Goal: Transaction & Acquisition: Purchase product/service

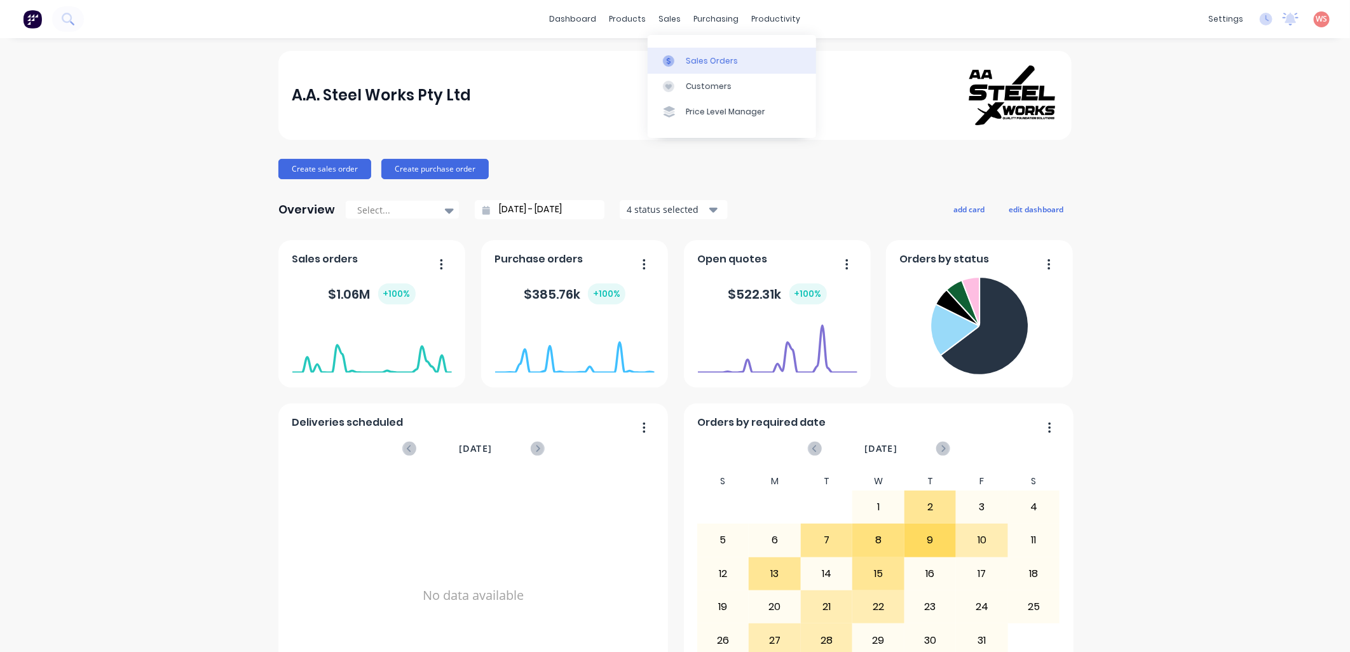
click at [717, 61] on div "Sales Orders" at bounding box center [712, 60] width 52 height 11
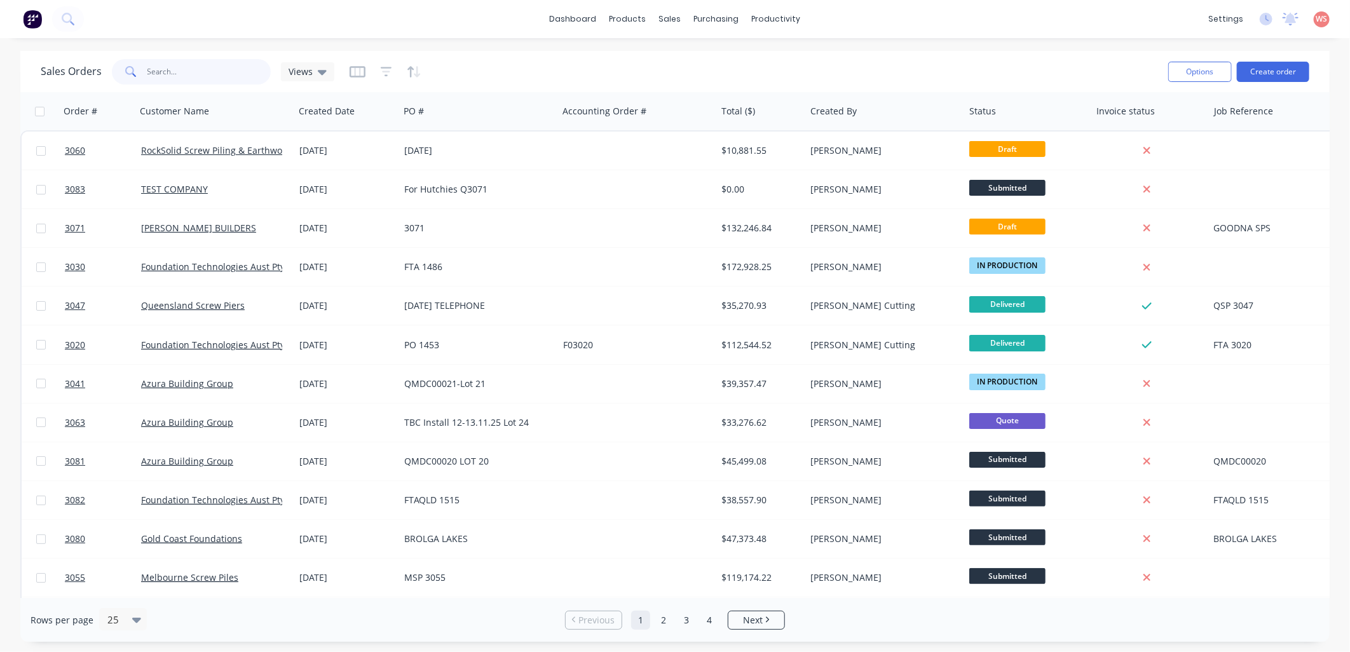
click at [194, 79] on input "text" at bounding box center [209, 71] width 124 height 25
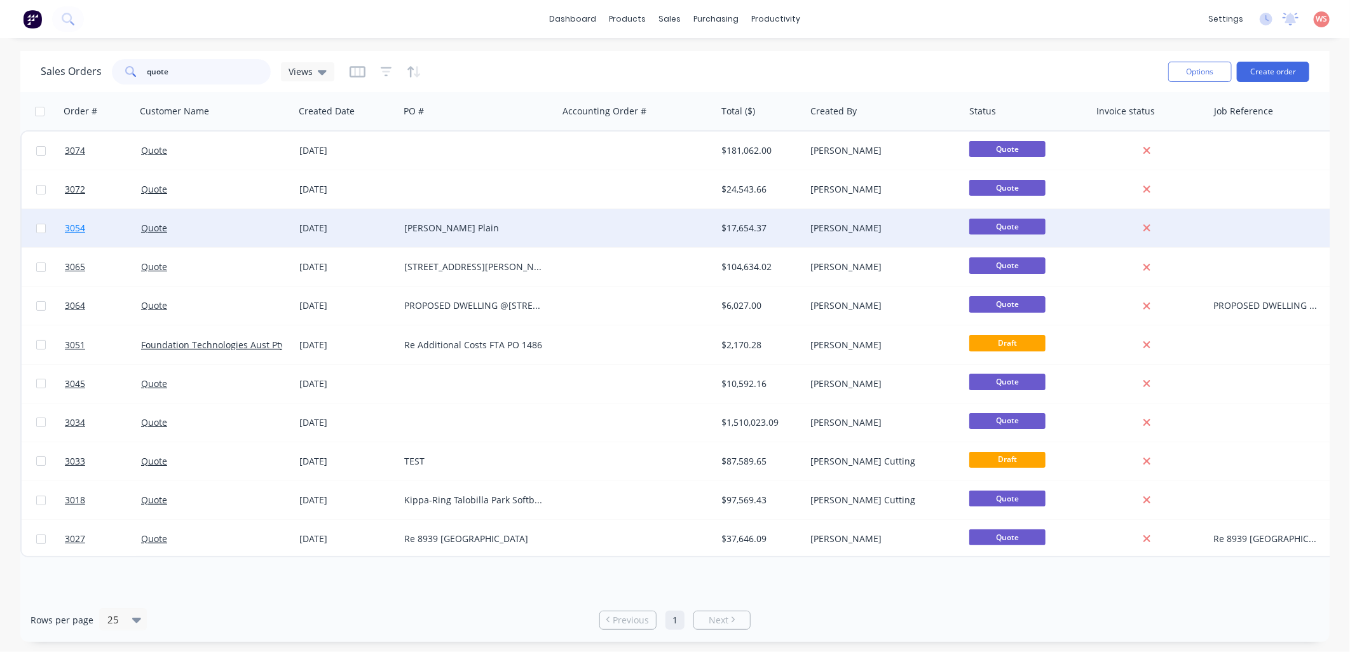
type input "quote"
click at [139, 229] on link "3054" at bounding box center [103, 228] width 76 height 38
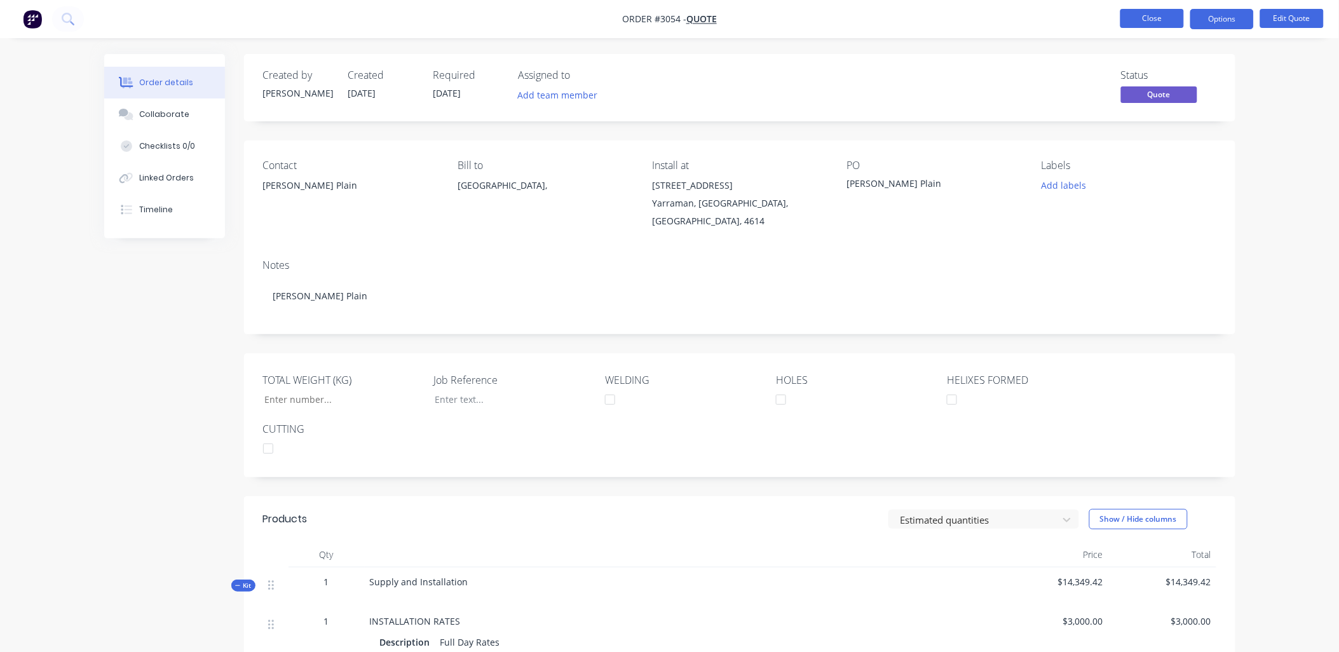
click at [1161, 14] on button "Close" at bounding box center [1153, 18] width 64 height 19
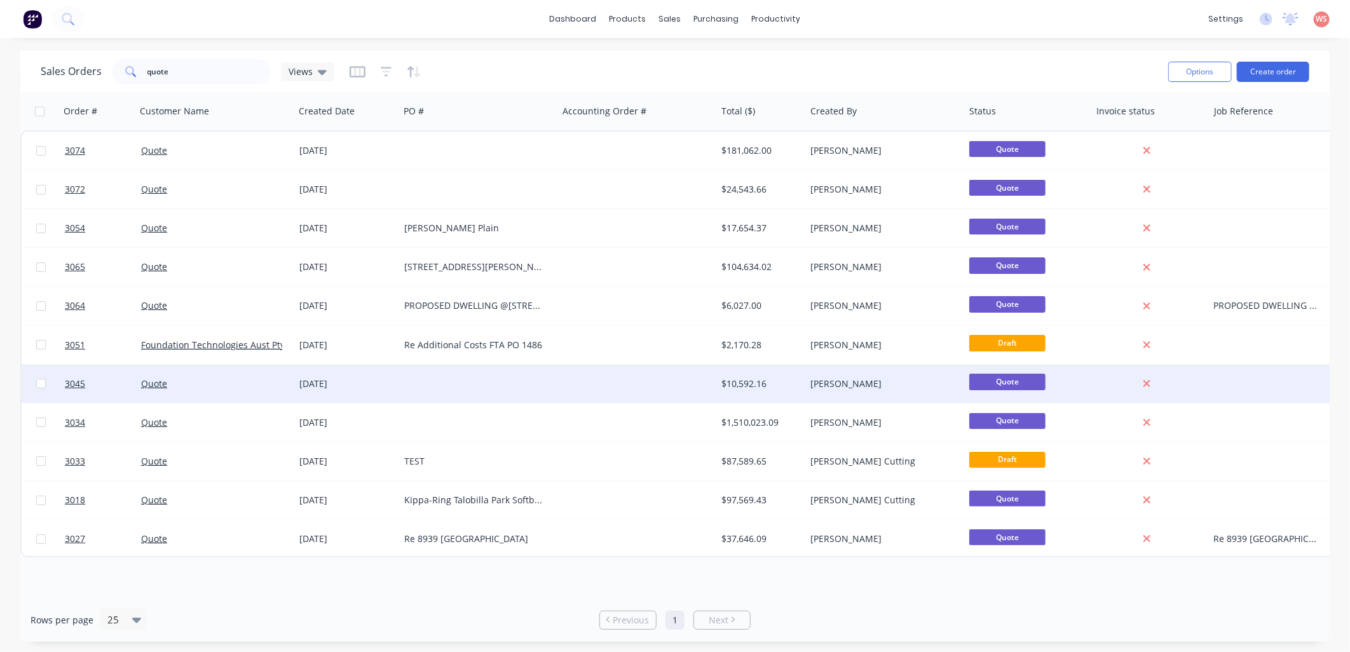
click at [332, 384] on div "[DATE]" at bounding box center [346, 384] width 95 height 13
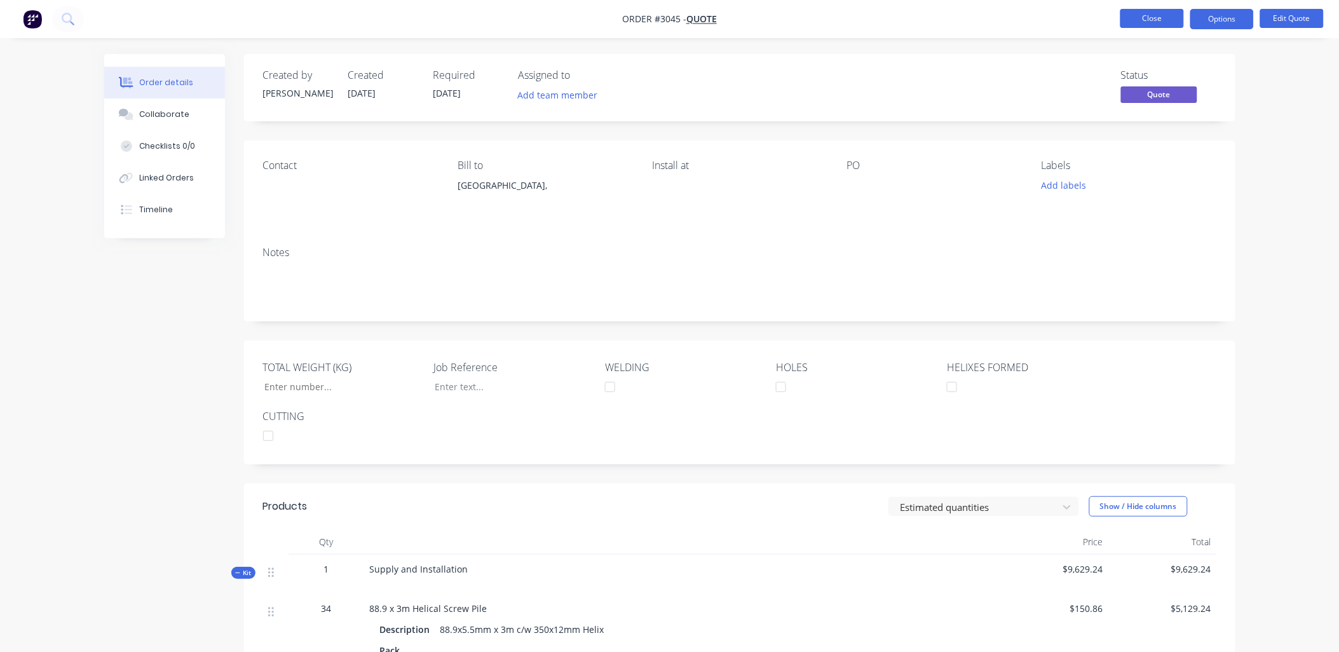
click at [1166, 22] on button "Close" at bounding box center [1153, 18] width 64 height 19
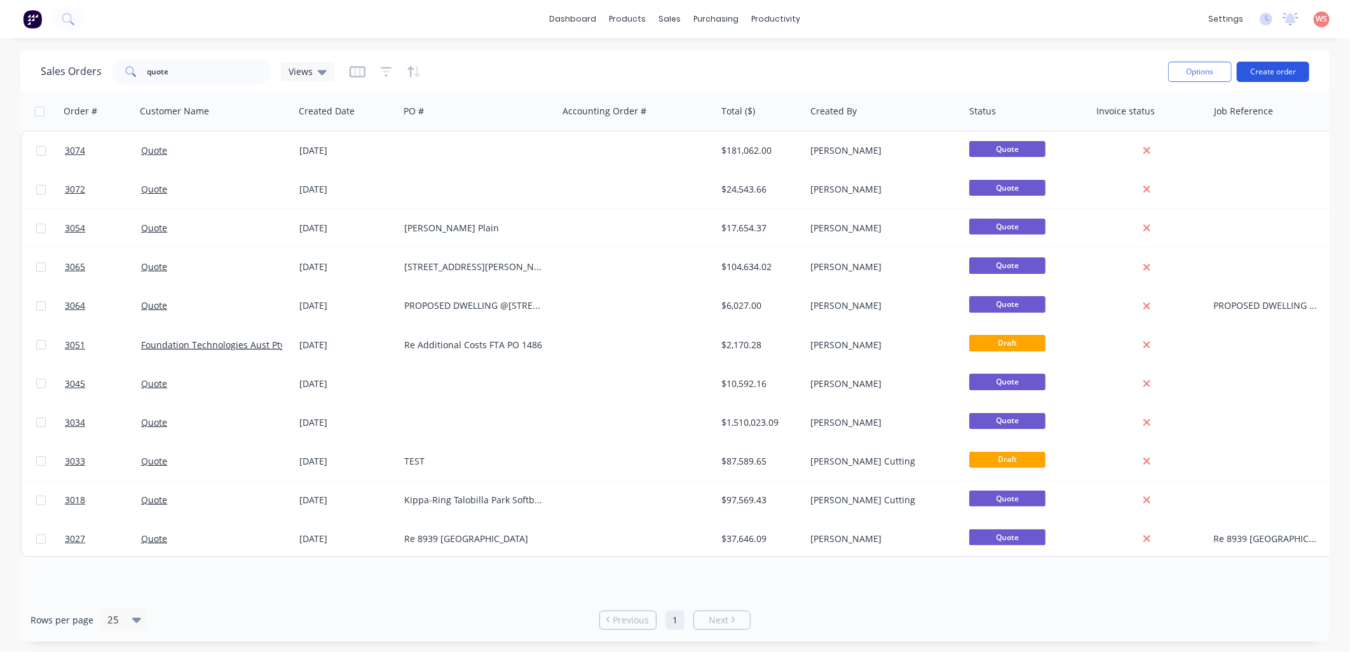
click at [1299, 71] on button "Create order" at bounding box center [1273, 72] width 72 height 20
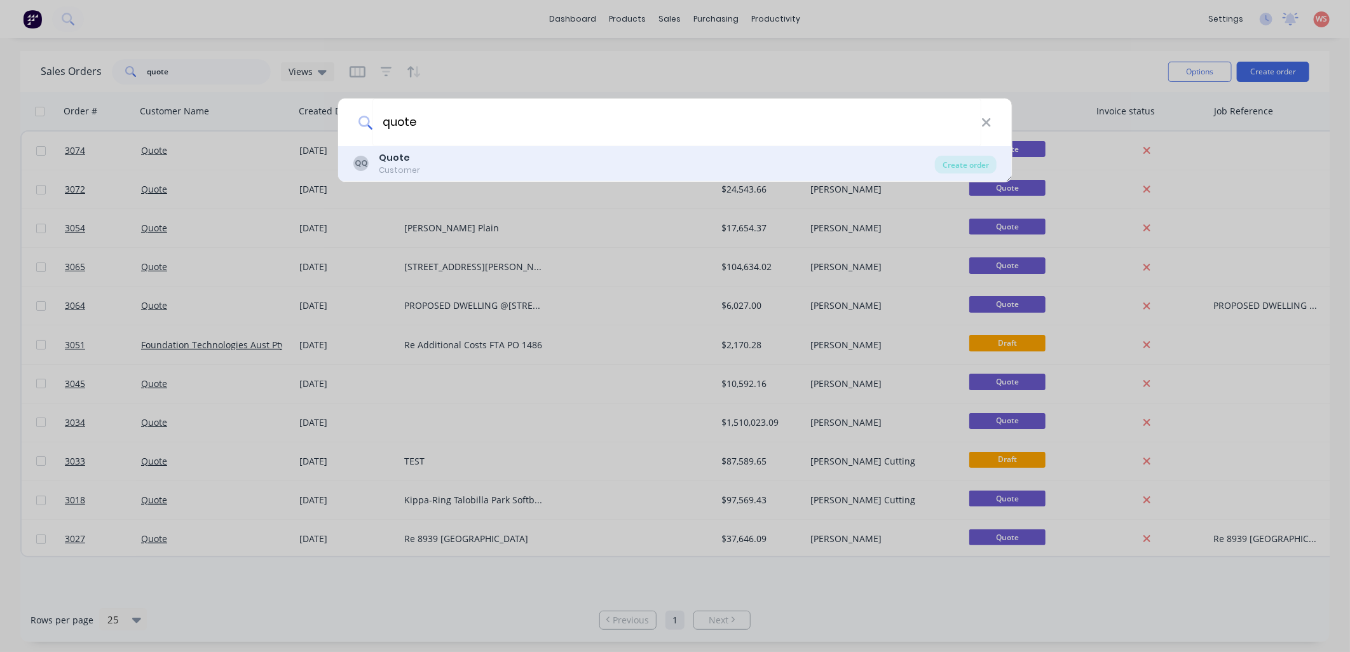
type input "quote"
click at [411, 160] on div "Quote" at bounding box center [399, 157] width 41 height 13
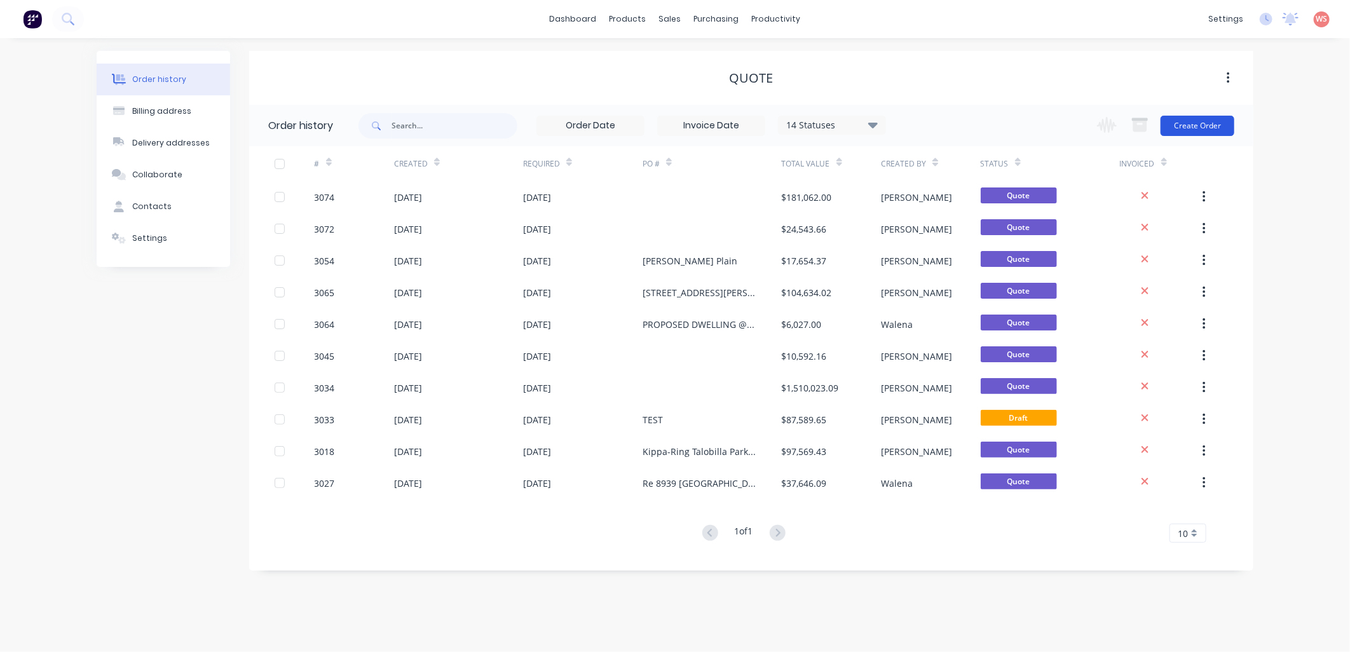
click at [1206, 127] on button "Create Order" at bounding box center [1198, 126] width 74 height 20
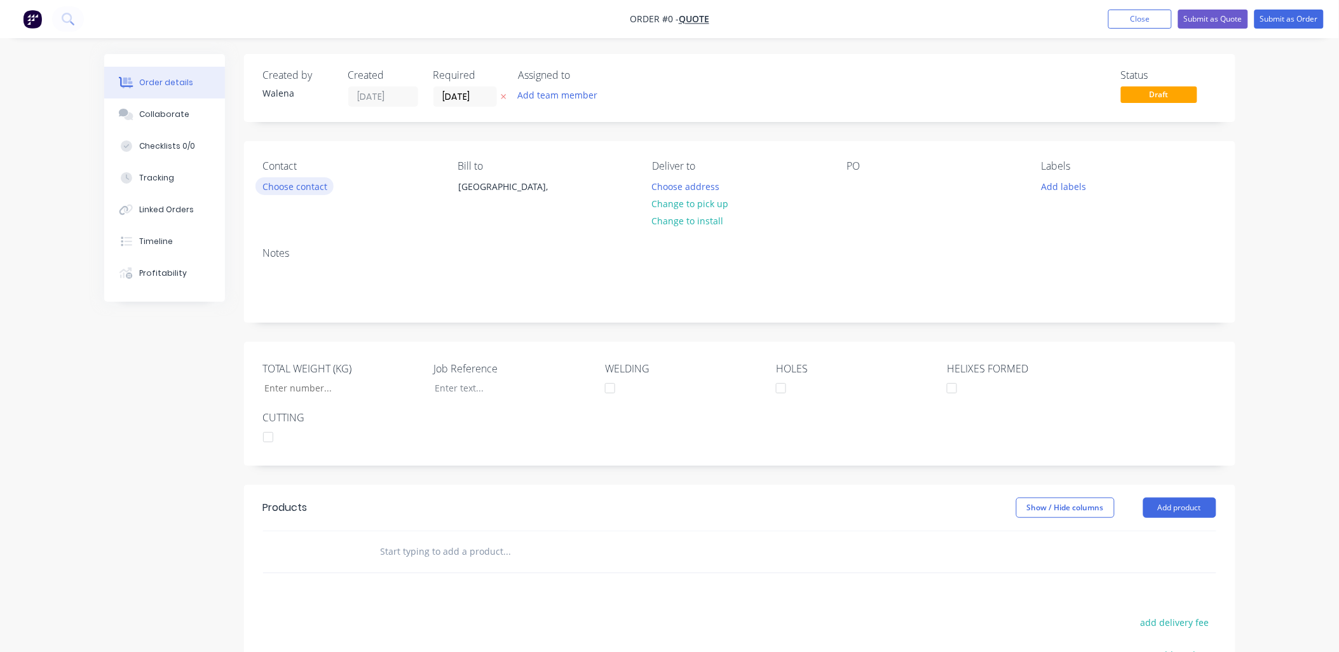
click at [291, 191] on button "Choose contact" at bounding box center [295, 185] width 78 height 17
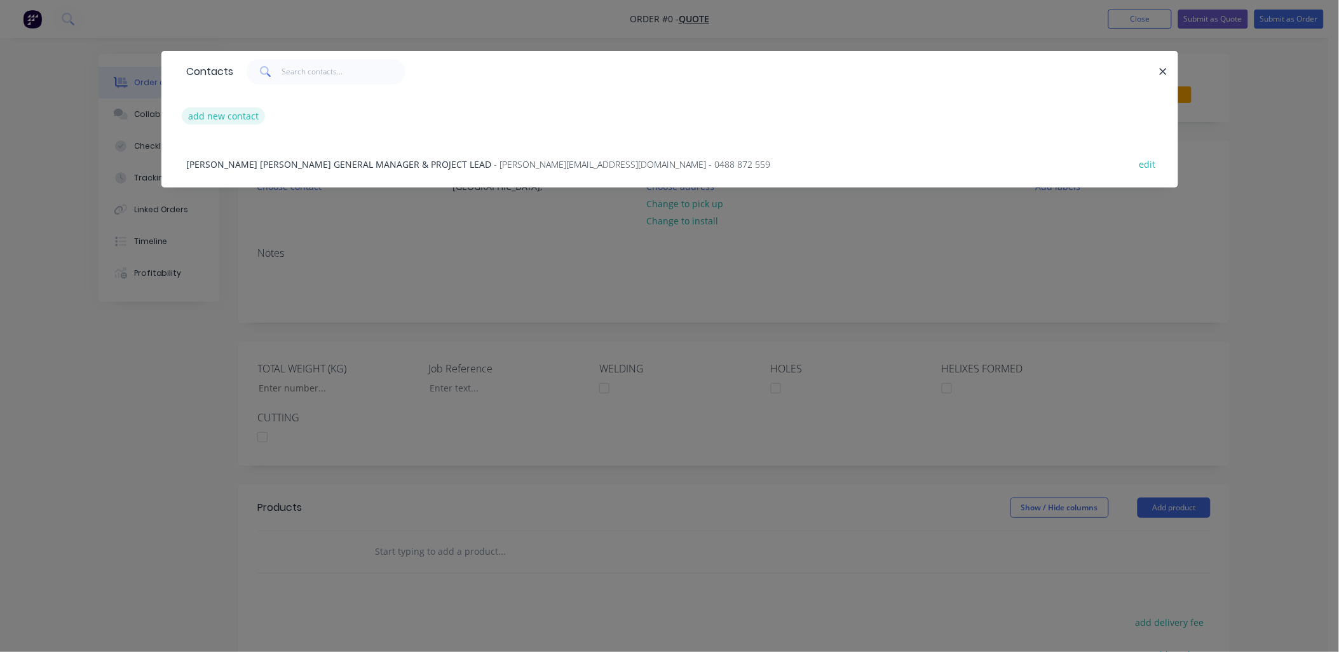
click at [249, 113] on button "add new contact" at bounding box center [224, 115] width 84 height 17
select select "AU"
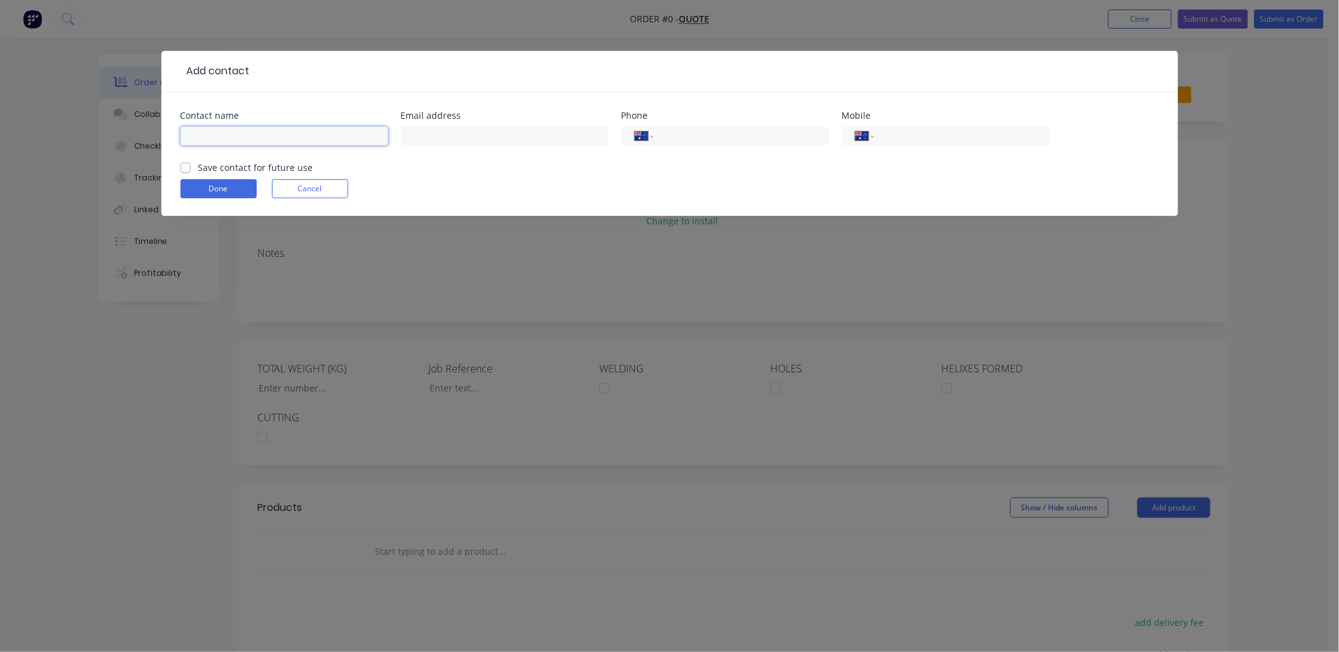
click at [240, 128] on input "text" at bounding box center [285, 135] width 208 height 19
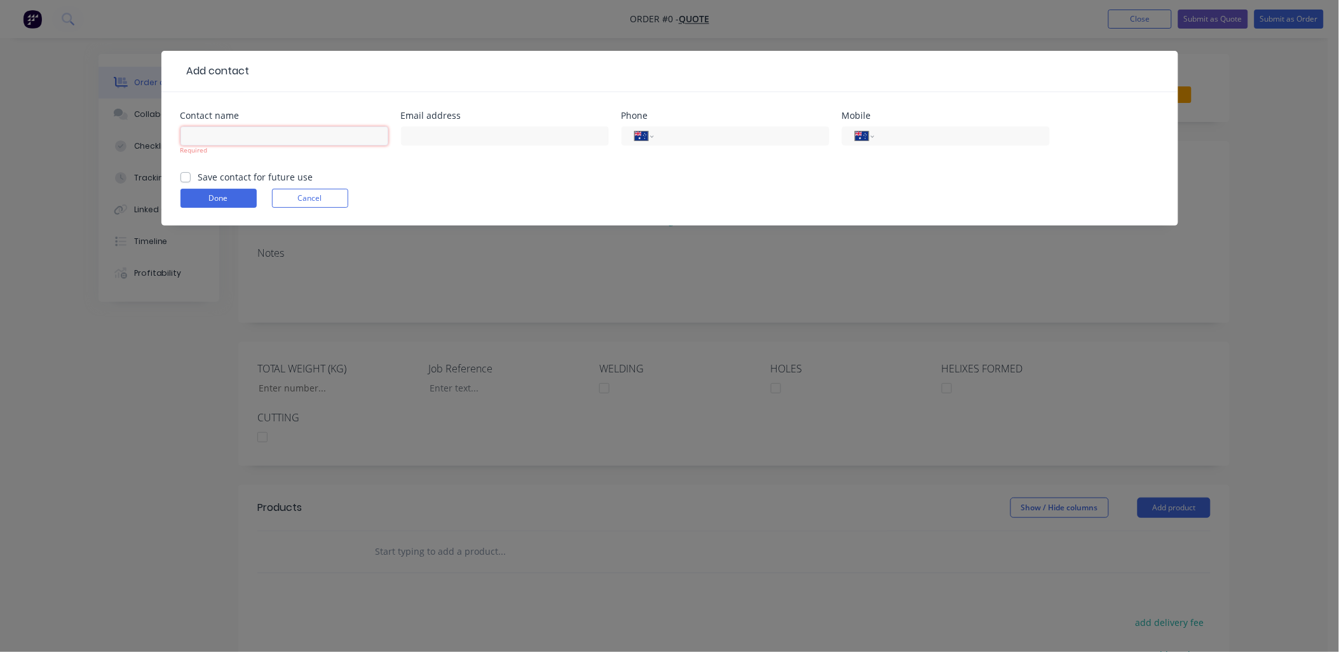
paste input "[PERSON_NAME]"
type input "[PERSON_NAME]"
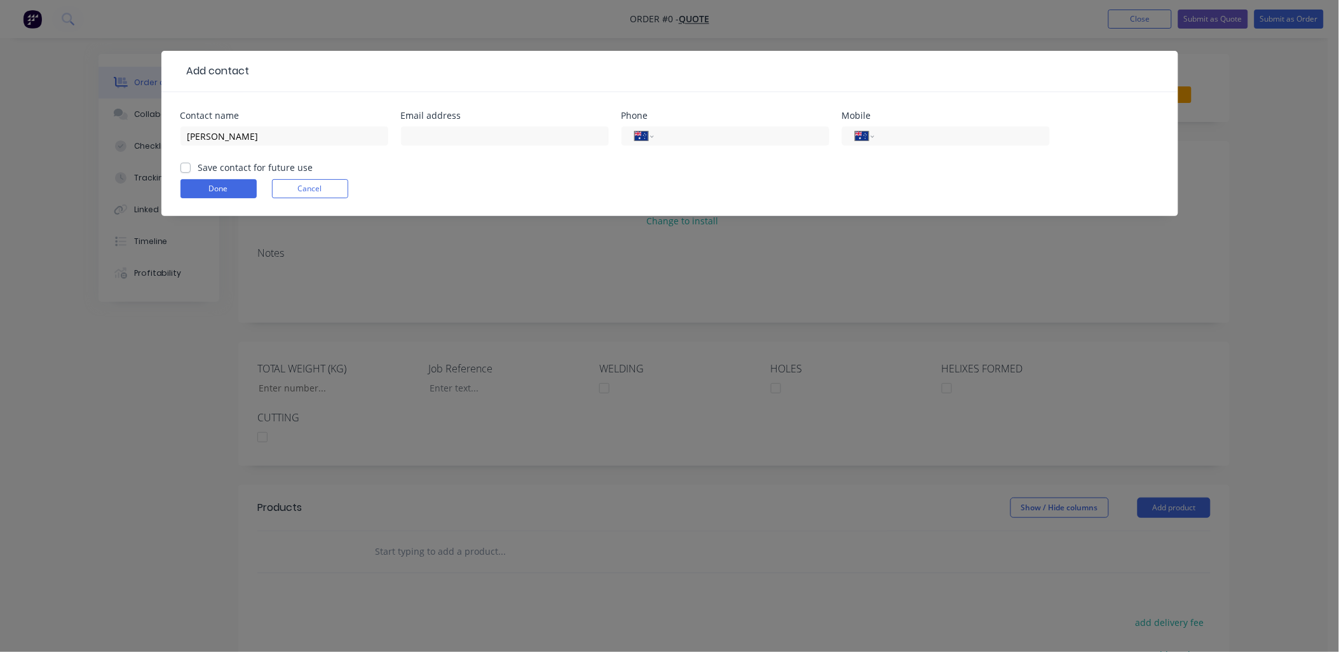
click at [477, 122] on div "Email address" at bounding box center [505, 136] width 208 height 50
click at [477, 139] on input "text" at bounding box center [505, 135] width 208 height 19
paste input "[EMAIL_ADDRESS][DOMAIN_NAME]"
type input "[EMAIL_ADDRESS][DOMAIN_NAME]"
click at [969, 139] on input "tel" at bounding box center [959, 136] width 153 height 15
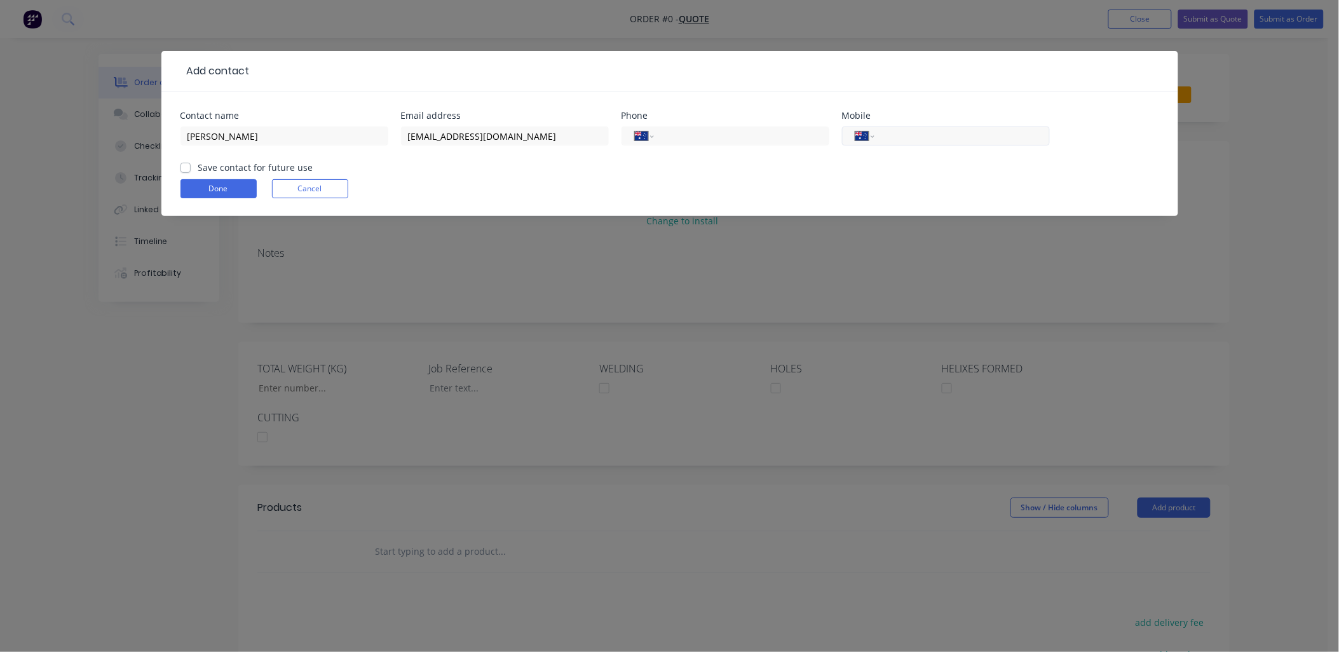
paste input "0437 995 878"
type input "0437 995 878"
drag, startPoint x: 665, startPoint y: 132, endPoint x: 186, endPoint y: 167, distance: 481.1
click at [198, 167] on label "Save contact for future use" at bounding box center [255, 167] width 115 height 13
click at [186, 167] on input "Save contact for future use" at bounding box center [186, 167] width 10 height 12
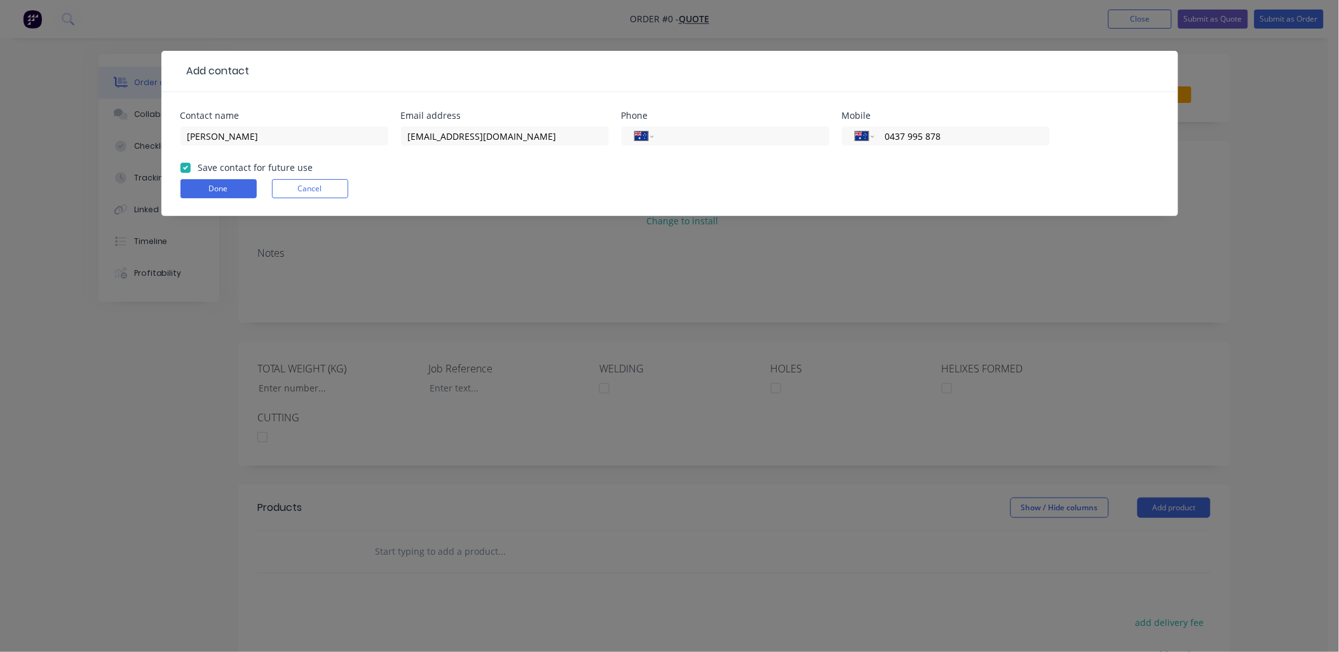
checkbox input "true"
click at [194, 194] on button "Done" at bounding box center [219, 188] width 76 height 19
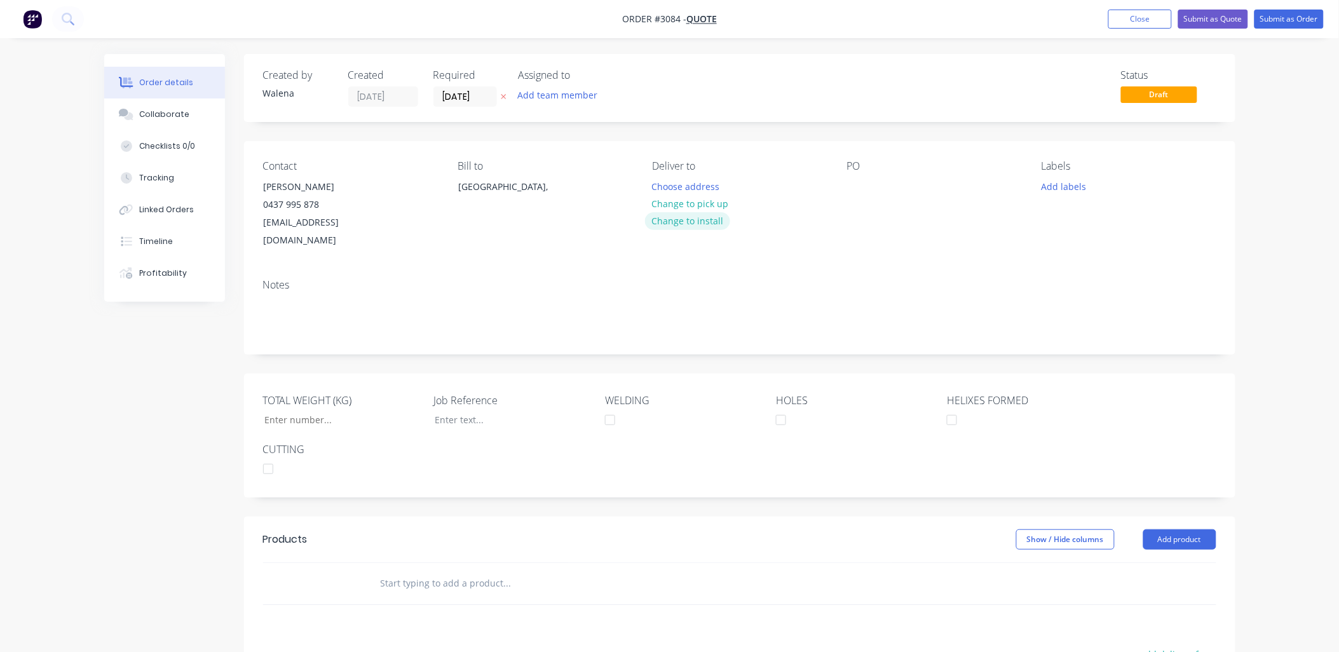
click at [704, 219] on button "Change to install" at bounding box center [687, 220] width 85 height 17
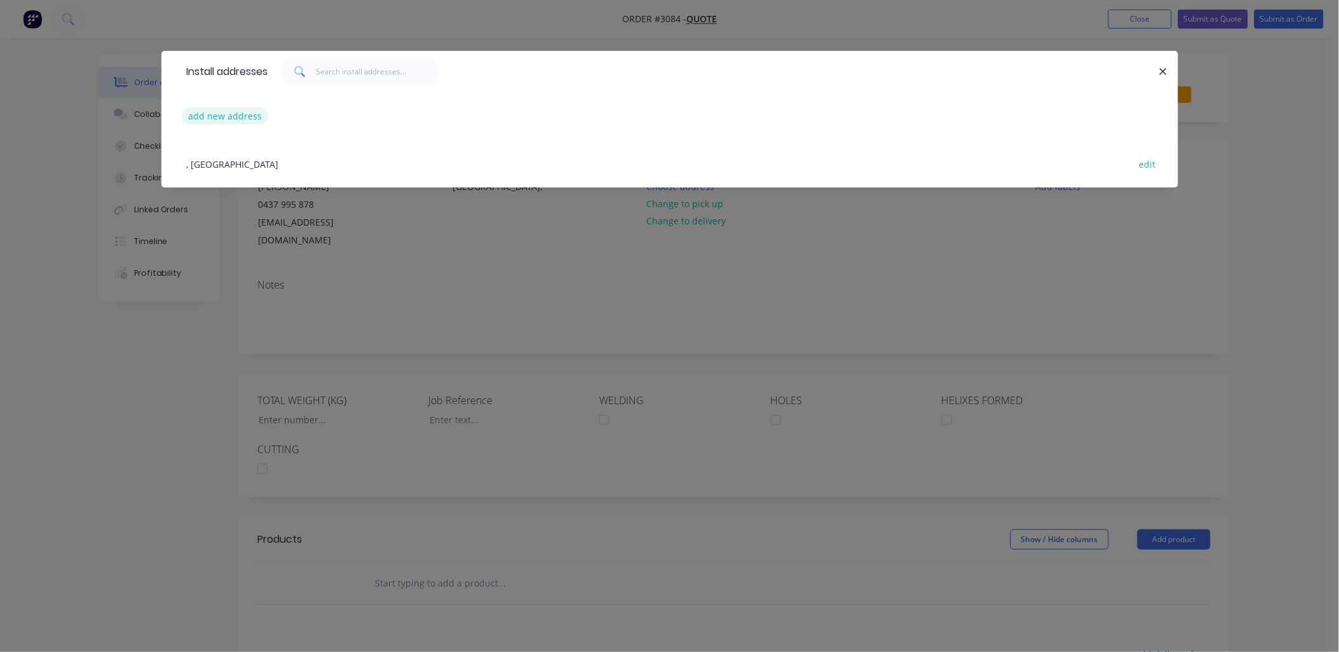
click at [250, 111] on button "add new address" at bounding box center [225, 115] width 87 height 17
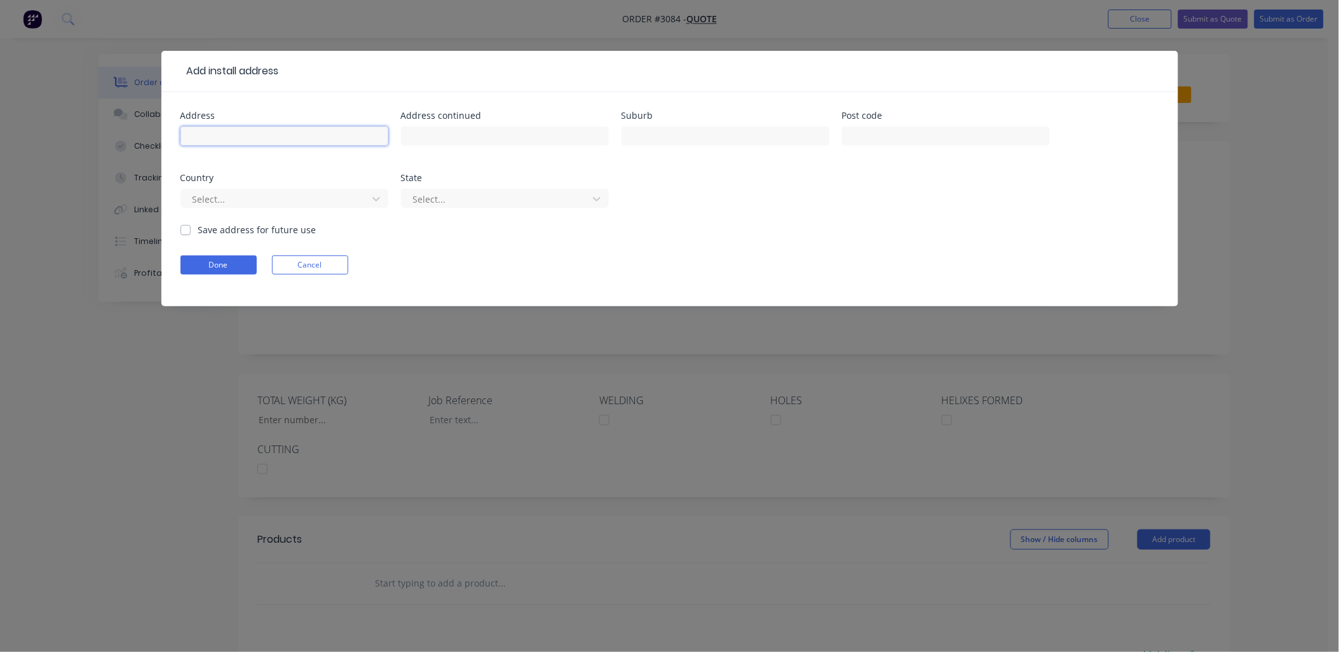
paste input "[STREET_ADDRESS][PERSON_NAME]"
drag, startPoint x: 339, startPoint y: 138, endPoint x: 268, endPoint y: 141, distance: 71.3
click at [268, 141] on input "[STREET_ADDRESS][PERSON_NAME]" at bounding box center [285, 135] width 208 height 19
type input "[STREET_ADDRESS][PERSON_NAME]"
click at [706, 137] on input "text" at bounding box center [726, 135] width 208 height 19
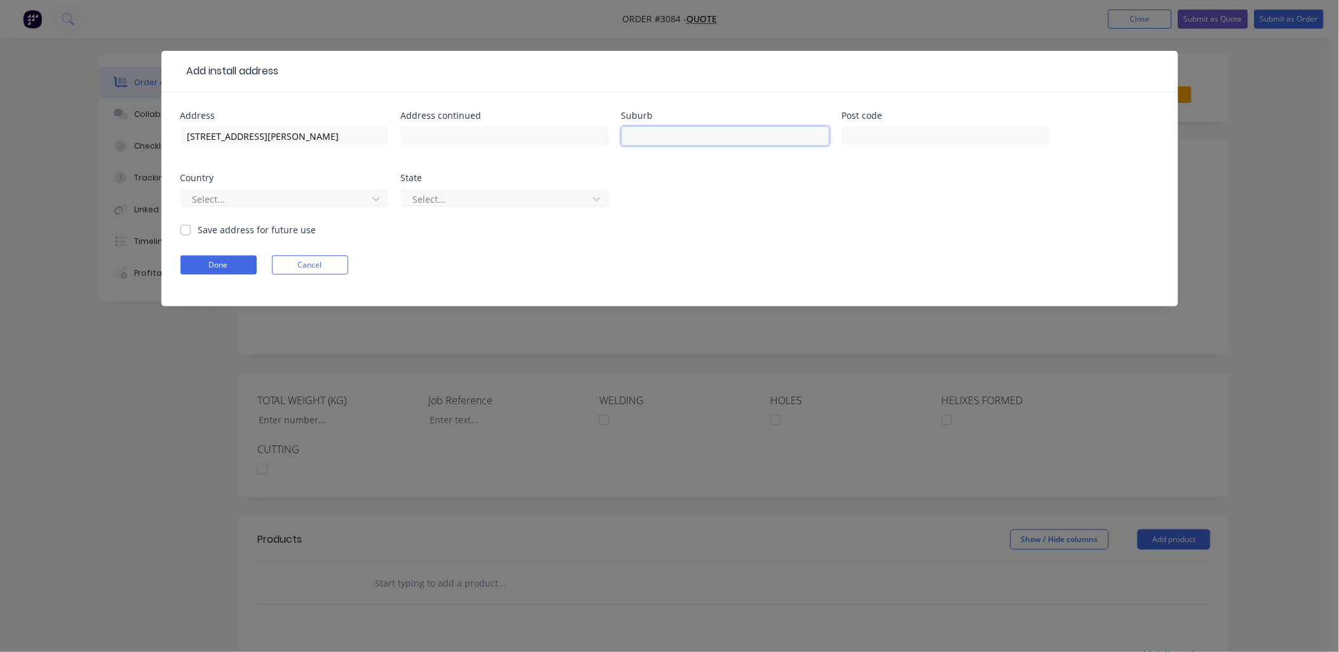
paste input "[PERSON_NAME][GEOGRAPHIC_DATA]"
type input "[PERSON_NAME][GEOGRAPHIC_DATA]"
click at [198, 229] on label "Save address for future use" at bounding box center [257, 229] width 118 height 13
click at [182, 229] on input "Save address for future use" at bounding box center [186, 229] width 10 height 12
checkbox input "true"
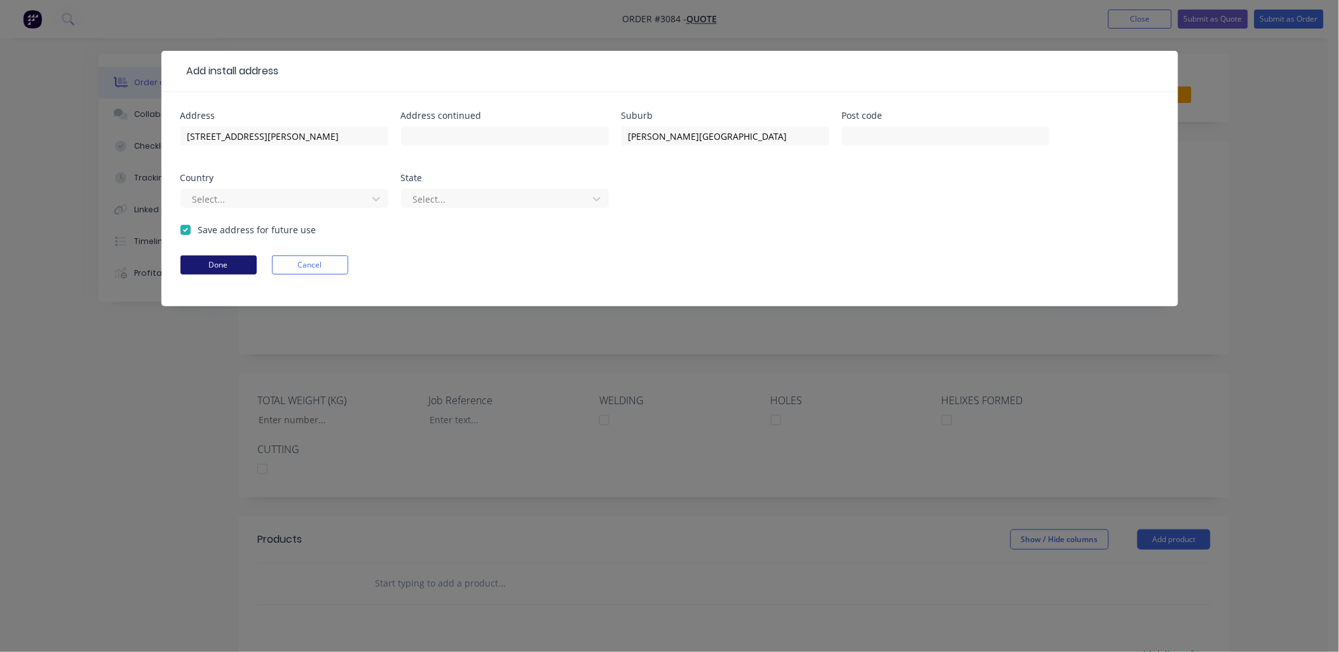
click at [240, 267] on button "Done" at bounding box center [219, 265] width 76 height 19
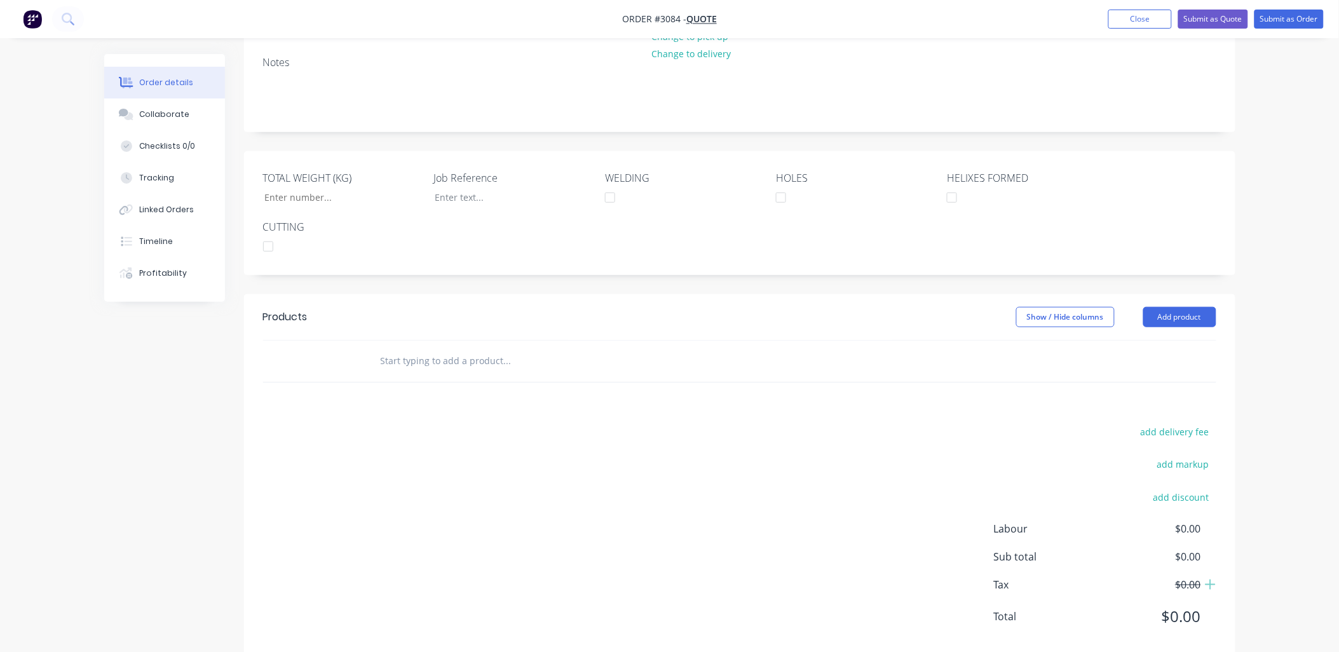
scroll to position [231, 0]
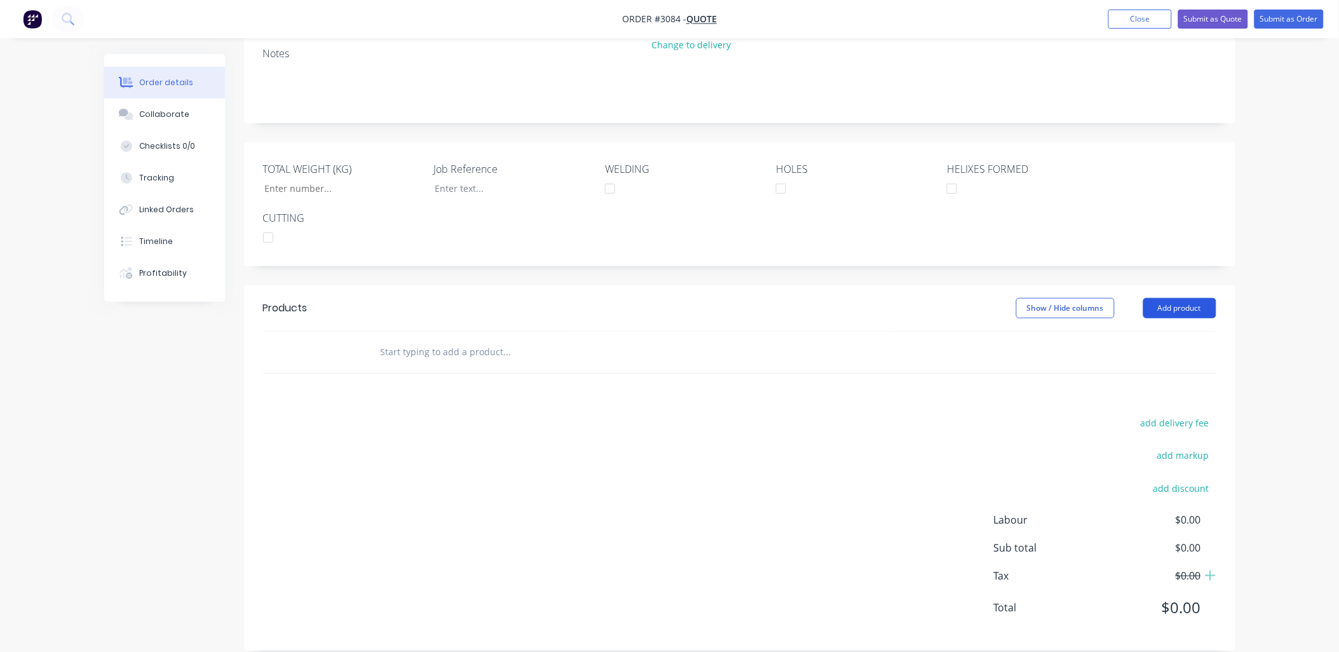
click at [1196, 298] on button "Add product" at bounding box center [1179, 308] width 73 height 20
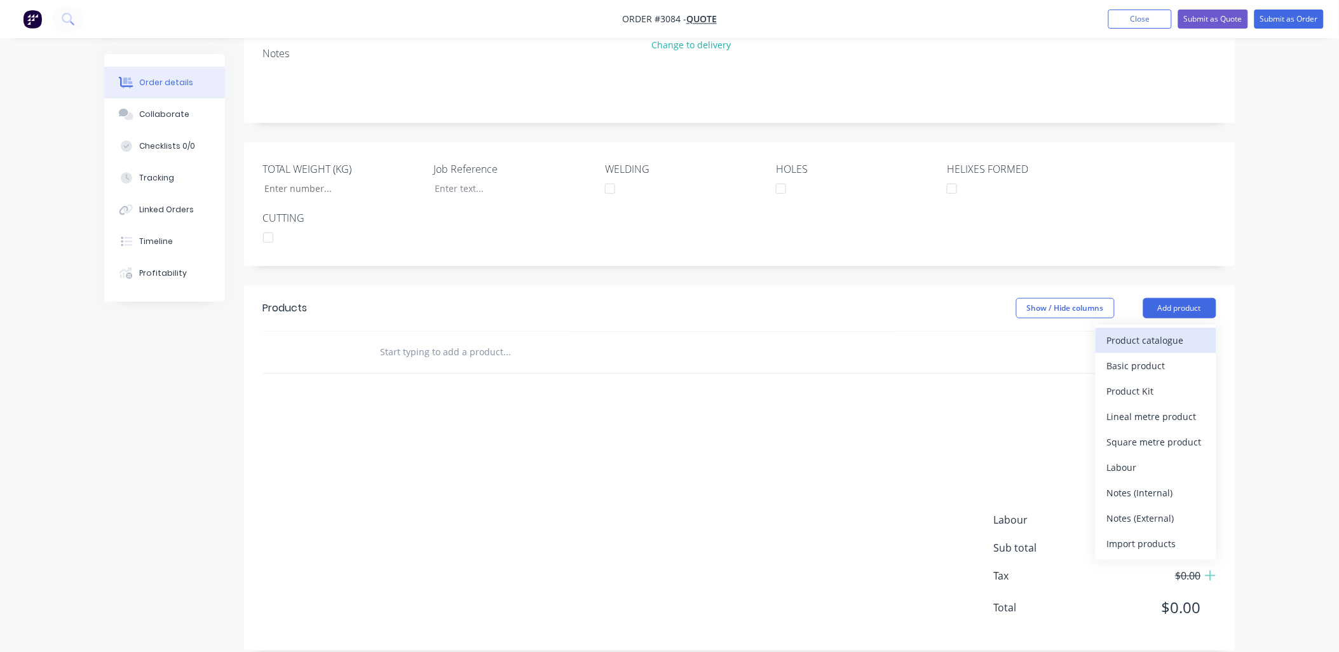
click at [1145, 331] on div "Product catalogue" at bounding box center [1156, 340] width 98 height 18
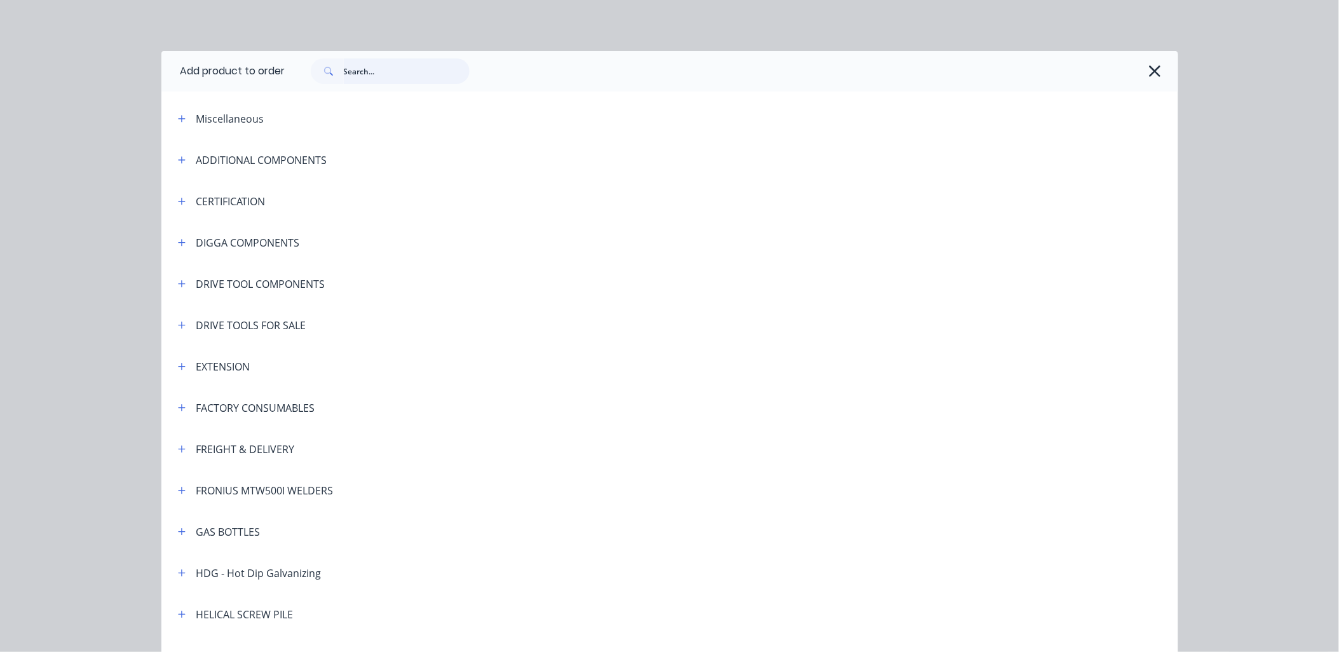
click at [399, 77] on input "text" at bounding box center [407, 70] width 126 height 25
type input "qu"
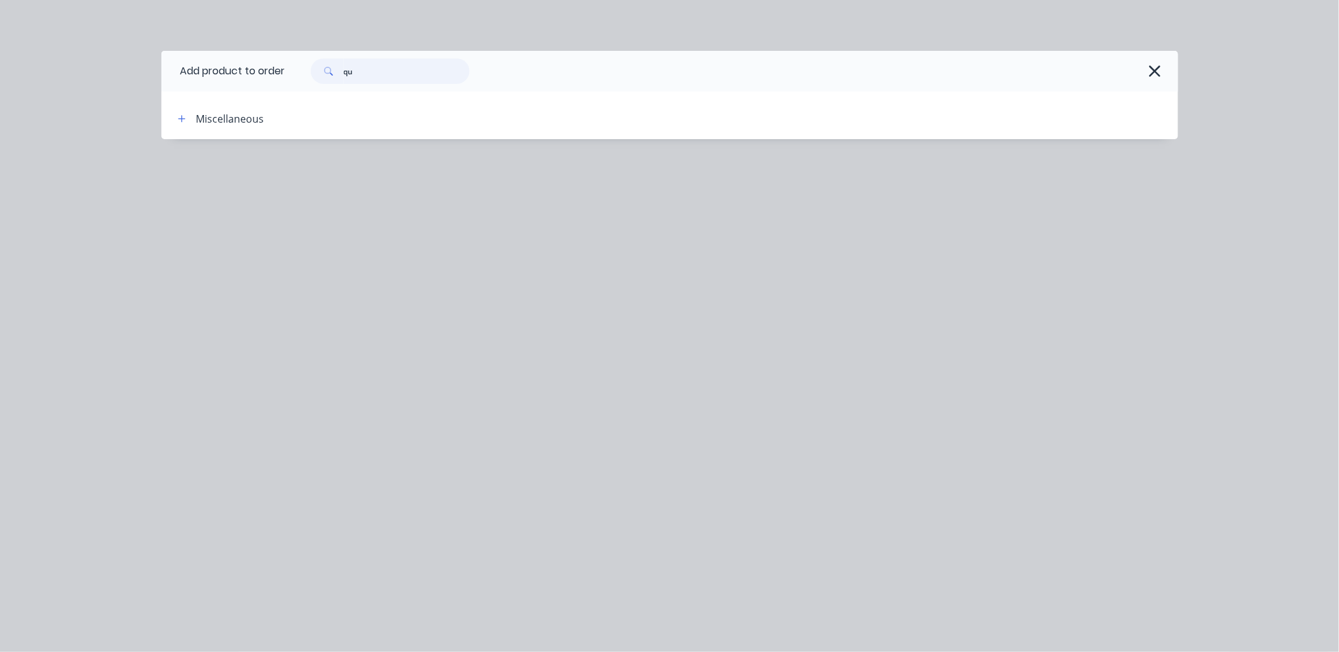
drag, startPoint x: 396, startPoint y: 65, endPoint x: 200, endPoint y: 70, distance: 196.4
click at [200, 70] on header "Add product to order qu" at bounding box center [669, 71] width 1017 height 41
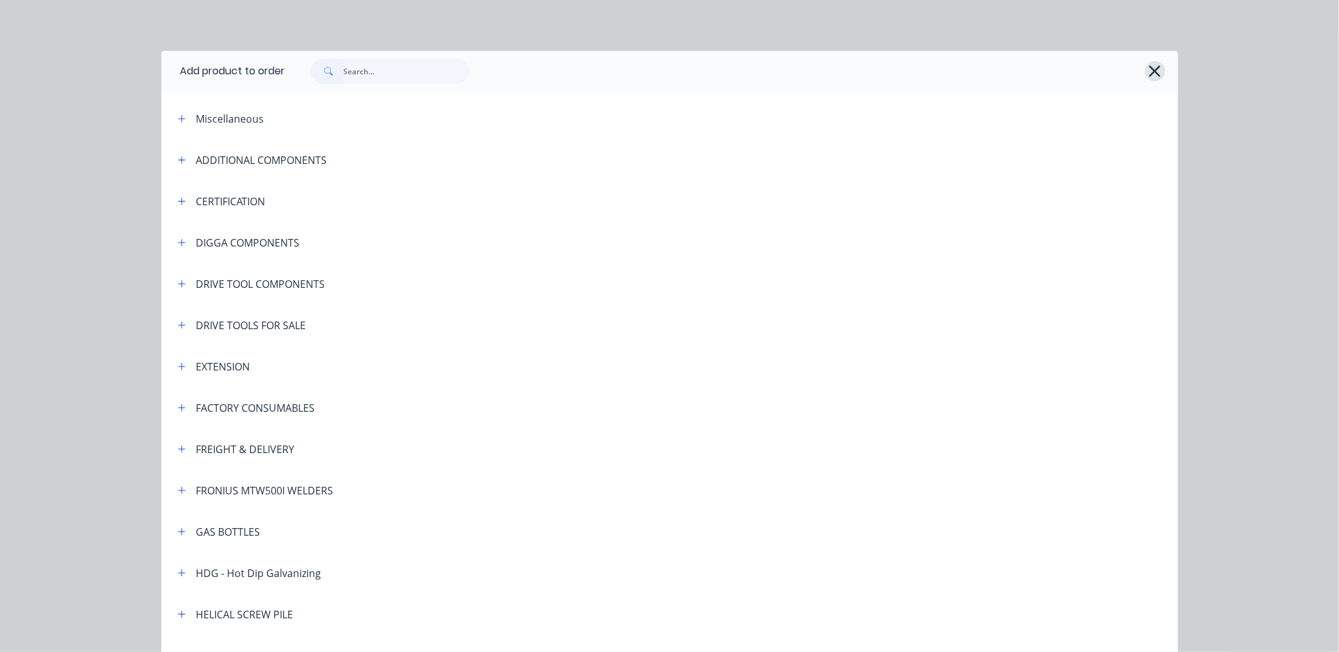
click at [1150, 67] on icon "button" at bounding box center [1155, 71] width 13 height 18
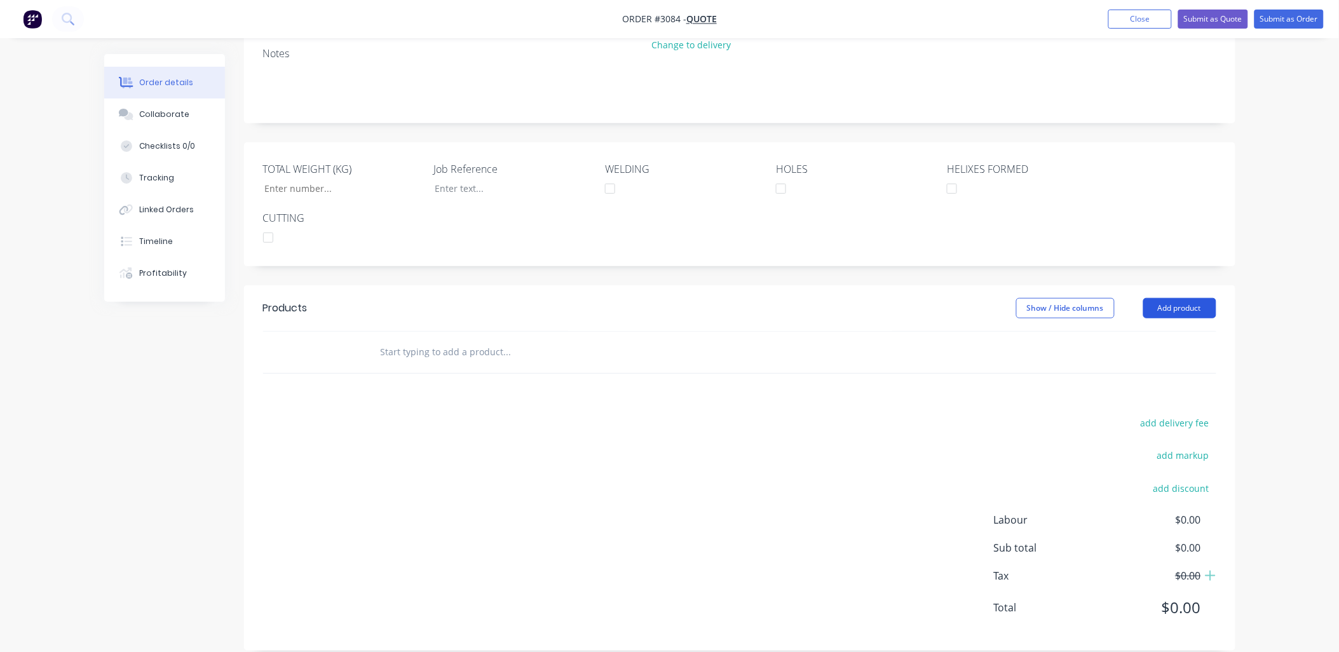
click at [1189, 298] on button "Add product" at bounding box center [1179, 308] width 73 height 20
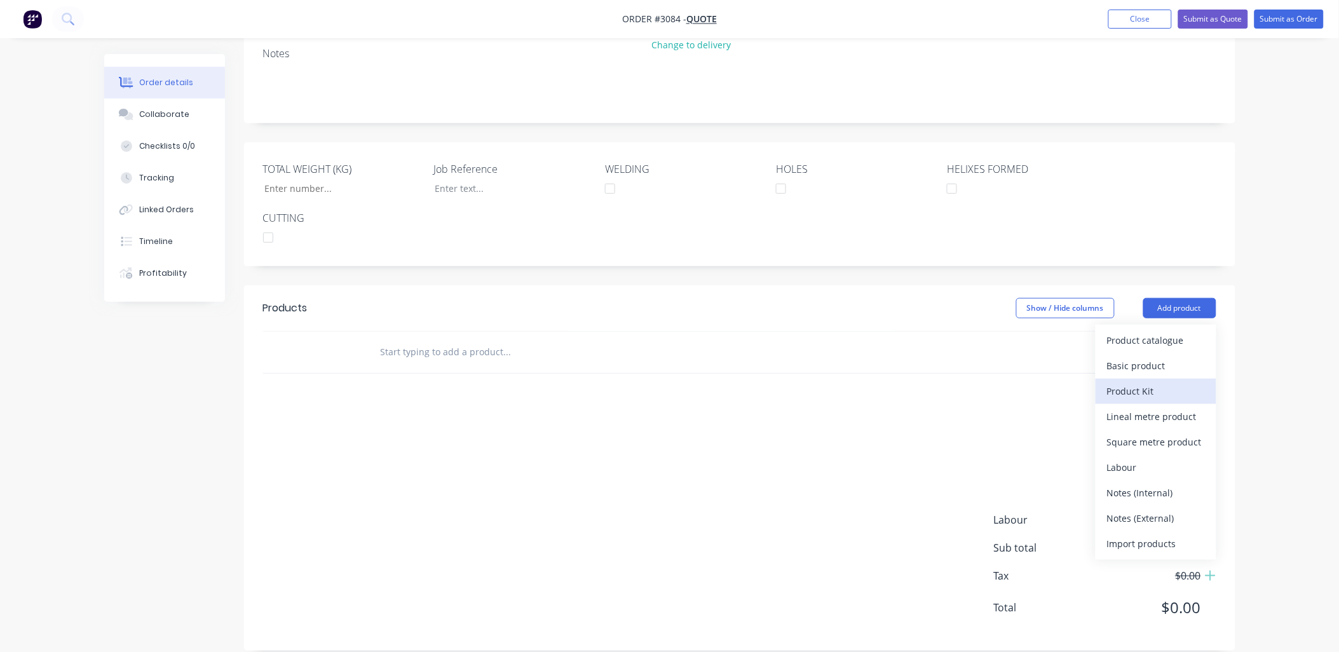
click at [1136, 382] on div "Product Kit" at bounding box center [1156, 391] width 98 height 18
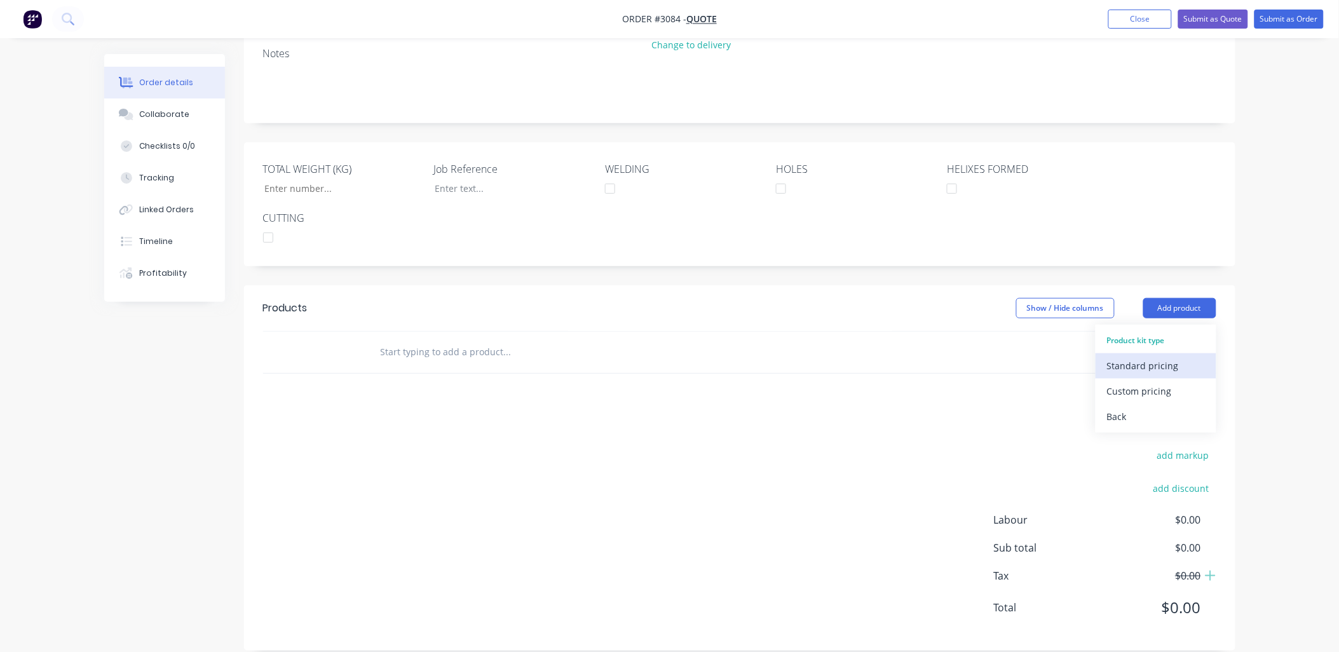
click at [1142, 357] on div "Standard pricing" at bounding box center [1156, 366] width 98 height 18
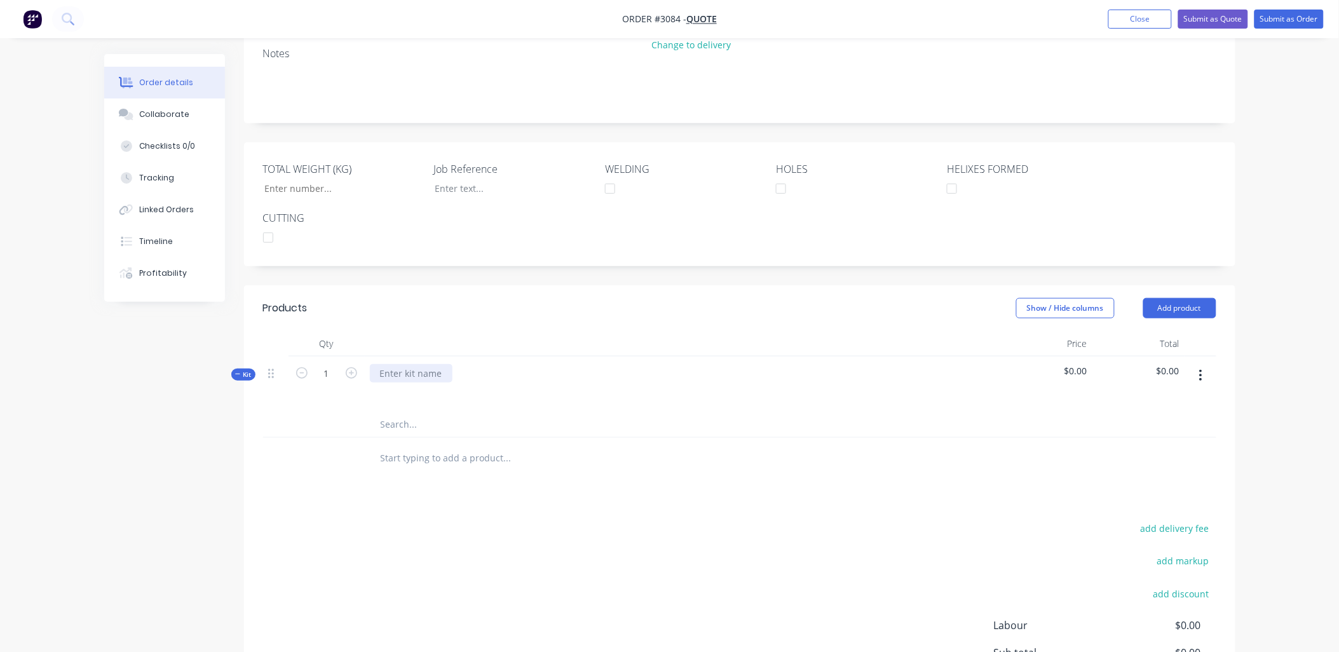
click at [408, 364] on div at bounding box center [411, 373] width 83 height 18
click at [1203, 369] on icon "button" at bounding box center [1200, 376] width 3 height 14
click at [1124, 501] on div "Delete" at bounding box center [1156, 510] width 98 height 18
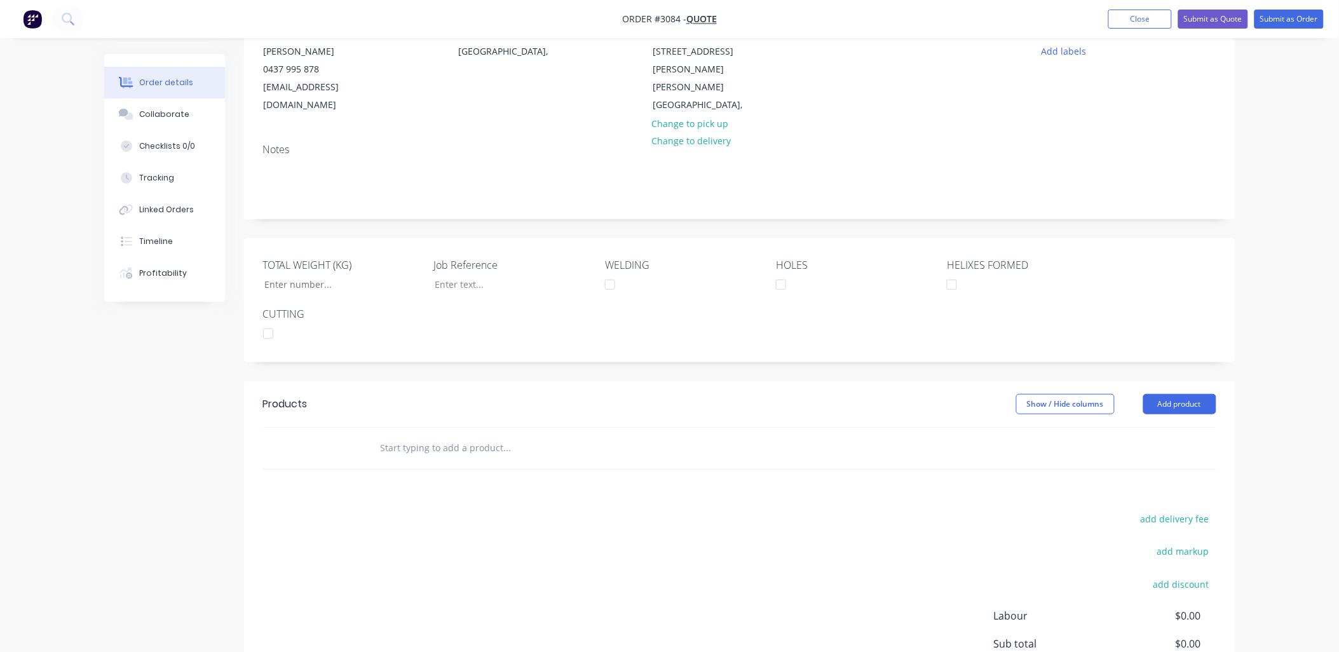
scroll to position [0, 0]
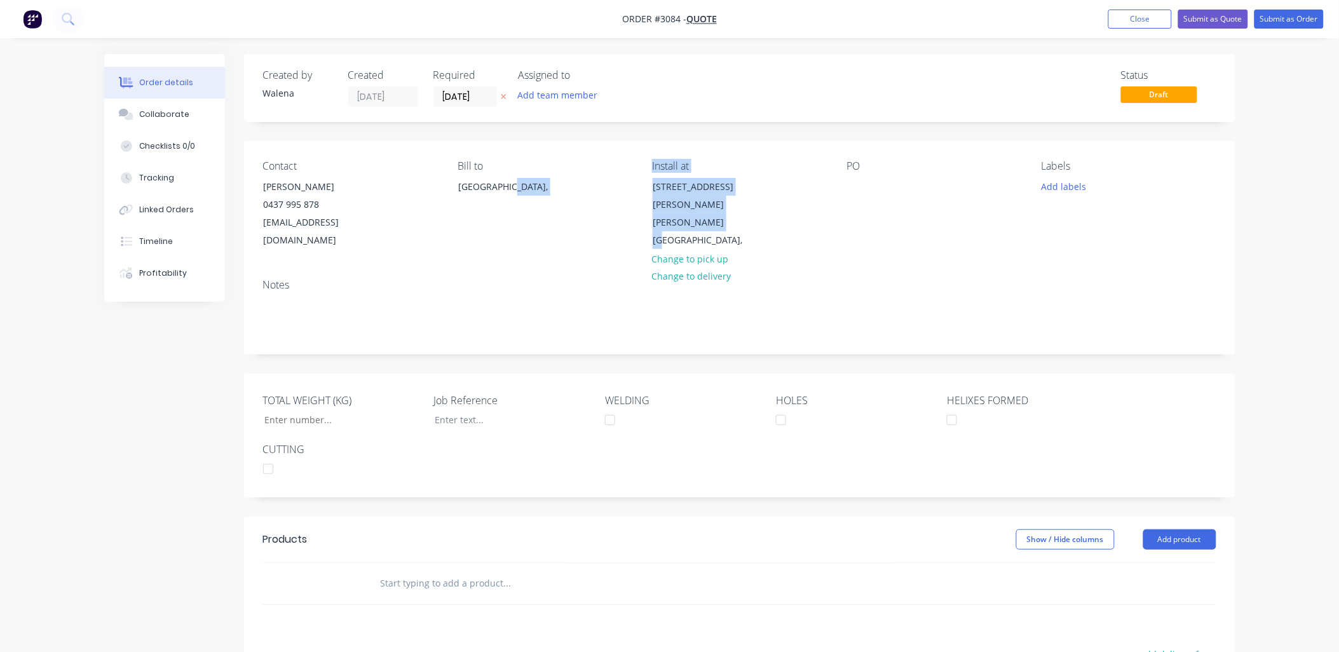
drag, startPoint x: 737, startPoint y: 228, endPoint x: 639, endPoint y: 236, distance: 98.9
click at [639, 236] on div "Contact [PERSON_NAME] 0437 995 878 [EMAIL_ADDRESS][DOMAIN_NAME] Bill to [GEOGRA…" at bounding box center [740, 205] width 992 height 128
click at [664, 231] on div "[PERSON_NAME][GEOGRAPHIC_DATA]," at bounding box center [706, 232] width 106 height 36
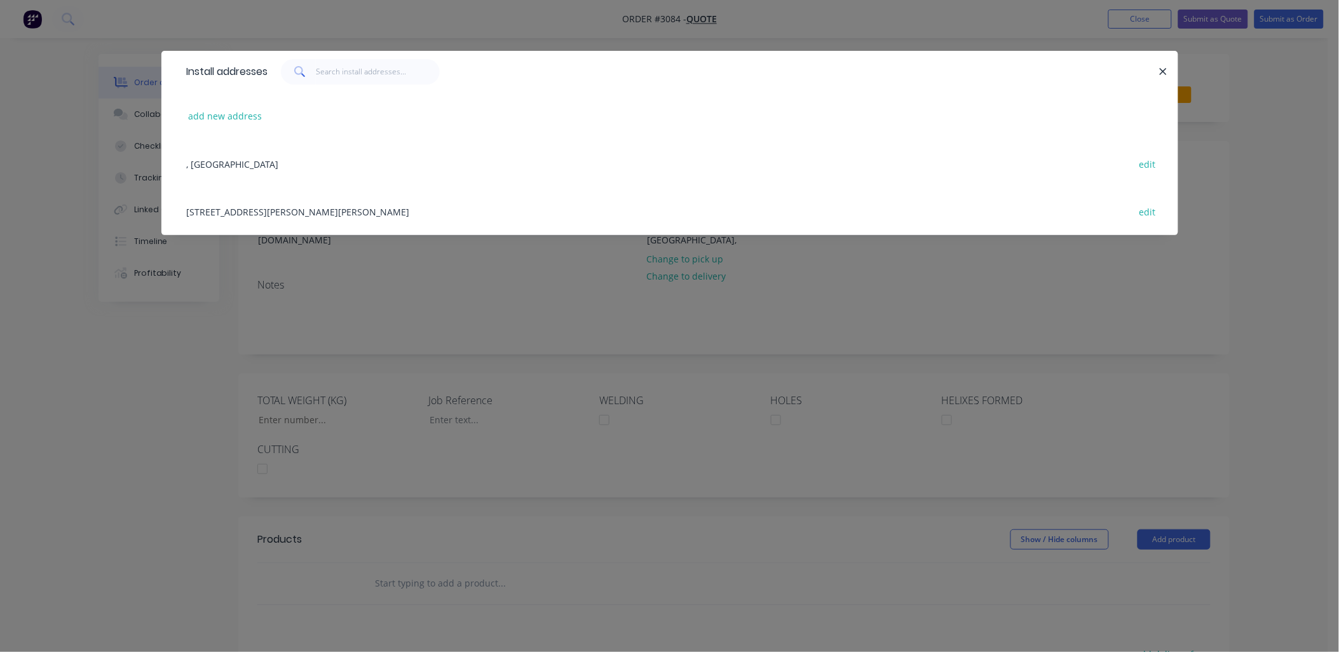
drag, startPoint x: 428, startPoint y: 207, endPoint x: 334, endPoint y: 216, distance: 93.9
click at [334, 216] on div "[STREET_ADDRESS][PERSON_NAME][PERSON_NAME] edit" at bounding box center [670, 212] width 979 height 48
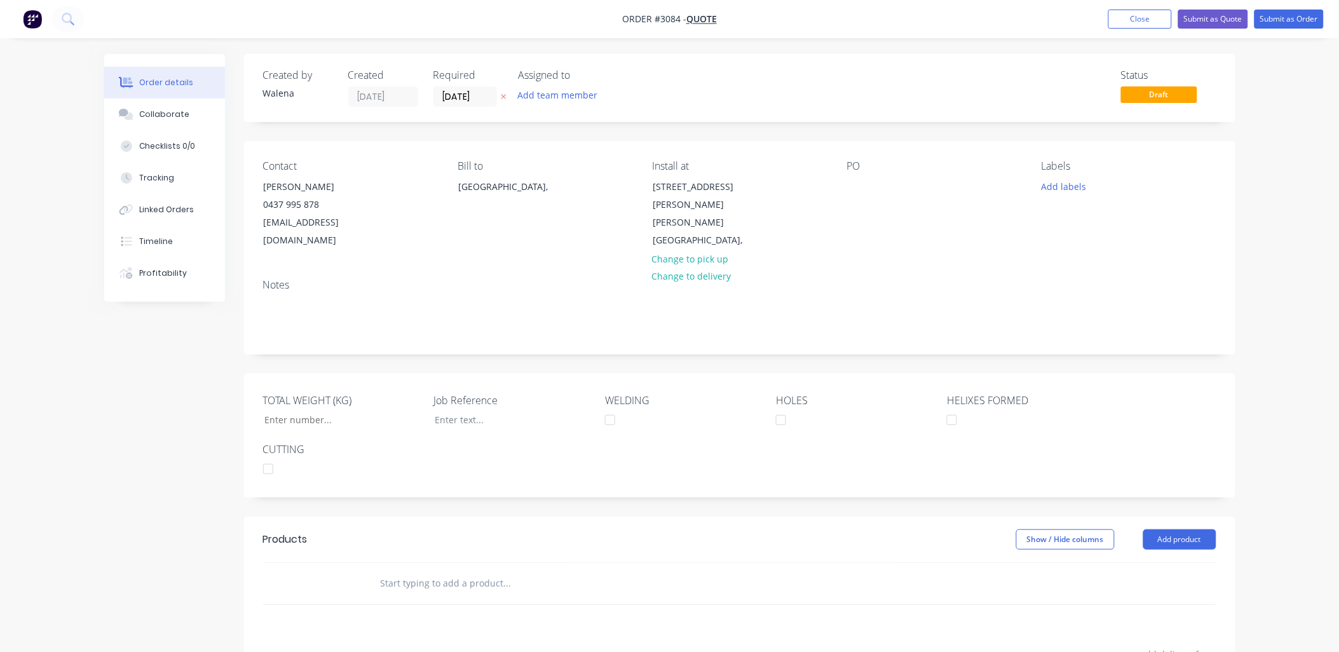
click at [451, 243] on div "Contact [PERSON_NAME] 0437 995 878 [EMAIL_ADDRESS][DOMAIN_NAME] Bill to [GEOGRA…" at bounding box center [740, 205] width 992 height 128
drag, startPoint x: 733, startPoint y: 221, endPoint x: 647, endPoint y: 213, distance: 86.8
click at [647, 213] on div "[STREET_ADDRESS][PERSON_NAME][PERSON_NAME]," at bounding box center [705, 213] width 127 height 72
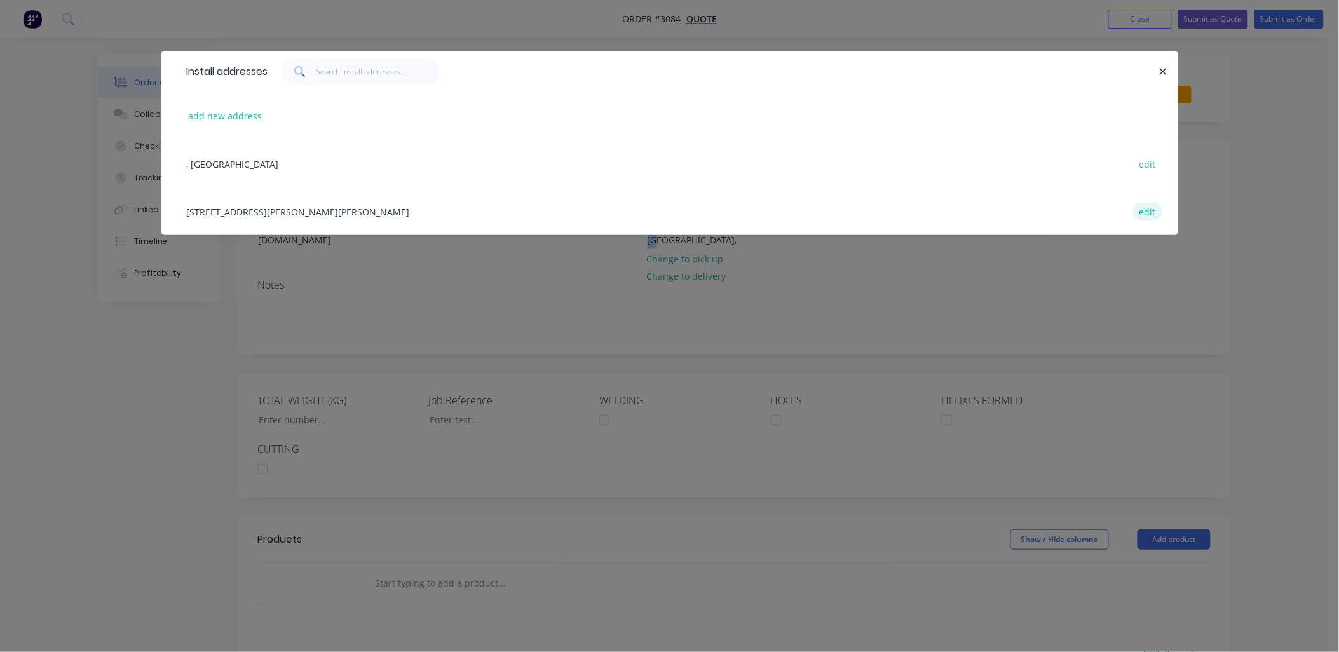
click at [1147, 212] on button "edit" at bounding box center [1148, 211] width 30 height 17
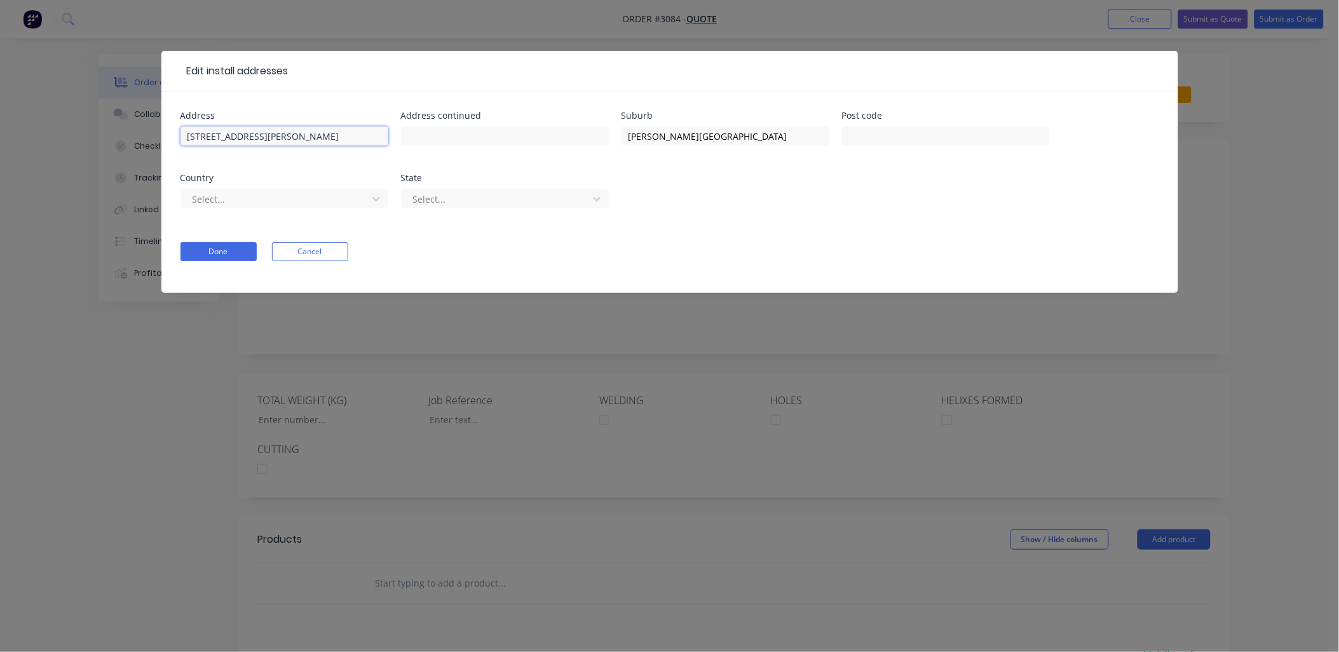
drag, startPoint x: 267, startPoint y: 136, endPoint x: 415, endPoint y: 121, distance: 148.8
click at [374, 127] on input "[STREET_ADDRESS][PERSON_NAME]" at bounding box center [285, 135] width 208 height 19
type input "[STREET_ADDRESS],"
click at [230, 251] on button "Done" at bounding box center [219, 251] width 76 height 19
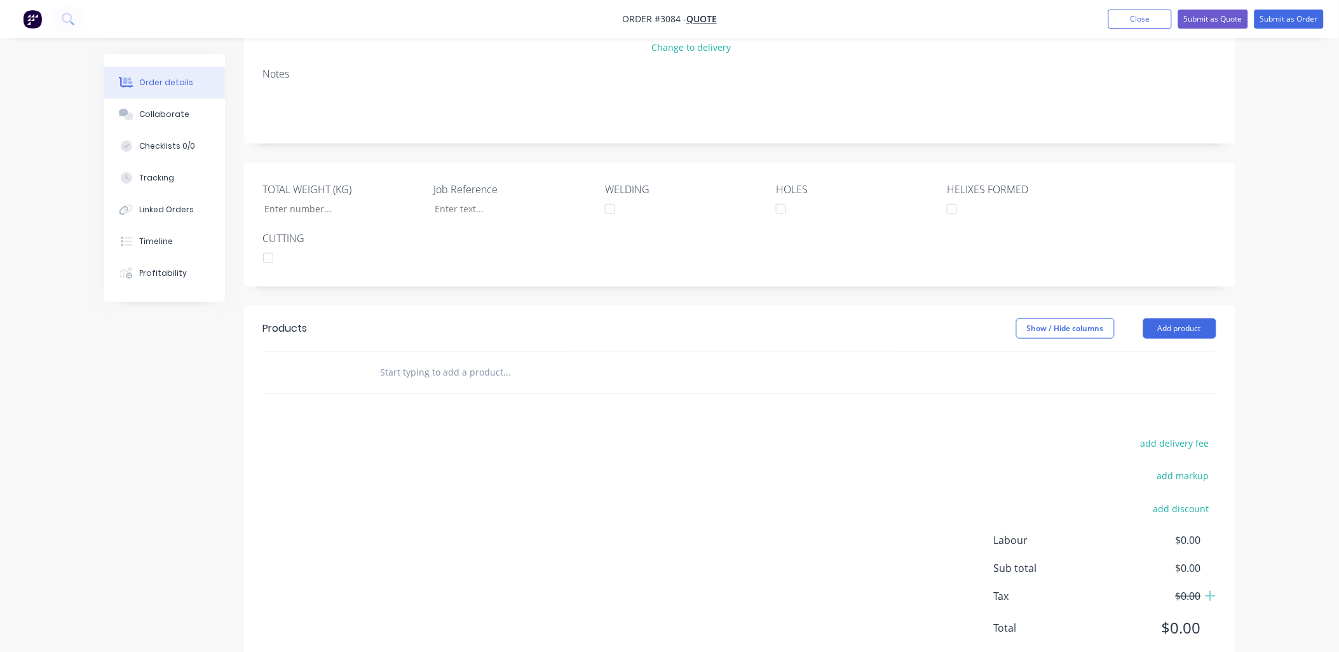
scroll to position [231, 0]
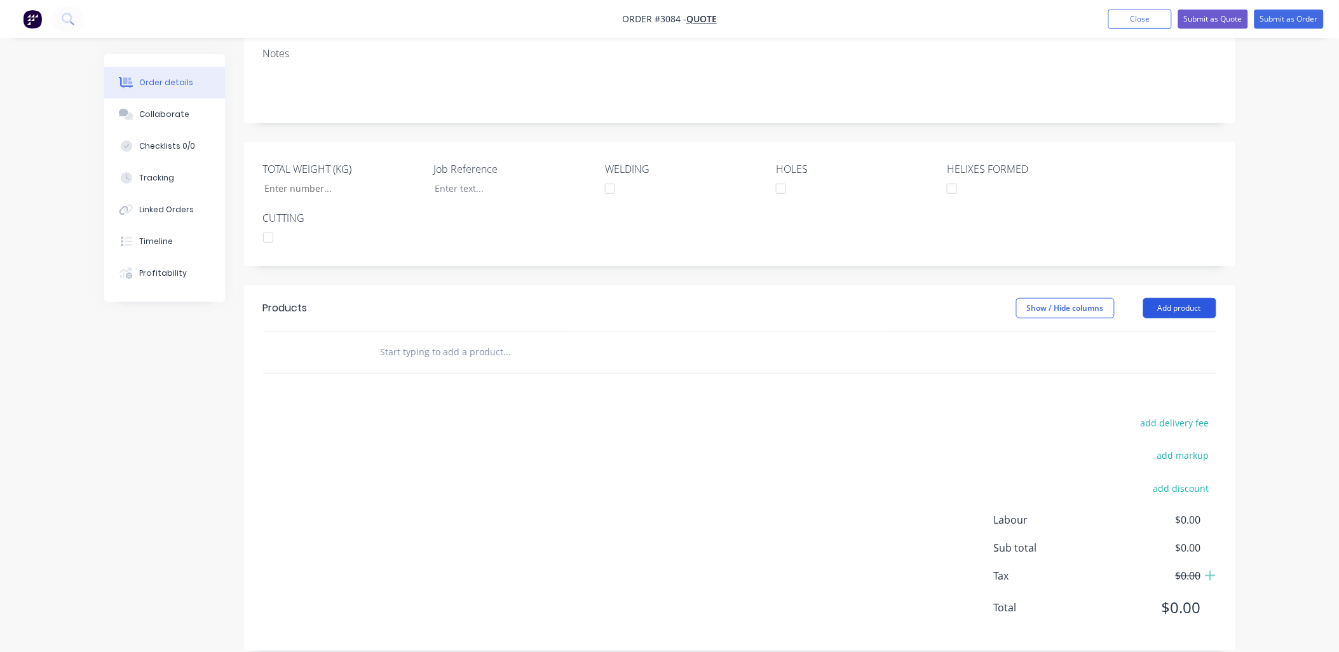
click at [1171, 298] on button "Add product" at bounding box center [1179, 308] width 73 height 20
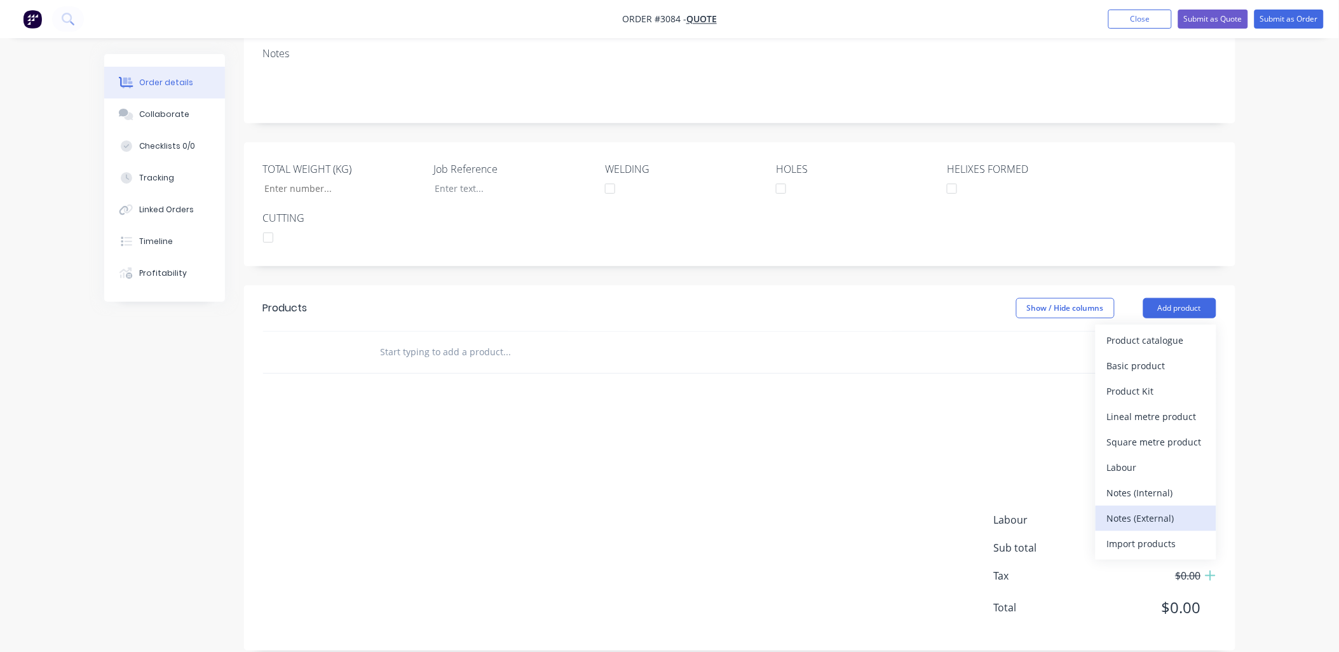
click at [1172, 509] on div "Notes (External)" at bounding box center [1156, 518] width 98 height 18
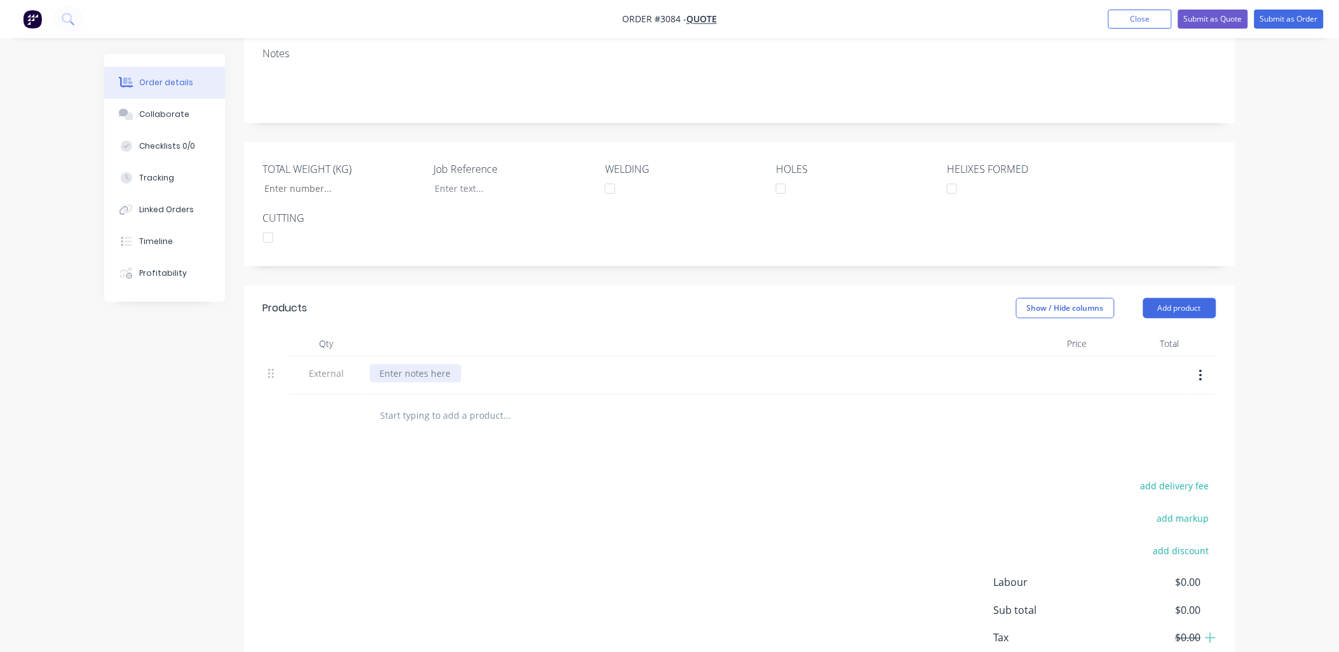
click at [414, 364] on div at bounding box center [416, 373] width 92 height 18
paste div
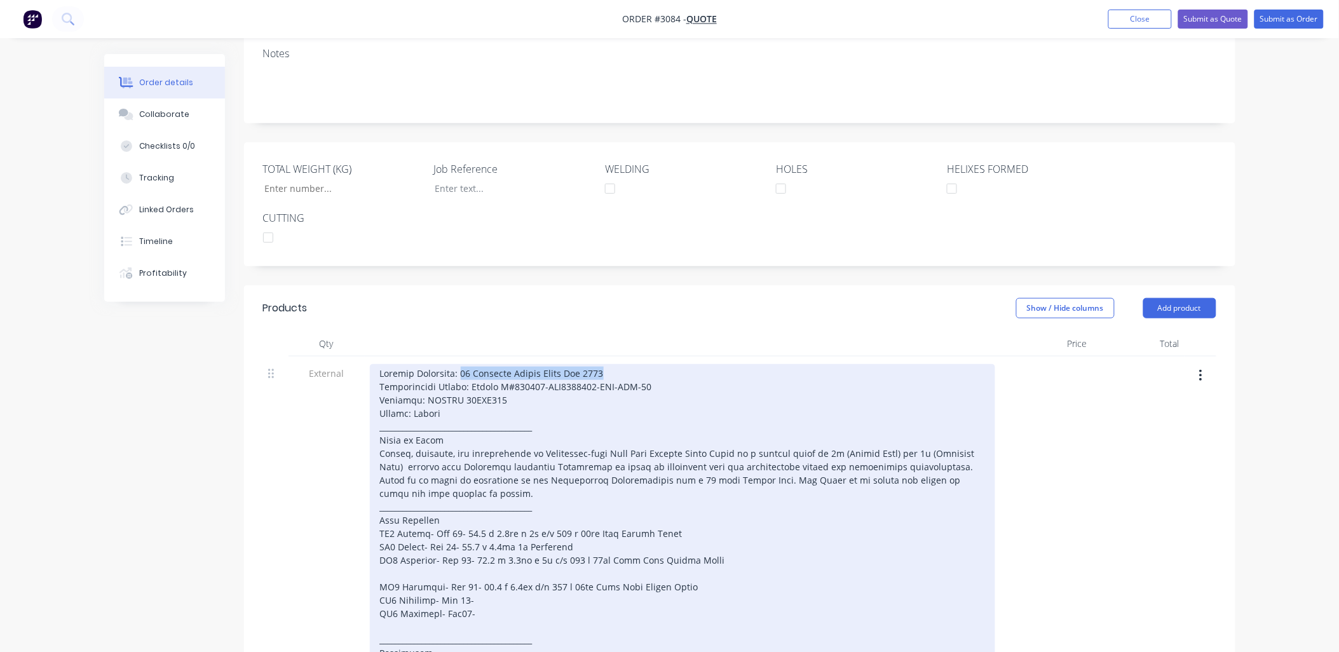
drag, startPoint x: 458, startPoint y: 354, endPoint x: 618, endPoint y: 354, distance: 160.2
click at [618, 364] on div at bounding box center [682, 660] width 625 height 592
drag, startPoint x: 651, startPoint y: 369, endPoint x: 469, endPoint y: 369, distance: 181.8
click at [469, 369] on div at bounding box center [682, 660] width 625 height 592
drag, startPoint x: 503, startPoint y: 385, endPoint x: 423, endPoint y: 382, distance: 80.1
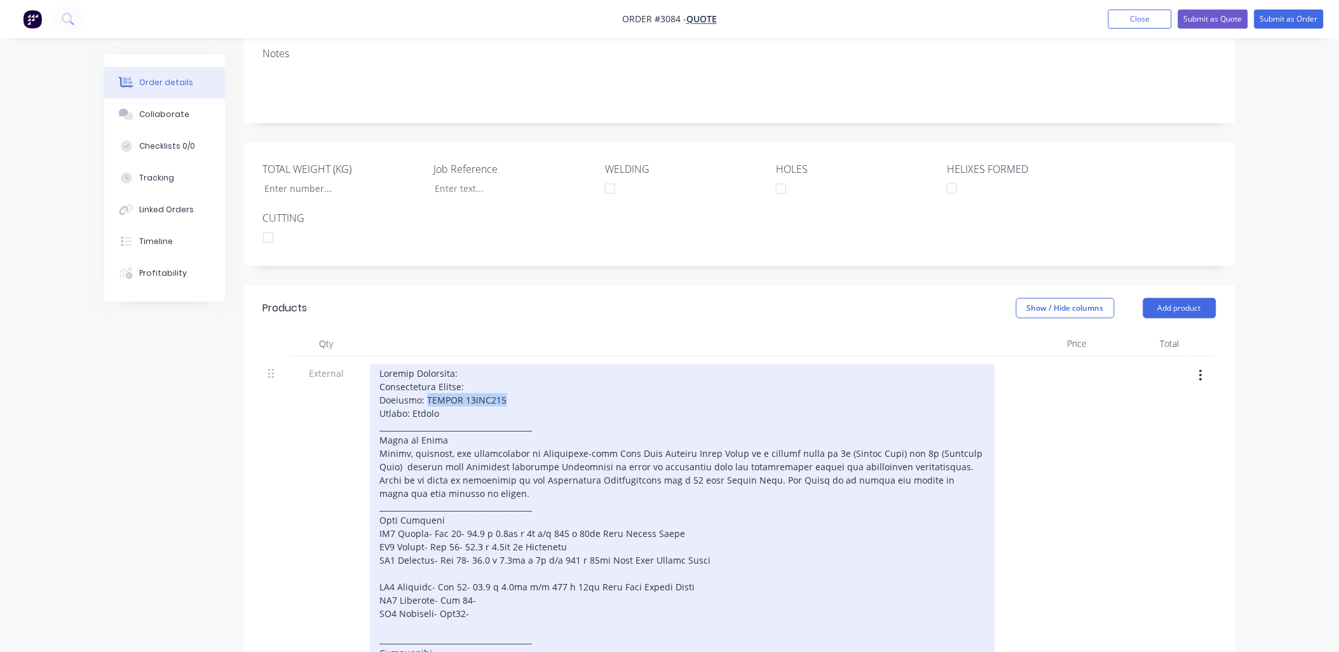
click at [423, 382] on div at bounding box center [682, 660] width 625 height 592
click at [482, 370] on div at bounding box center [682, 660] width 625 height 592
click at [505, 369] on div at bounding box center [682, 660] width 625 height 592
click at [470, 371] on div at bounding box center [682, 660] width 625 height 592
drag, startPoint x: 409, startPoint y: 395, endPoint x: 445, endPoint y: 396, distance: 35.6
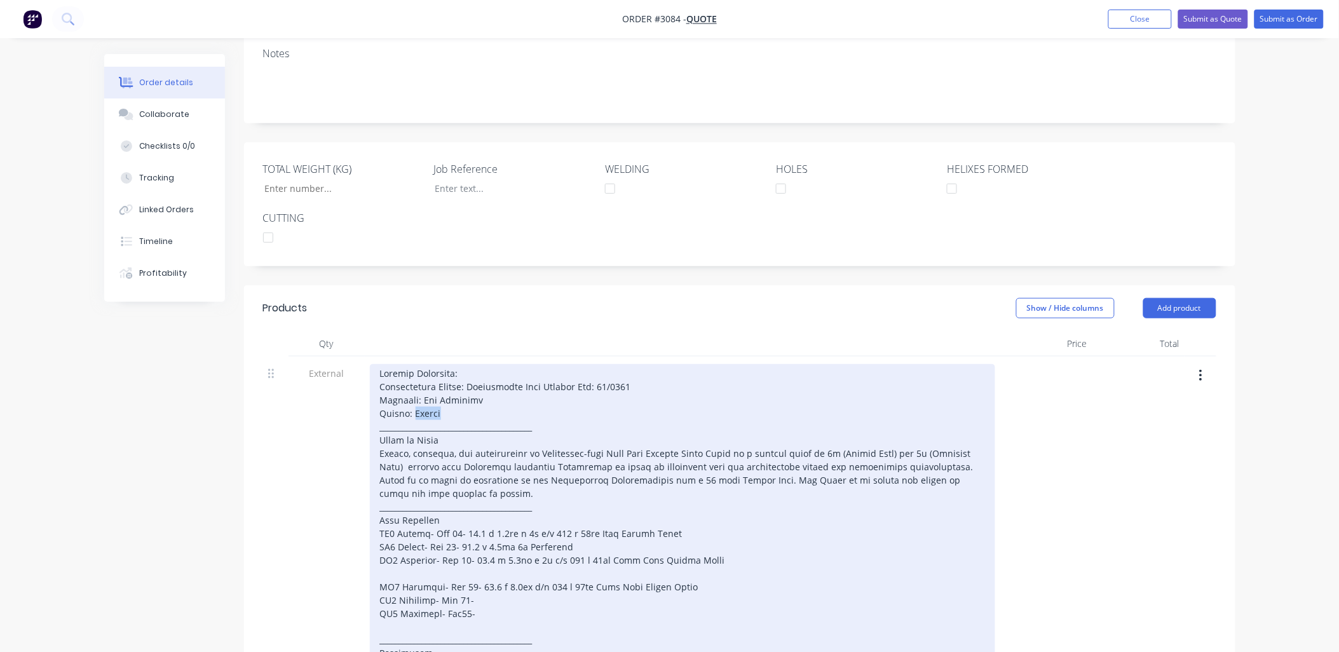
click at [445, 396] on div at bounding box center [682, 660] width 625 height 592
click at [443, 399] on div at bounding box center [682, 660] width 625 height 592
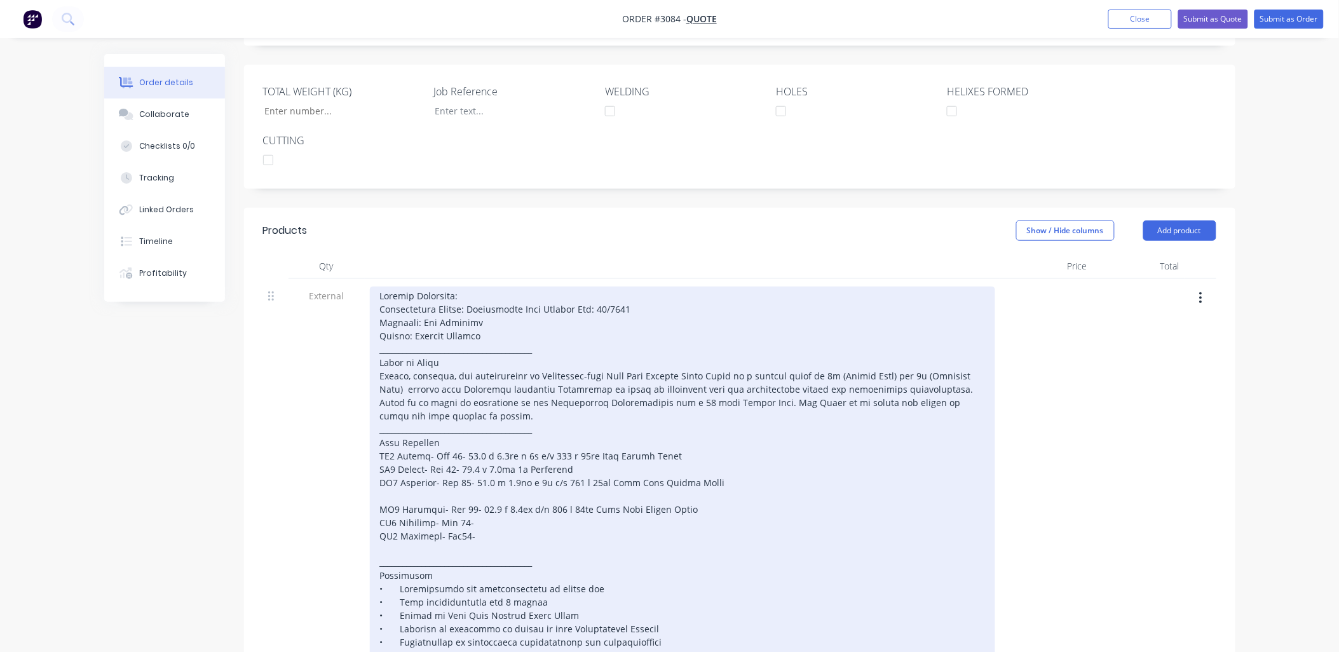
scroll to position [420, 0]
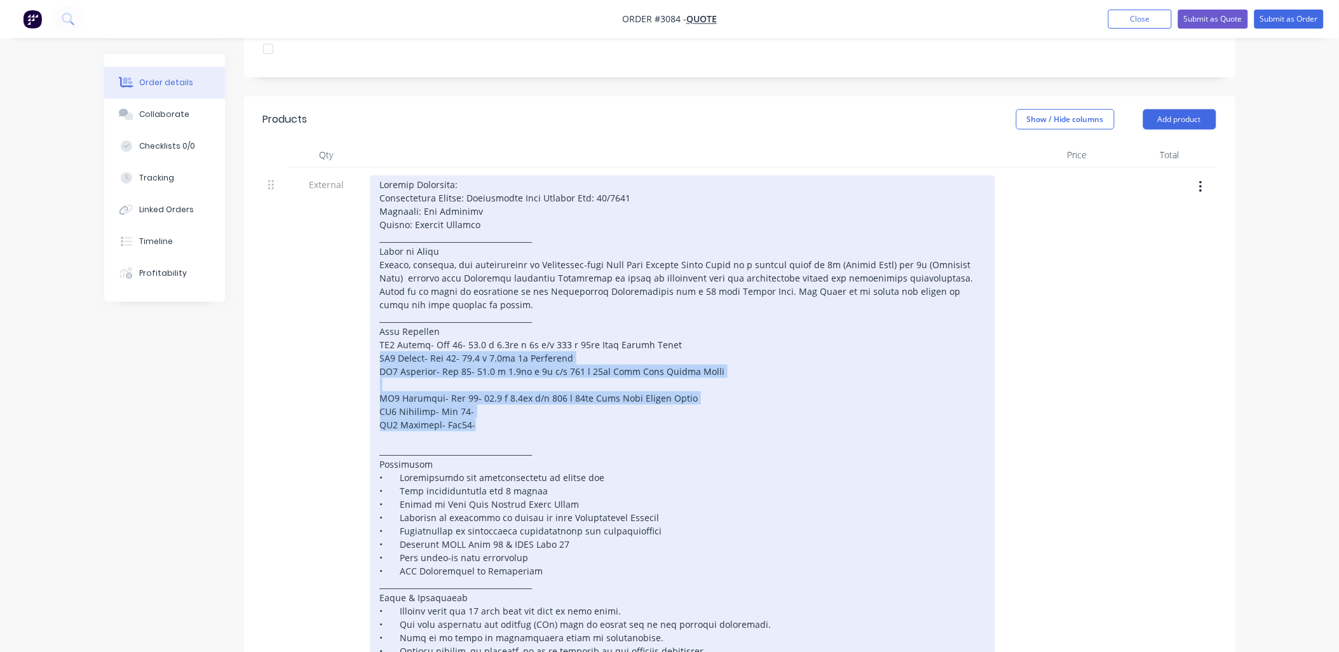
drag, startPoint x: 480, startPoint y: 409, endPoint x: 373, endPoint y: 339, distance: 127.3
click at [373, 339] on div at bounding box center [682, 471] width 625 height 592
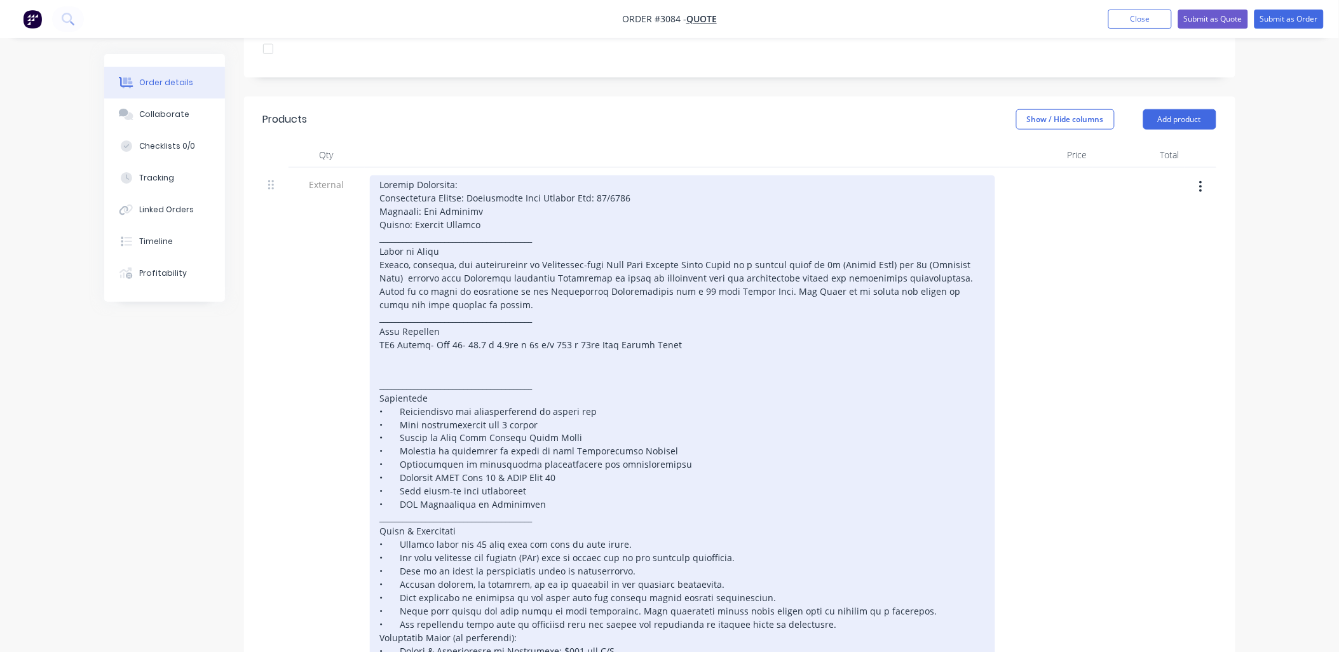
click at [456, 329] on div at bounding box center [682, 438] width 625 height 526
click at [719, 329] on div at bounding box center [682, 438] width 625 height 526
click at [823, 249] on div at bounding box center [682, 438] width 625 height 526
drag, startPoint x: 835, startPoint y: 245, endPoint x: 401, endPoint y: 261, distance: 433.7
click at [401, 261] on div at bounding box center [682, 438] width 625 height 526
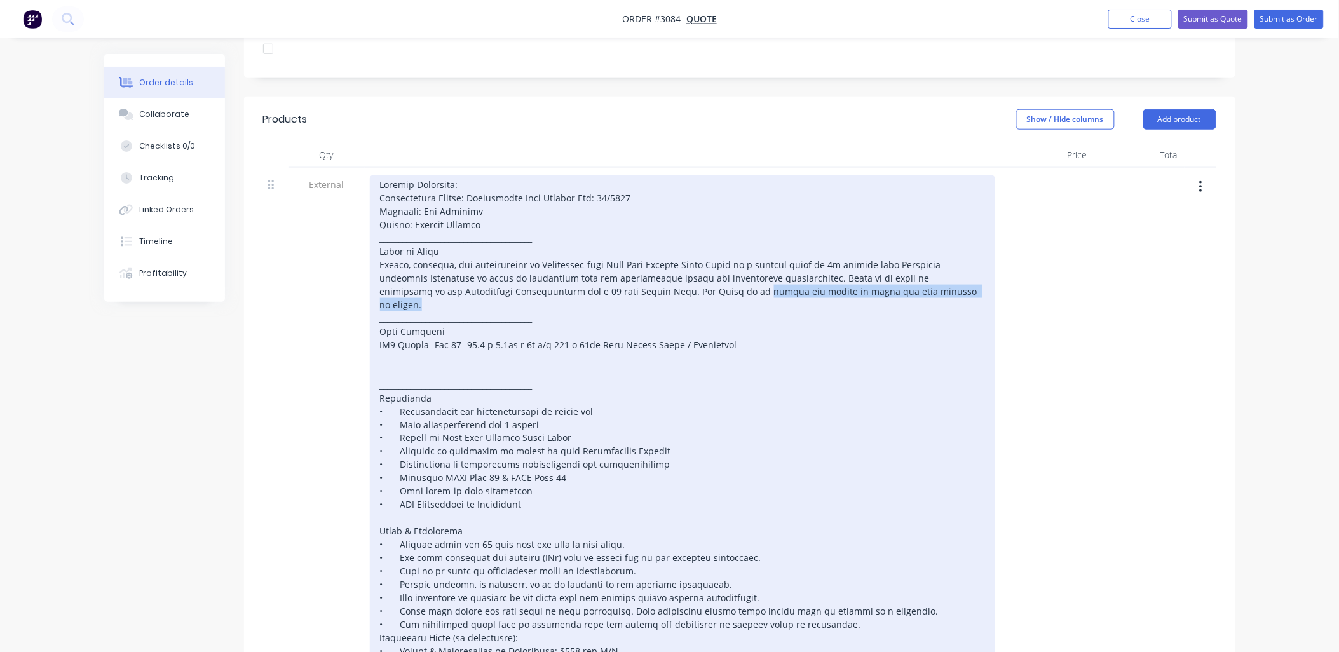
drag, startPoint x: 886, startPoint y: 274, endPoint x: 660, endPoint y: 275, distance: 226.3
click at [660, 275] on div at bounding box center [682, 438] width 625 height 526
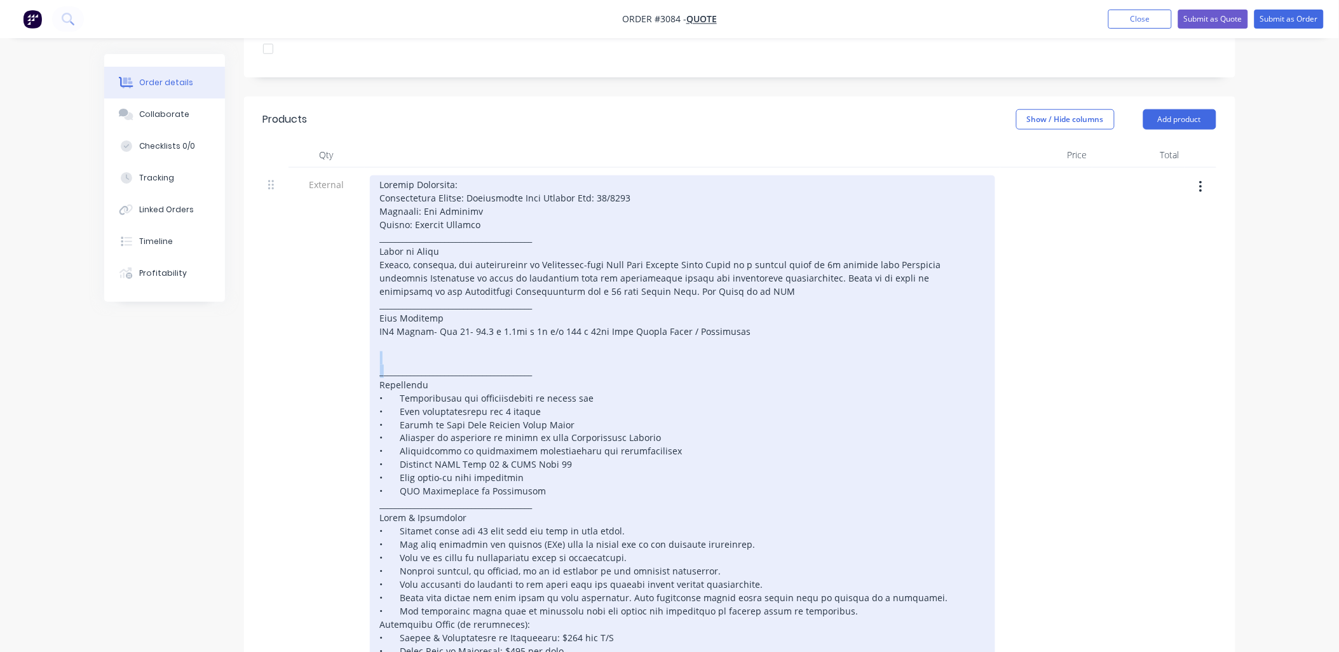
click at [383, 346] on div at bounding box center [682, 431] width 625 height 512
click at [402, 344] on div at bounding box center [682, 431] width 625 height 512
drag, startPoint x: 433, startPoint y: 312, endPoint x: 379, endPoint y: 319, distance: 53.8
click at [379, 319] on div at bounding box center [682, 431] width 625 height 512
click at [723, 309] on div at bounding box center [682, 431] width 625 height 512
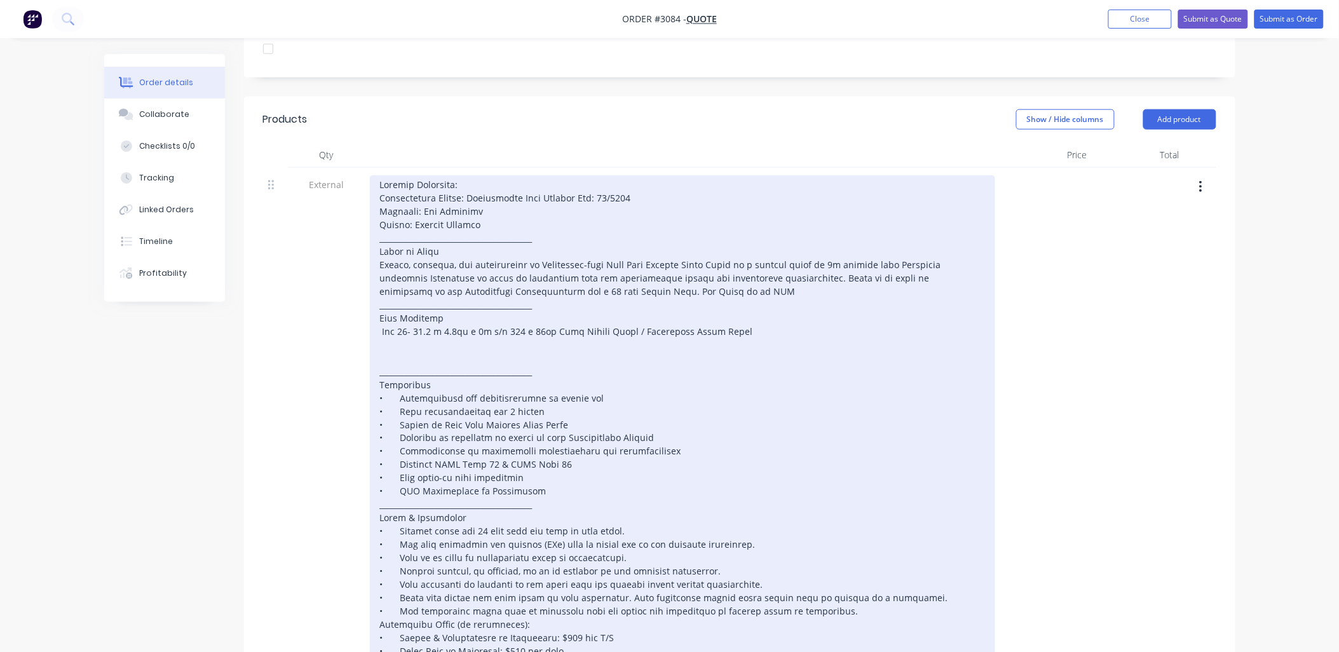
click at [382, 313] on div at bounding box center [682, 431] width 625 height 512
click at [485, 344] on div at bounding box center [682, 431] width 625 height 512
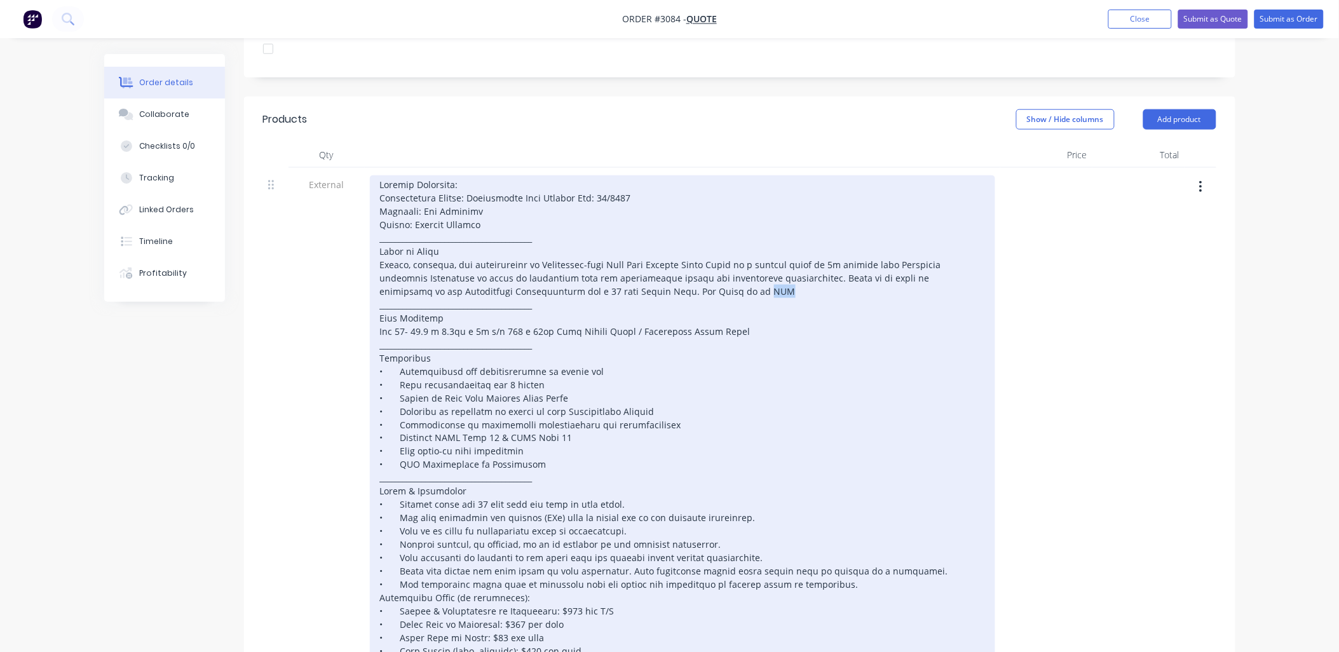
drag, startPoint x: 686, startPoint y: 273, endPoint x: 672, endPoint y: 313, distance: 42.6
click at [661, 276] on div at bounding box center [682, 418] width 625 height 486
drag, startPoint x: 692, startPoint y: 314, endPoint x: 651, endPoint y: 310, distance: 40.2
click at [651, 311] on div at bounding box center [682, 418] width 625 height 486
click at [651, 313] on div at bounding box center [682, 418] width 625 height 486
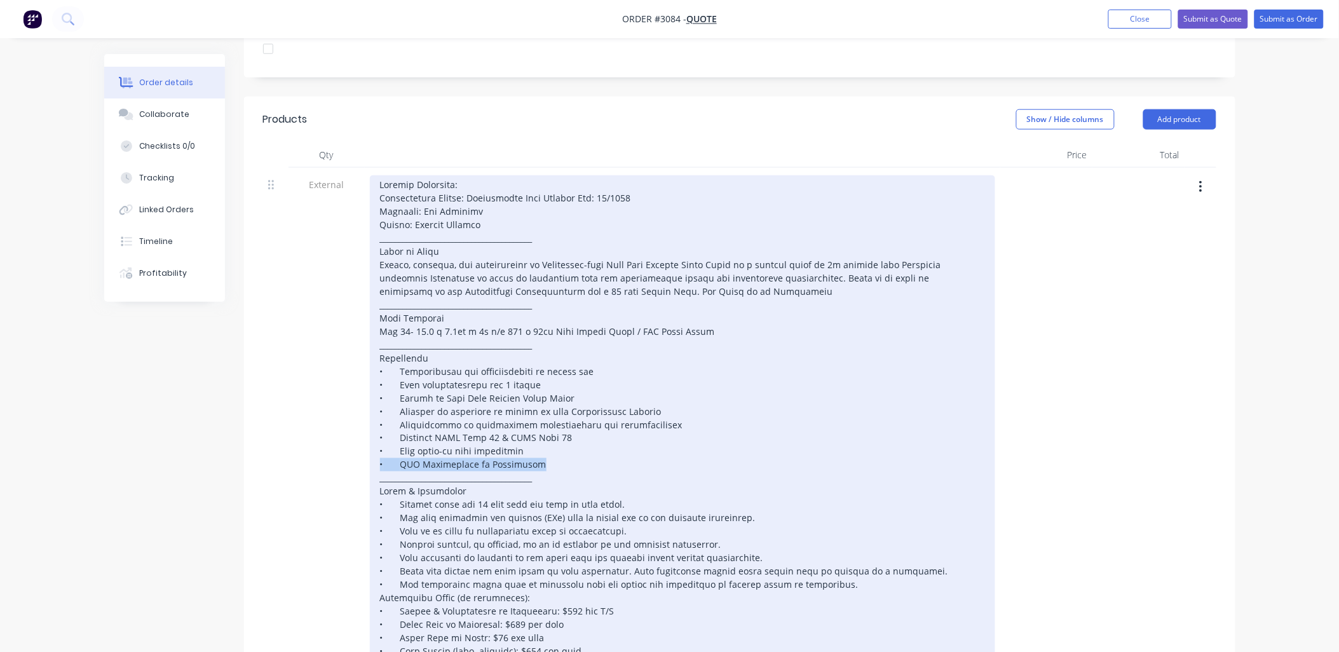
drag, startPoint x: 536, startPoint y: 447, endPoint x: 333, endPoint y: 439, distance: 202.9
click at [374, 447] on div at bounding box center [682, 418] width 625 height 486
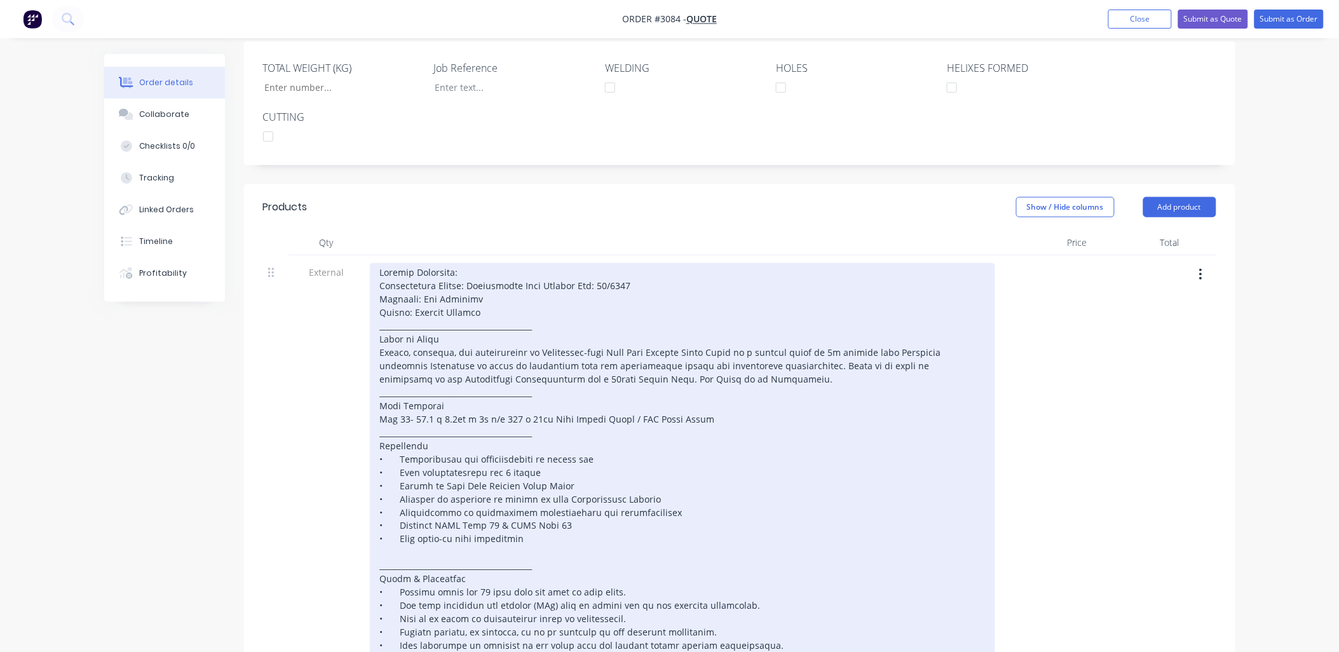
scroll to position [325, 0]
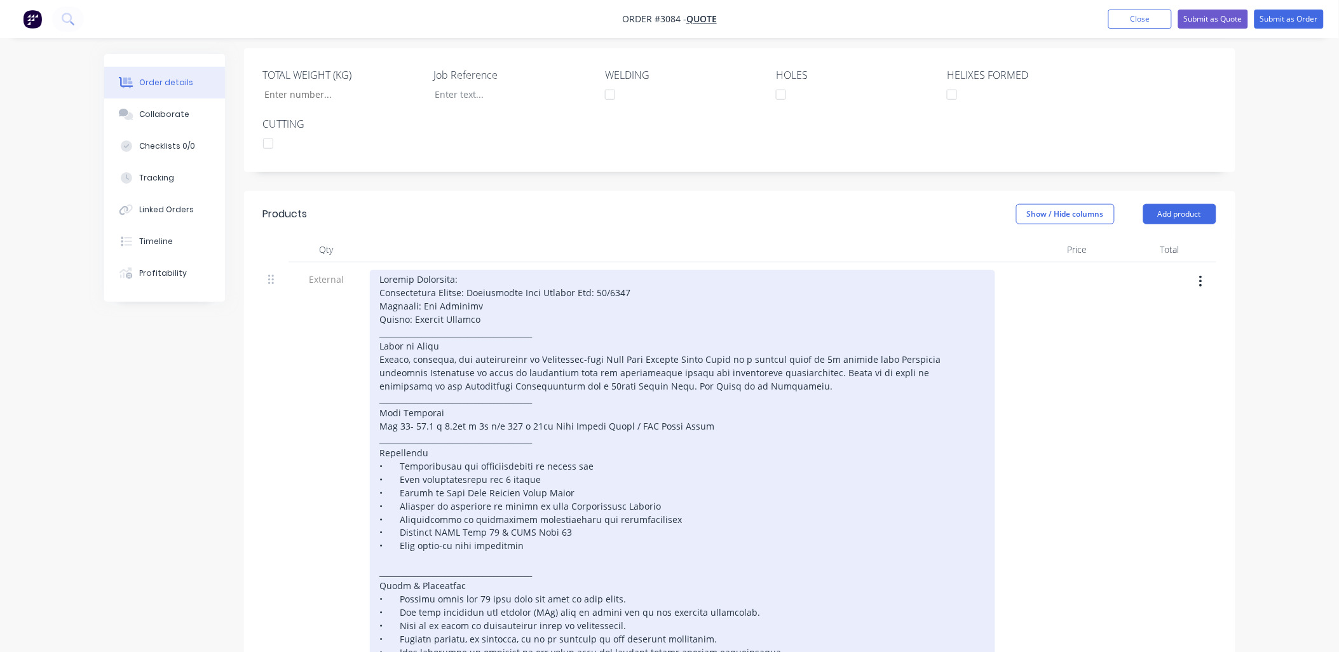
click at [521, 287] on div at bounding box center [682, 513] width 625 height 486
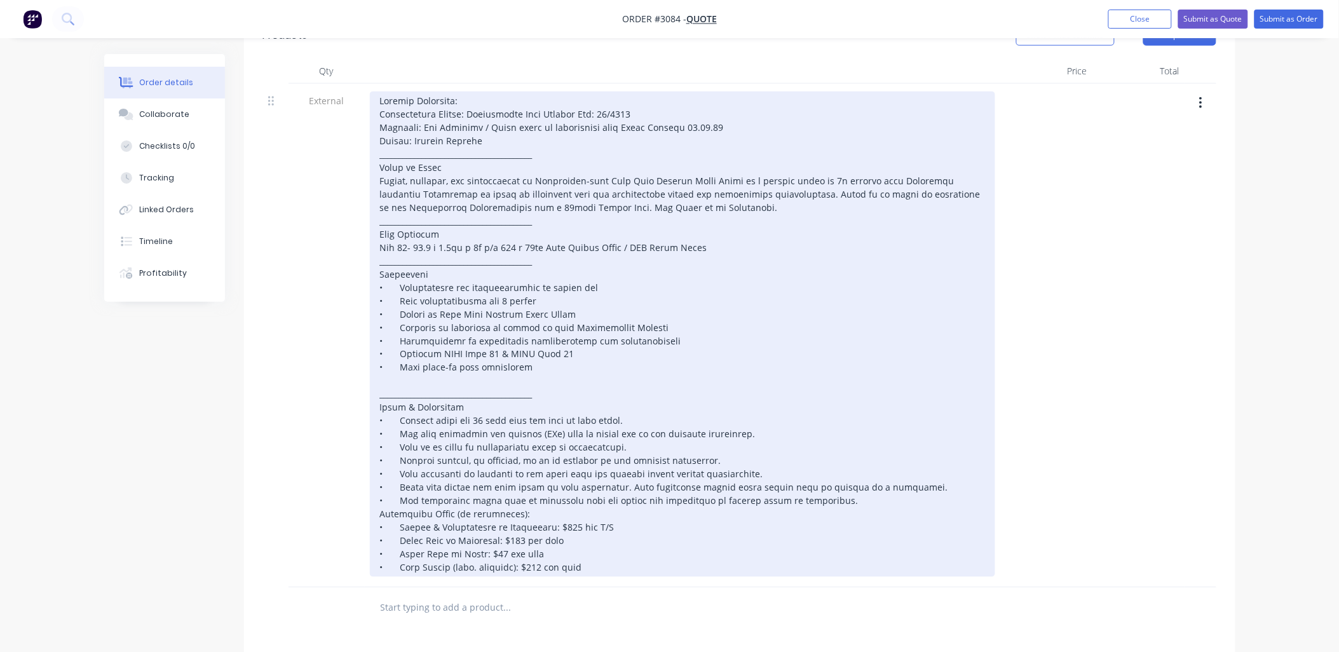
scroll to position [514, 0]
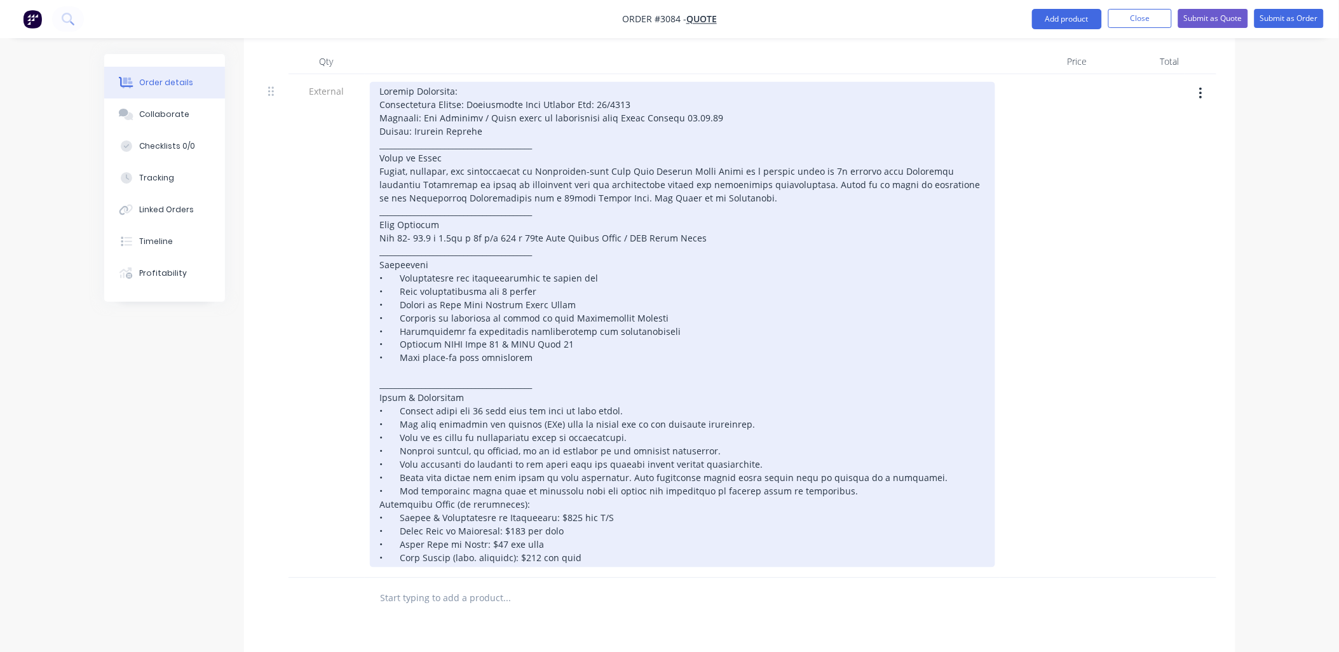
click at [531, 275] on div at bounding box center [682, 325] width 625 height 486
drag, startPoint x: 529, startPoint y: 278, endPoint x: 472, endPoint y: 442, distance: 173.1
click at [474, 273] on div at bounding box center [682, 325] width 625 height 486
drag, startPoint x: 651, startPoint y: 299, endPoint x: 486, endPoint y: 296, distance: 165.9
click at [486, 296] on div at bounding box center [682, 325] width 625 height 486
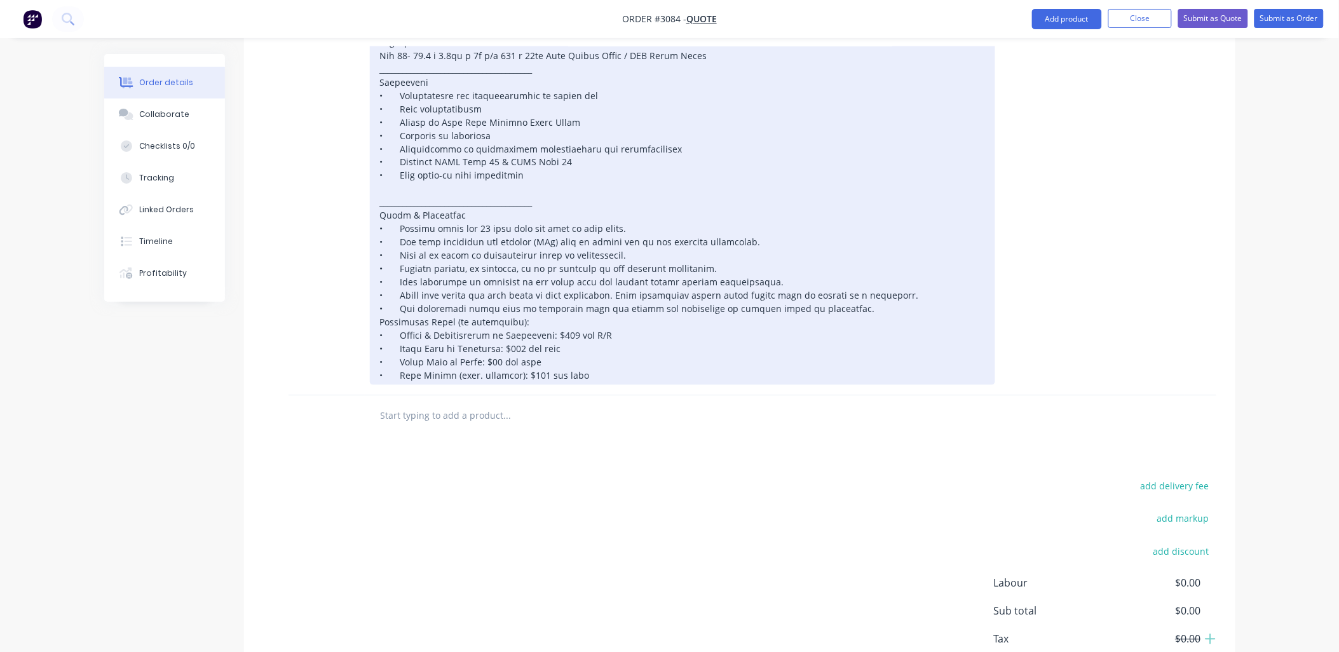
scroll to position [665, 0]
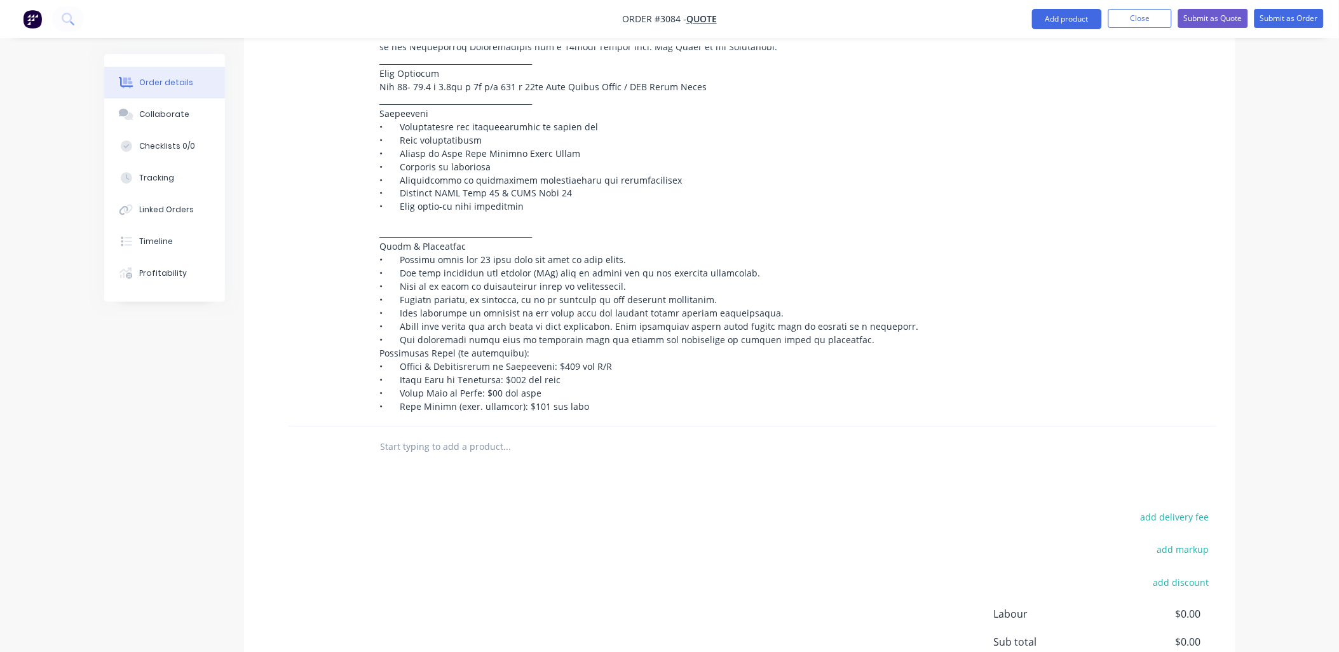
click at [402, 435] on input "text" at bounding box center [507, 447] width 254 height 25
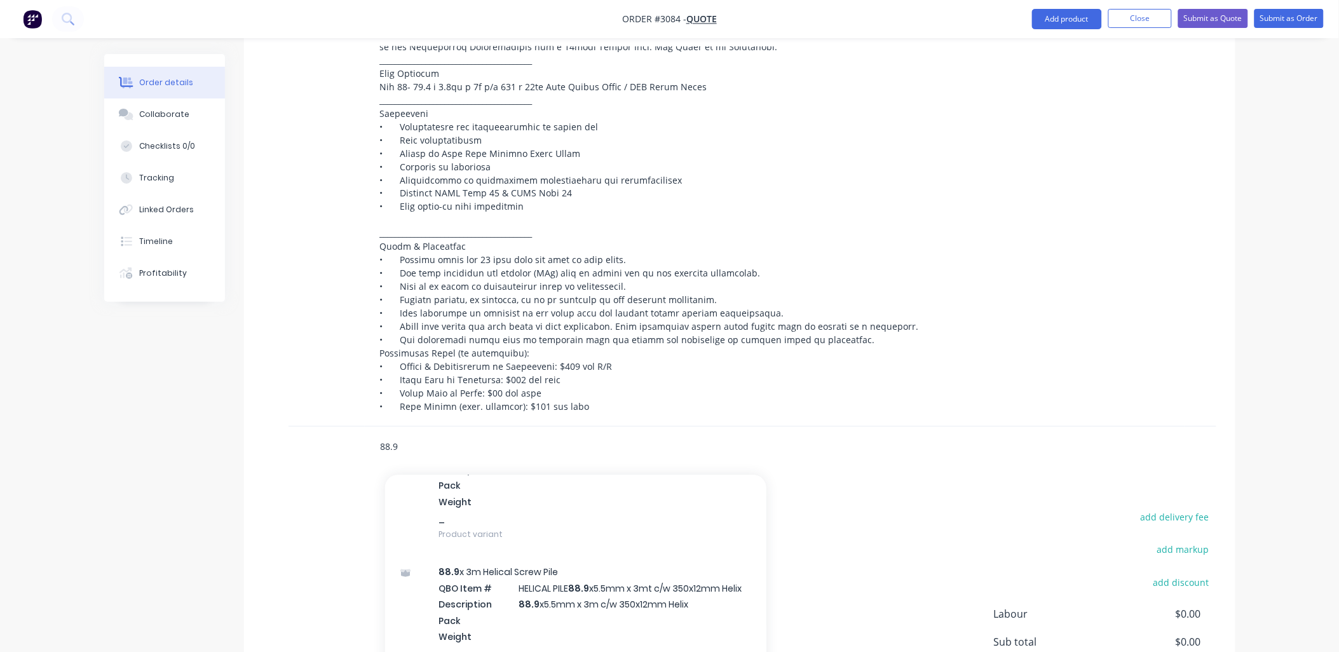
scroll to position [2542, 0]
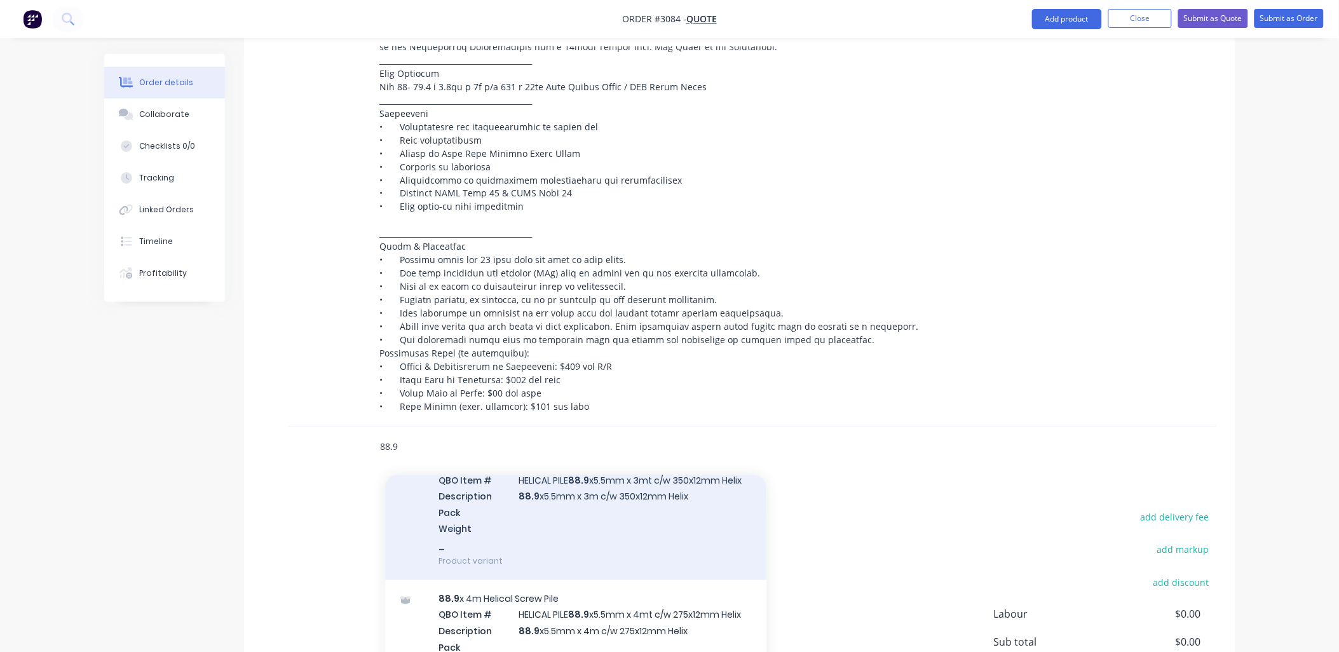
type input "88.9"
click at [570, 481] on div "88.9 x 3m Helical Screw Pile QBO Item # HELICAL PILE 88.9 x5.5mm x 3mt c/w 350x…" at bounding box center [575, 512] width 381 height 135
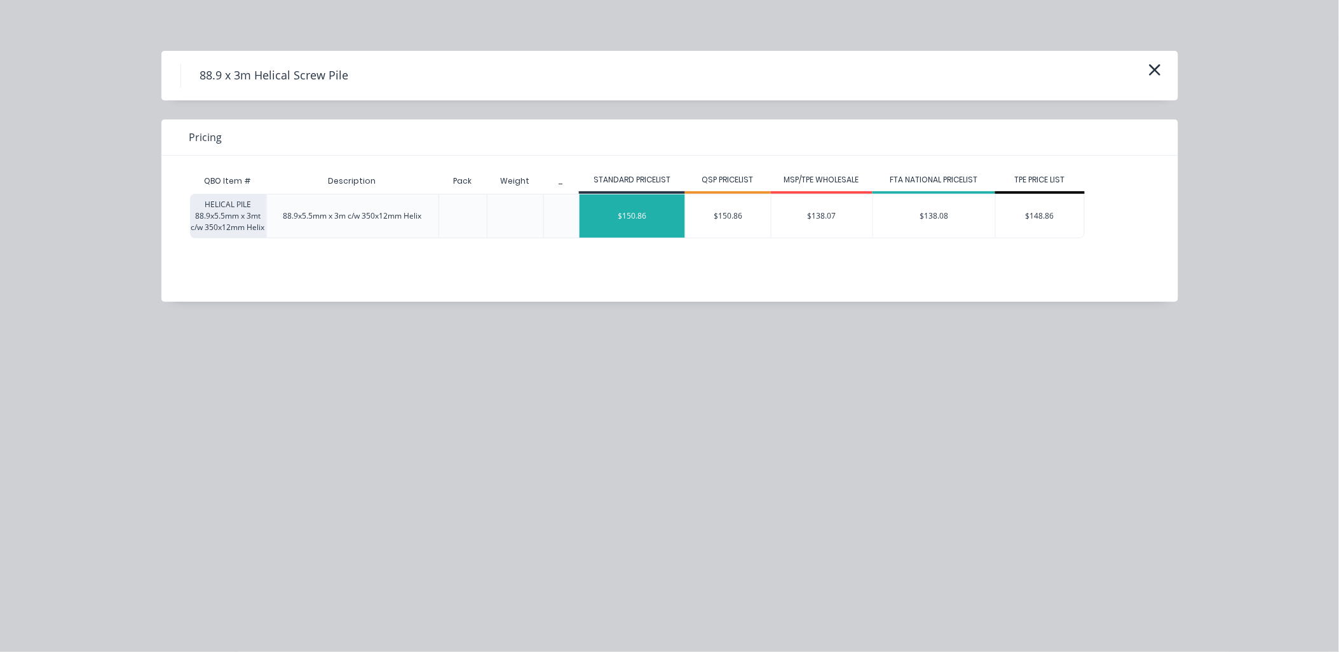
click at [636, 204] on div "$150.86" at bounding box center [633, 215] width 106 height 43
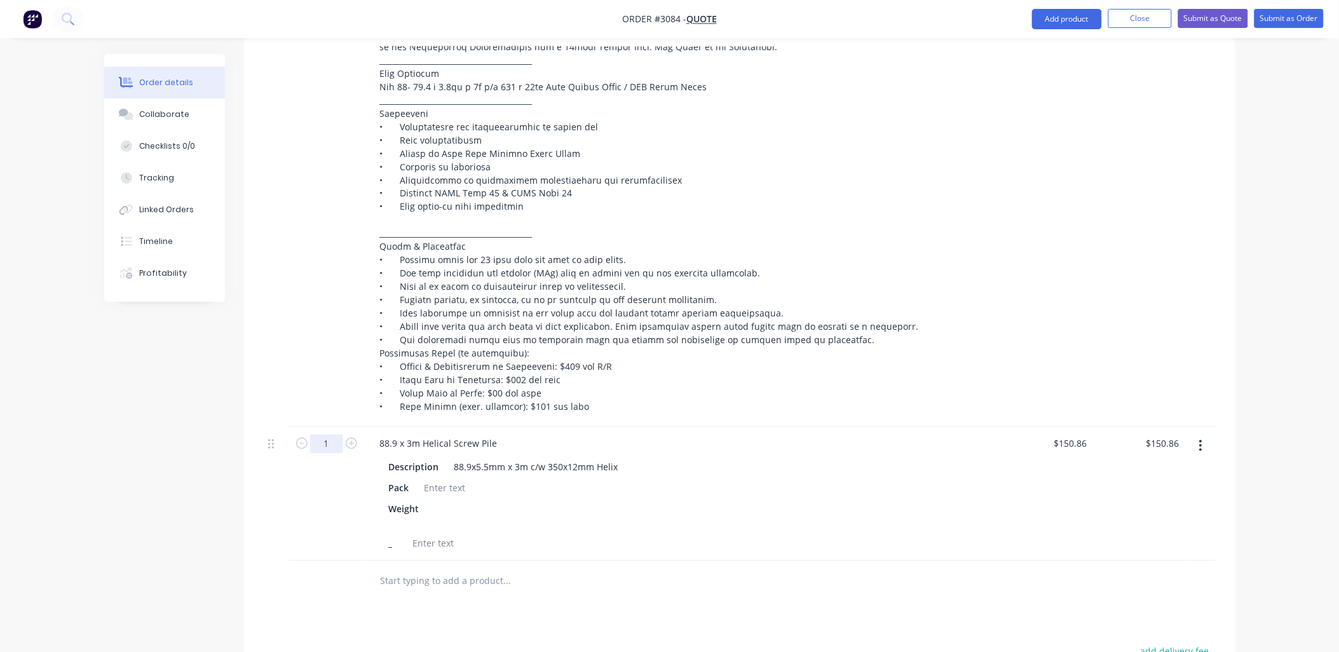
click at [331, 435] on input "1" at bounding box center [326, 444] width 33 height 19
type input "36"
type input "$5,430.96"
click at [767, 500] on div "Weight" at bounding box center [680, 516] width 592 height 32
click at [623, 458] on div "Description 88.9x5.5mm x 3m c/w 350x12mm Helix" at bounding box center [680, 467] width 592 height 18
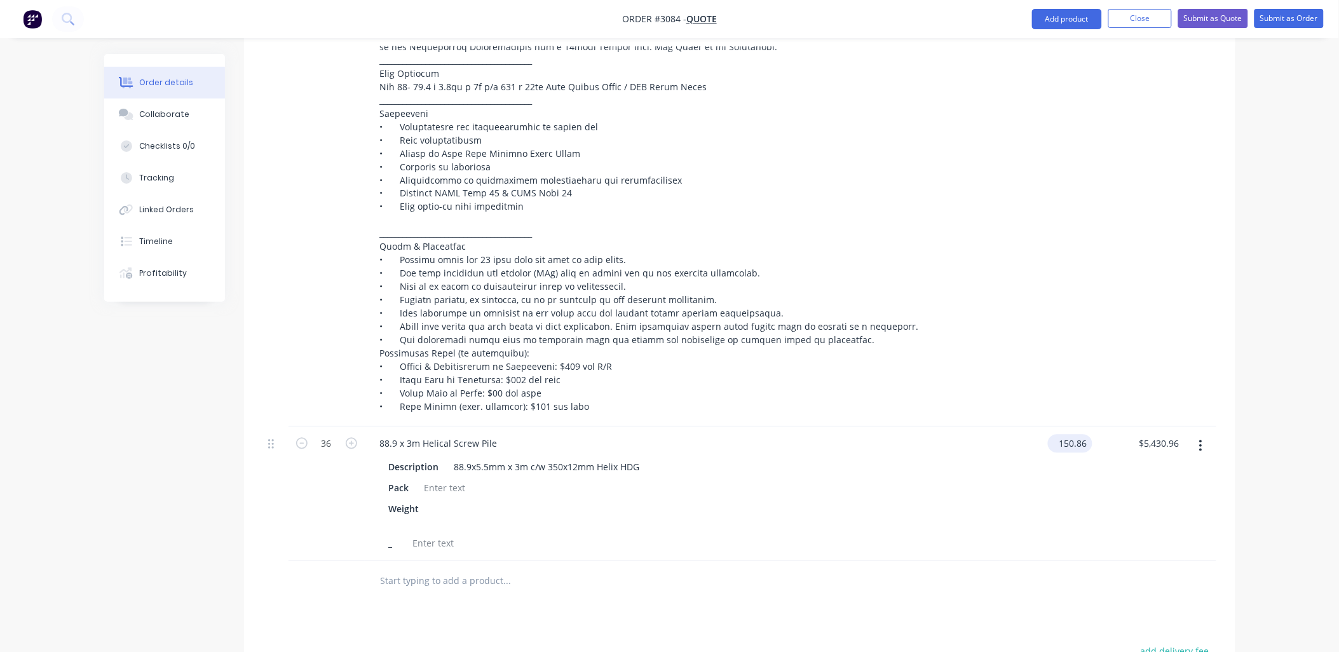
click at [1060, 435] on input "150.86" at bounding box center [1072, 444] width 39 height 18
type input "$240.86"
type input "$8,670.96"
click at [636, 581] on div at bounding box center [594, 581] width 458 height 41
click at [448, 569] on input "text" at bounding box center [507, 581] width 254 height 25
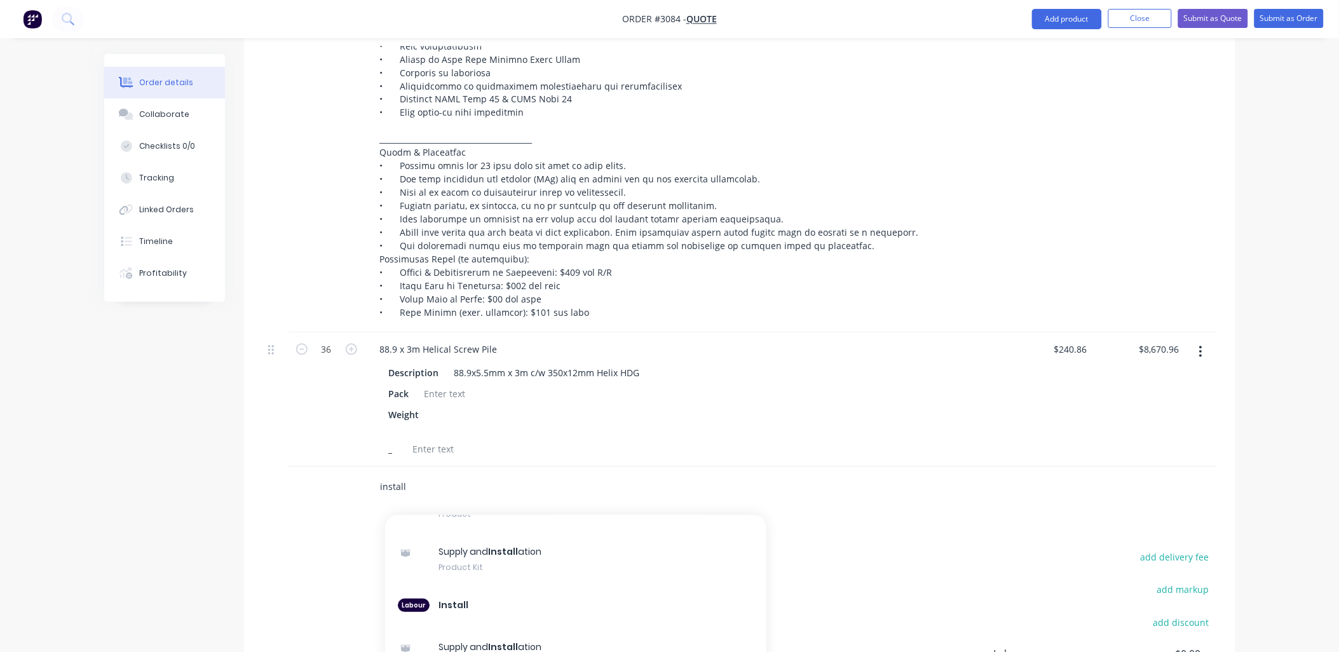
scroll to position [68, 0]
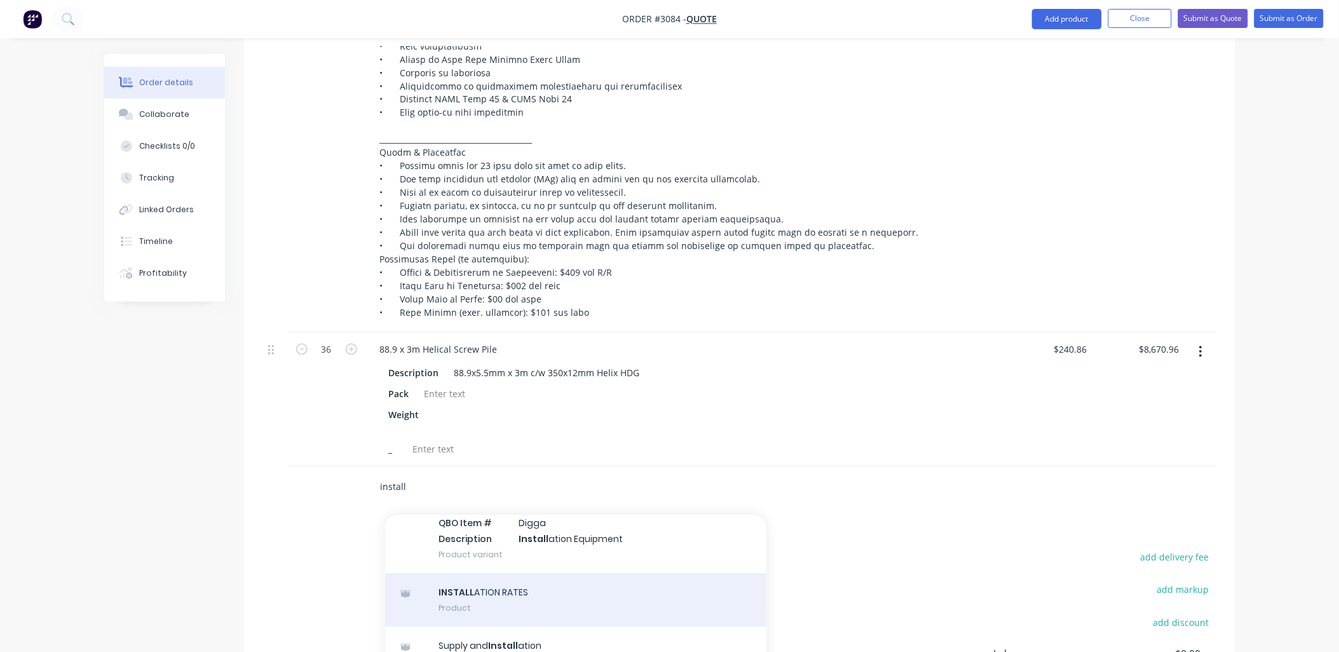
type input "install"
click at [503, 577] on div "INSTALL ATION RATES Product" at bounding box center [575, 600] width 381 height 53
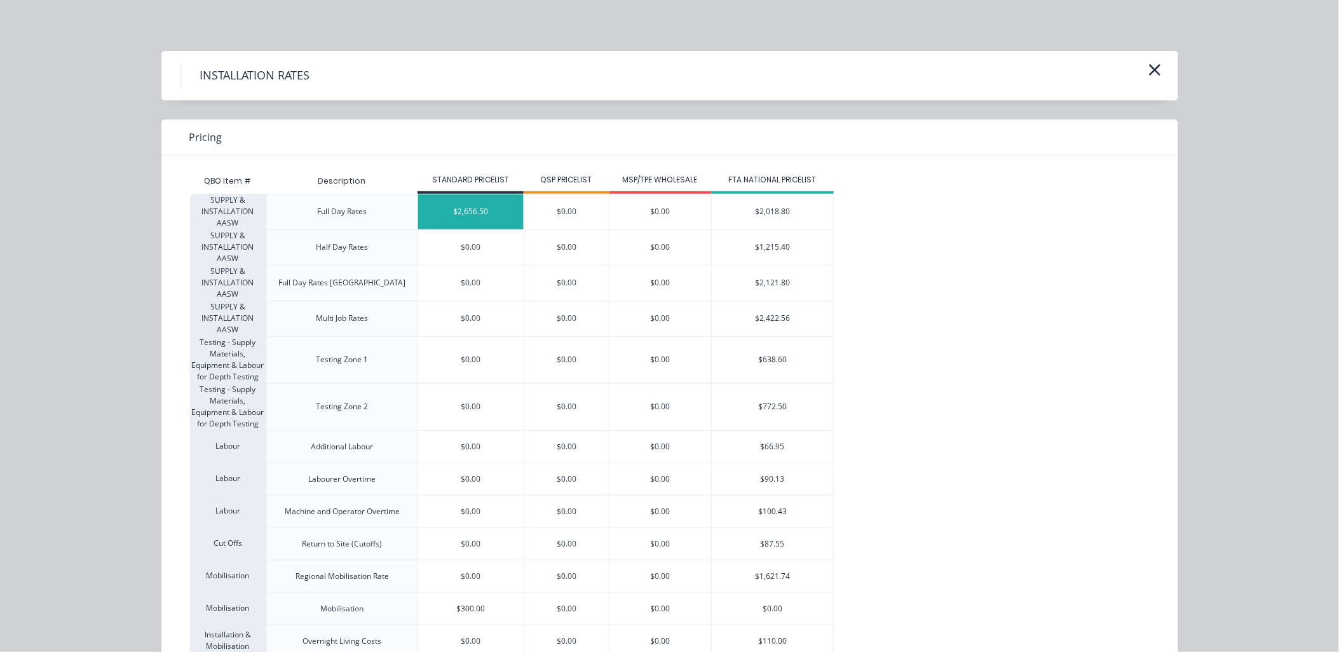
click at [459, 212] on div "$2,656.50" at bounding box center [471, 211] width 106 height 35
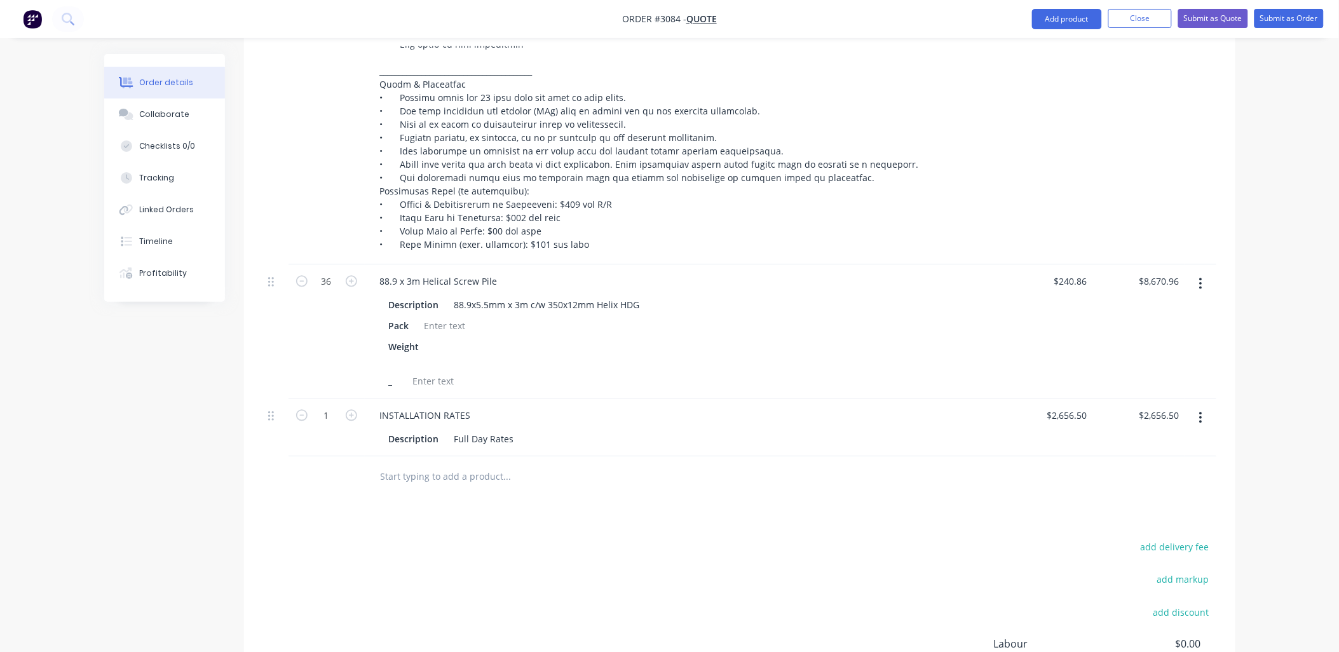
scroll to position [853, 0]
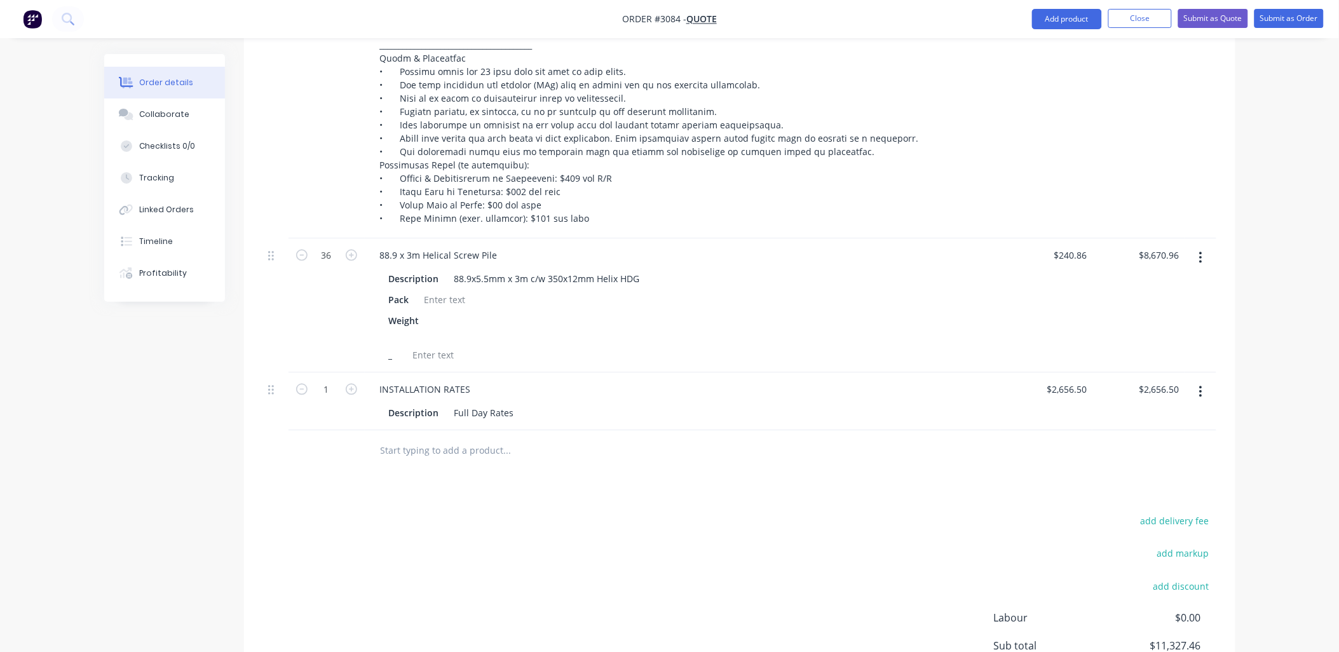
click at [440, 439] on input "text" at bounding box center [507, 451] width 254 height 25
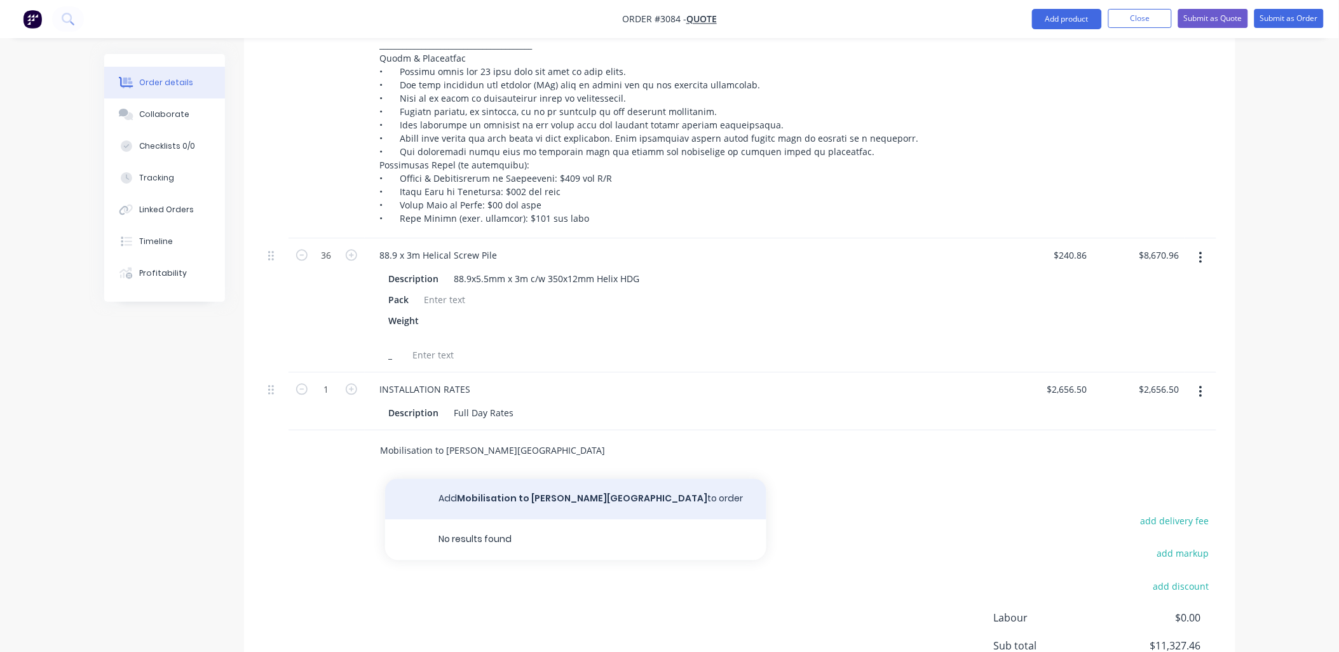
type input "Mobilisation to [PERSON_NAME][GEOGRAPHIC_DATA]"
click at [518, 479] on button "Add Mobilisation to [PERSON_NAME][GEOGRAPHIC_DATA] to order" at bounding box center [575, 499] width 381 height 41
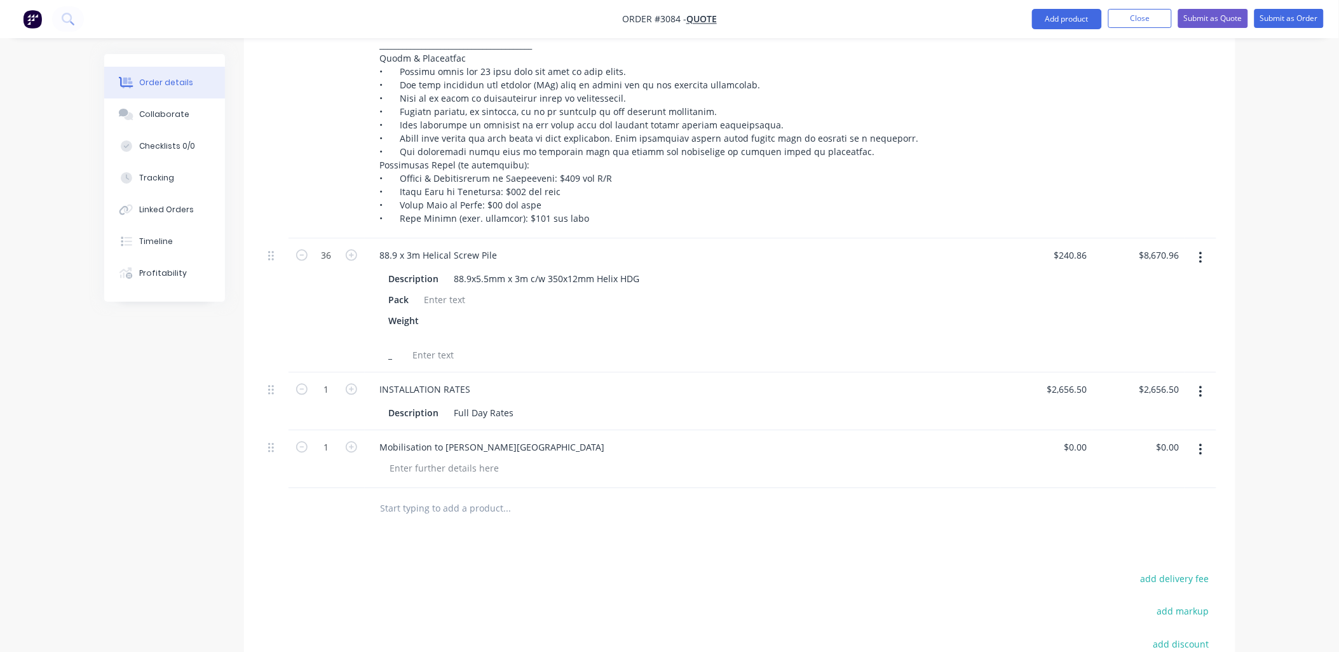
click at [390, 496] on input "text" at bounding box center [507, 508] width 254 height 25
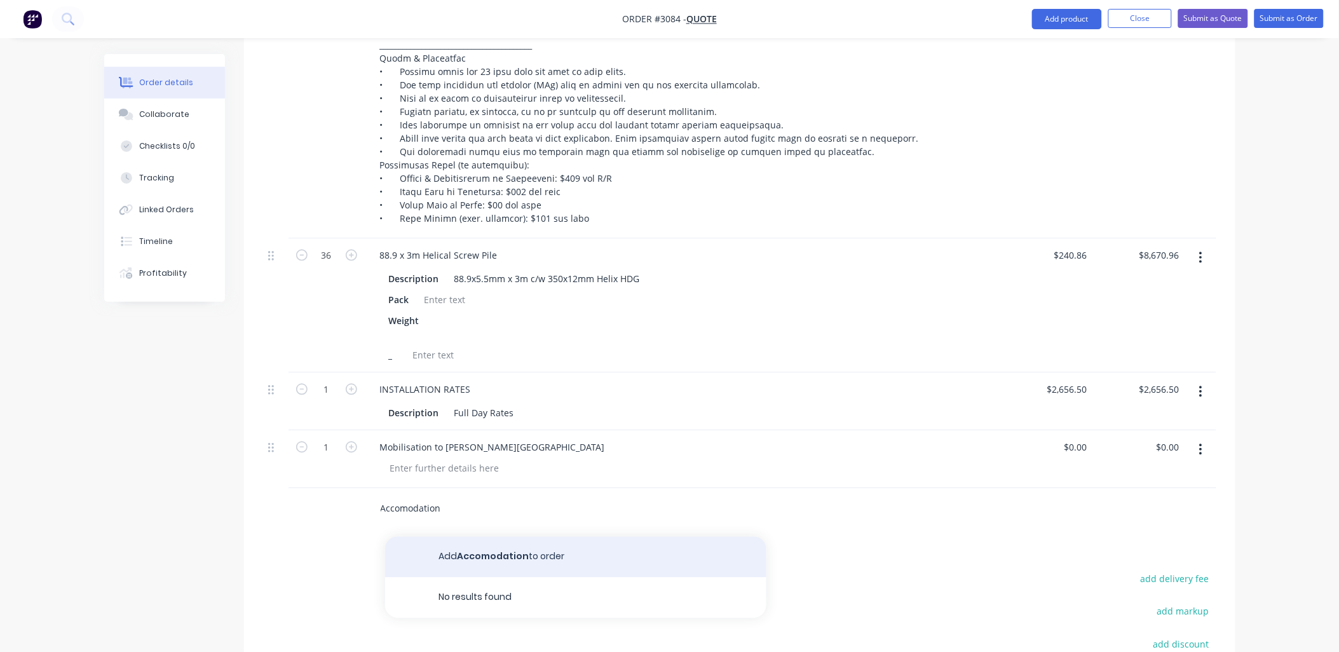
type input "Accomodation"
click at [480, 537] on button "Add Accomodation to order" at bounding box center [575, 557] width 381 height 41
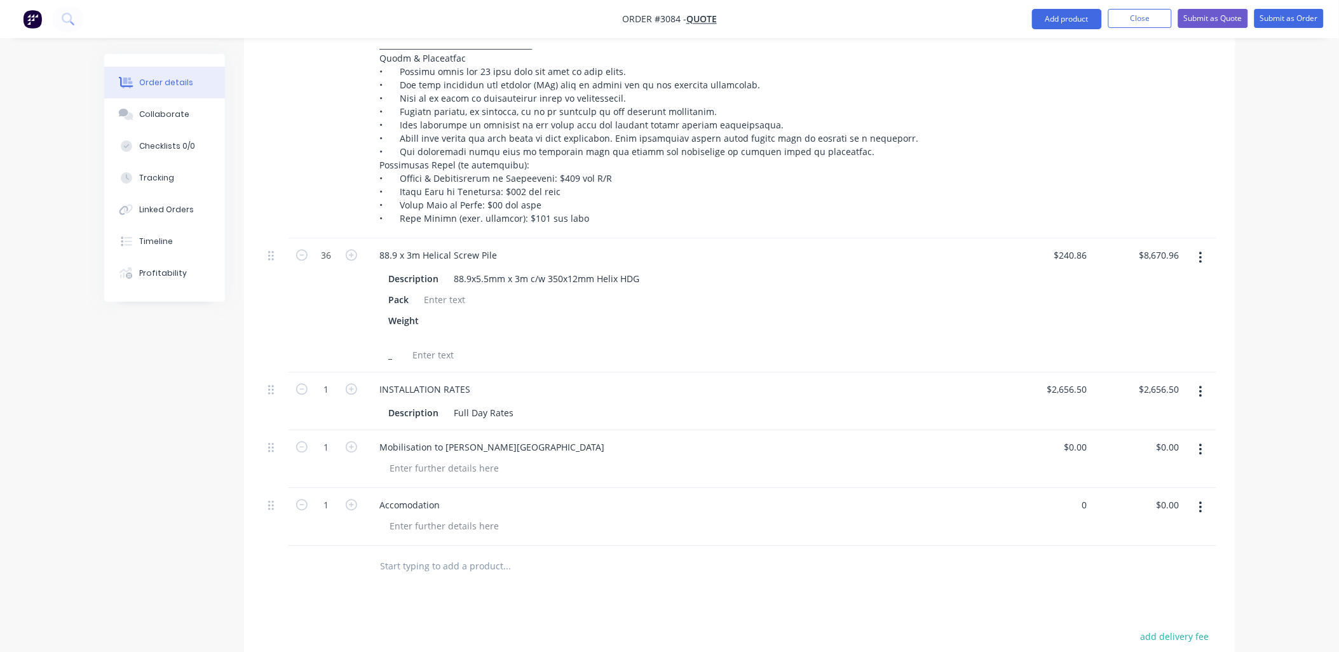
drag, startPoint x: 1077, startPoint y: 487, endPoint x: 1072, endPoint y: 499, distance: 13.4
click at [1079, 496] on input "0" at bounding box center [1077, 505] width 29 height 18
type input "$900.00"
click at [1053, 573] on div "Products Show / Hide columns Add product Qty Price Total External 36 88.9 x 3m …" at bounding box center [740, 264] width 992 height 1201
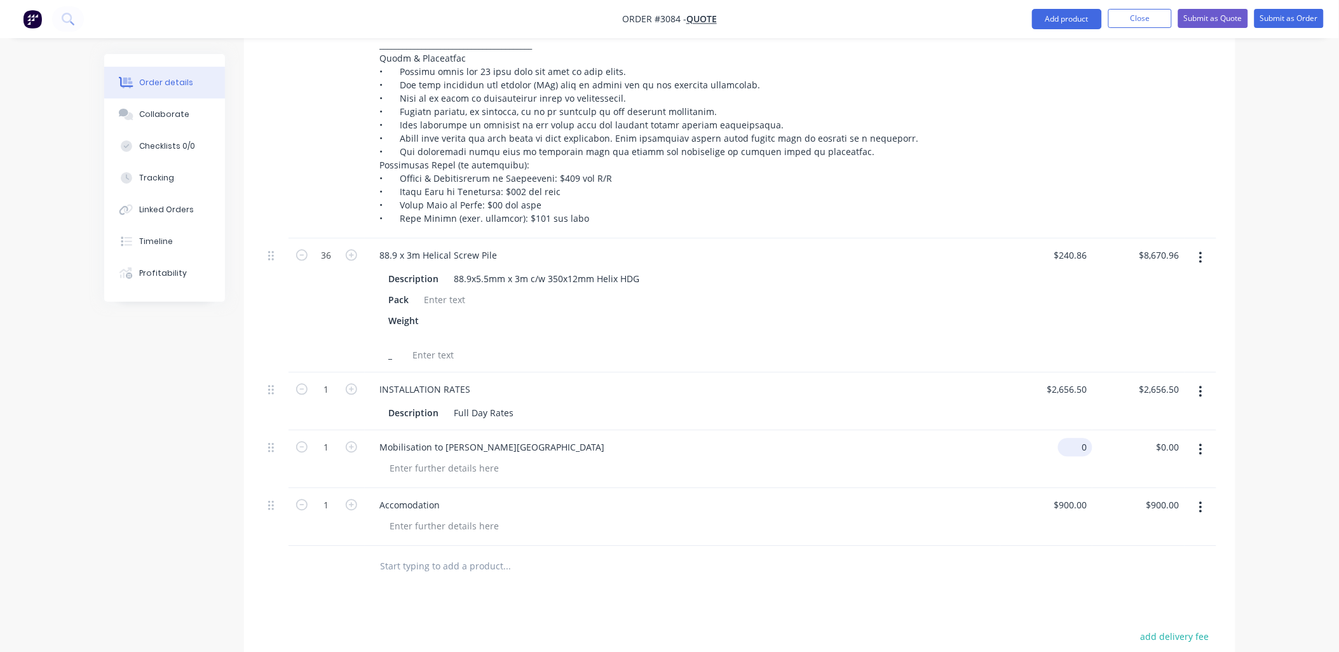
click at [1088, 439] on input "0" at bounding box center [1077, 448] width 29 height 18
click at [1203, 501] on icon "button" at bounding box center [1200, 508] width 3 height 14
click at [1145, 608] on div "Delete" at bounding box center [1156, 617] width 98 height 18
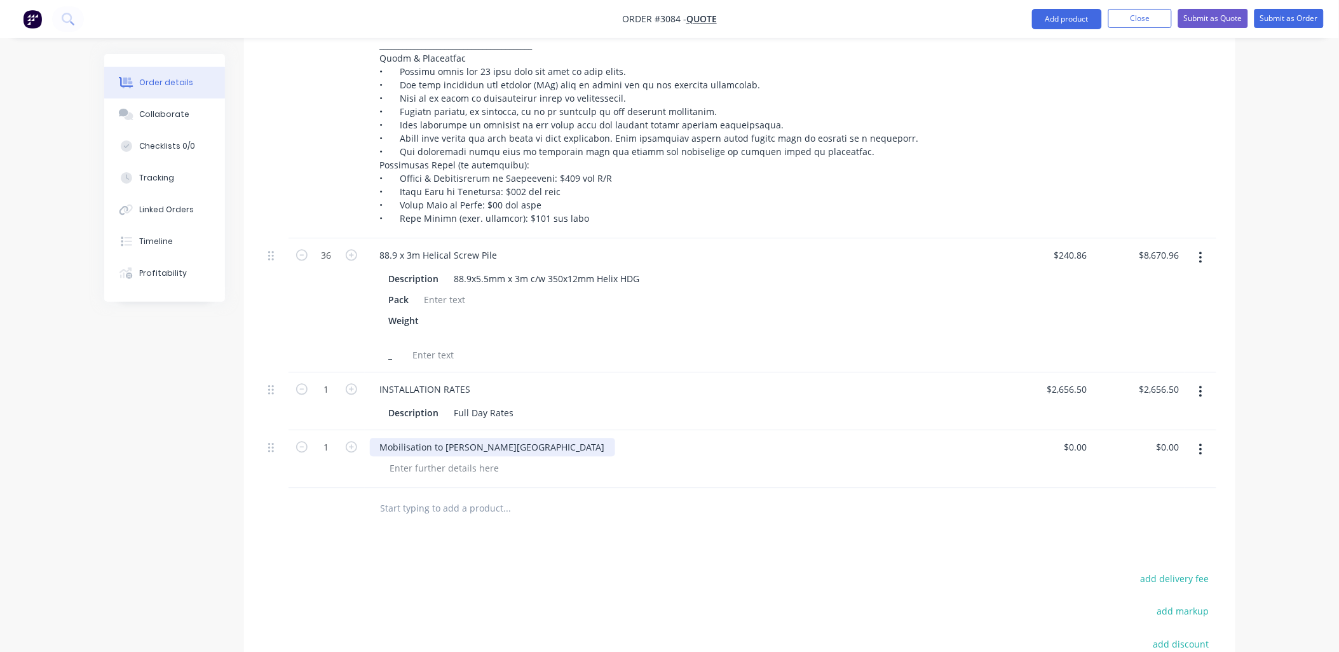
click at [433, 439] on div "Mobilisation to [PERSON_NAME][GEOGRAPHIC_DATA]" at bounding box center [492, 448] width 245 height 18
click at [1081, 439] on input "0" at bounding box center [1077, 448] width 29 height 18
type input "$1,600.00"
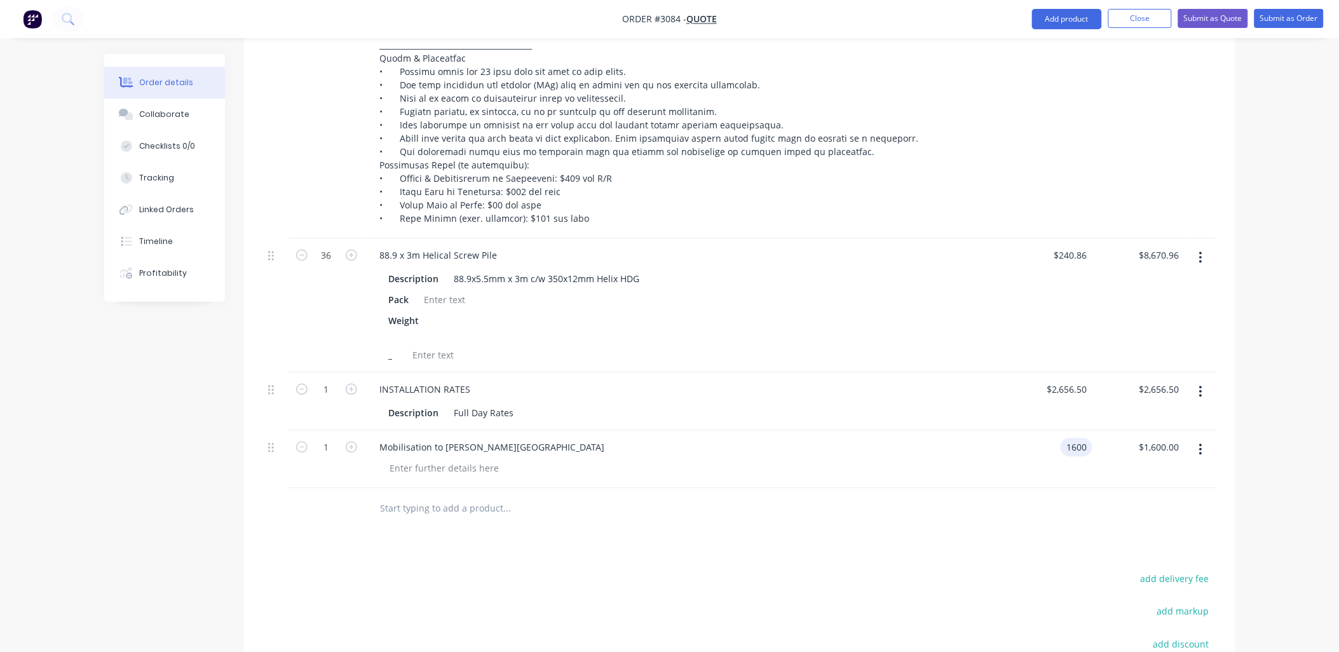
click at [1082, 439] on input "1600" at bounding box center [1079, 448] width 27 height 18
type input "$2,000.00"
click at [877, 508] on div at bounding box center [739, 509] width 953 height 41
click at [453, 496] on input "text" at bounding box center [507, 508] width 254 height 25
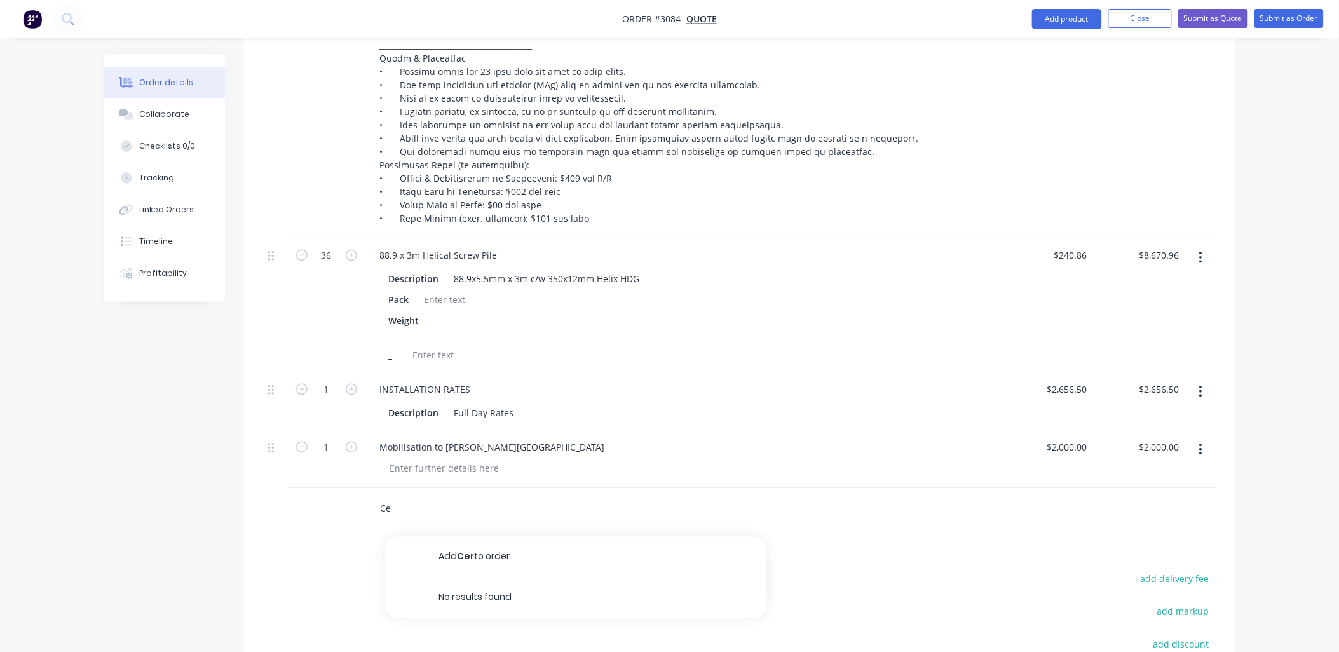
type input "C"
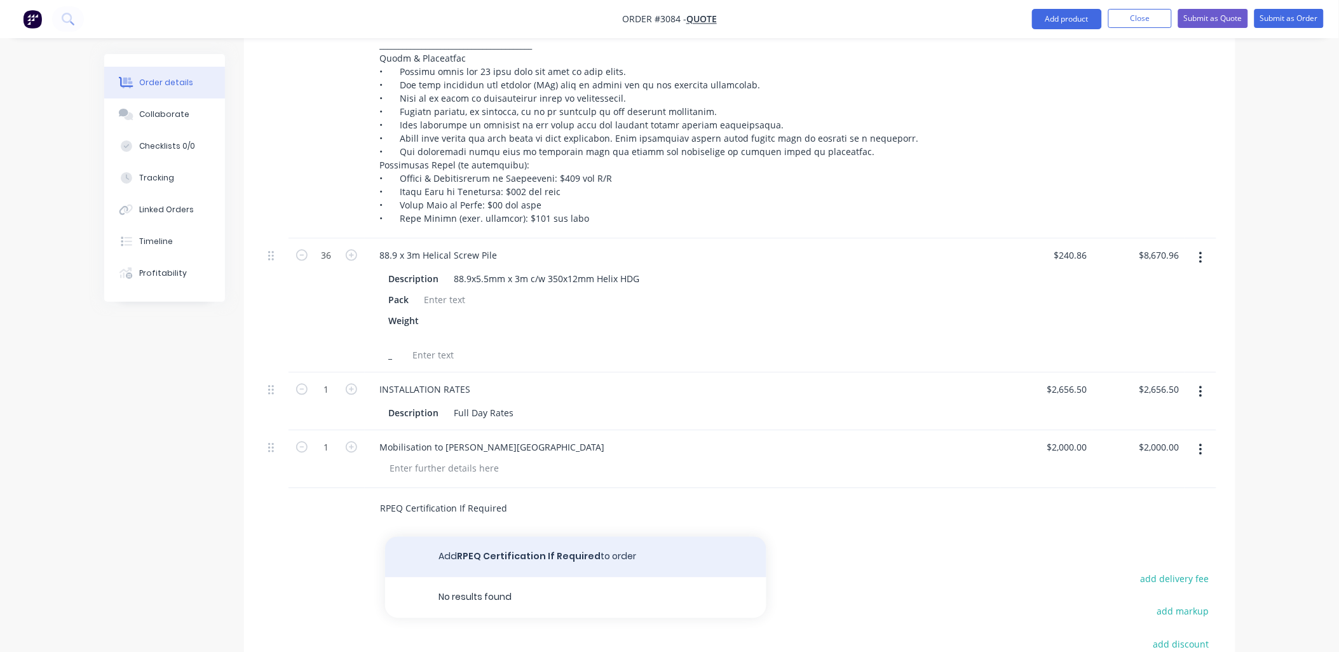
type input "RPEQ Certification If Required"
click at [563, 541] on button "Add RPEQ Certification If Required to order" at bounding box center [575, 557] width 381 height 41
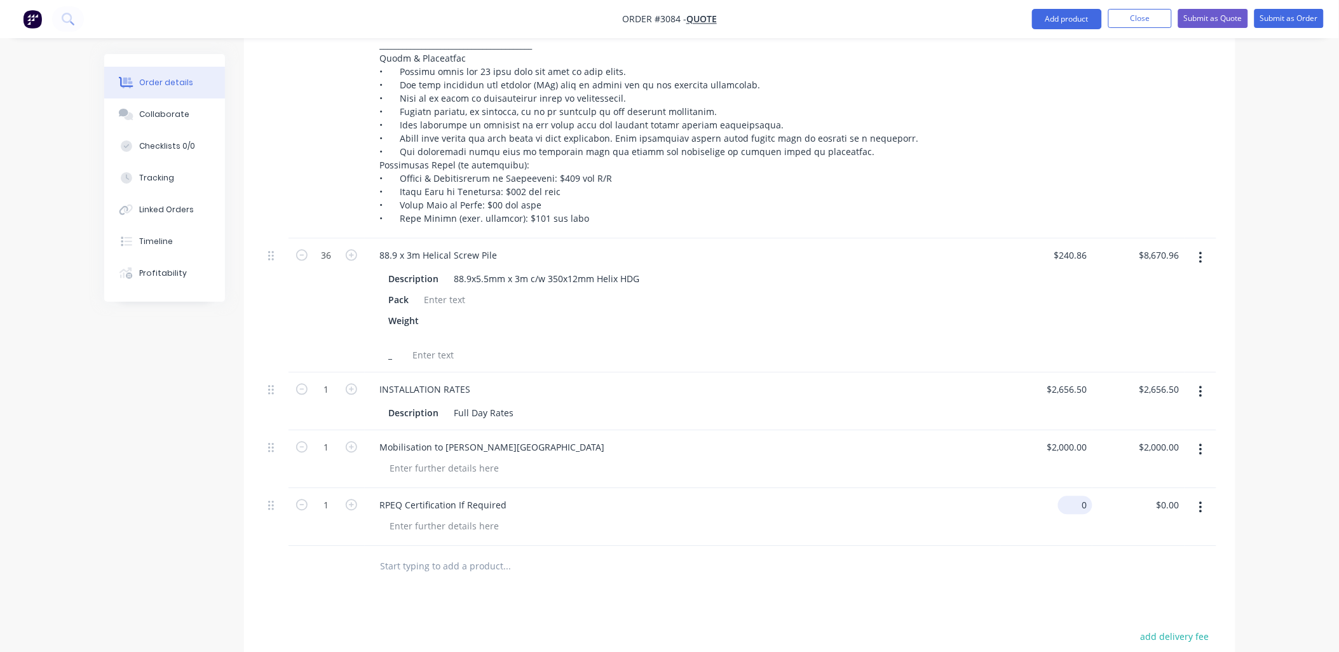
click at [1077, 496] on div "0 $0.00" at bounding box center [1075, 505] width 34 height 18
type input "$1,500.00"
click at [861, 576] on div "Products Show / Hide columns Add product Qty Price Total External 36 88.9 x 3m …" at bounding box center [740, 264] width 992 height 1201
type input "$2,100.00"
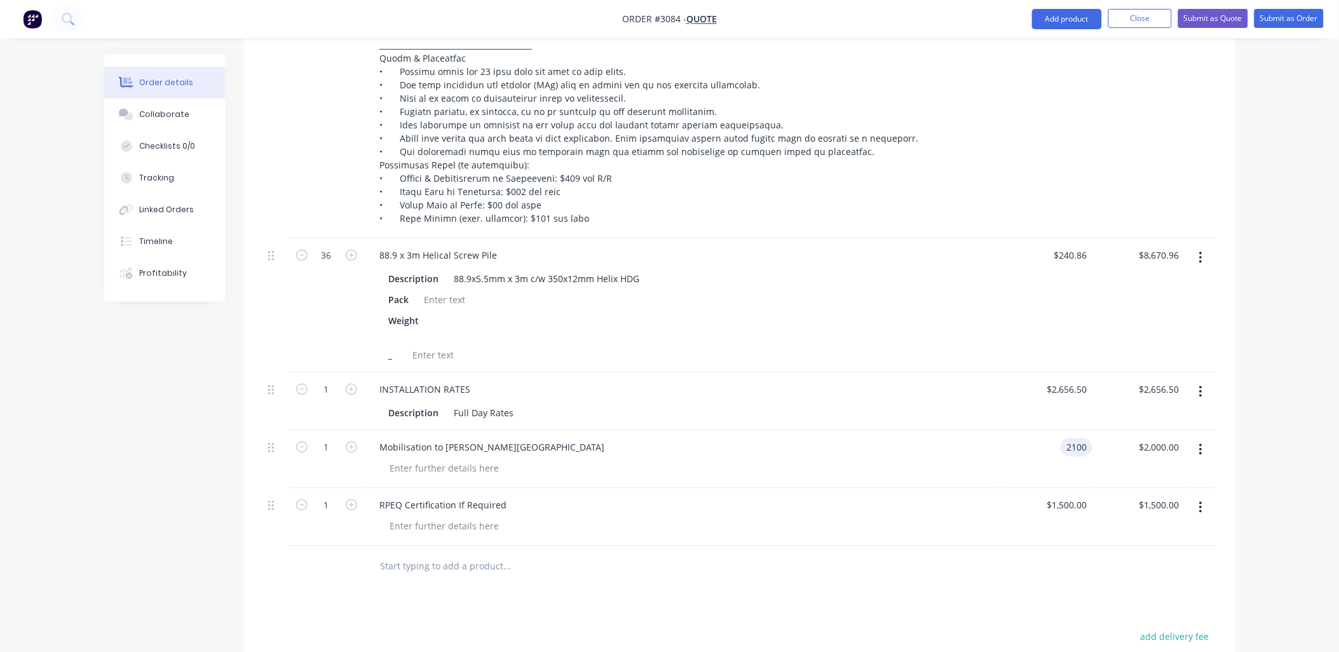
type input "$2,100.00"
click at [953, 583] on div "Products Show / Hide columns Add product Qty Price Total External 36 88.9 x 3m …" at bounding box center [740, 264] width 992 height 1201
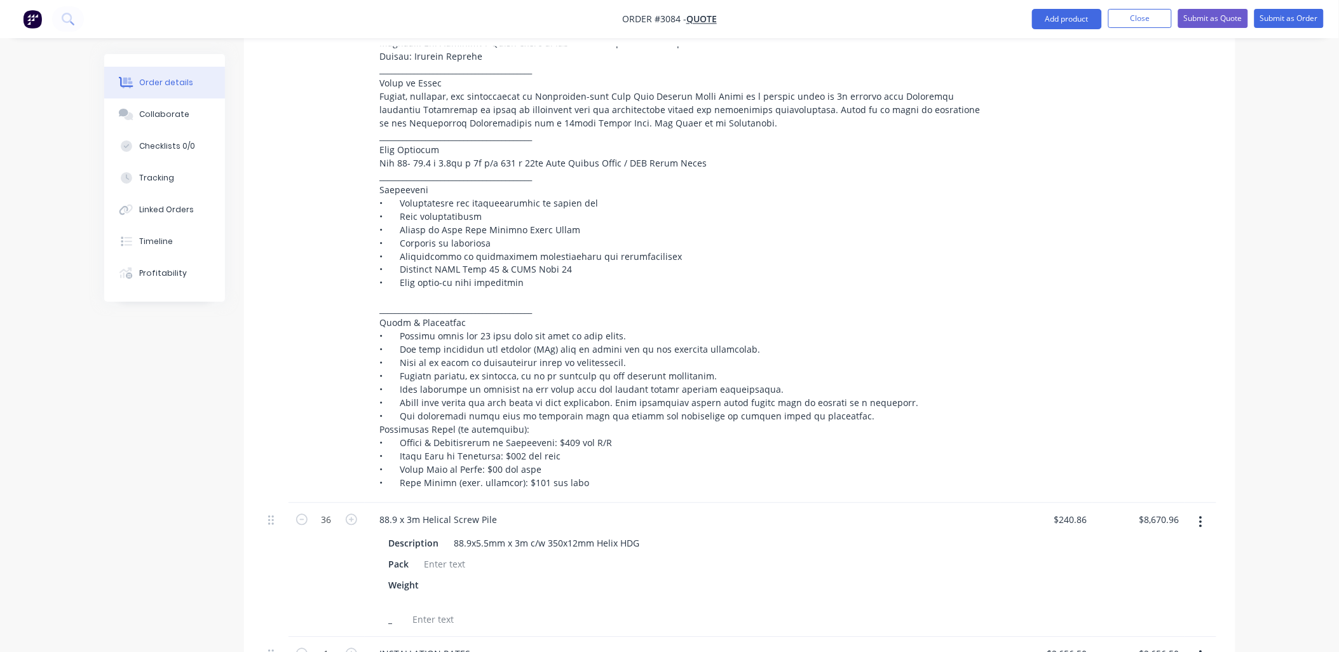
scroll to position [690, 0]
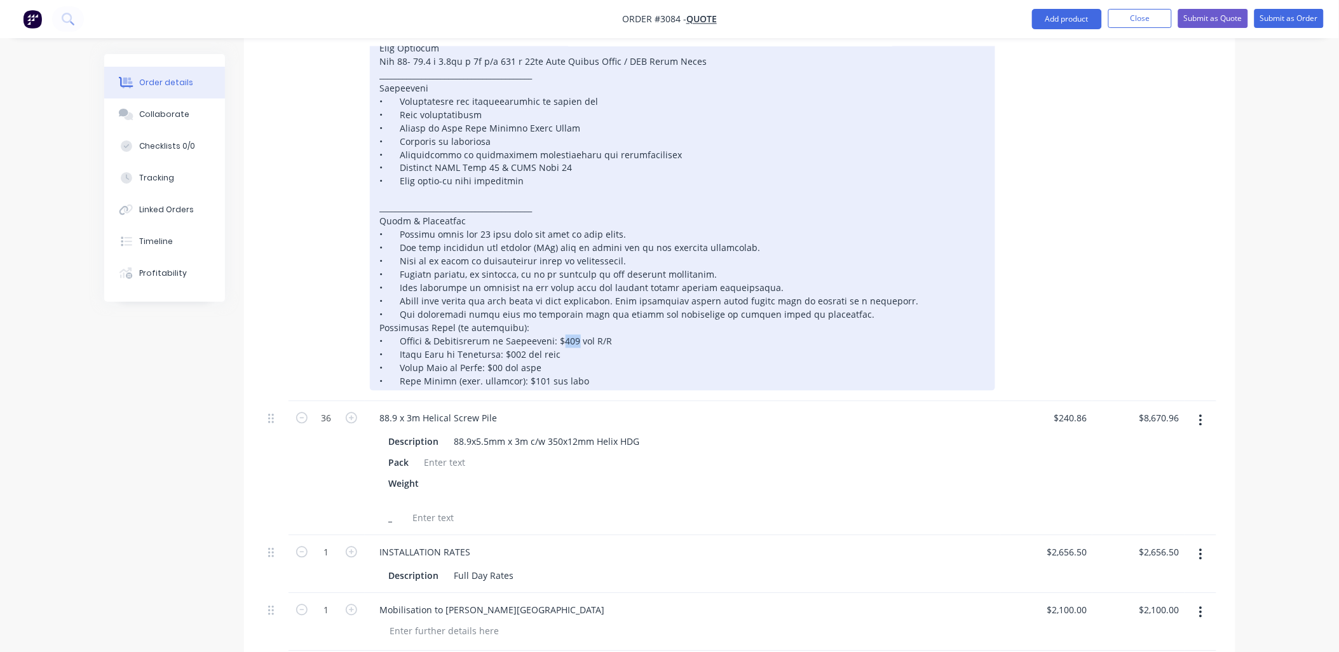
drag, startPoint x: 564, startPoint y: 322, endPoint x: 566, endPoint y: 346, distance: 24.9
click at [551, 325] on div at bounding box center [682, 148] width 625 height 486
click at [779, 344] on div at bounding box center [682, 148] width 625 height 486
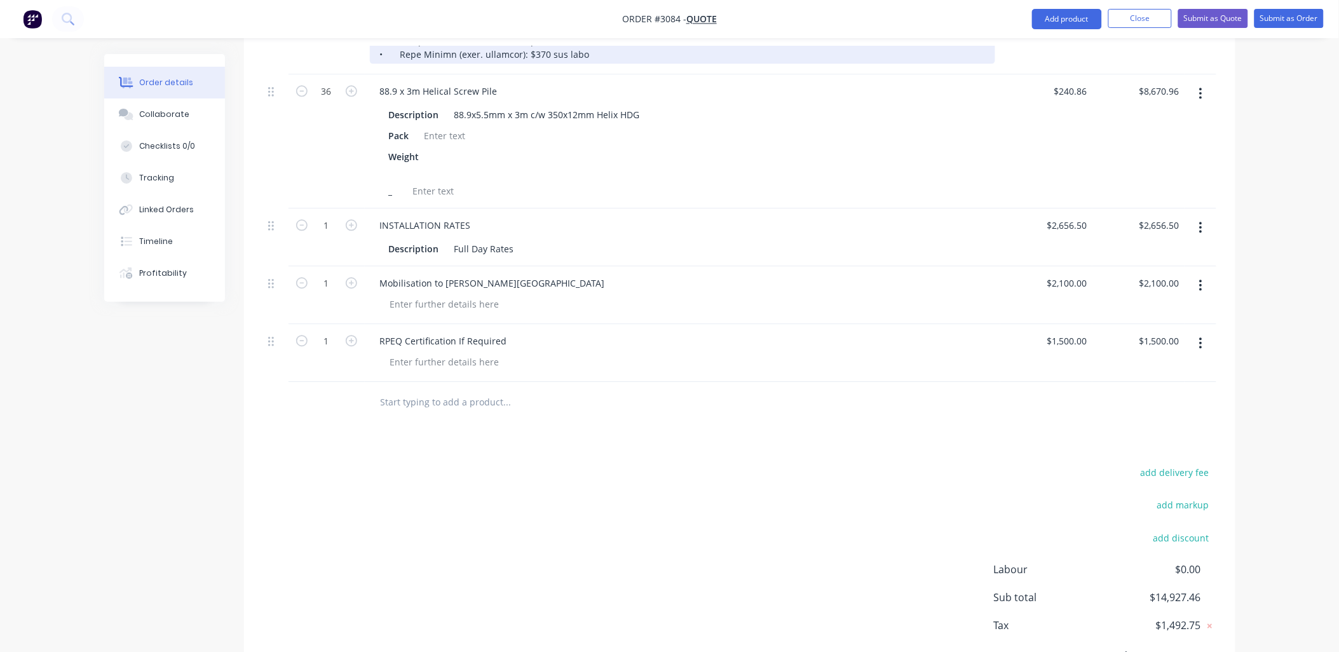
scroll to position [973, 0]
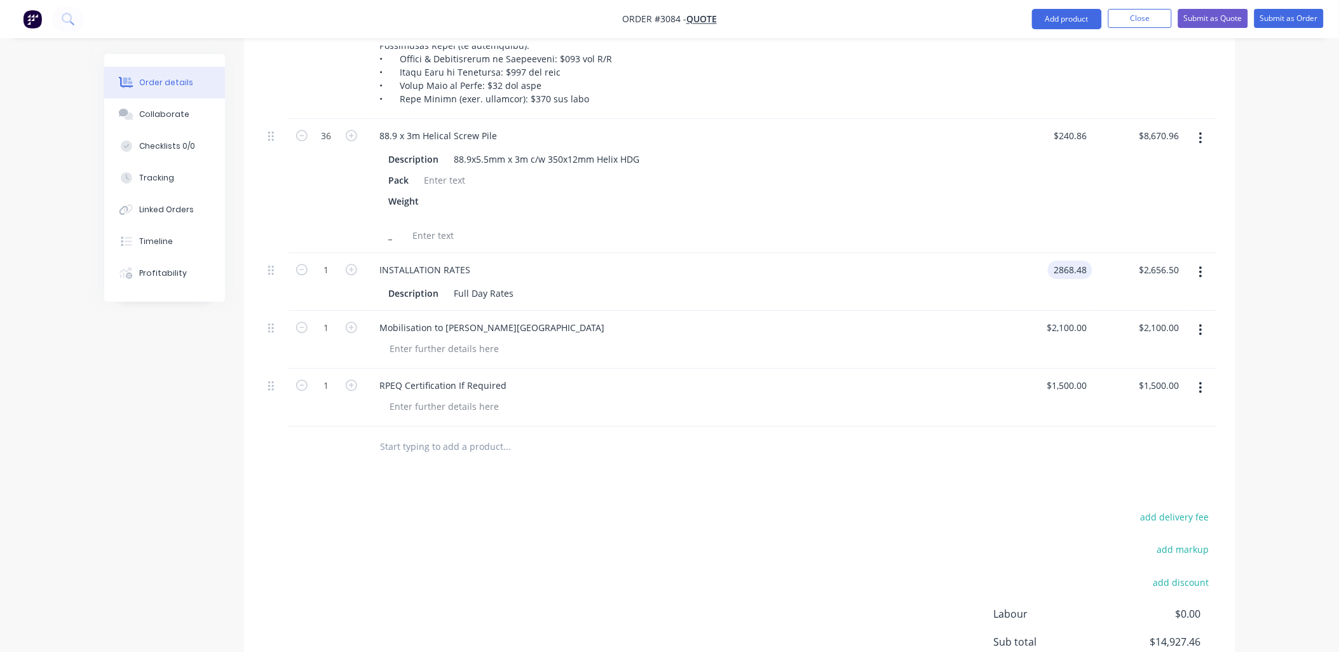
type input "$2,868.48"
click at [833, 513] on div "add delivery fee add markup add discount Labour $0.00 Sub total $15,139.44 Tax …" at bounding box center [739, 616] width 953 height 217
click at [1072, 318] on input "2100" at bounding box center [1079, 327] width 27 height 18
type input "$2,500.00"
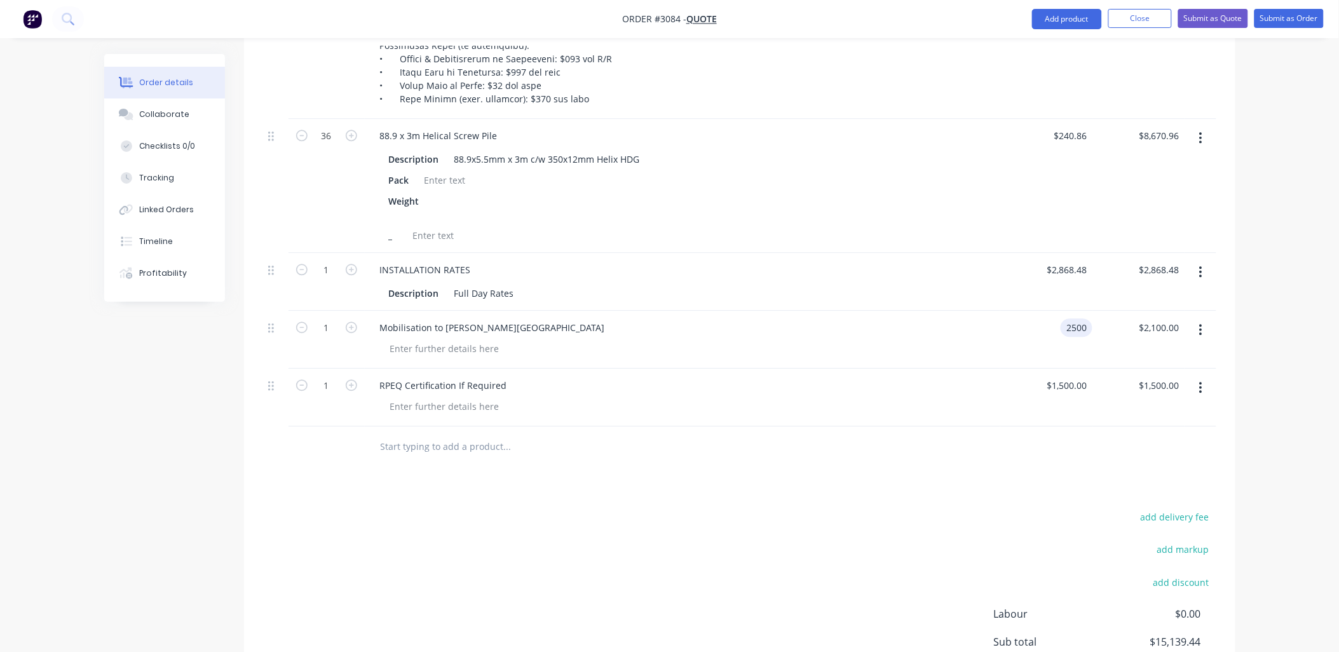
type input "$2,500.00"
click at [905, 508] on div "add delivery fee add markup add discount Labour $0.00 Sub total $15,139.44 Tax …" at bounding box center [739, 616] width 953 height 217
click at [828, 488] on div "Products Show / Hide columns Add product Qty Price Total External 36 88.9 x 3m …" at bounding box center [740, 144] width 992 height 1201
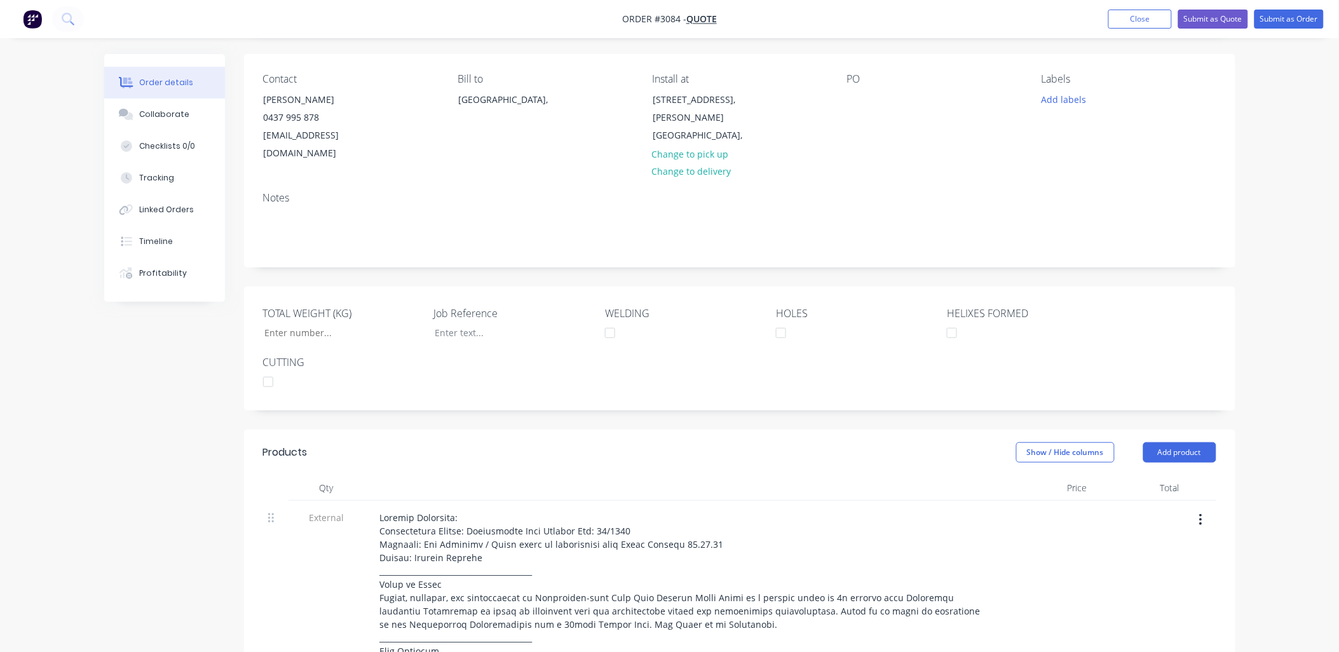
scroll to position [282, 0]
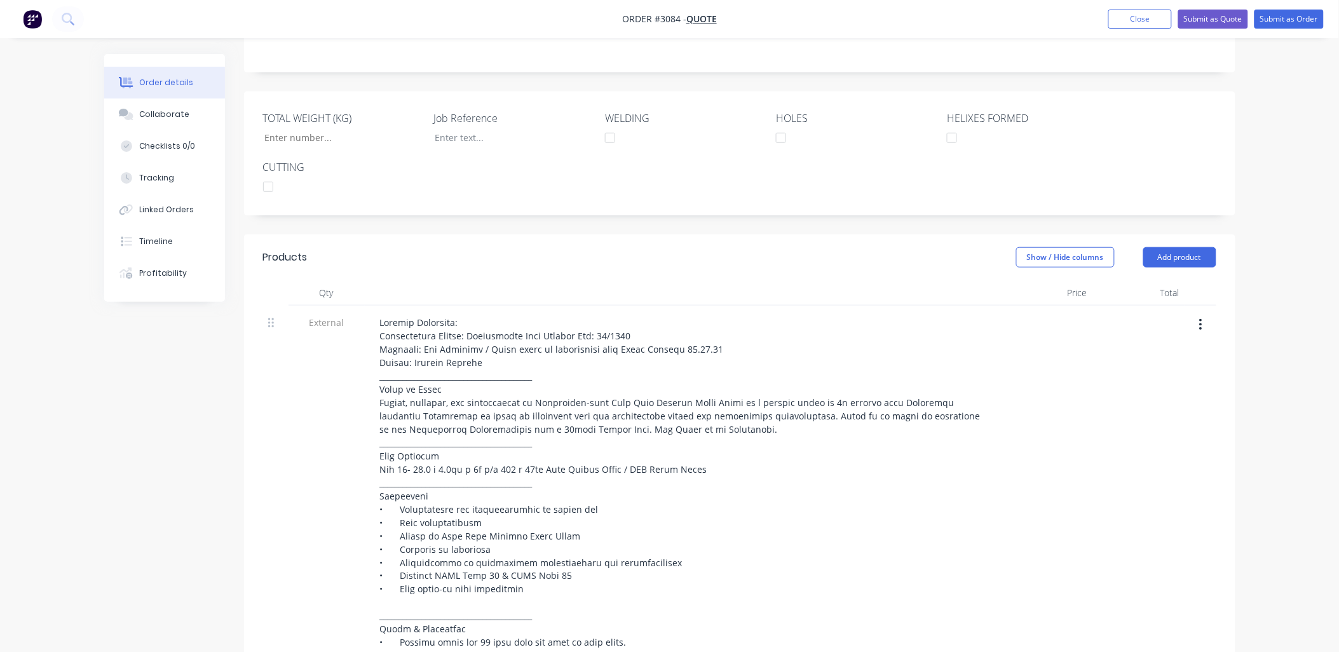
click at [1094, 306] on div at bounding box center [1139, 558] width 92 height 504
click at [1203, 313] on button "button" at bounding box center [1201, 324] width 30 height 23
click at [1035, 310] on div at bounding box center [1046, 558] width 92 height 504
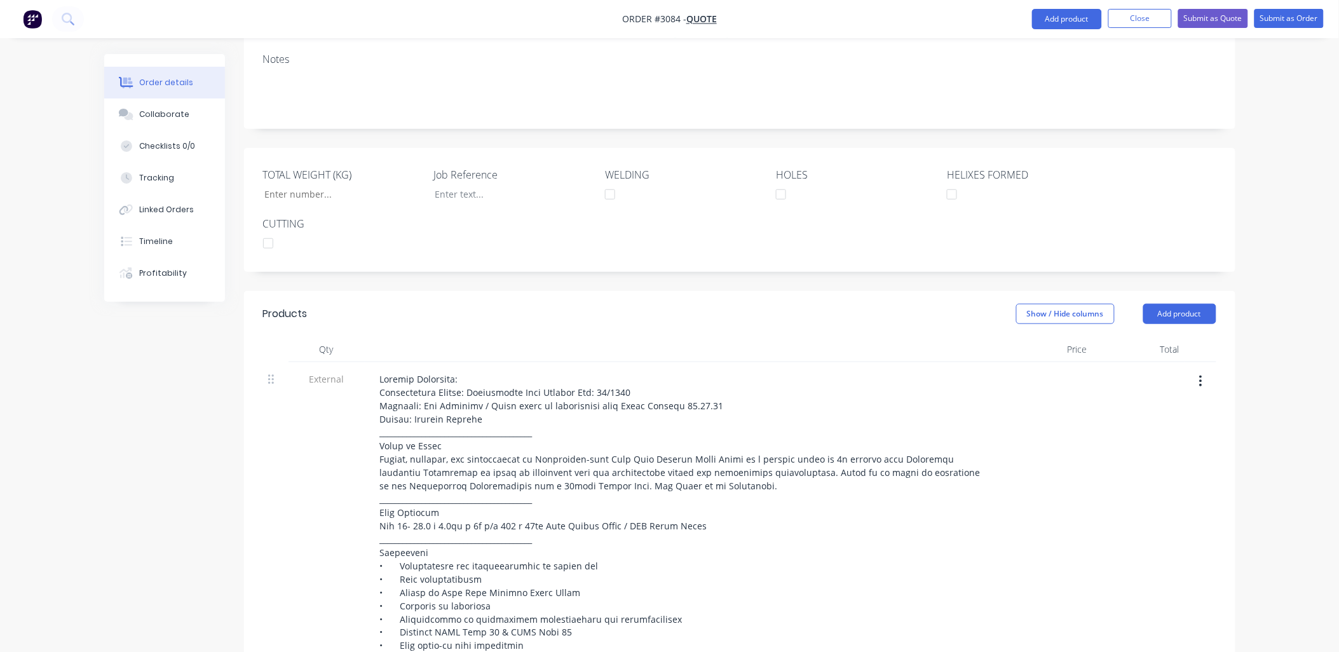
scroll to position [219, 0]
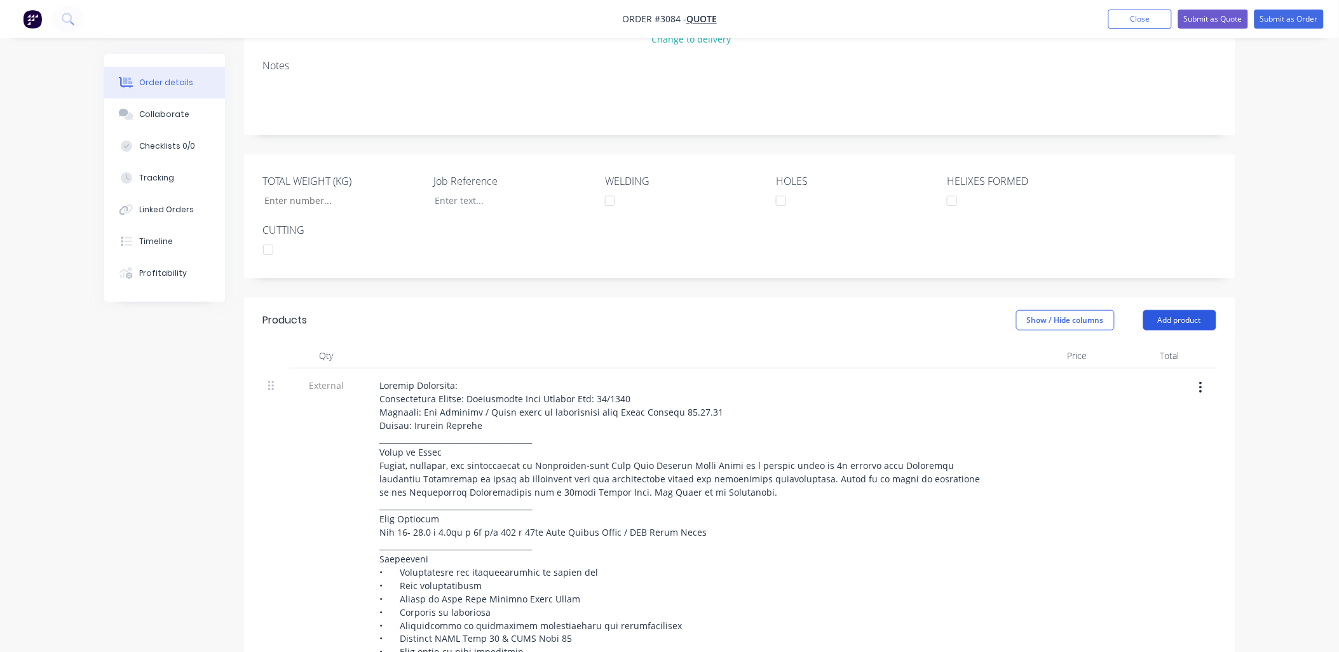
click at [1168, 310] on button "Add product" at bounding box center [1179, 320] width 73 height 20
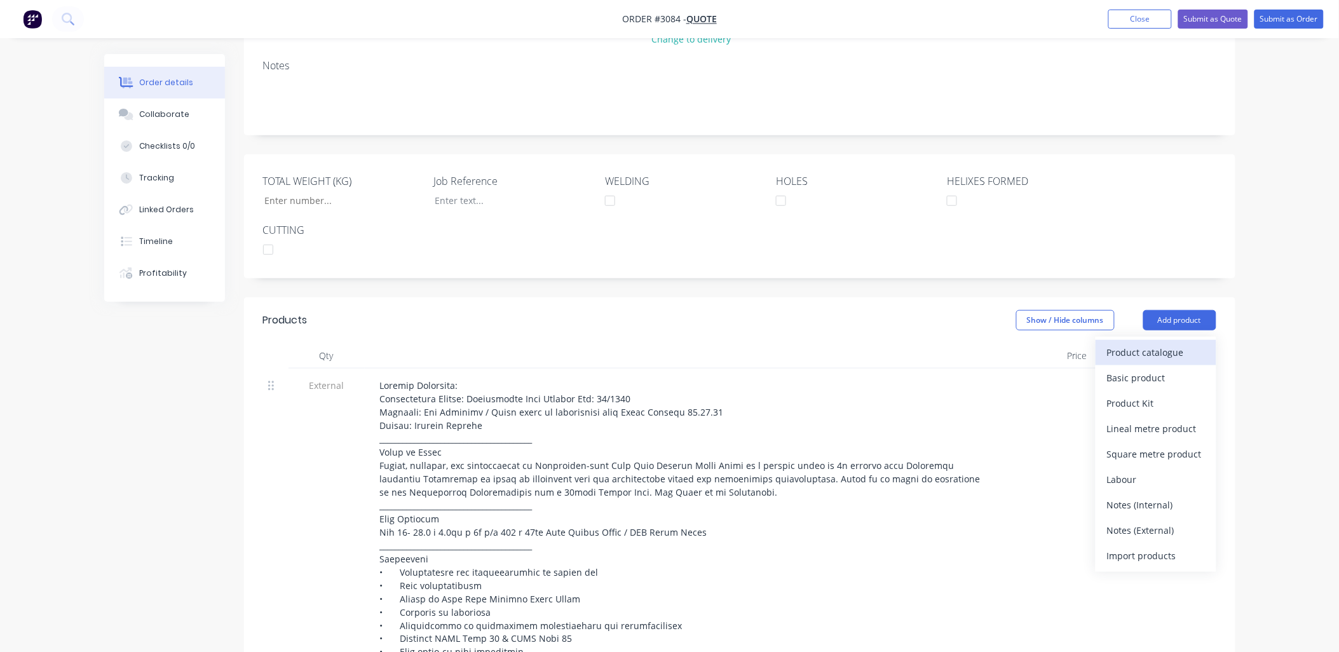
click at [1153, 343] on div "Product catalogue" at bounding box center [1156, 352] width 98 height 18
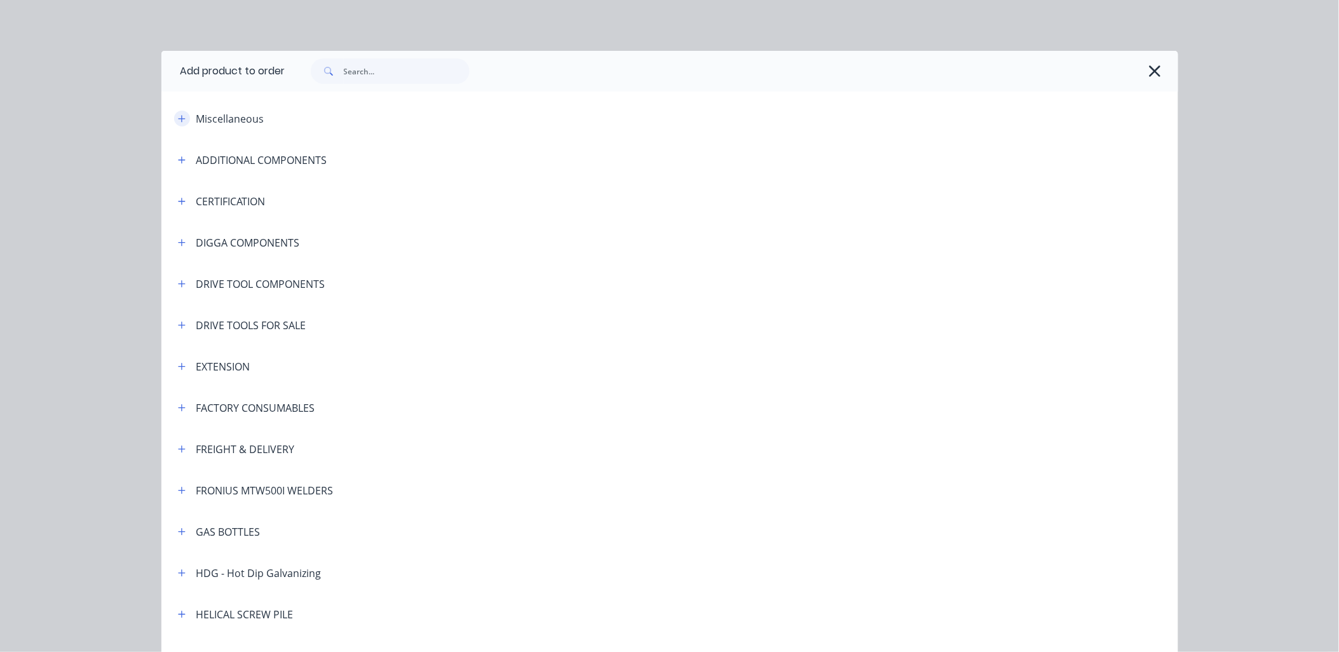
click at [179, 125] on button "button" at bounding box center [182, 119] width 16 height 16
click at [179, 122] on icon "button" at bounding box center [182, 118] width 8 height 9
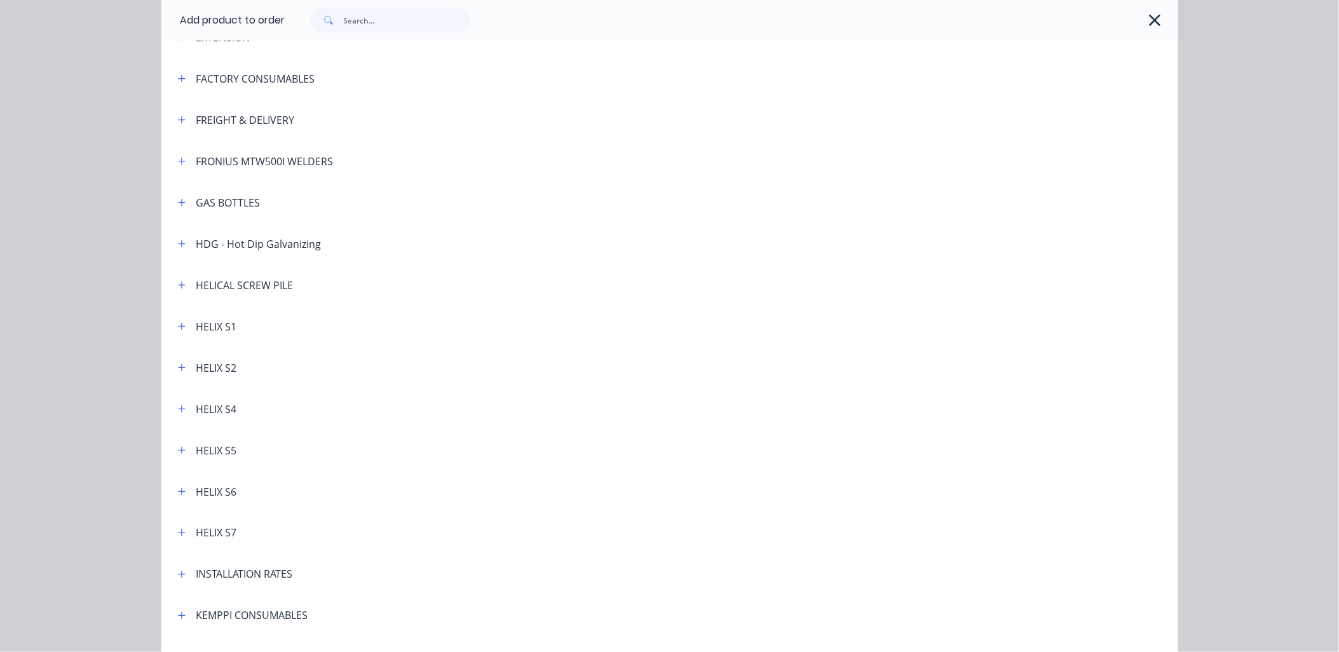
scroll to position [0, 0]
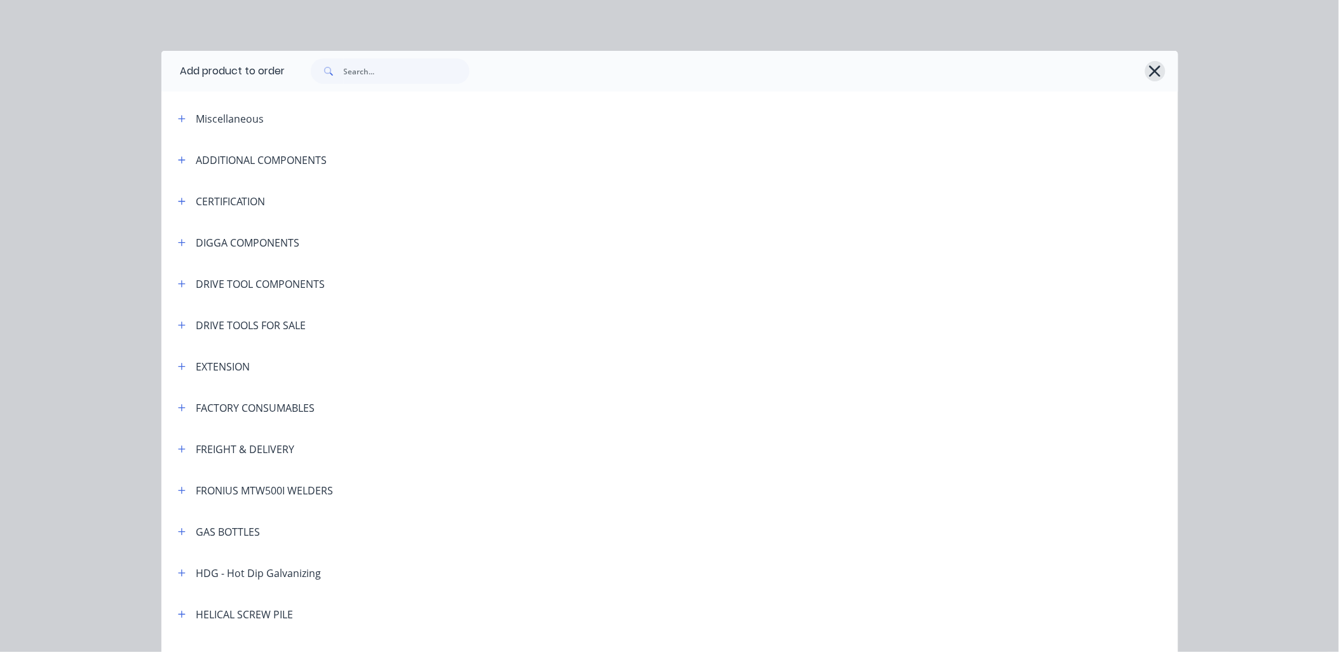
click at [1149, 79] on icon "button" at bounding box center [1155, 71] width 13 height 18
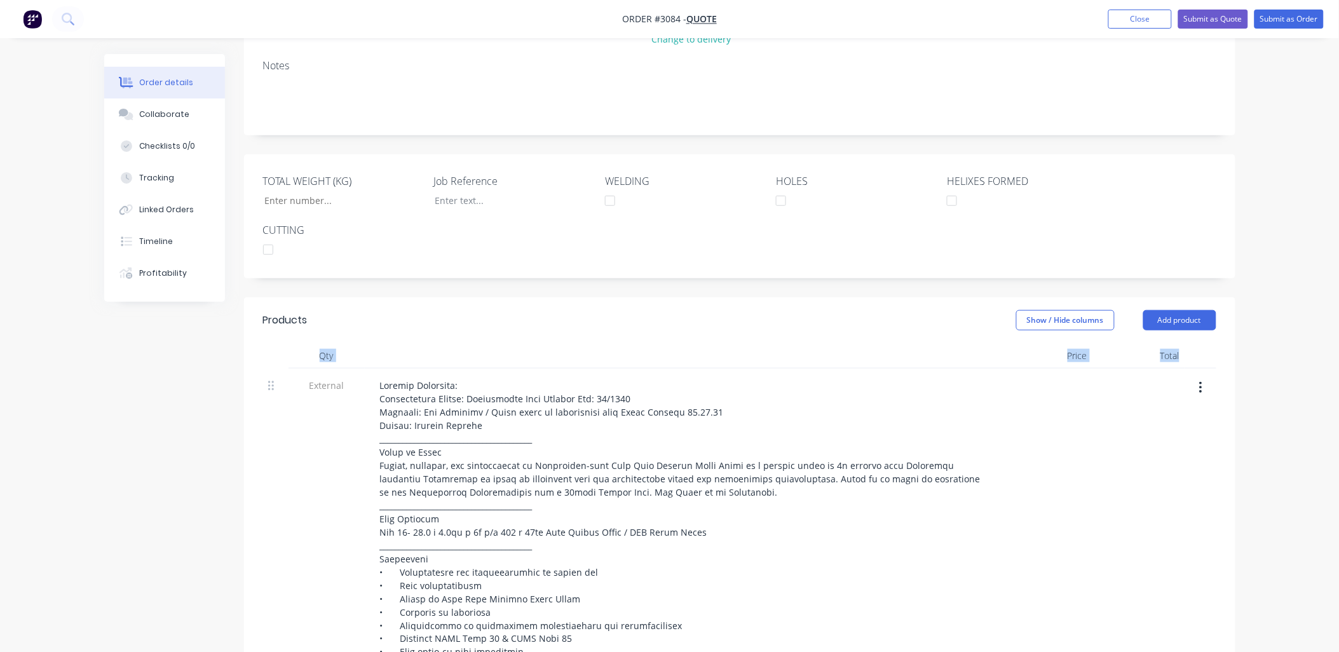
drag, startPoint x: 1197, startPoint y: 319, endPoint x: 1198, endPoint y: 326, distance: 7.0
drag, startPoint x: 1198, startPoint y: 326, endPoint x: 1176, endPoint y: 305, distance: 30.1
click at [1176, 310] on button "Add product" at bounding box center [1179, 320] width 73 height 20
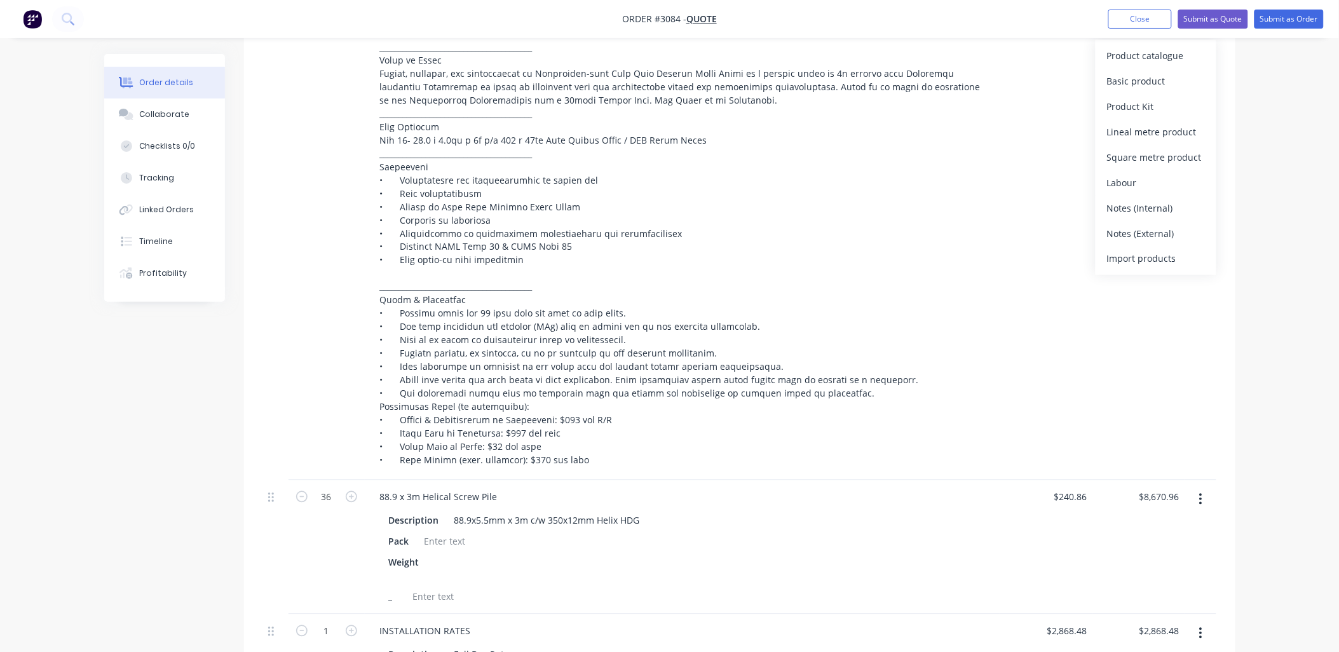
scroll to position [973, 0]
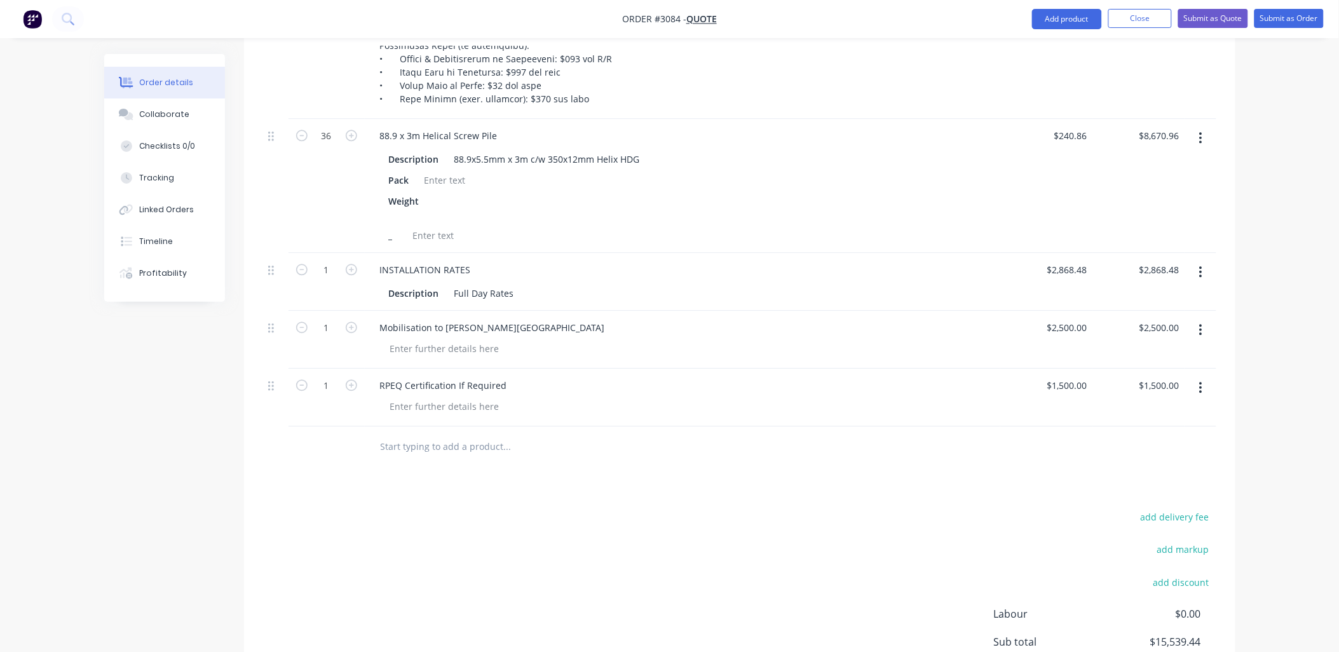
click at [395, 435] on input "text" at bounding box center [507, 446] width 254 height 25
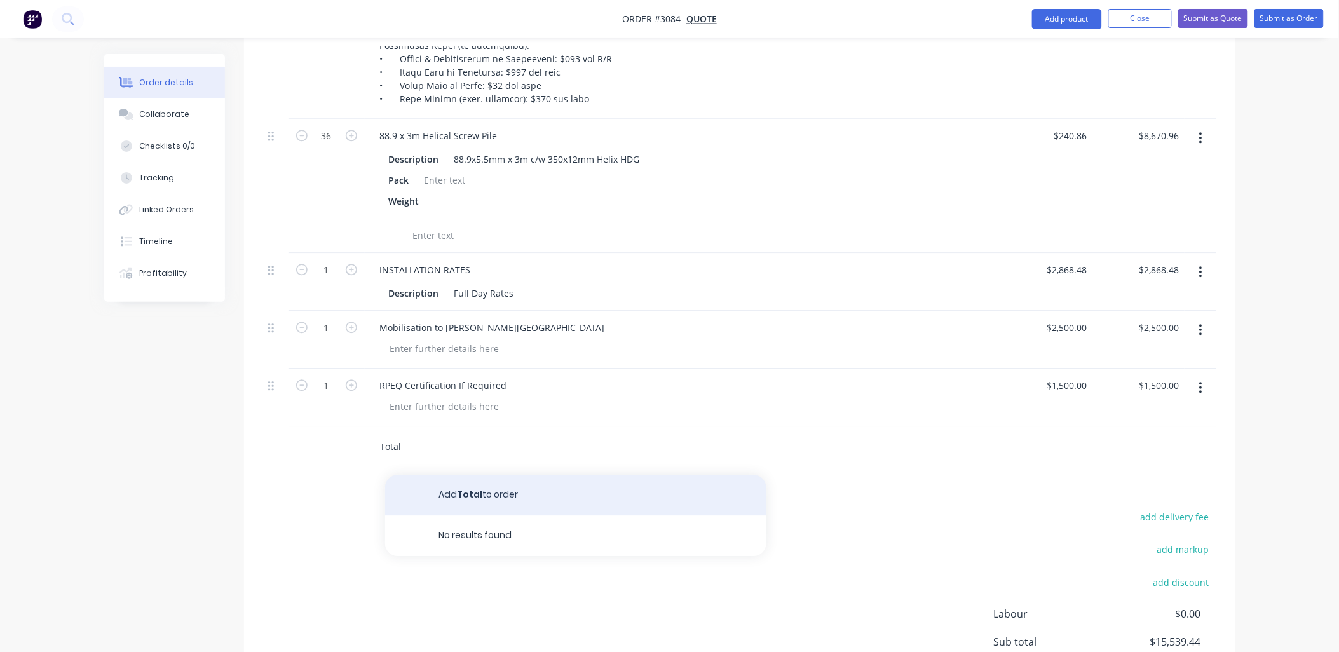
type input "Total"
click at [469, 483] on button "Add Total to order" at bounding box center [575, 495] width 381 height 41
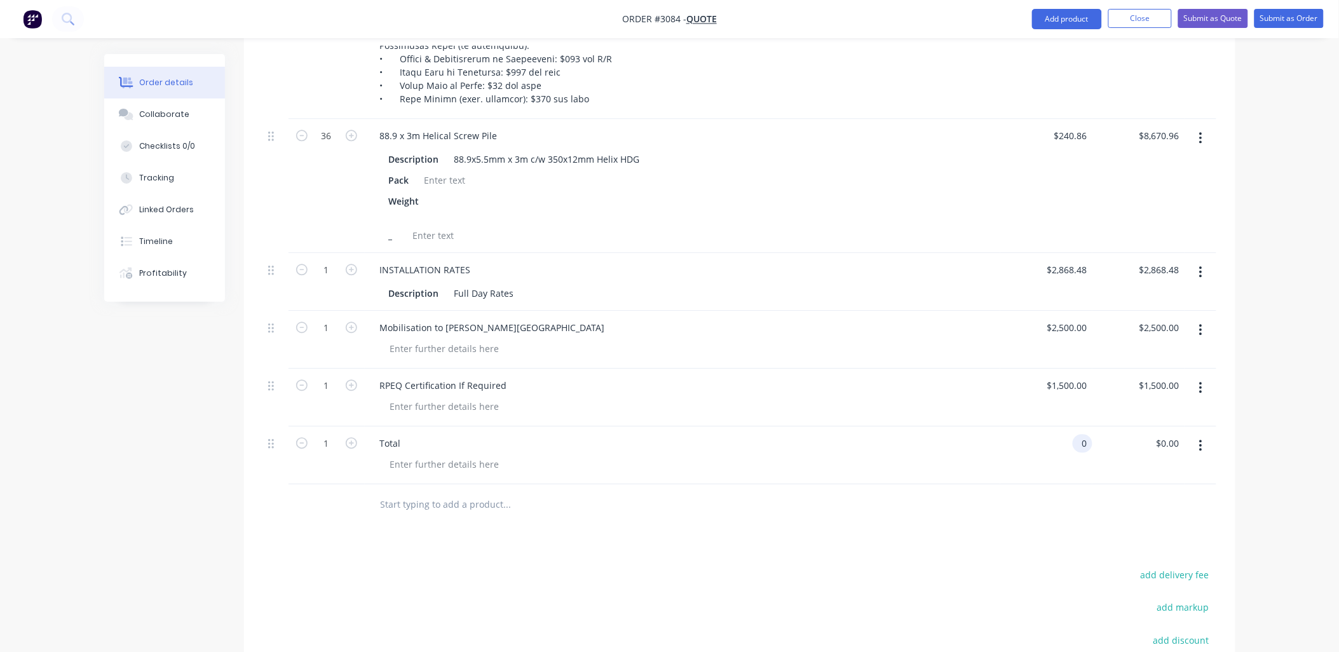
click at [1087, 434] on input "0" at bounding box center [1085, 443] width 15 height 18
type input "$15,539.44"
click at [1063, 506] on div at bounding box center [739, 504] width 953 height 41
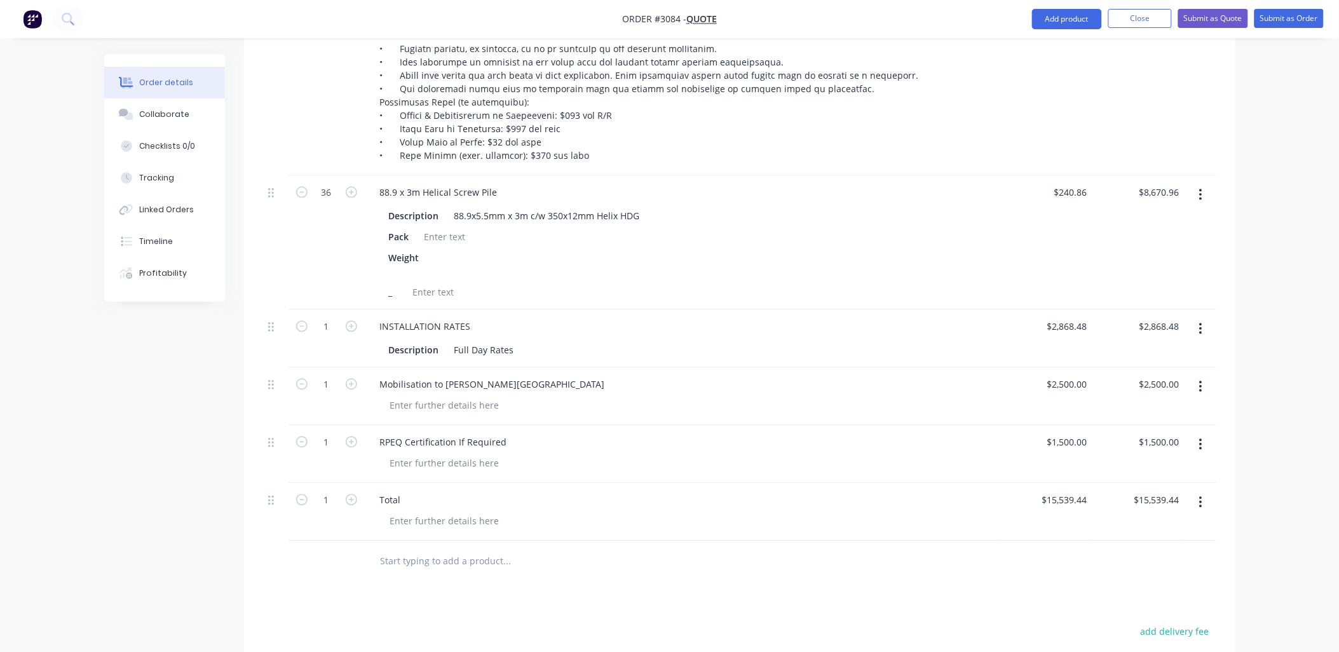
scroll to position [878, 0]
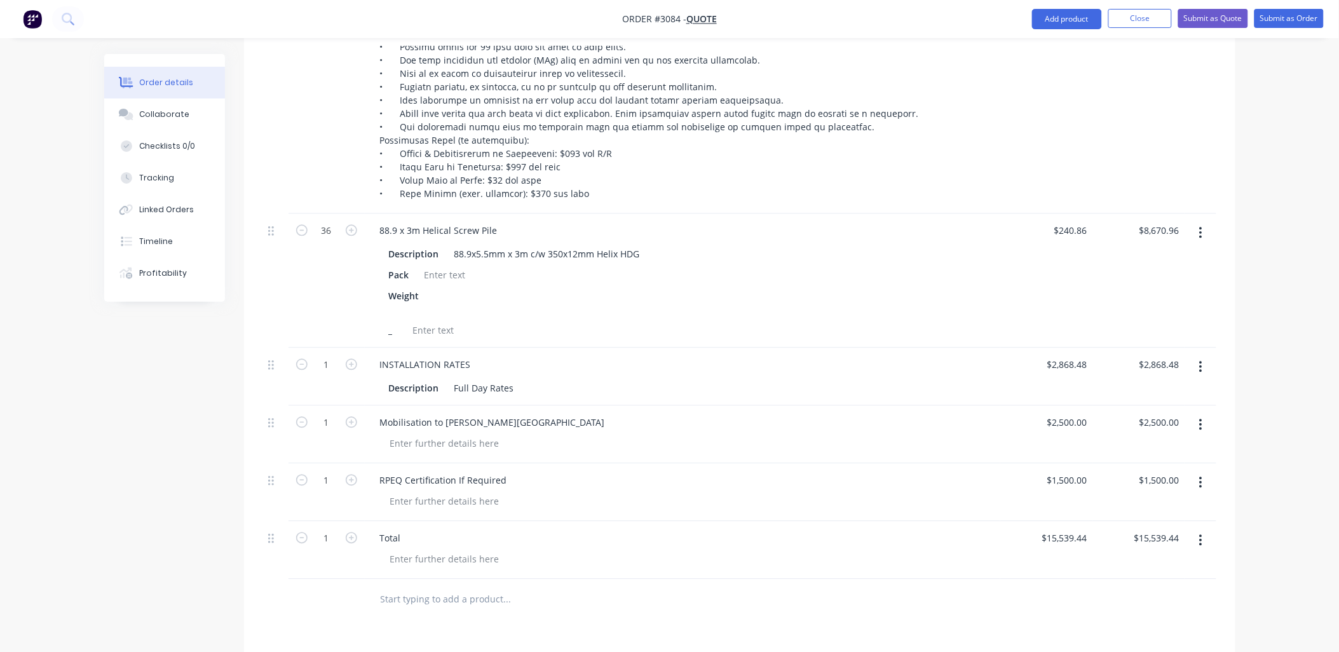
drag, startPoint x: 1203, startPoint y: 526, endPoint x: 1173, endPoint y: 72, distance: 454.8
click at [1173, 72] on div "External 36 88.9 x 3m Helical Screw Pile Description 88.9x5.5mm x 3m c/w 350x12…" at bounding box center [739, 144] width 953 height 869
drag, startPoint x: 1200, startPoint y: 522, endPoint x: 1192, endPoint y: 313, distance: 209.2
click at [1192, 313] on div "External 36 88.9 x 3m Helical Screw Pile Description 88.9x5.5mm x 3m c/w 350x12…" at bounding box center [739, 144] width 953 height 869
click at [836, 612] on div "Products Show / Hide columns Add product Qty Price Total External 36 88.9 x 3m …" at bounding box center [740, 267] width 992 height 1259
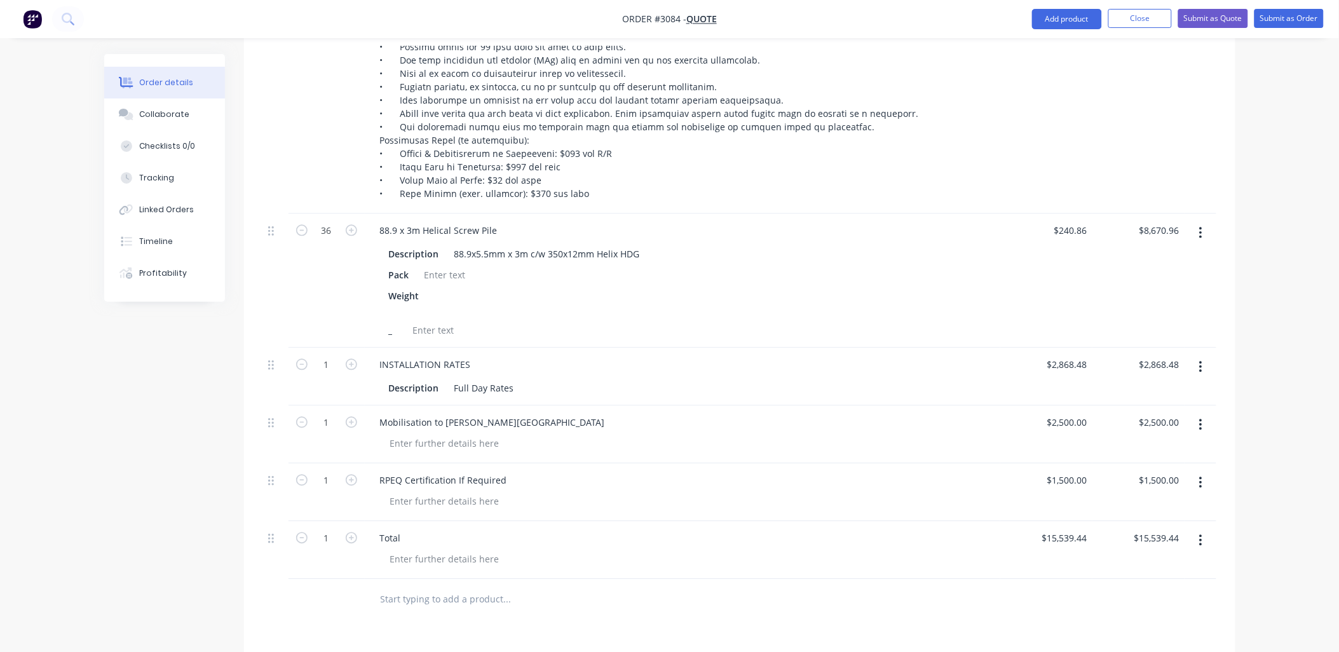
drag, startPoint x: 1200, startPoint y: 522, endPoint x: 1142, endPoint y: 145, distance: 381.4
click at [1142, 145] on div "External 36 88.9 x 3m Helical Screw Pile Description 88.9x5.5mm x 3m c/w 350x12…" at bounding box center [739, 144] width 953 height 869
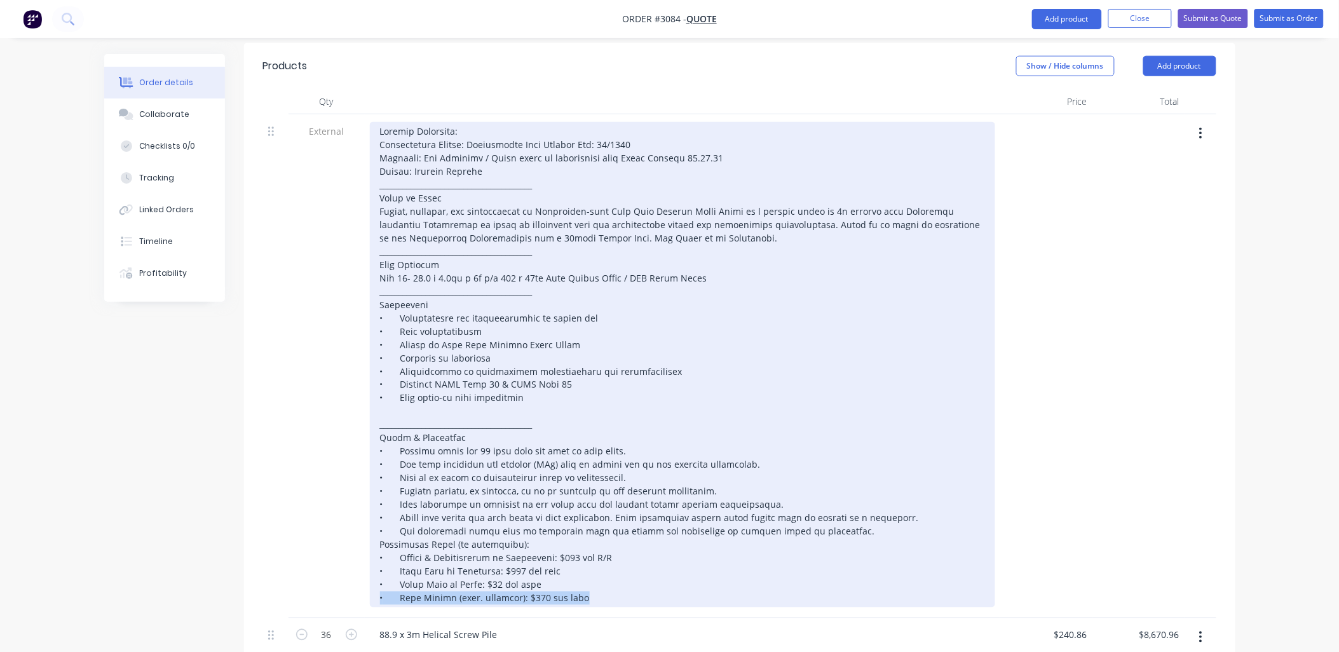
scroll to position [1125, 0]
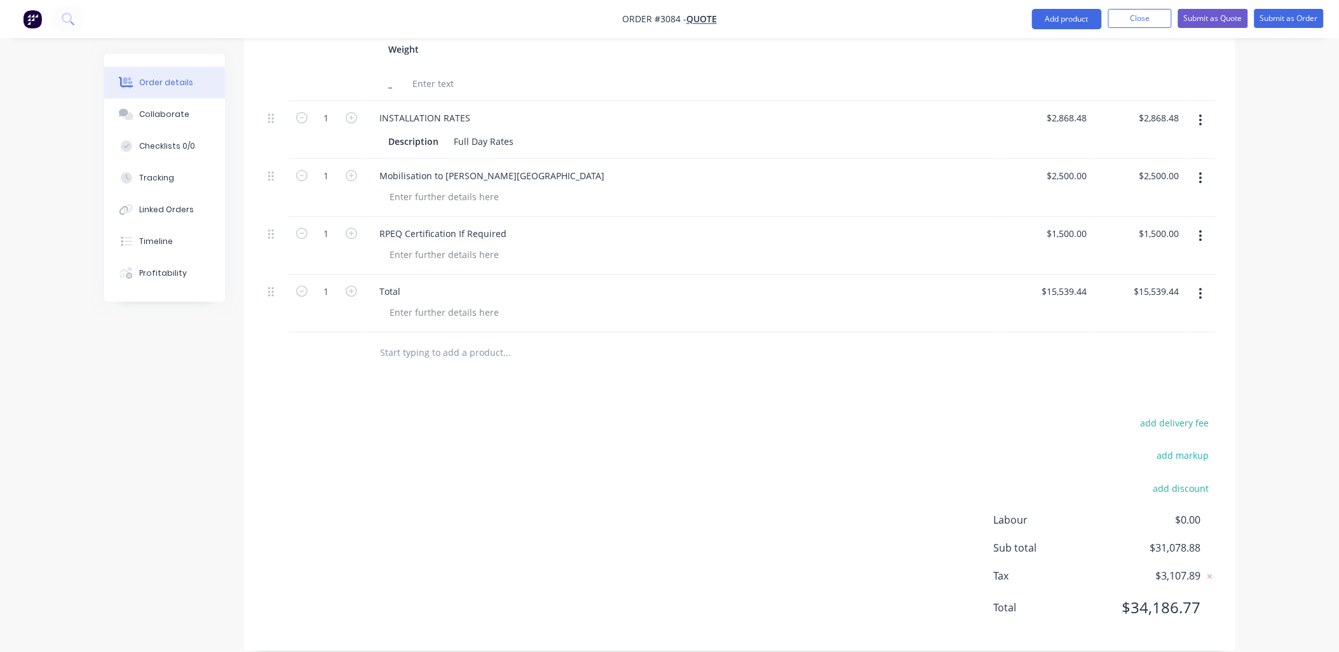
drag, startPoint x: 578, startPoint y: 269, endPoint x: 389, endPoint y: 30, distance: 305.4
click at [399, 433] on div "add delivery fee add markup add discount Labour $0.00 Sub total $31,078.88 Tax …" at bounding box center [739, 522] width 953 height 217
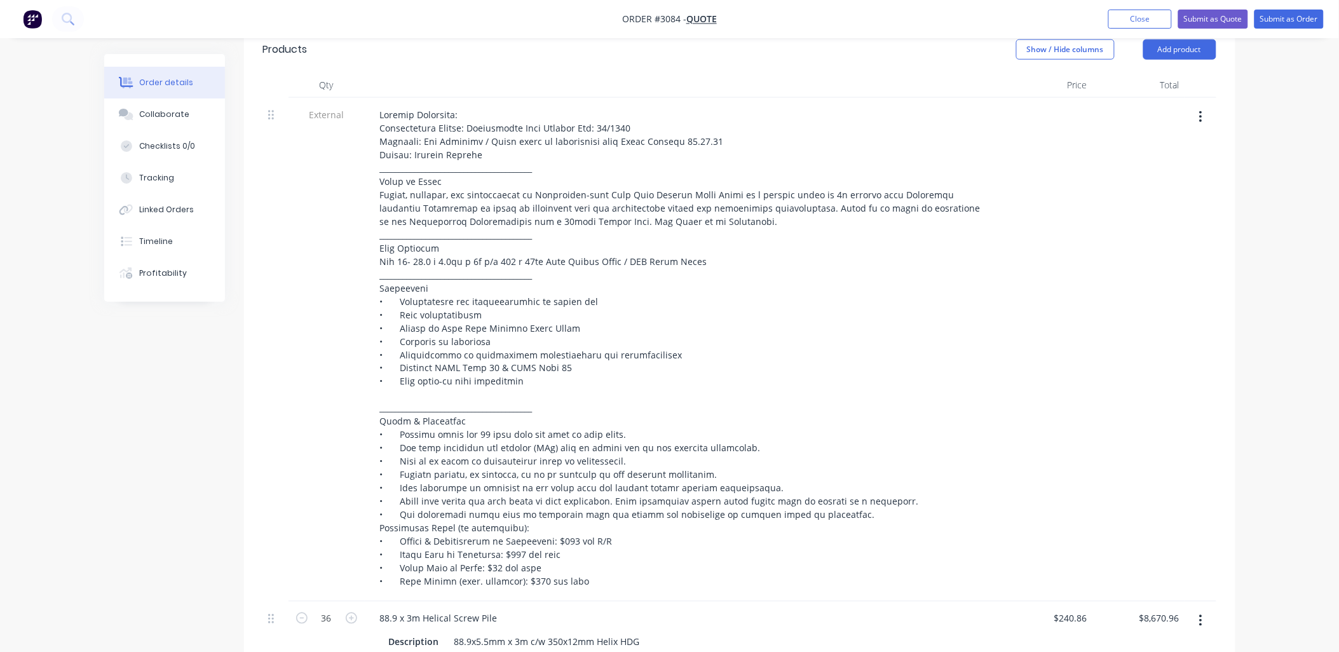
scroll to position [466, 0]
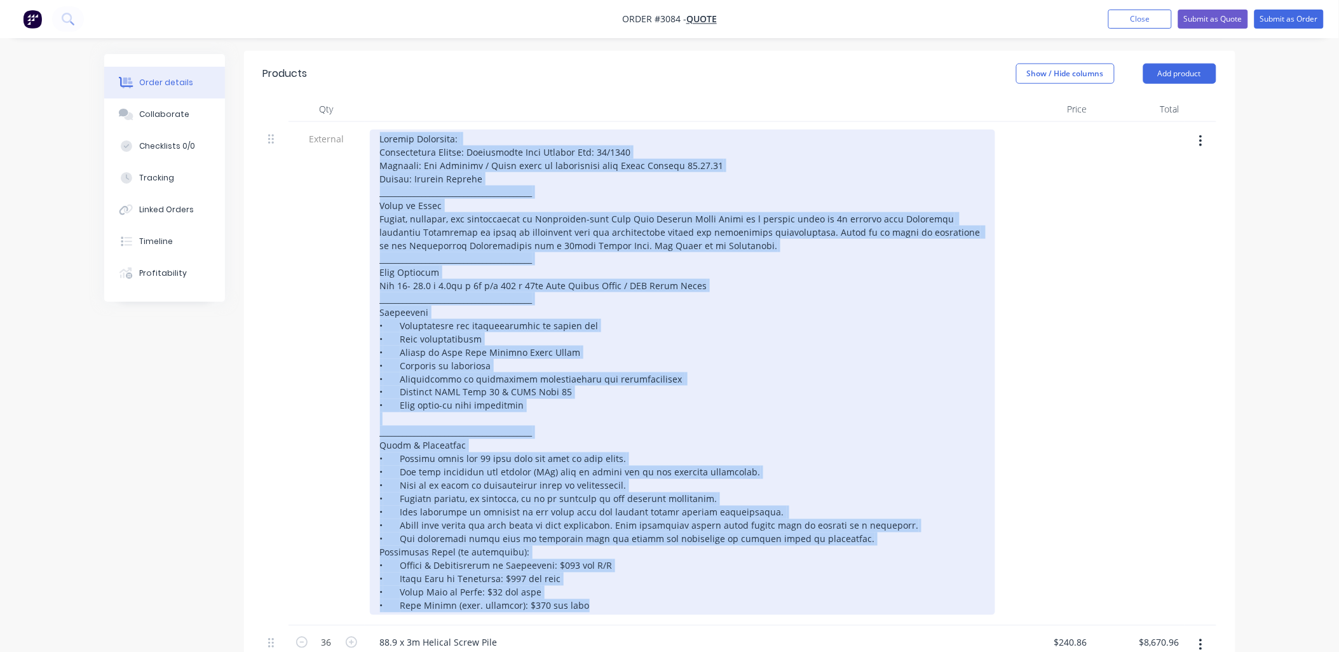
drag, startPoint x: 378, startPoint y: 118, endPoint x: 582, endPoint y: 594, distance: 517.1
click at [582, 594] on div at bounding box center [682, 373] width 625 height 486
copy div "Loremip Dolorsita: Consectetura Elitse: Doeiusmodte Inci Utlabor Etd: 44/1123 M…"
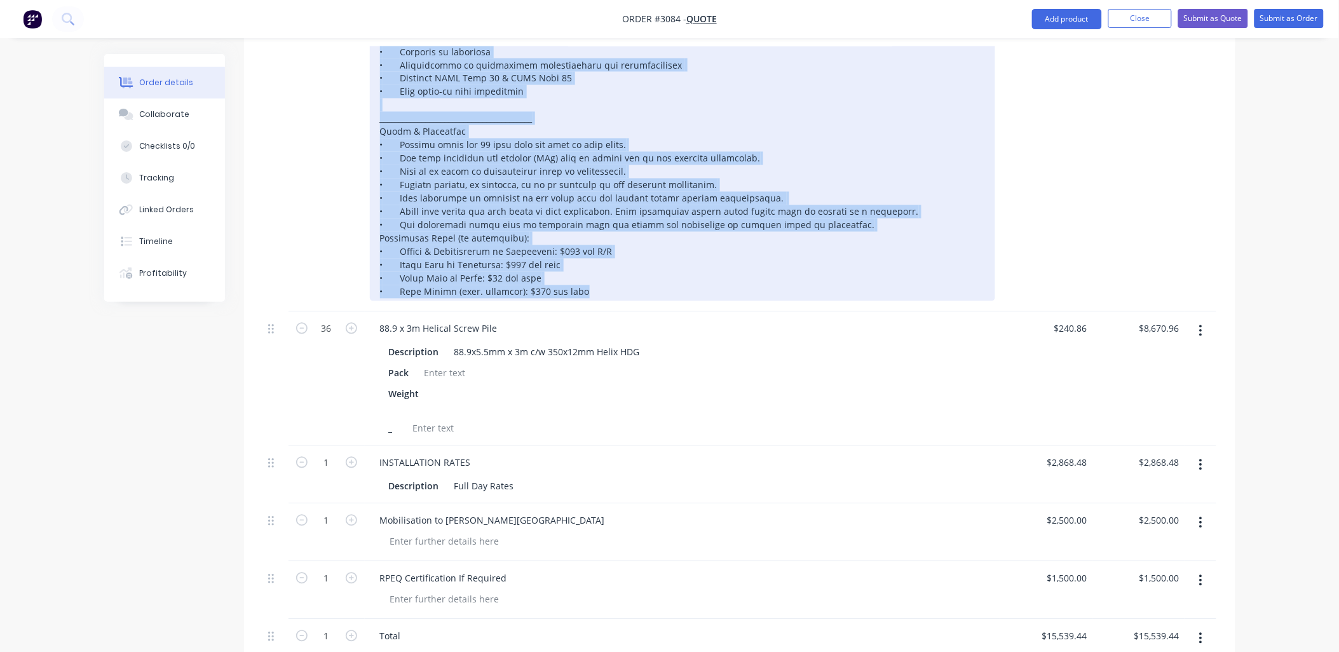
scroll to position [936, 0]
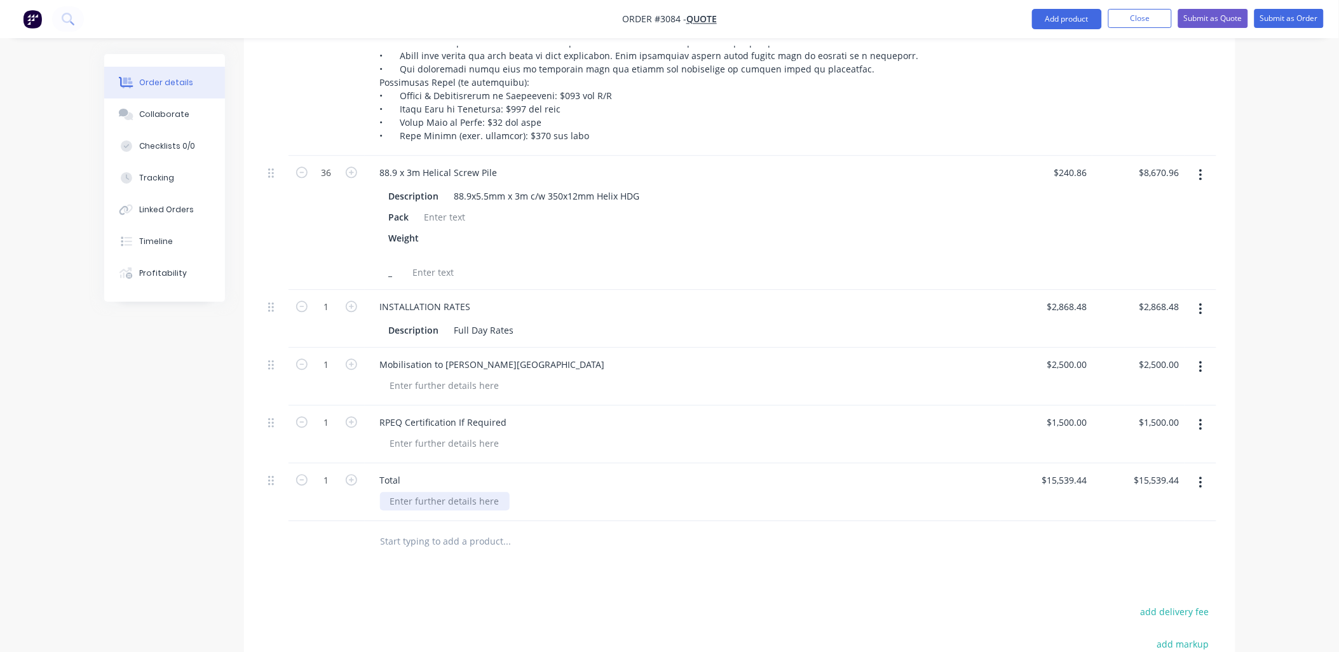
click at [384, 492] on div at bounding box center [445, 501] width 130 height 18
paste div
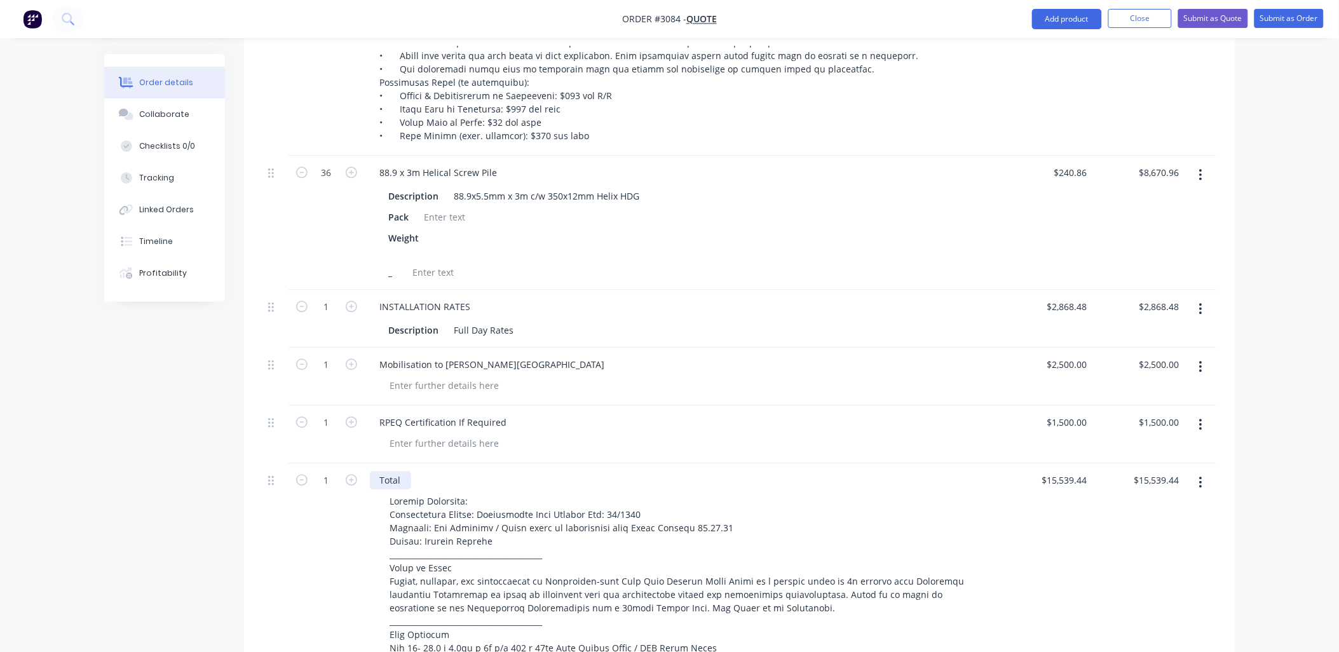
drag, startPoint x: 402, startPoint y: 461, endPoint x: 376, endPoint y: 461, distance: 26.1
click at [376, 471] on div "Total" at bounding box center [390, 480] width 41 height 18
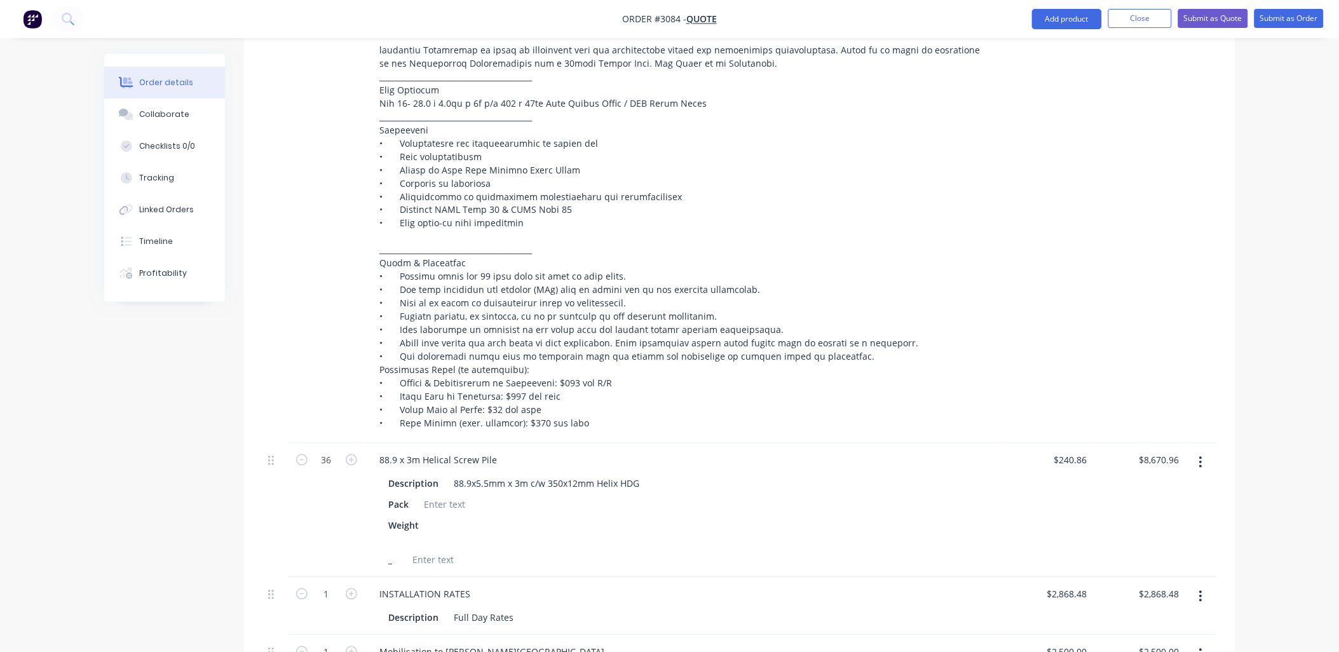
scroll to position [653, 0]
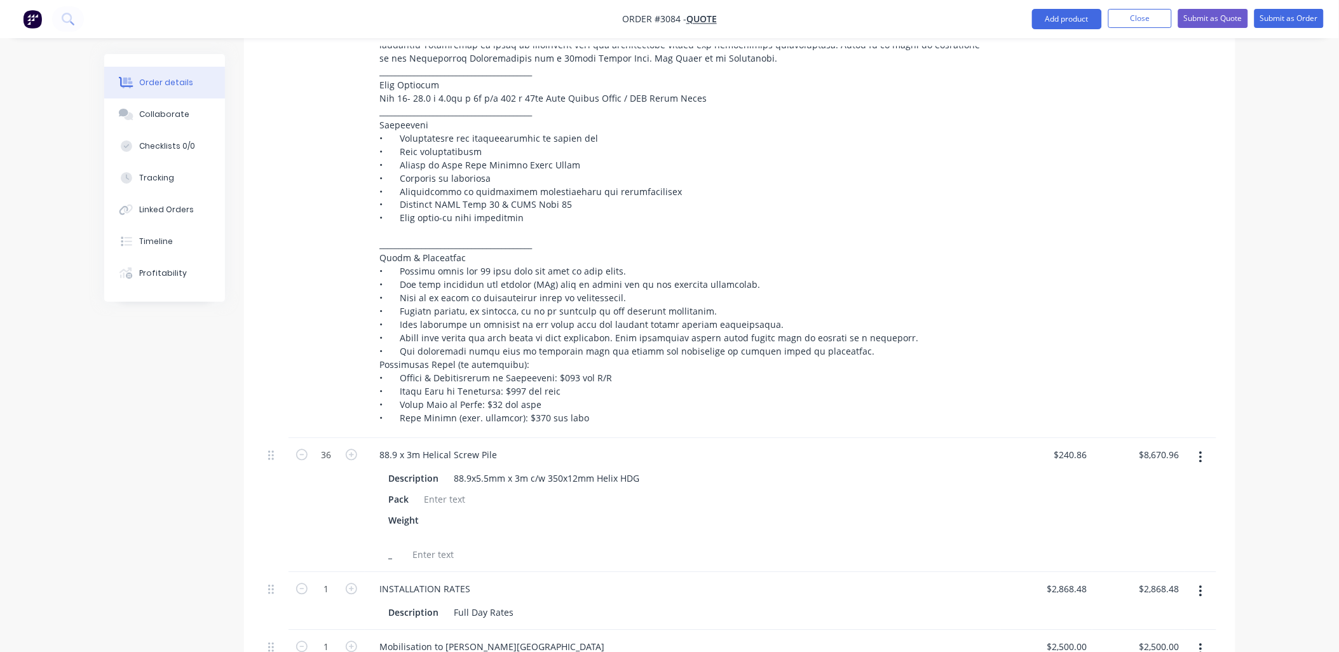
type input "240.86"
click at [1086, 448] on div "240.86 240.86" at bounding box center [1046, 506] width 92 height 134
type input "$0.00"
type input "2868.48"
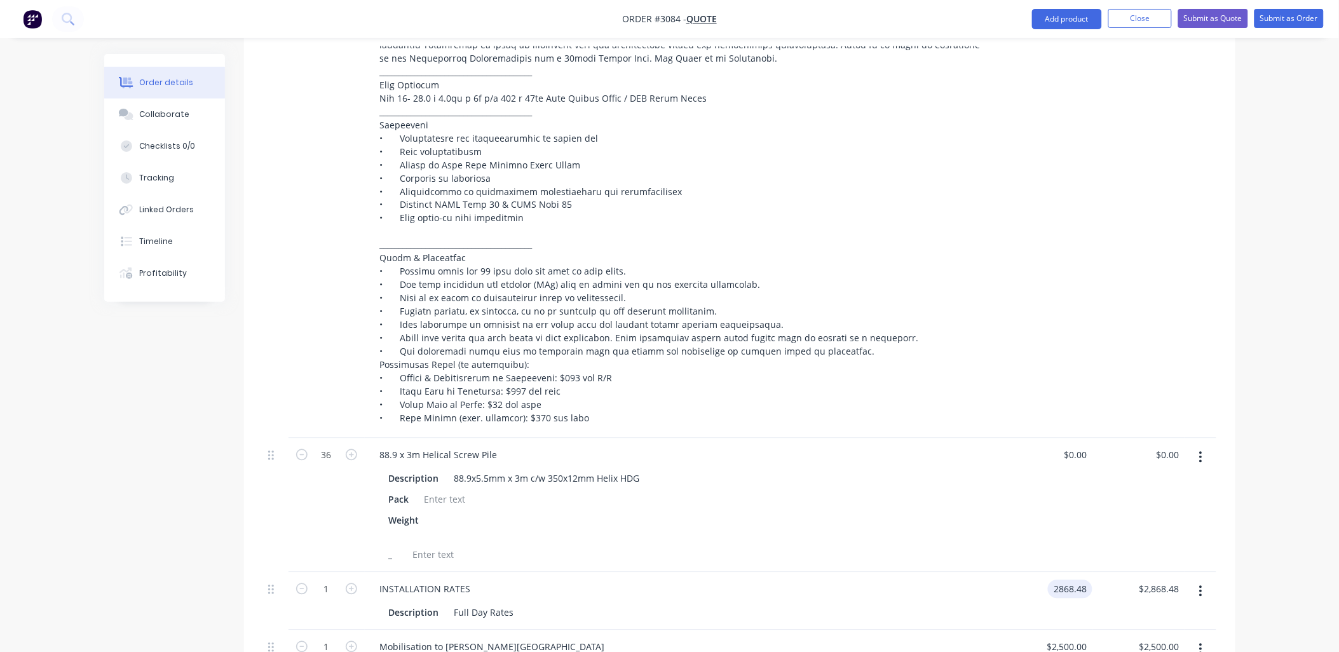
click at [1081, 580] on input "2868.48" at bounding box center [1072, 589] width 39 height 18
type input "$0.00"
type input "2500"
drag, startPoint x: 1076, startPoint y: 625, endPoint x: 1076, endPoint y: 634, distance: 9.5
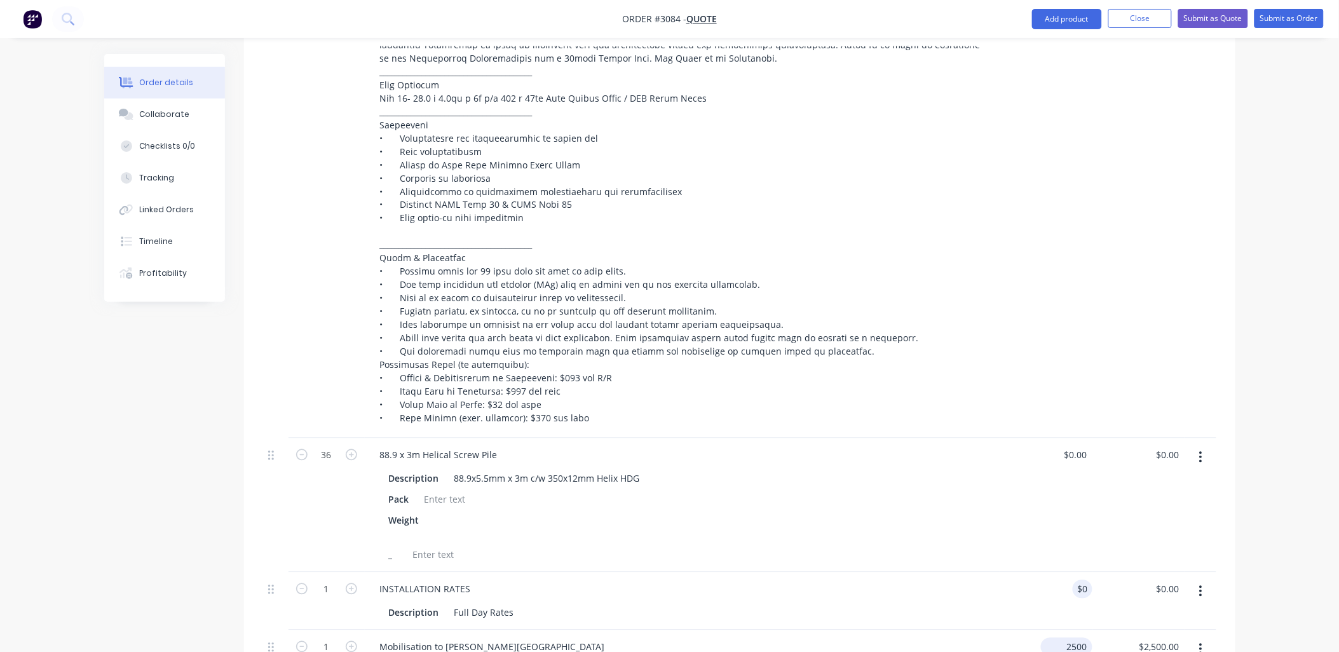
click at [1079, 638] on input "2500" at bounding box center [1069, 647] width 46 height 18
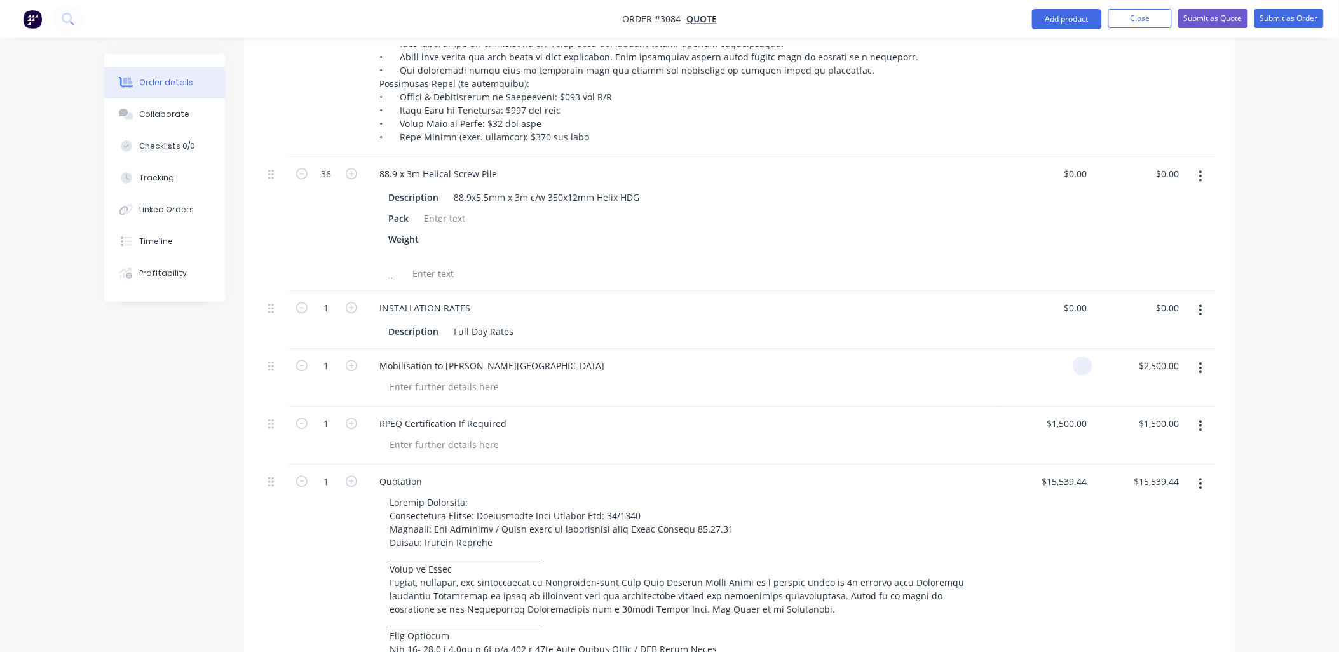
scroll to position [936, 0]
type input "$0.00"
type input "1500"
click at [1079, 413] on input "1500" at bounding box center [1079, 422] width 27 height 18
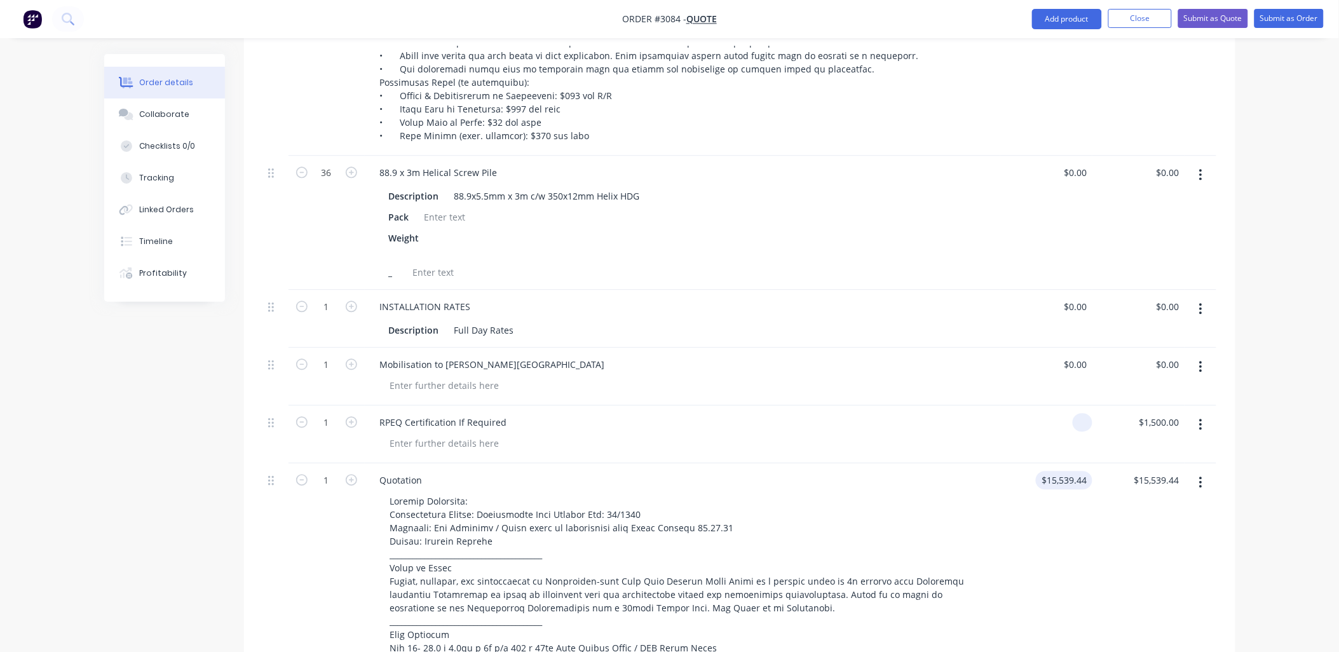
type input "$0.00"
click at [1070, 471] on input "15539.44" at bounding box center [1070, 480] width 44 height 18
type input "$15,539.44"
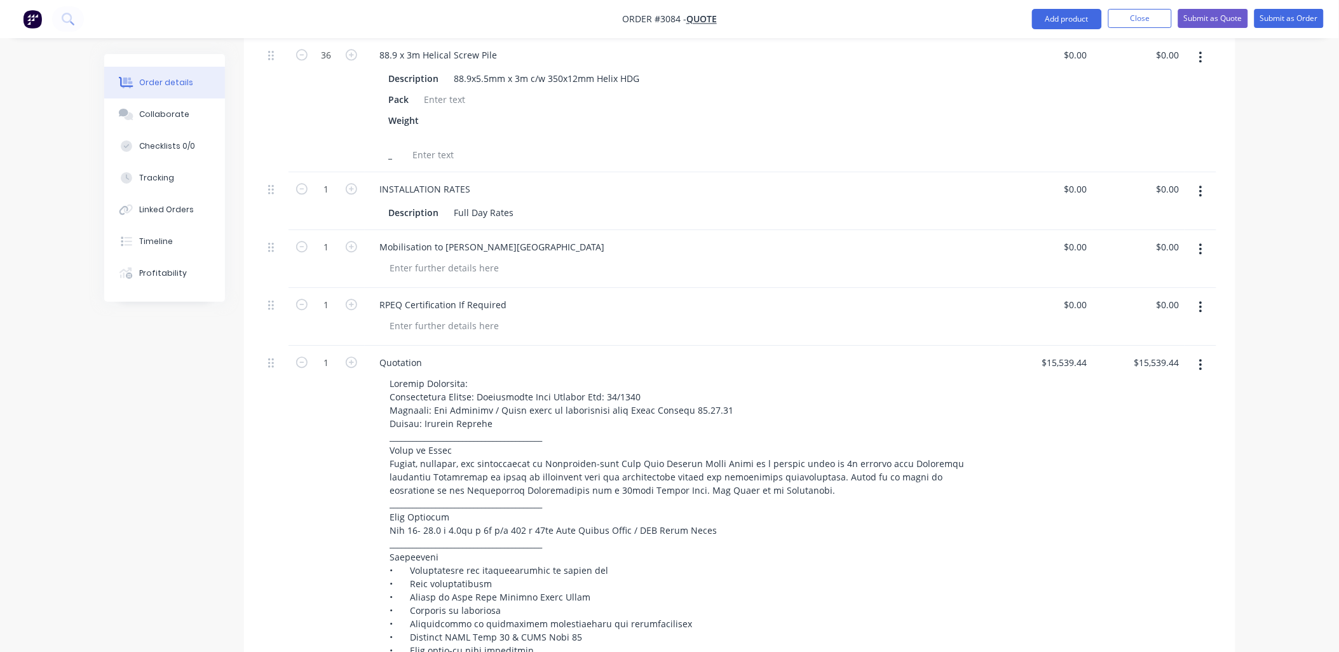
scroll to position [1026, 0]
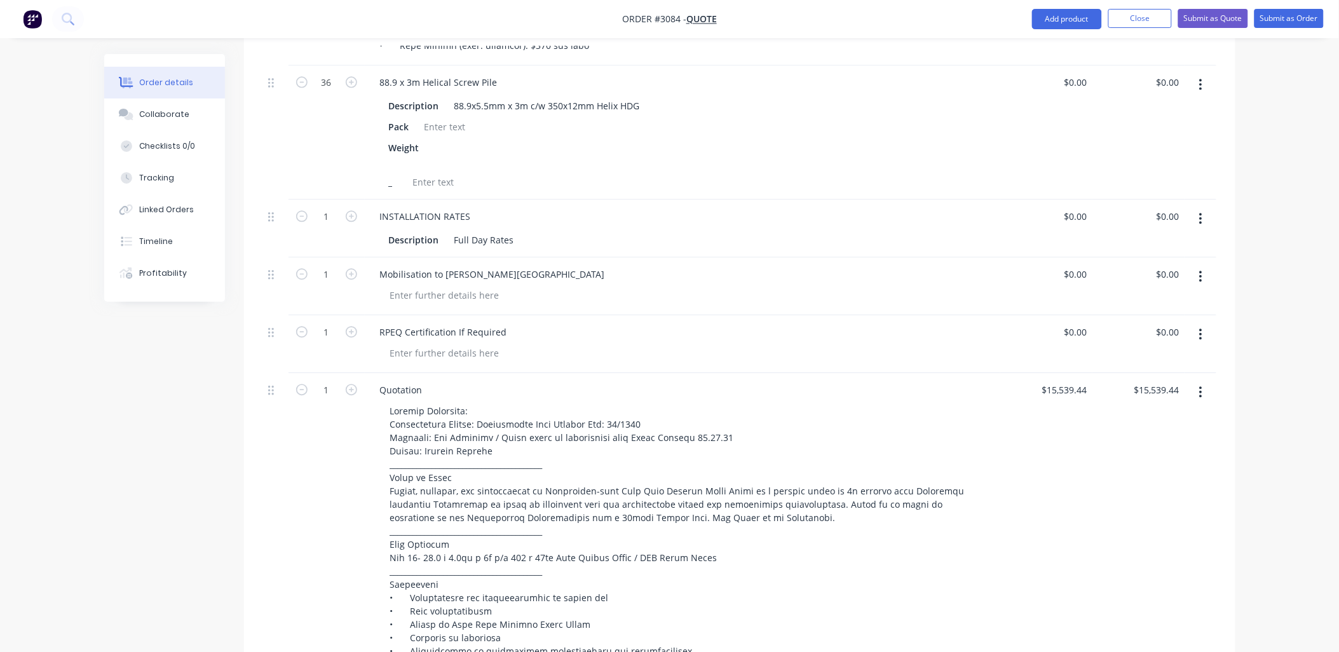
click at [281, 479] on div at bounding box center [275, 635] width 25 height 525
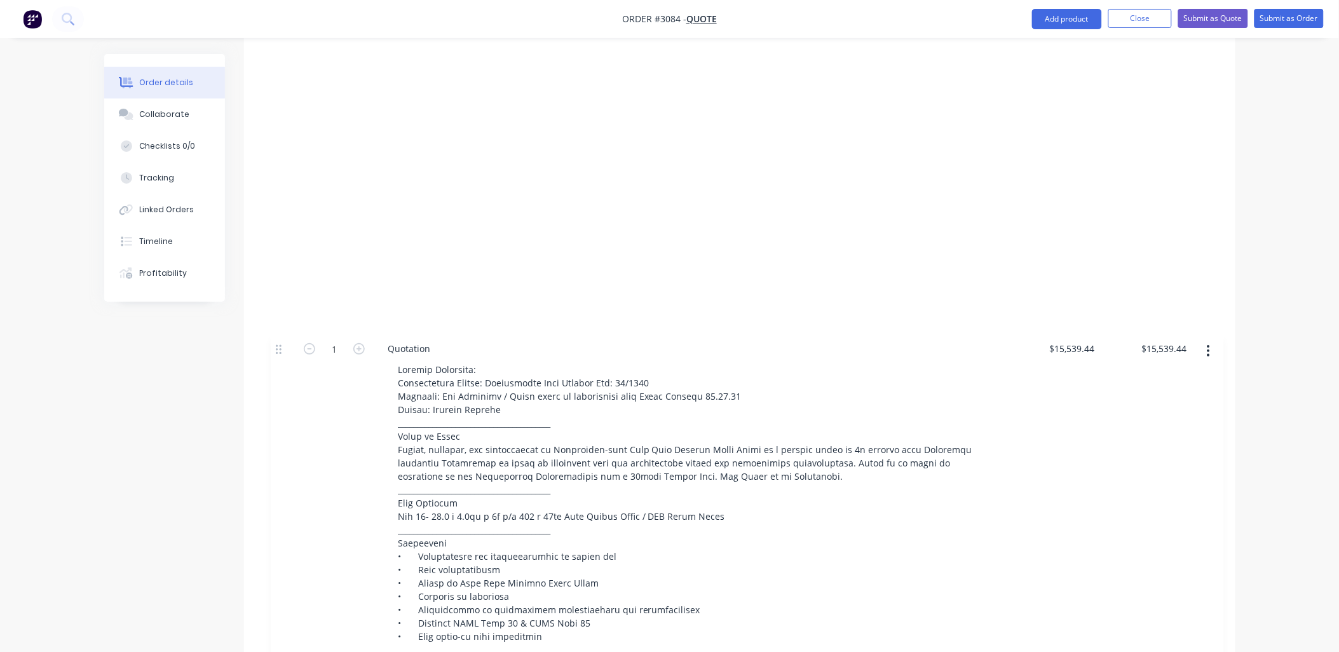
scroll to position [1592, 0]
drag, startPoint x: 275, startPoint y: 471, endPoint x: 284, endPoint y: 351, distance: 120.5
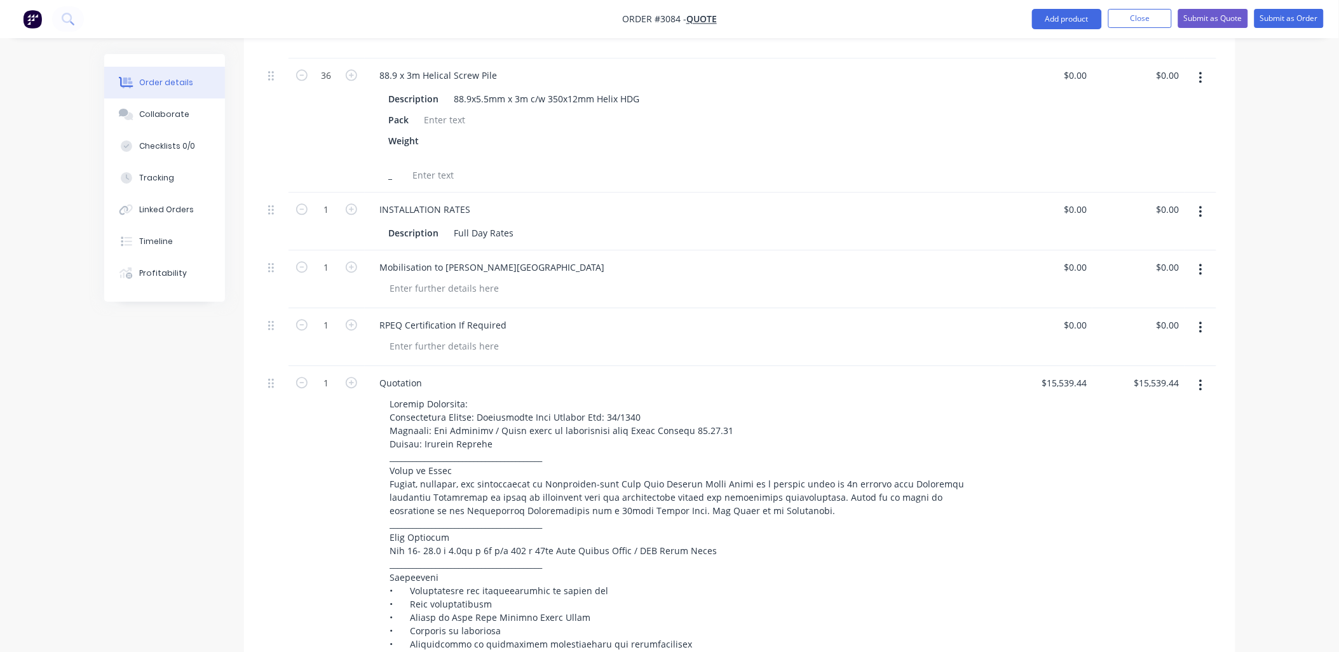
scroll to position [1026, 0]
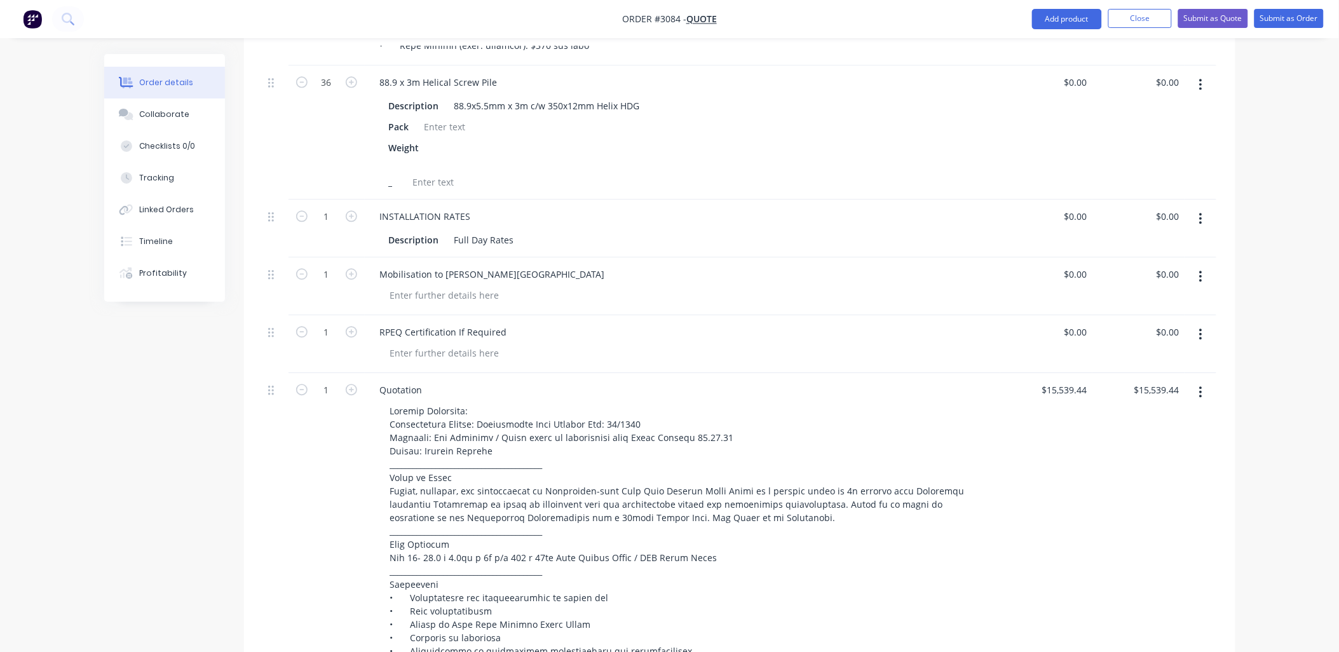
drag, startPoint x: 1199, startPoint y: 376, endPoint x: 1217, endPoint y: 507, distance: 132.7
click at [1217, 507] on div "Qty Price Total External 36 88.9 x 3m Helical Screw Pile Description 88.9x5.5mm…" at bounding box center [740, 237] width 992 height 1403
drag, startPoint x: 271, startPoint y: 318, endPoint x: 276, endPoint y: 308, distance: 11.4
click at [276, 308] on div "External 36 88.9 x 3m Helical Screw Pile Description 88.9x5.5mm x 3m c/w 350x12…" at bounding box center [739, 229] width 953 height 1337
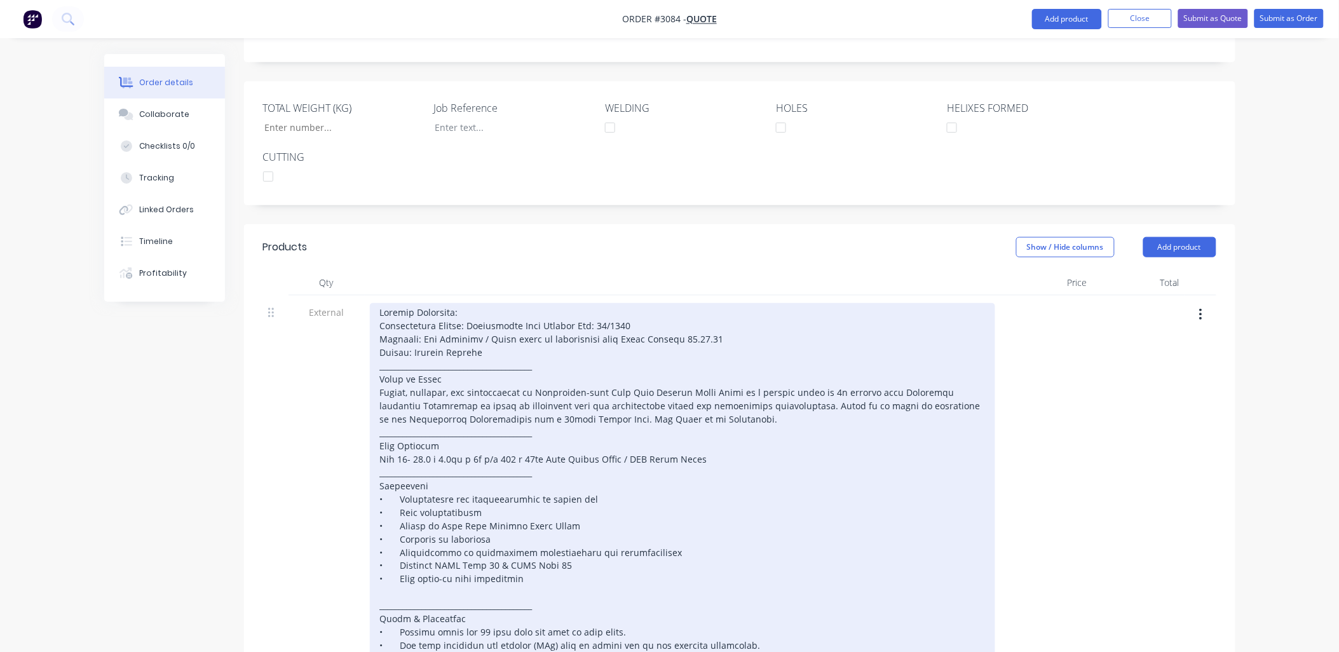
scroll to position [273, 0]
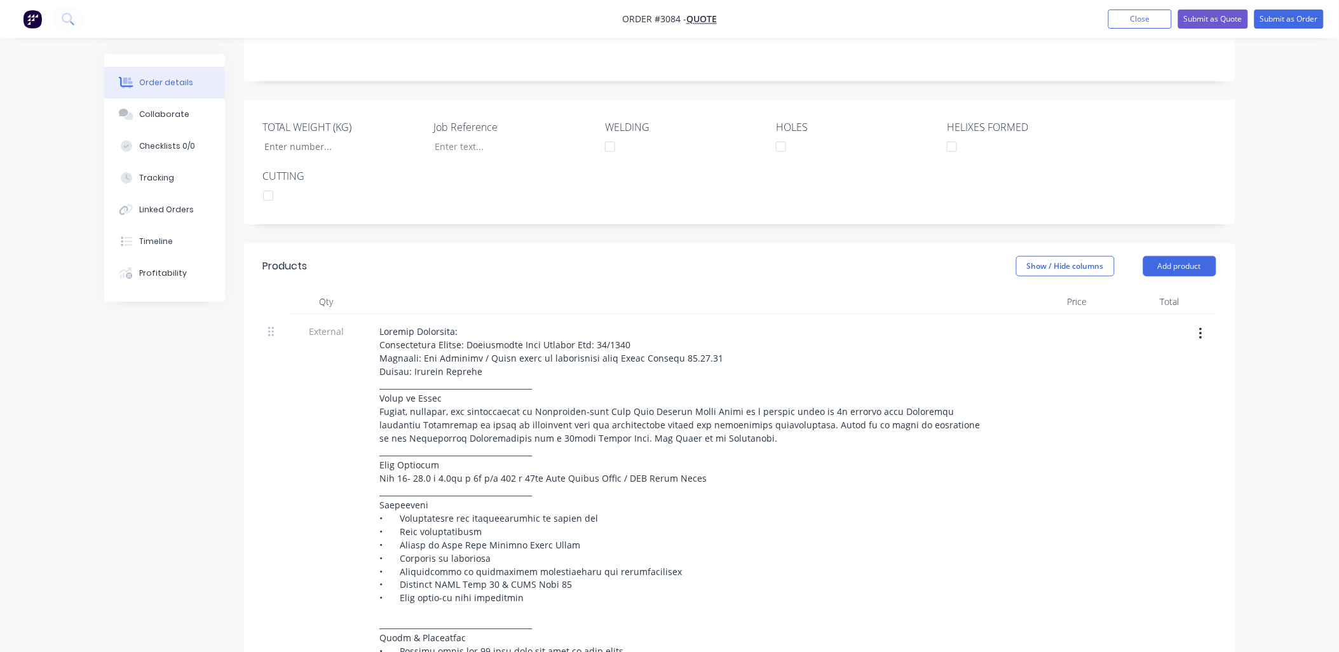
click at [1202, 328] on icon "button" at bounding box center [1201, 333] width 3 height 11
click at [1142, 383] on div "Delete" at bounding box center [1156, 392] width 98 height 18
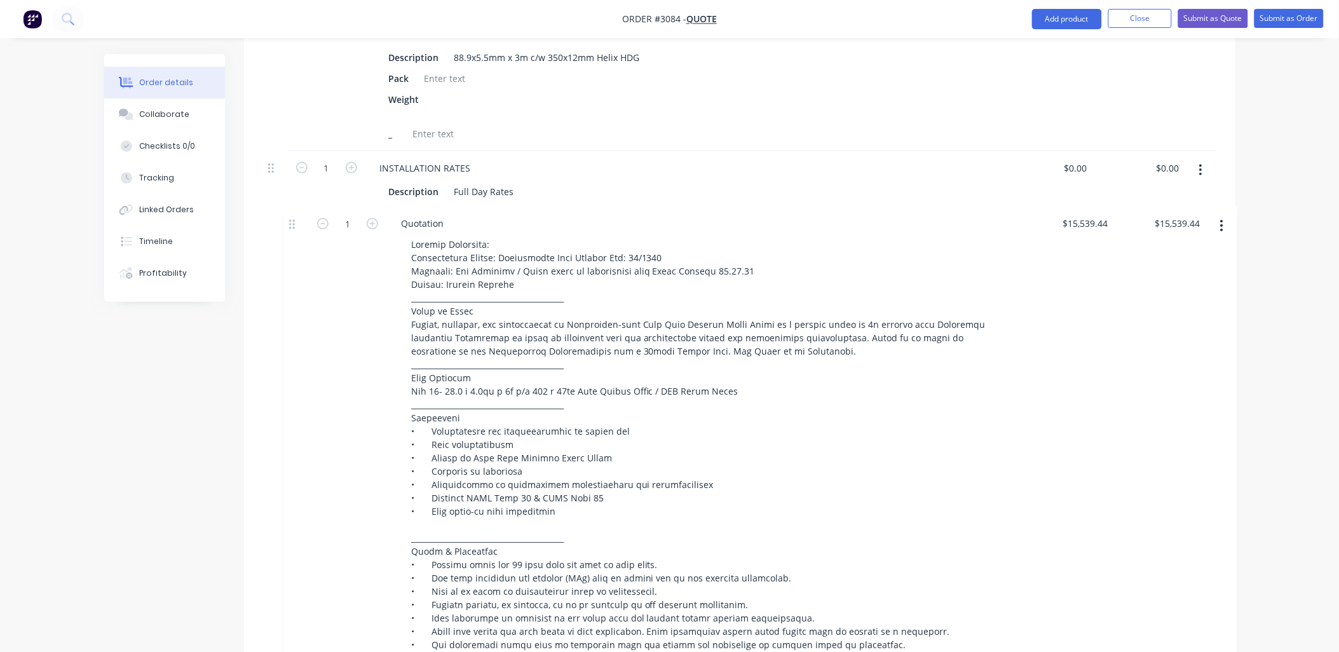
scroll to position [573, 0]
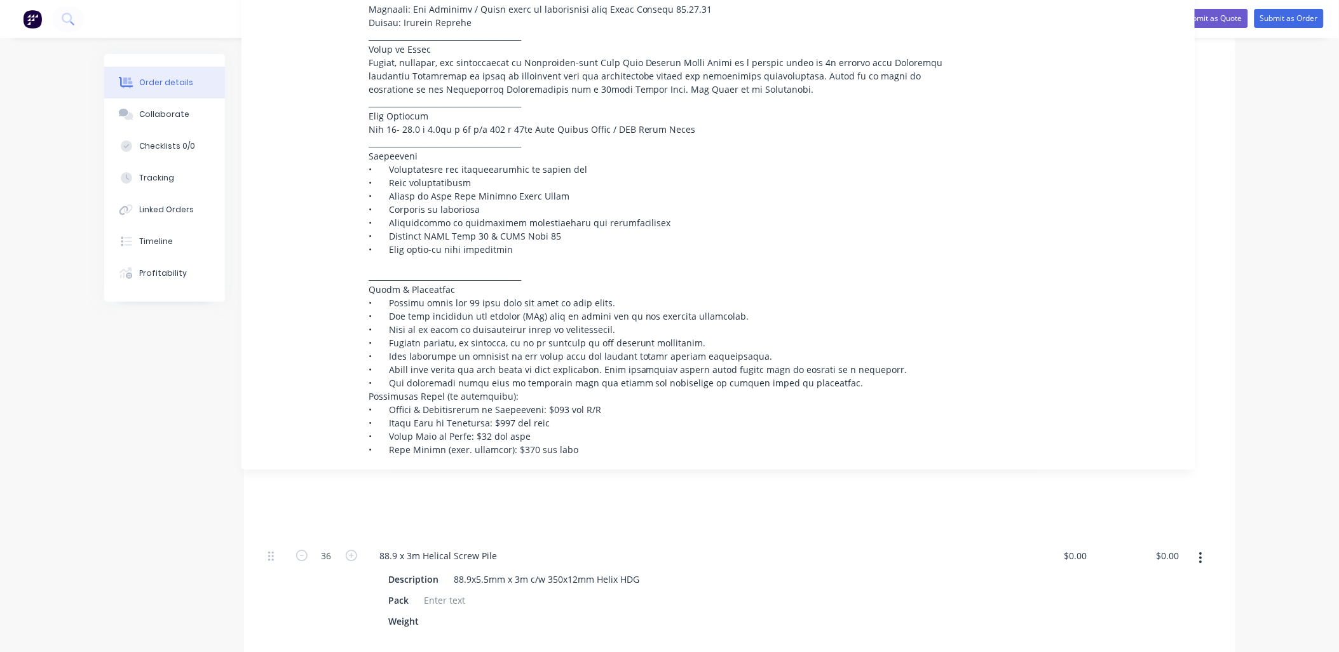
drag, startPoint x: 270, startPoint y: 376, endPoint x: 253, endPoint y: -56, distance: 432.5
click at [253, 0] on html "Order #3084 - Quote Add product Close Submit as Quote Submit as Order Order det…" at bounding box center [669, 306] width 1339 height 1758
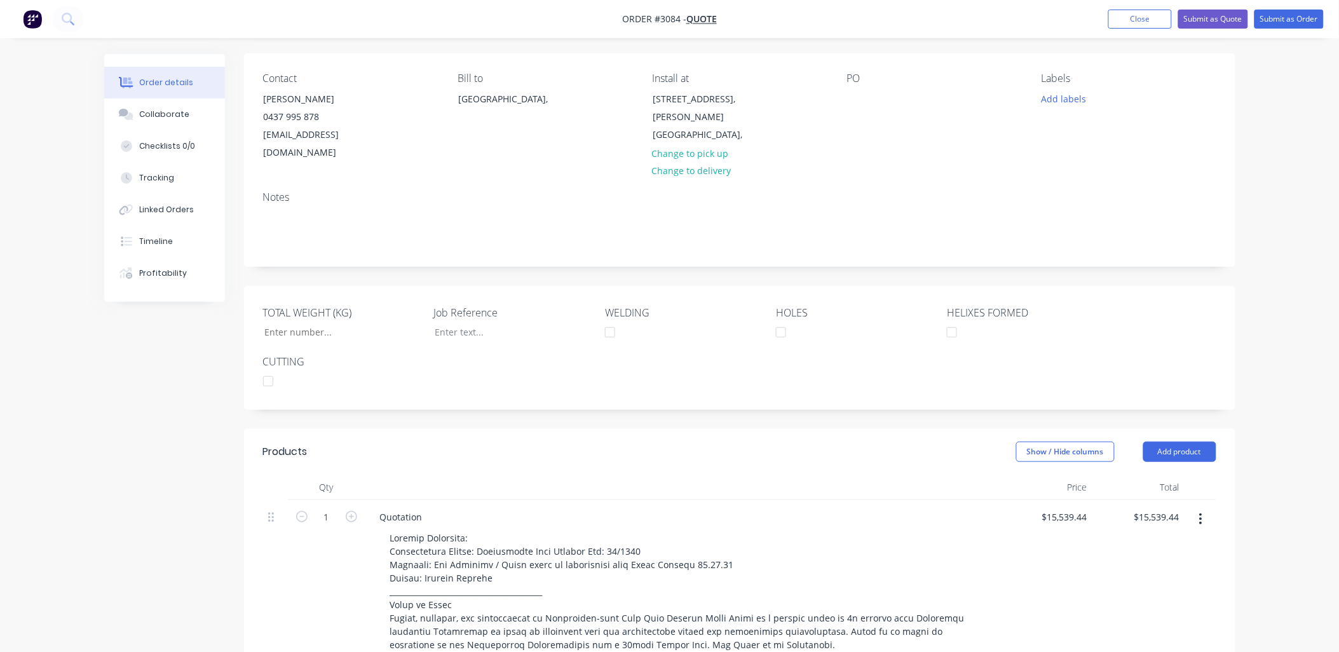
scroll to position [0, 0]
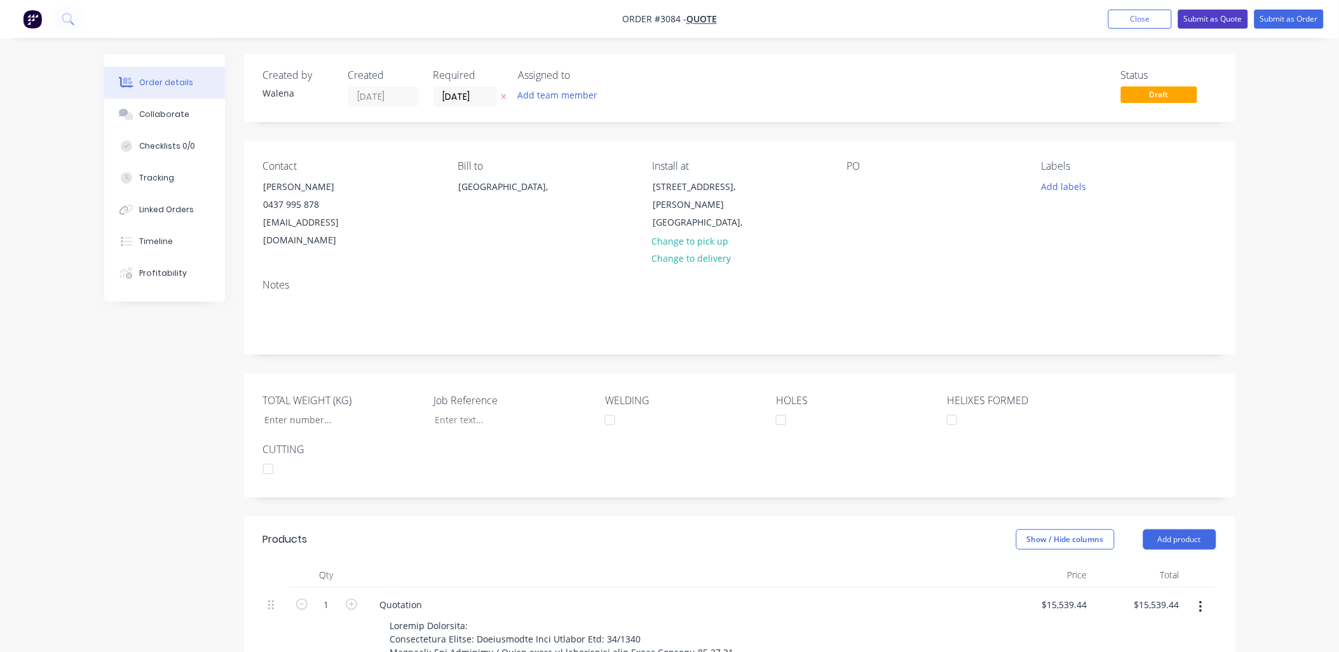
click at [1211, 17] on button "Submit as Quote" at bounding box center [1213, 19] width 70 height 19
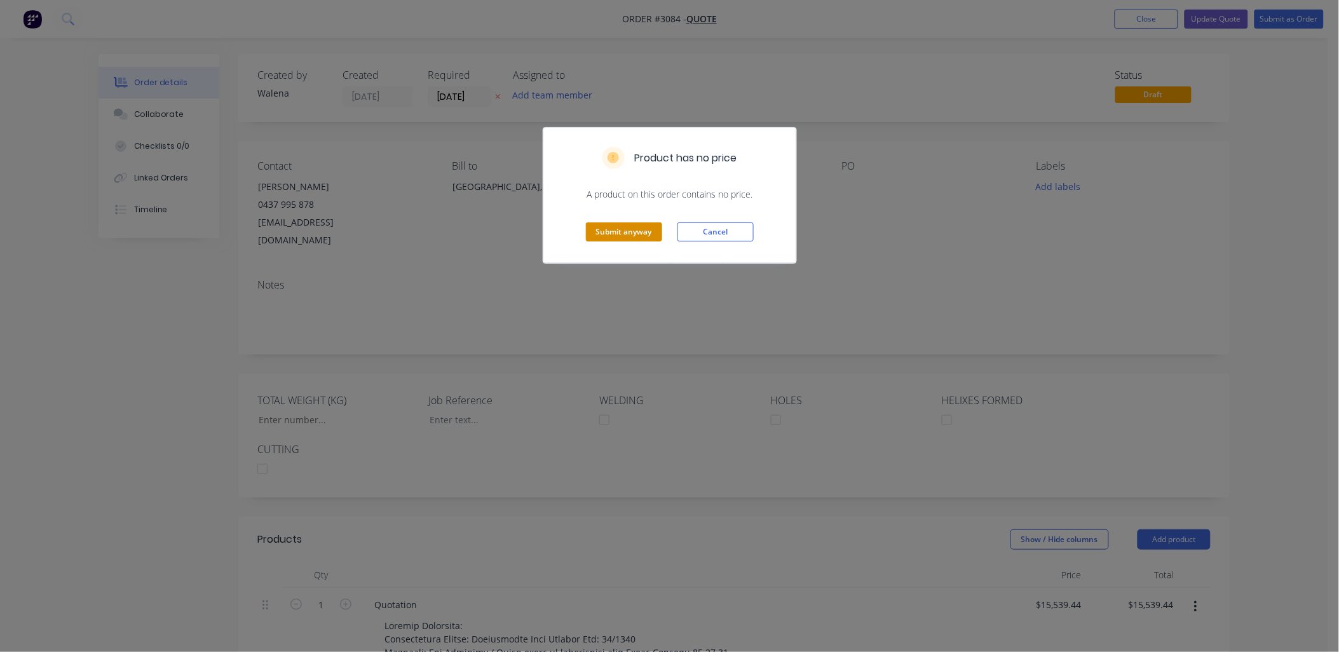
click at [615, 238] on button "Submit anyway" at bounding box center [624, 231] width 76 height 19
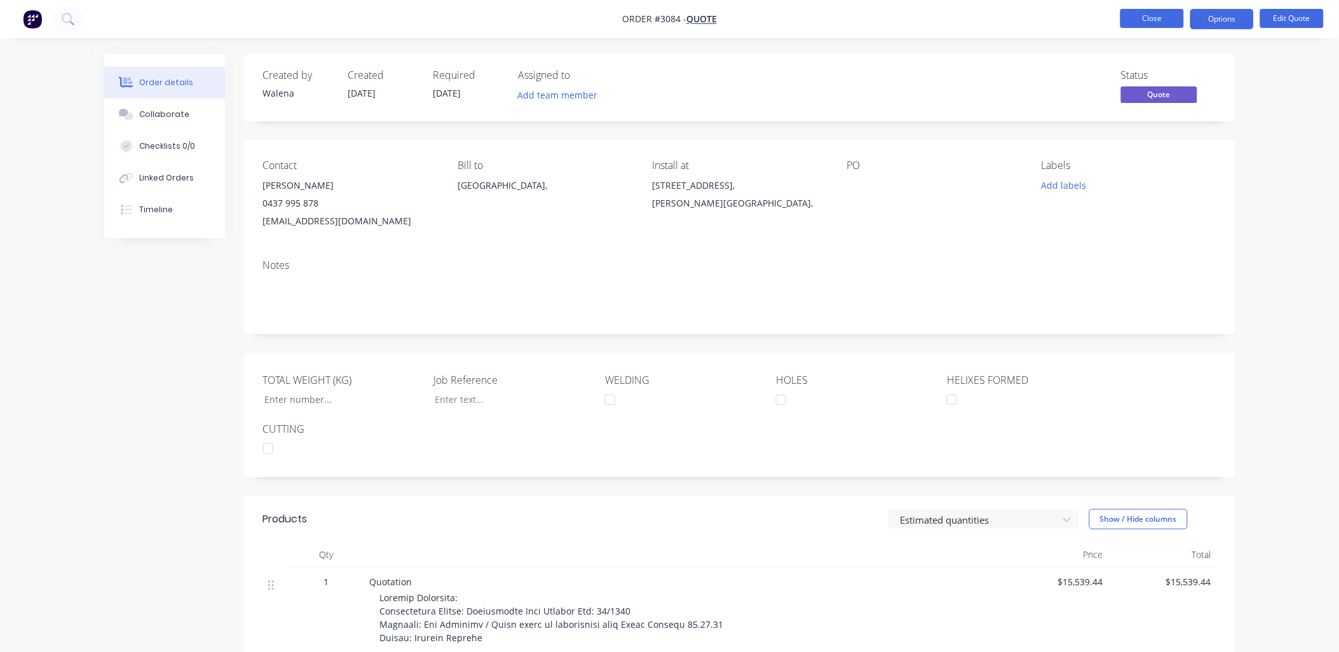
drag, startPoint x: 1149, startPoint y: 19, endPoint x: 1149, endPoint y: 26, distance: 7.0
click at [1149, 26] on button "Close" at bounding box center [1153, 18] width 64 height 19
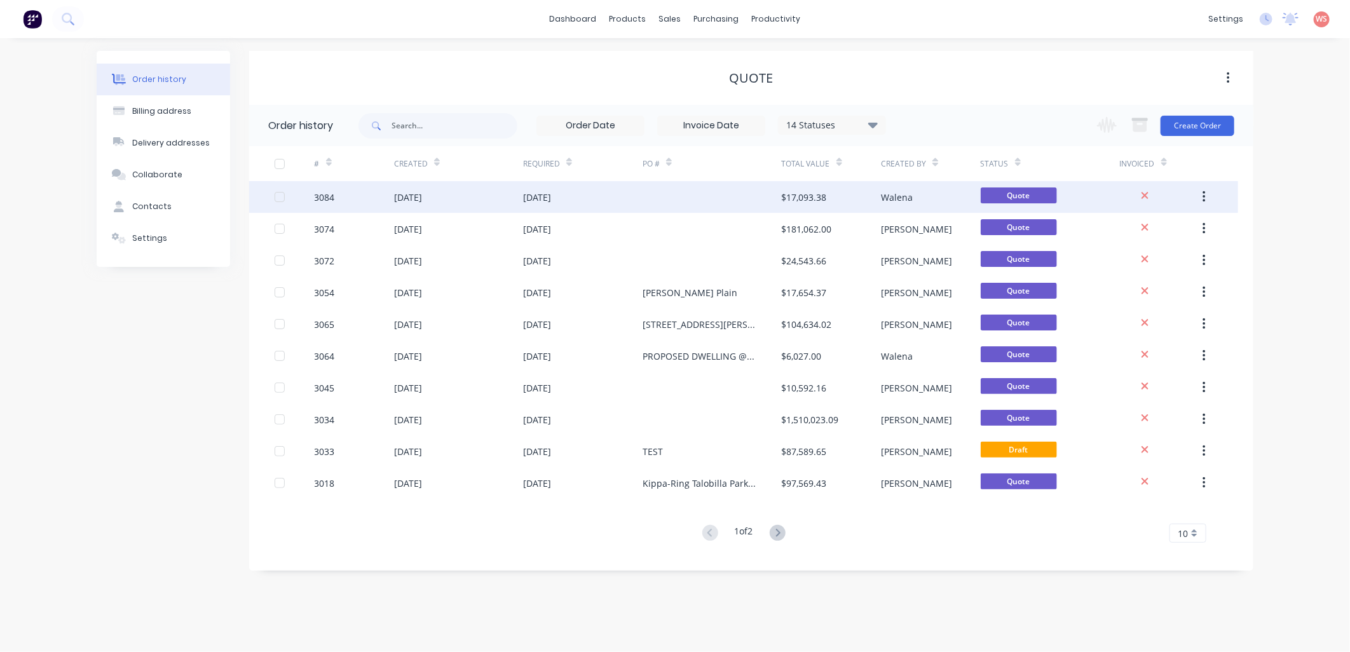
click at [551, 199] on div "[DATE]" at bounding box center [537, 197] width 28 height 13
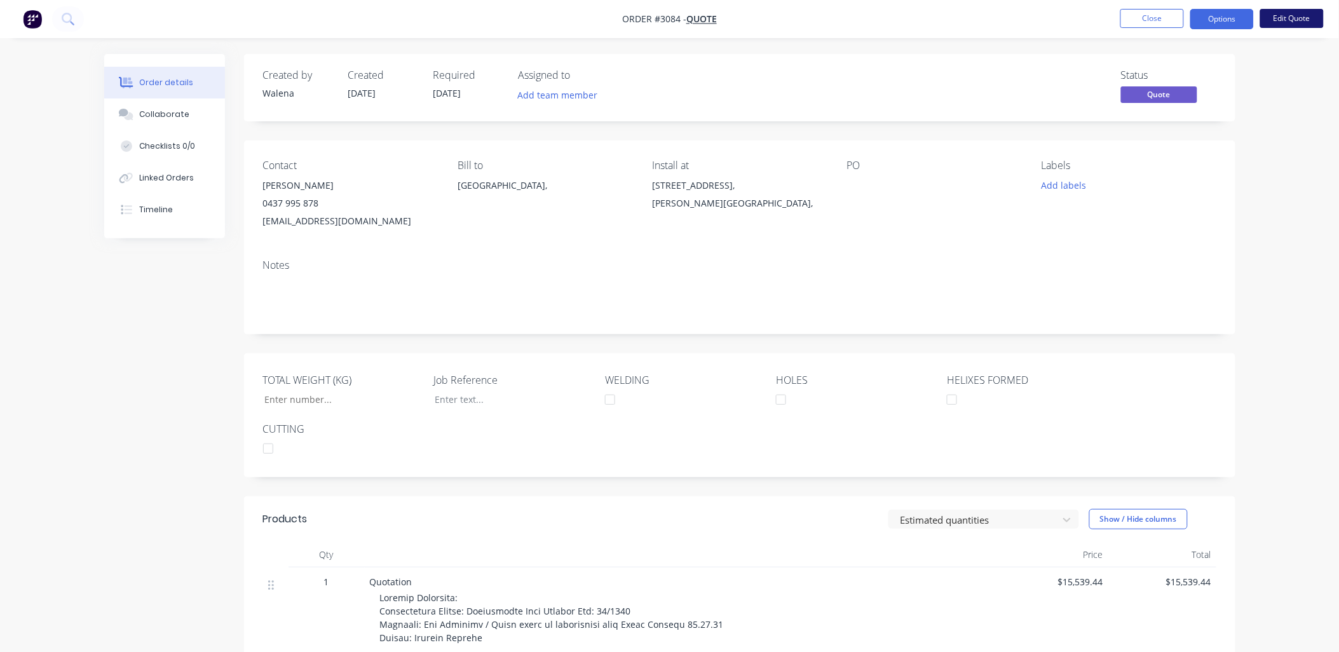
click at [1301, 20] on button "Edit Quote" at bounding box center [1292, 18] width 64 height 19
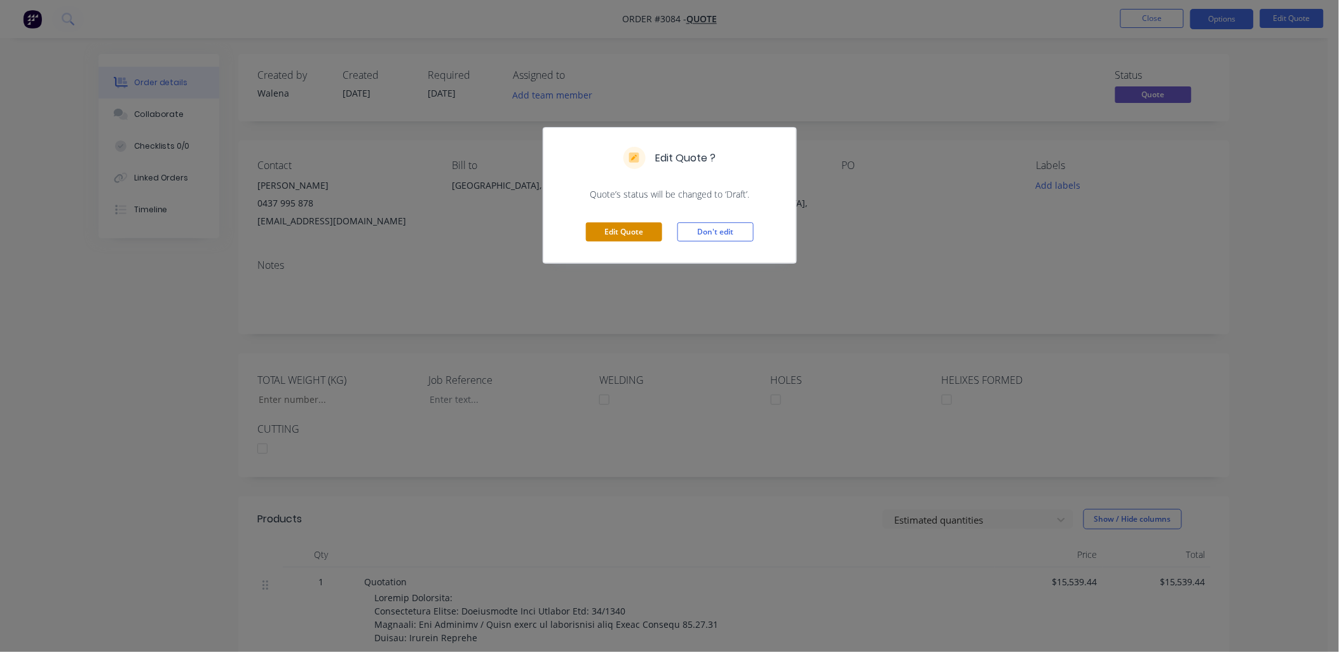
click at [644, 229] on button "Edit Quote" at bounding box center [624, 231] width 76 height 19
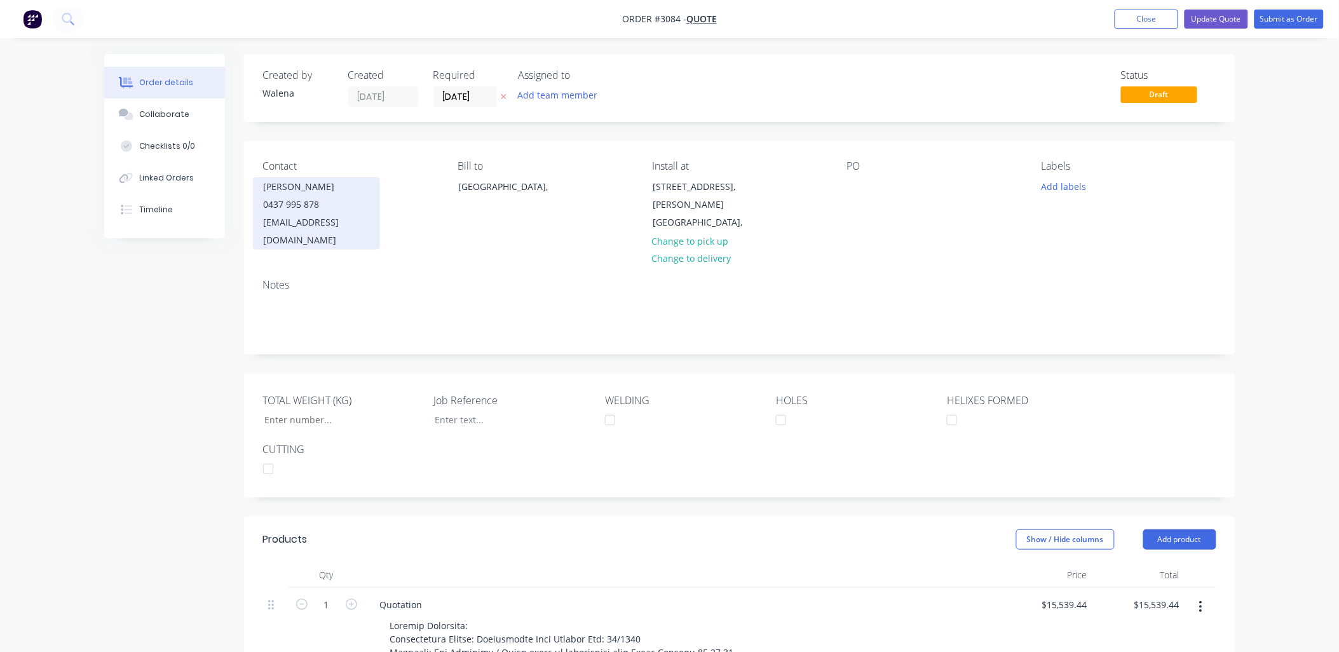
drag, startPoint x: 333, startPoint y: 187, endPoint x: 256, endPoint y: 194, distance: 77.2
click at [256, 194] on div "[PERSON_NAME] 0437 995 878 [EMAIL_ADDRESS][DOMAIN_NAME]" at bounding box center [316, 213] width 127 height 72
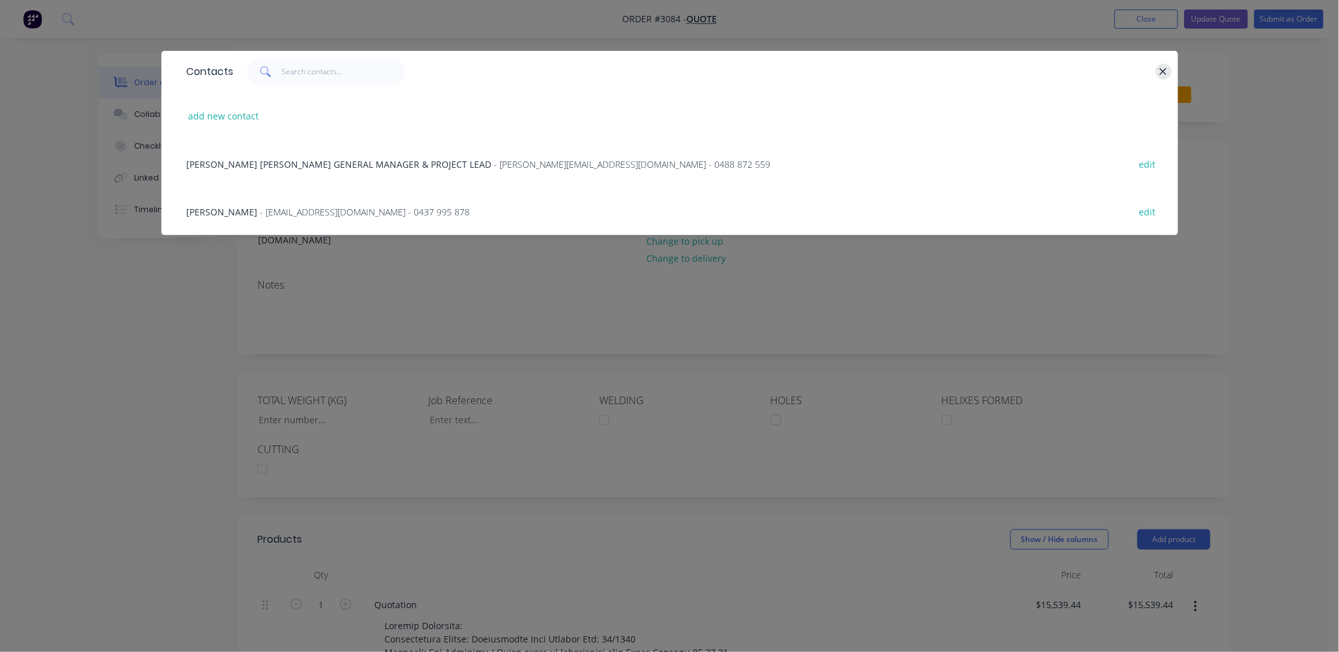
click at [1165, 72] on icon "button" at bounding box center [1164, 71] width 7 height 7
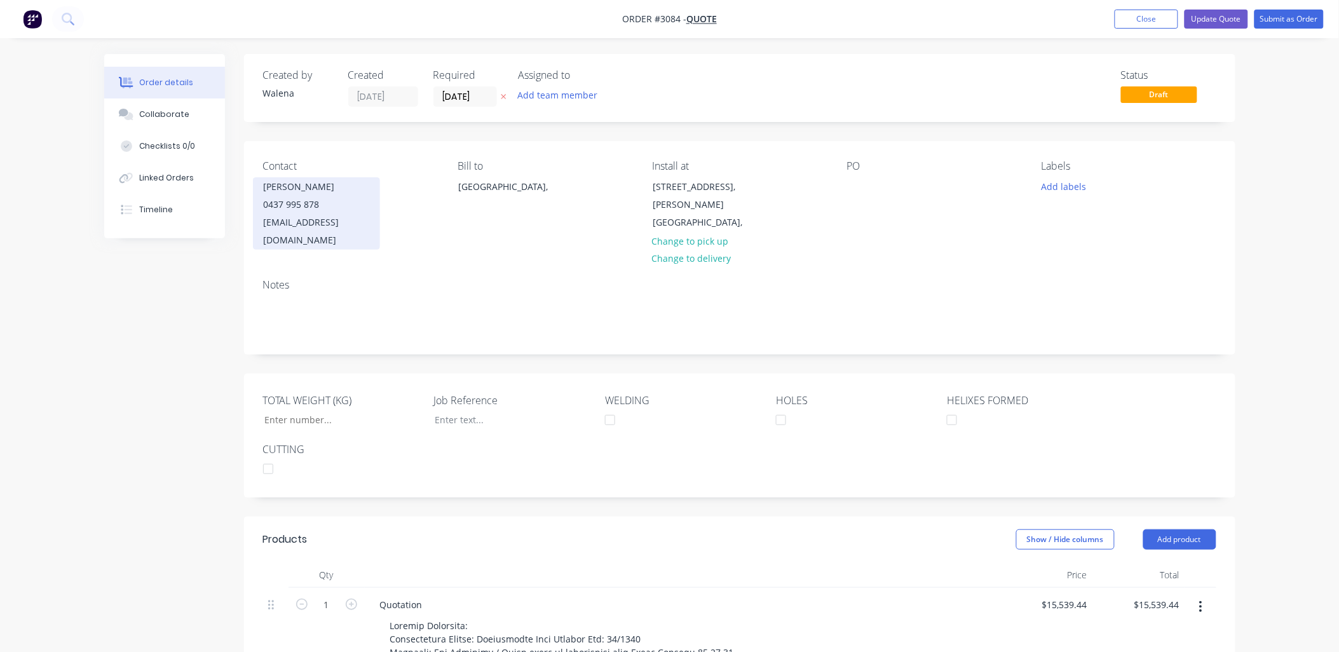
copy div "[PERSON_NAME]"
click at [856, 188] on div at bounding box center [857, 186] width 20 height 18
paste div
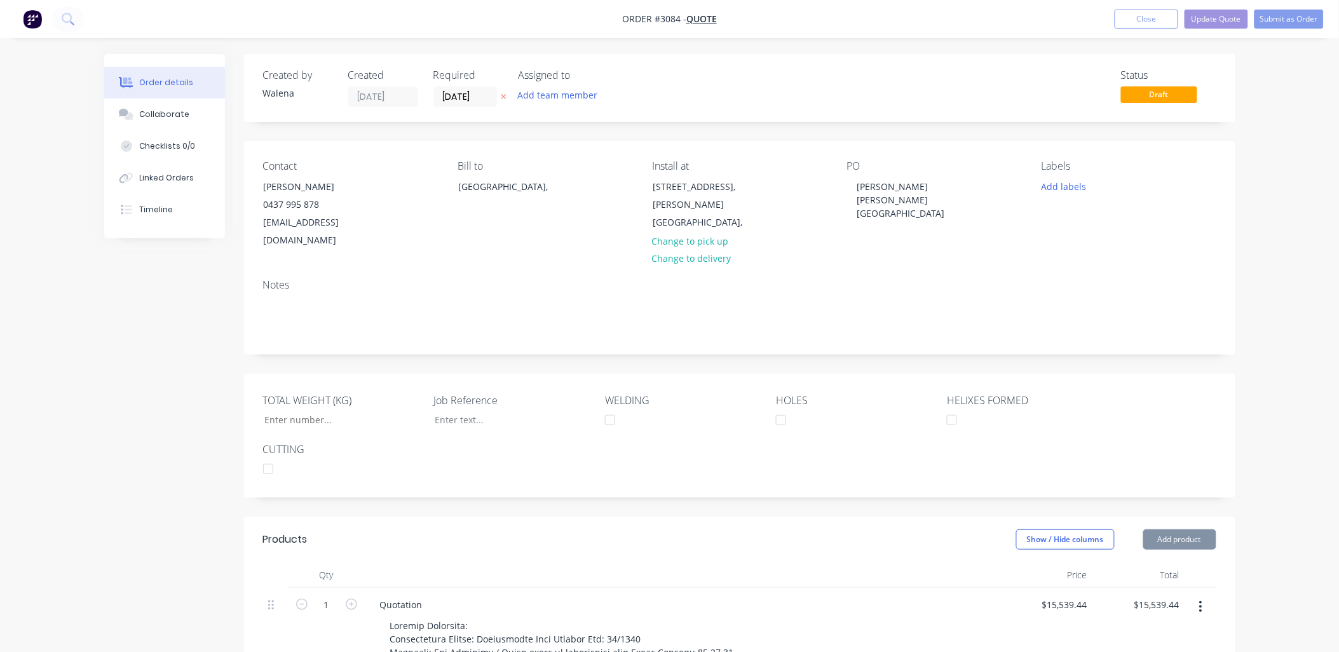
click at [993, 243] on div "Contact [PERSON_NAME] 0437 995 878 [EMAIL_ADDRESS][DOMAIN_NAME] Bill to [GEOGRA…" at bounding box center [740, 205] width 992 height 128
click at [1213, 20] on button "Update Quote" at bounding box center [1217, 19] width 64 height 19
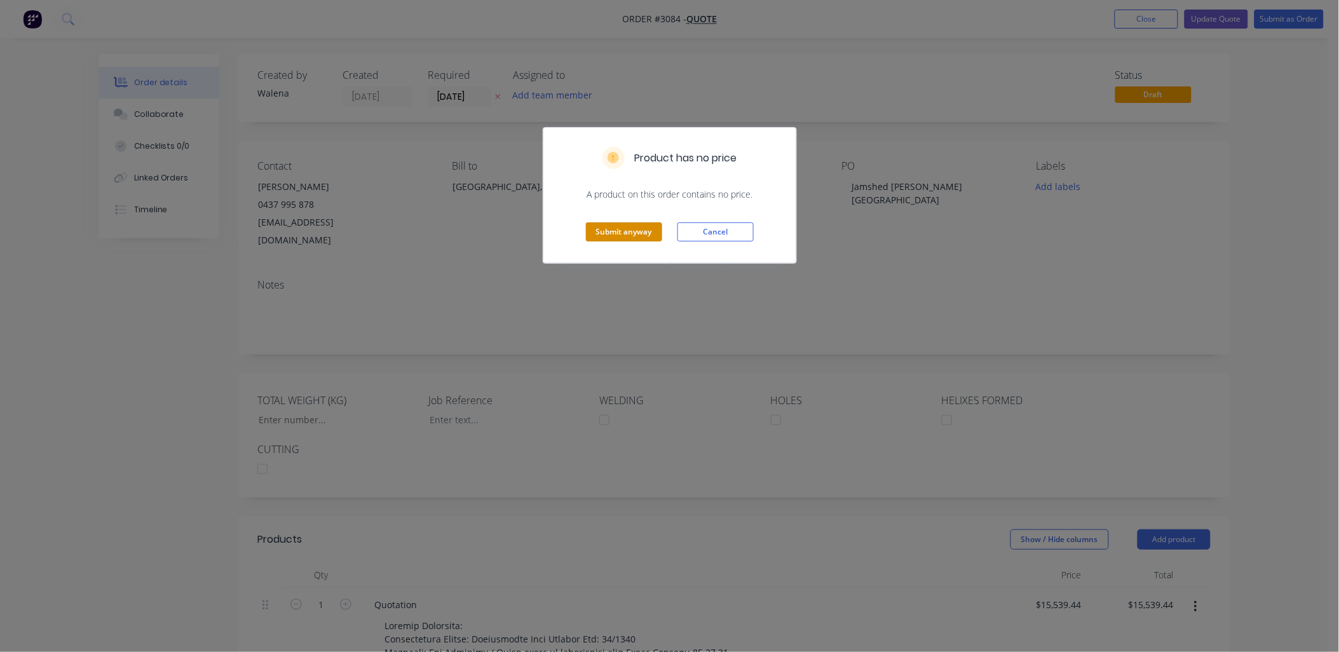
click at [636, 243] on div "Submit anyway Cancel" at bounding box center [669, 232] width 253 height 62
click at [642, 233] on button "Submit anyway" at bounding box center [624, 231] width 76 height 19
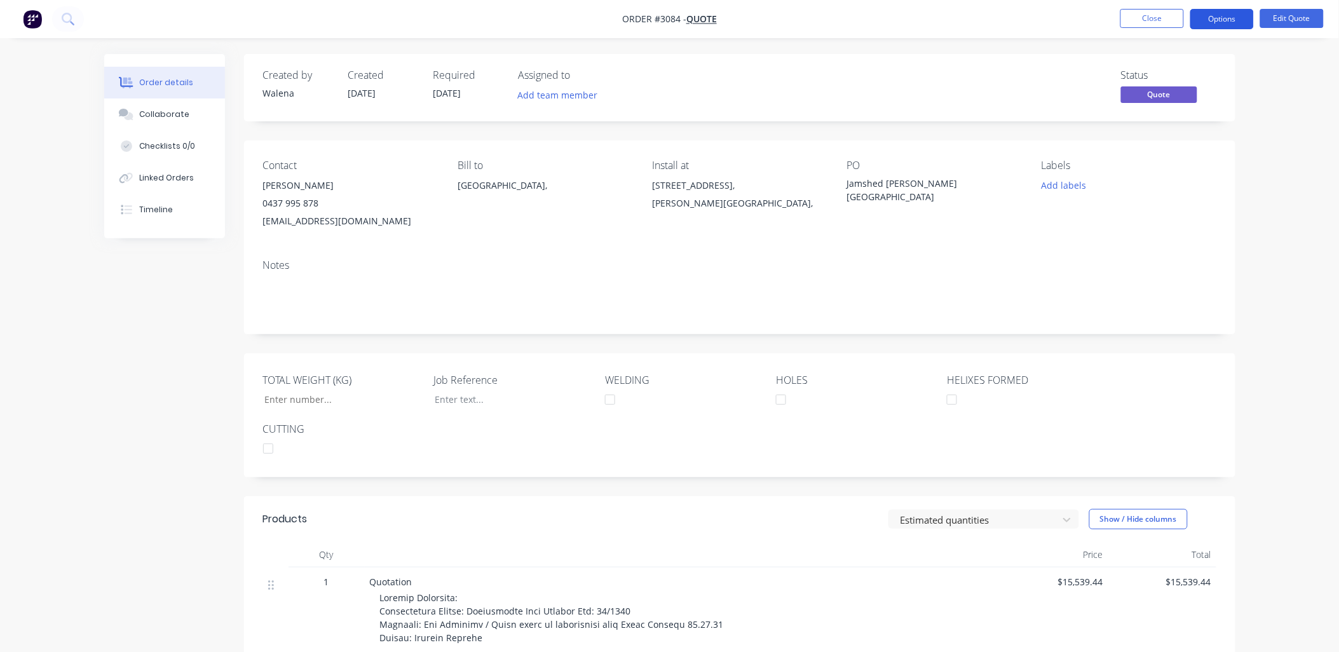
click at [1234, 20] on button "Options" at bounding box center [1222, 19] width 64 height 20
click at [1171, 49] on div "EMAIL / PRINT" at bounding box center [1184, 51] width 117 height 17
click at [1166, 51] on div "EMAIL / PRINT" at bounding box center [1184, 51] width 117 height 17
click at [843, 238] on div "Contact [PERSON_NAME] 0437 995 878 [EMAIL_ADDRESS][DOMAIN_NAME] Bill to [GEOGRA…" at bounding box center [740, 194] width 992 height 109
click at [1210, 22] on button "Options" at bounding box center [1222, 19] width 64 height 20
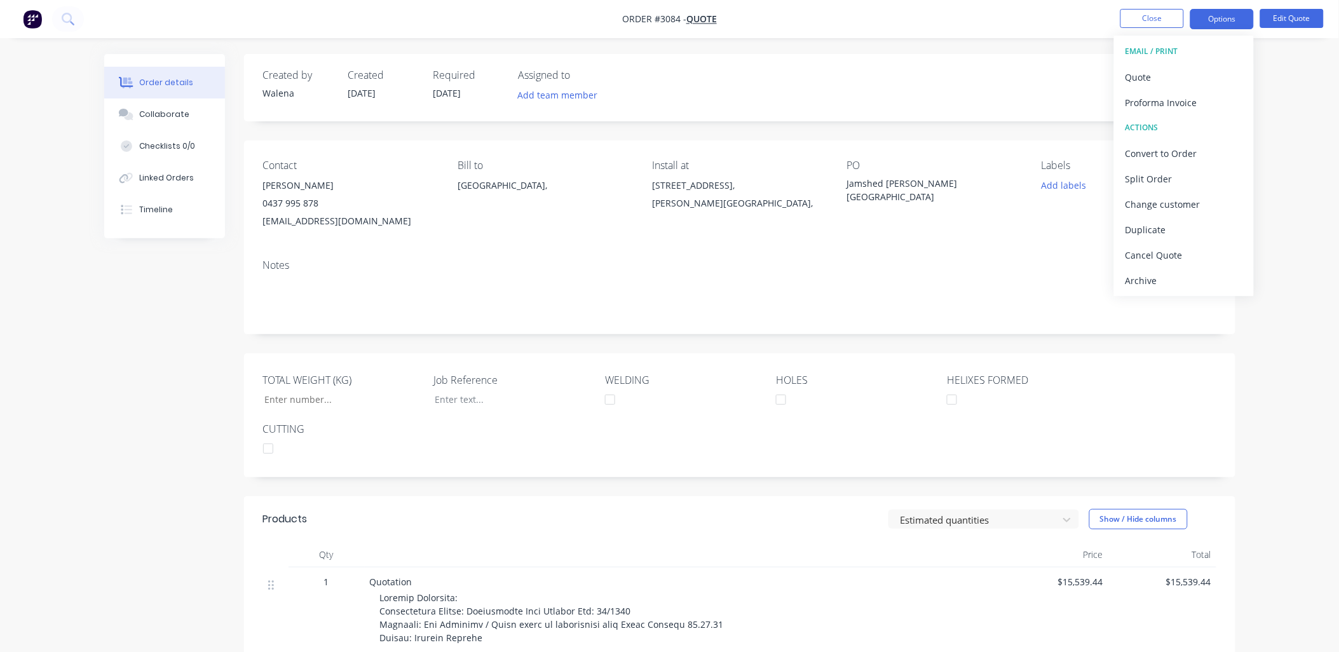
click at [1152, 49] on div "EMAIL / PRINT" at bounding box center [1184, 51] width 117 height 17
click at [1293, 15] on button "Edit Quote" at bounding box center [1292, 18] width 64 height 19
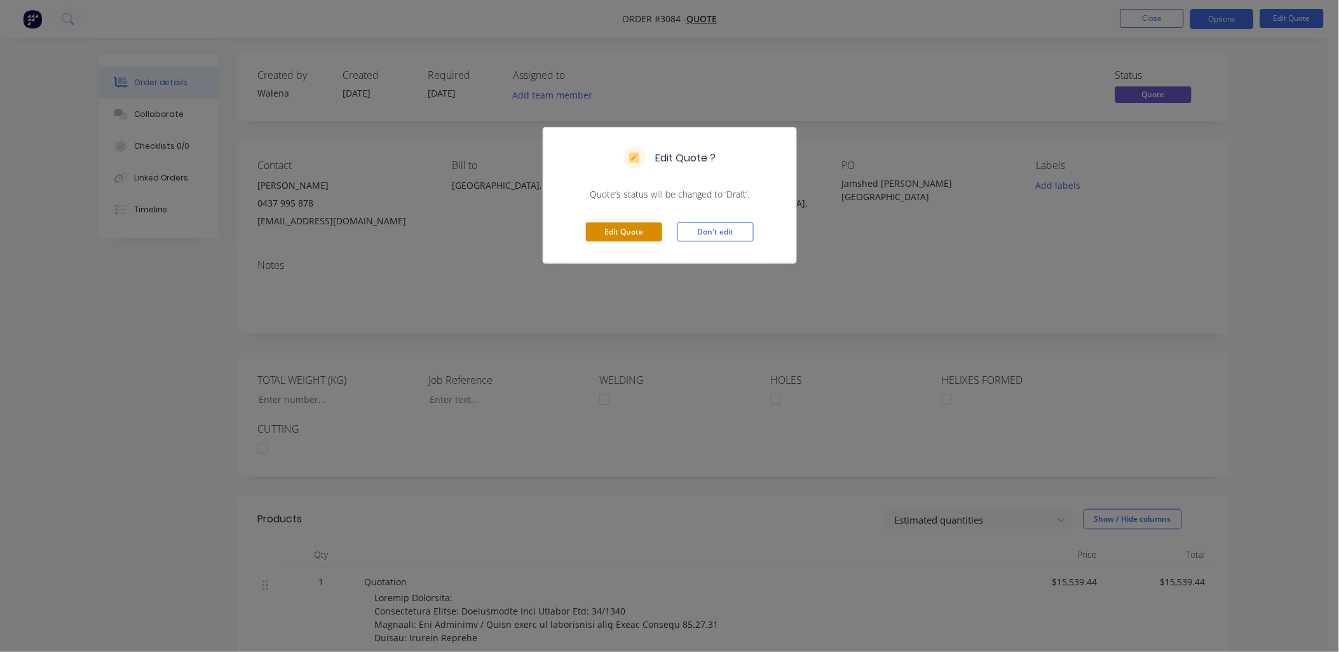
click at [611, 235] on button "Edit Quote" at bounding box center [624, 231] width 76 height 19
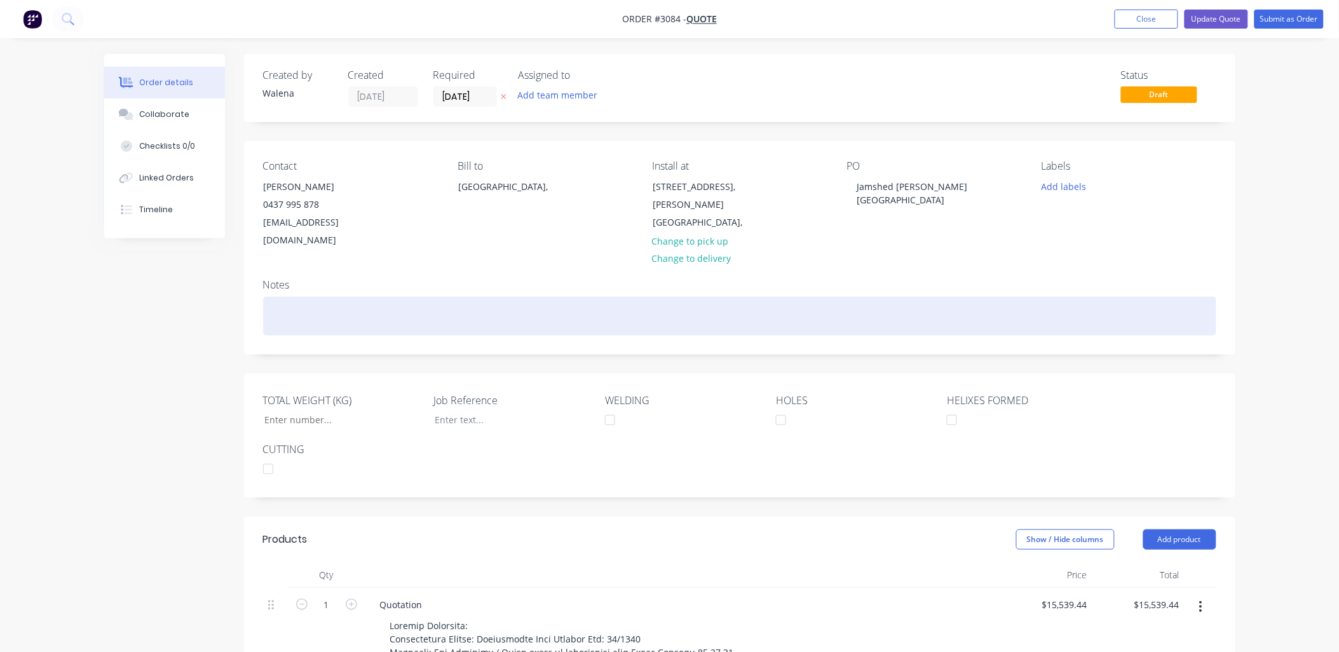
click at [1198, 297] on div at bounding box center [739, 316] width 953 height 39
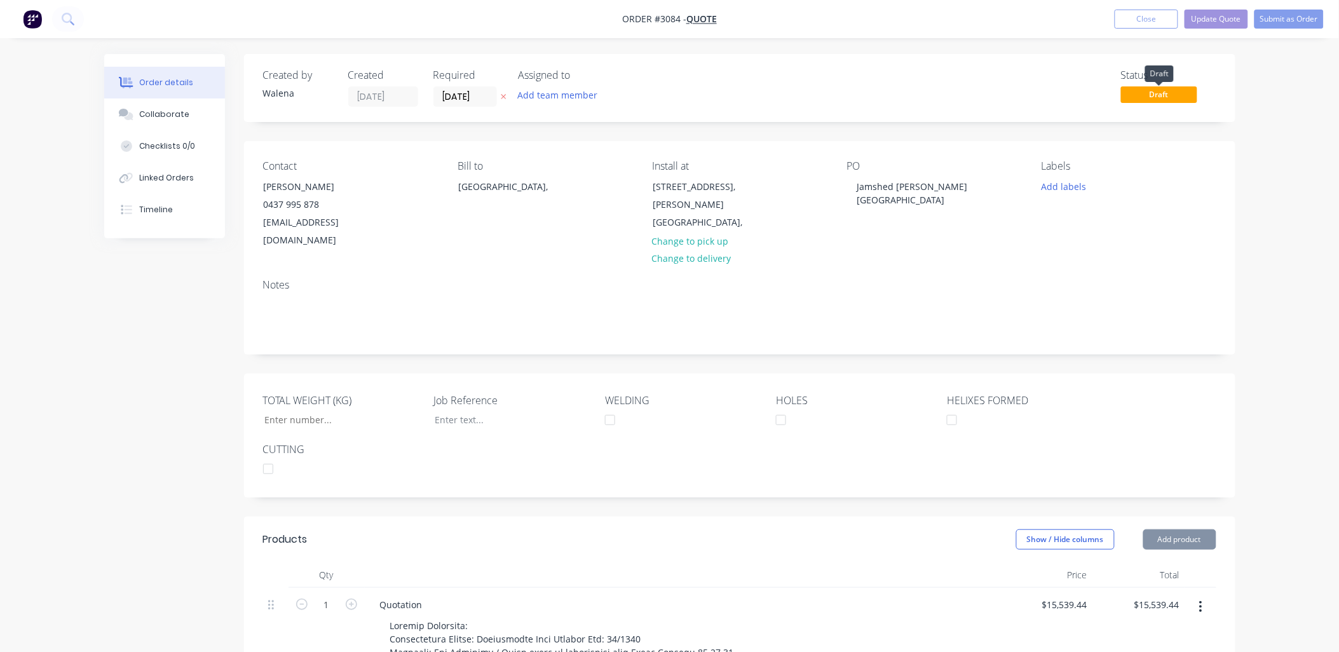
click at [1174, 93] on span "Draft" at bounding box center [1159, 94] width 76 height 16
click at [1200, 20] on button "Update Quote" at bounding box center [1217, 19] width 64 height 19
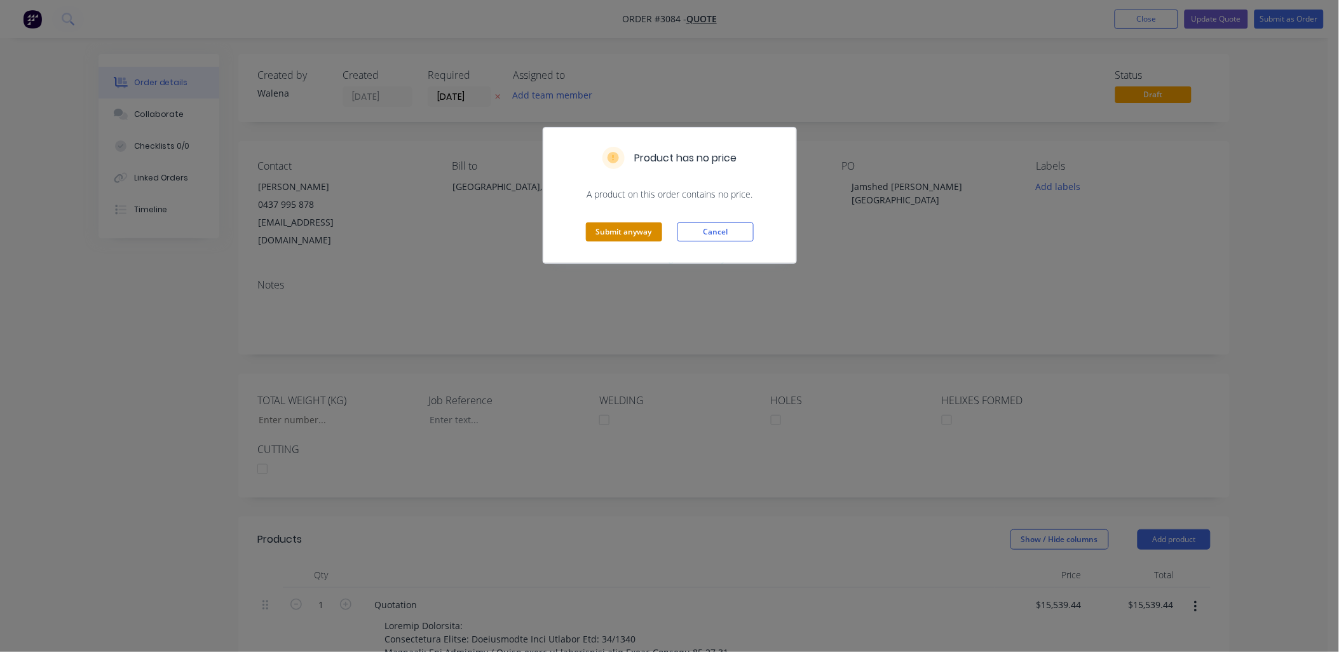
click at [590, 233] on button "Submit anyway" at bounding box center [624, 231] width 76 height 19
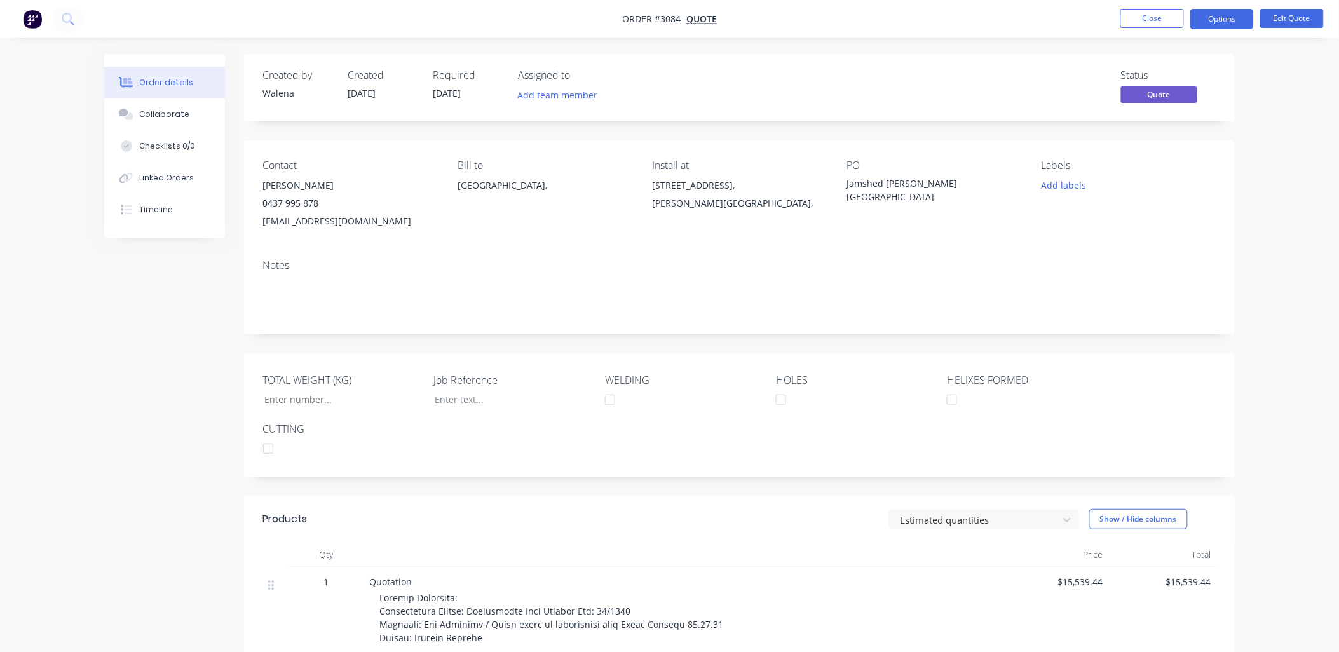
click at [1151, 261] on div "Notes" at bounding box center [739, 265] width 953 height 12
click at [1212, 21] on button "Options" at bounding box center [1222, 19] width 64 height 20
click at [1145, 52] on div "EMAIL / PRINT" at bounding box center [1184, 51] width 117 height 17
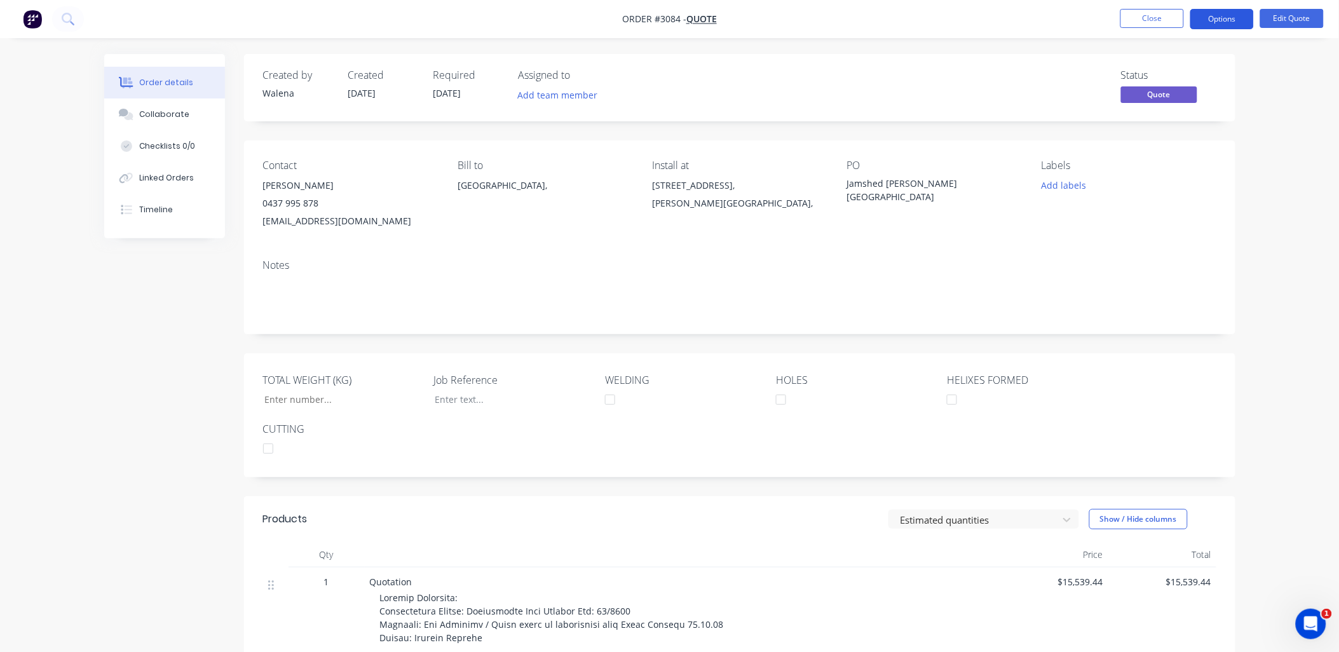
click at [1227, 21] on button "Options" at bounding box center [1222, 19] width 64 height 20
click at [1168, 48] on div "EMAIL / PRINT" at bounding box center [1184, 51] width 117 height 17
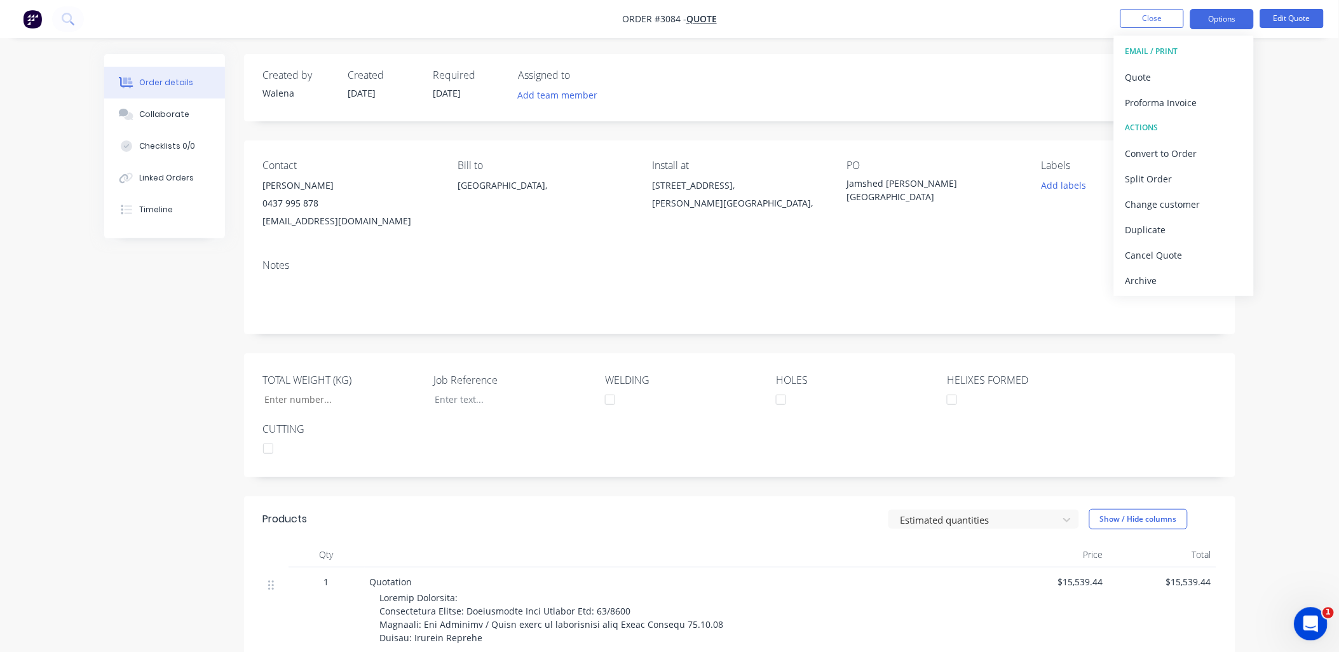
click at [1316, 618] on icon "Open Intercom Messenger" at bounding box center [1309, 622] width 21 height 21
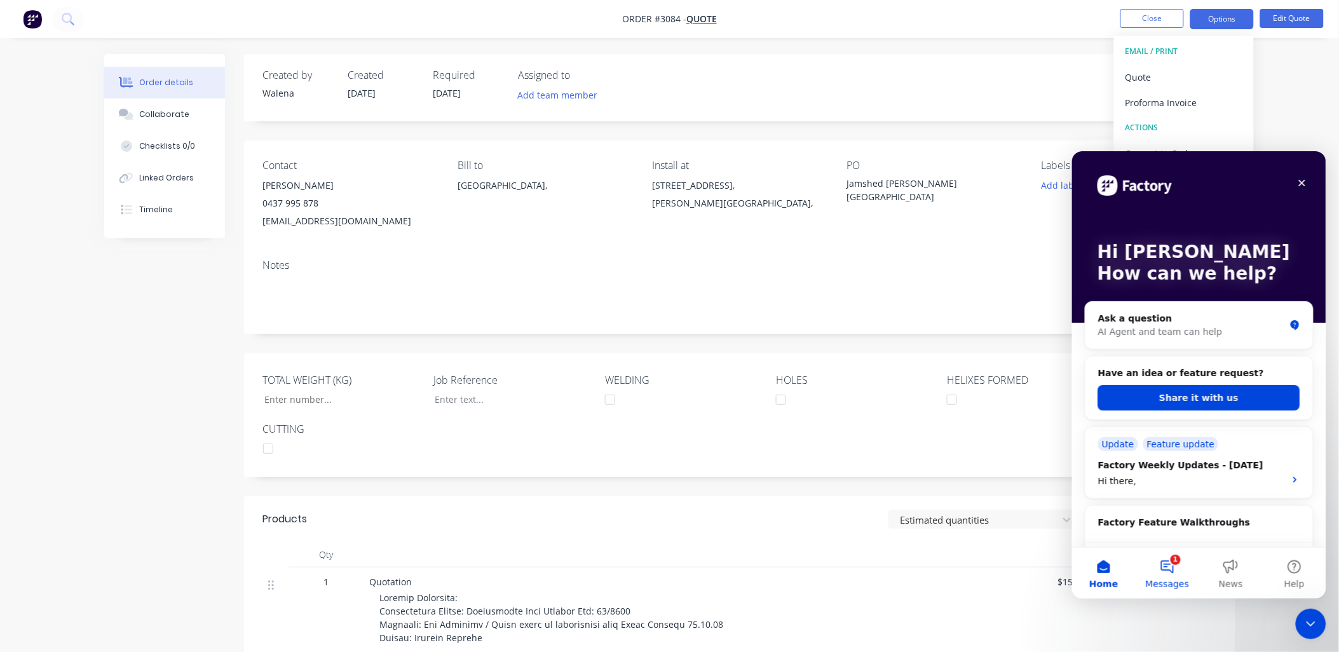
click at [1171, 565] on button "1 Messages" at bounding box center [1167, 572] width 64 height 51
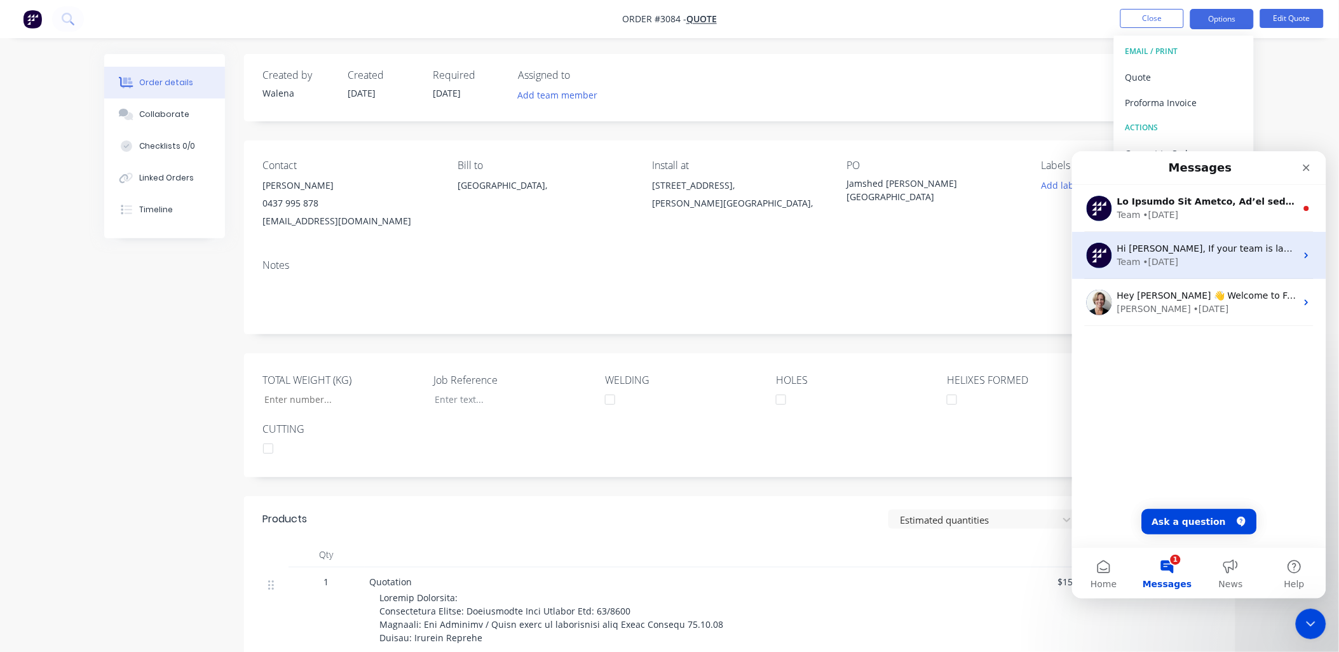
click at [1301, 250] on icon "Intercom messenger" at bounding box center [1306, 255] width 10 height 10
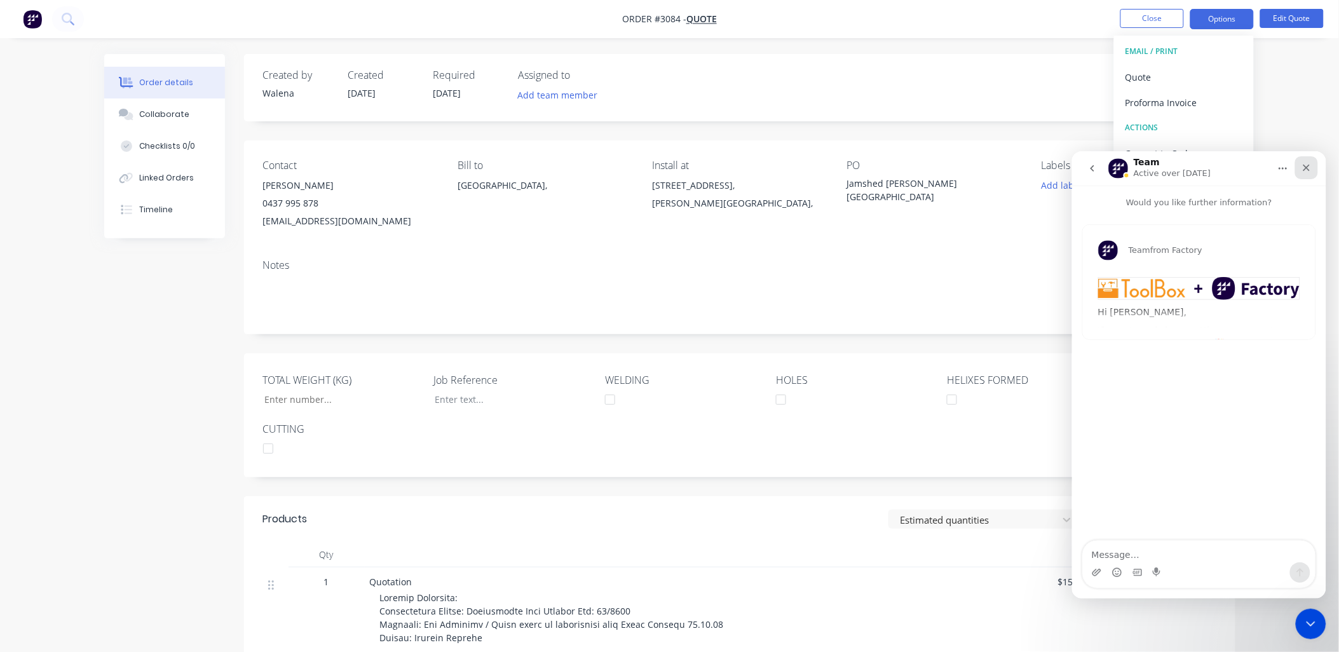
click at [1308, 162] on icon "Close" at bounding box center [1306, 167] width 10 height 10
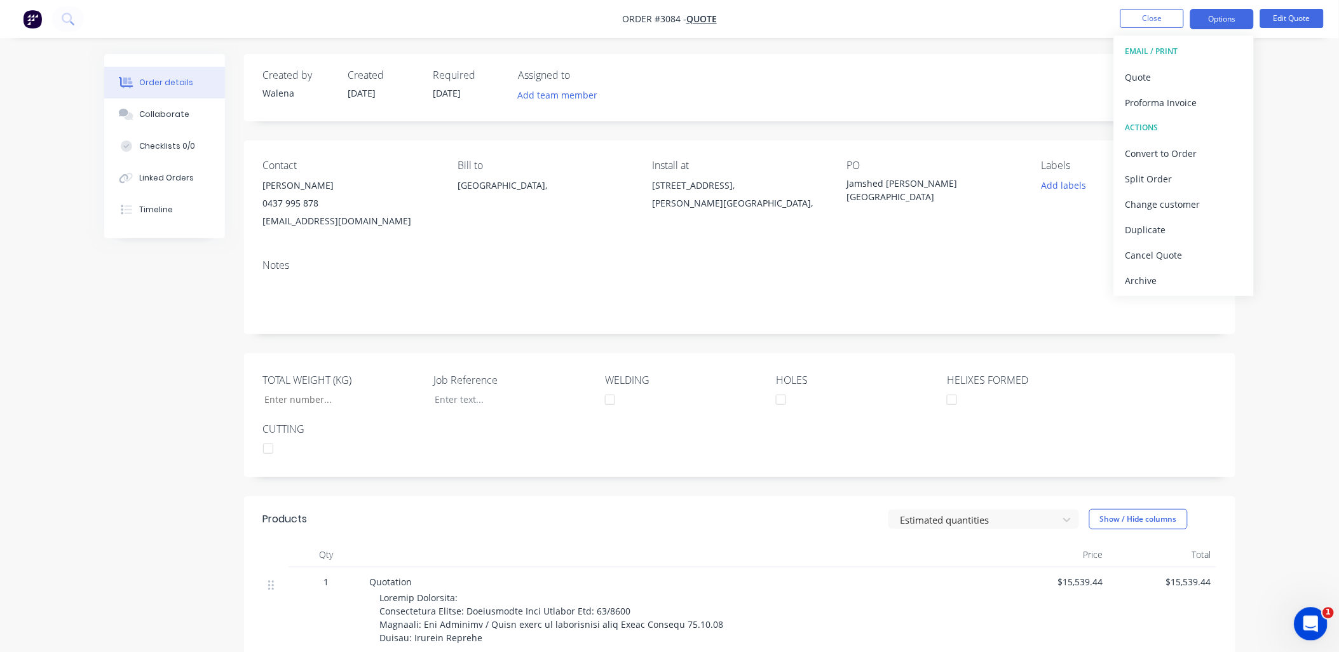
click at [1311, 627] on icon "Open Intercom Messenger" at bounding box center [1309, 622] width 21 height 21
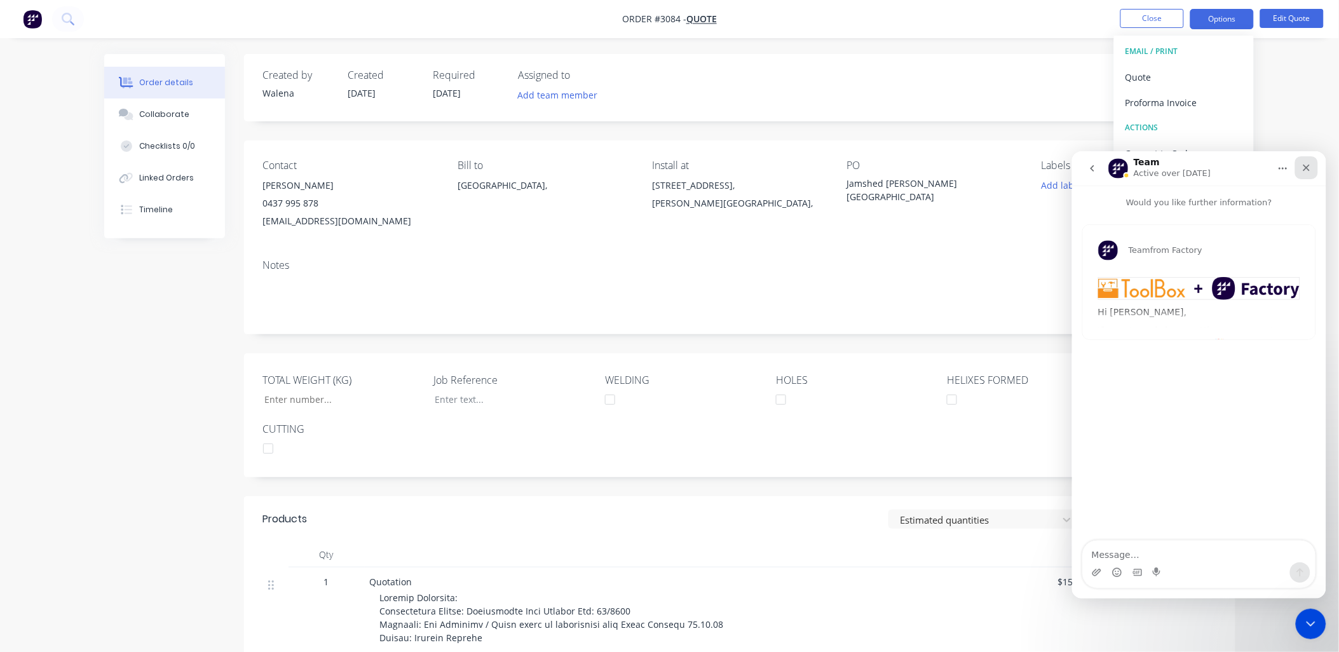
click at [1307, 162] on icon "Close" at bounding box center [1306, 167] width 10 height 10
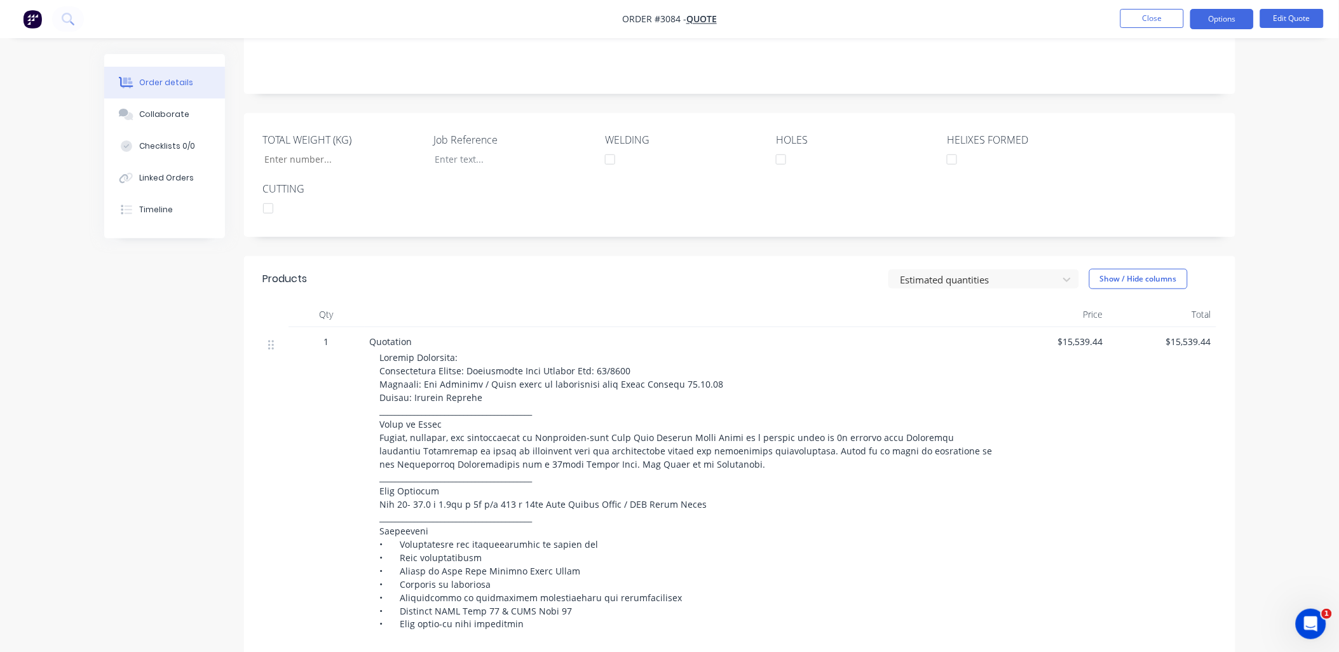
scroll to position [376, 0]
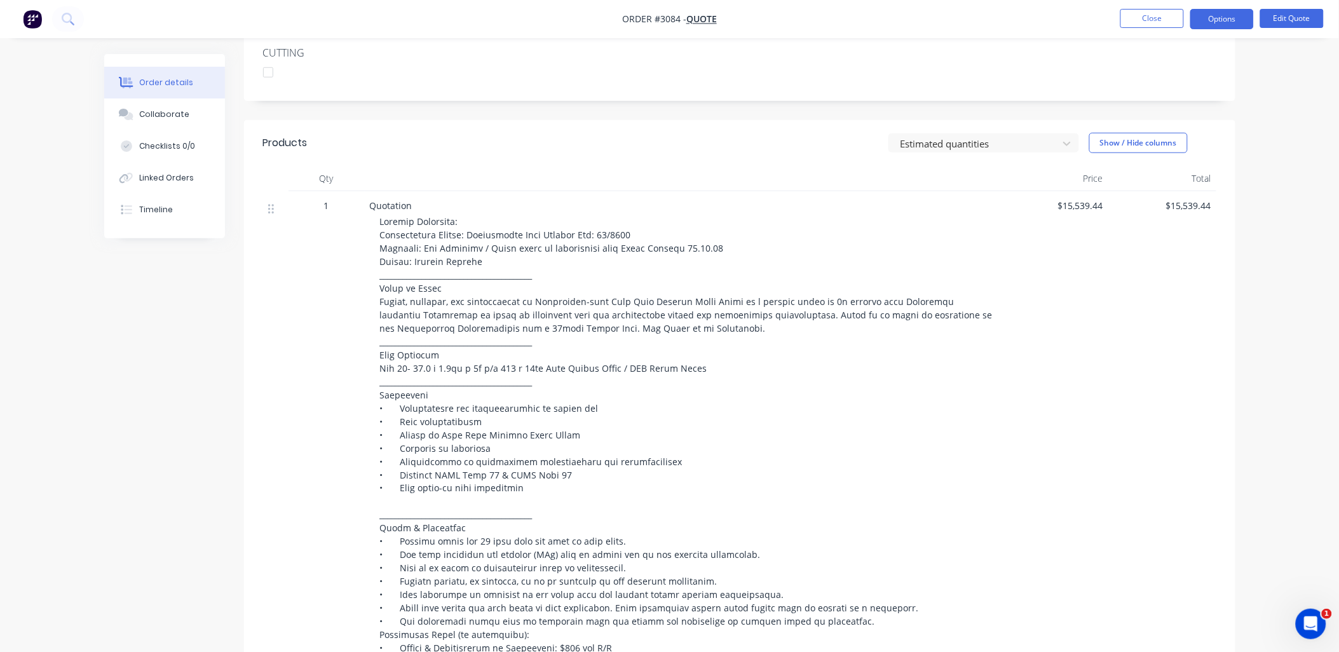
click at [367, 203] on div "Quotation" at bounding box center [683, 448] width 636 height 515
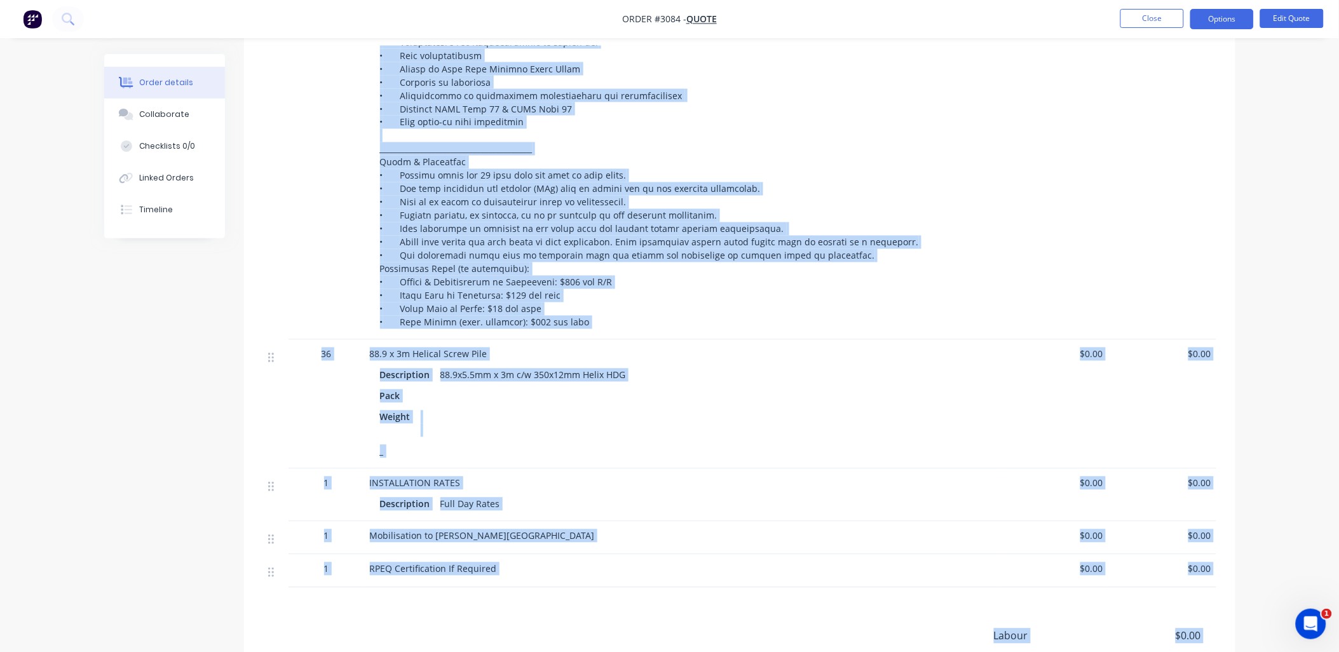
scroll to position [879, 0]
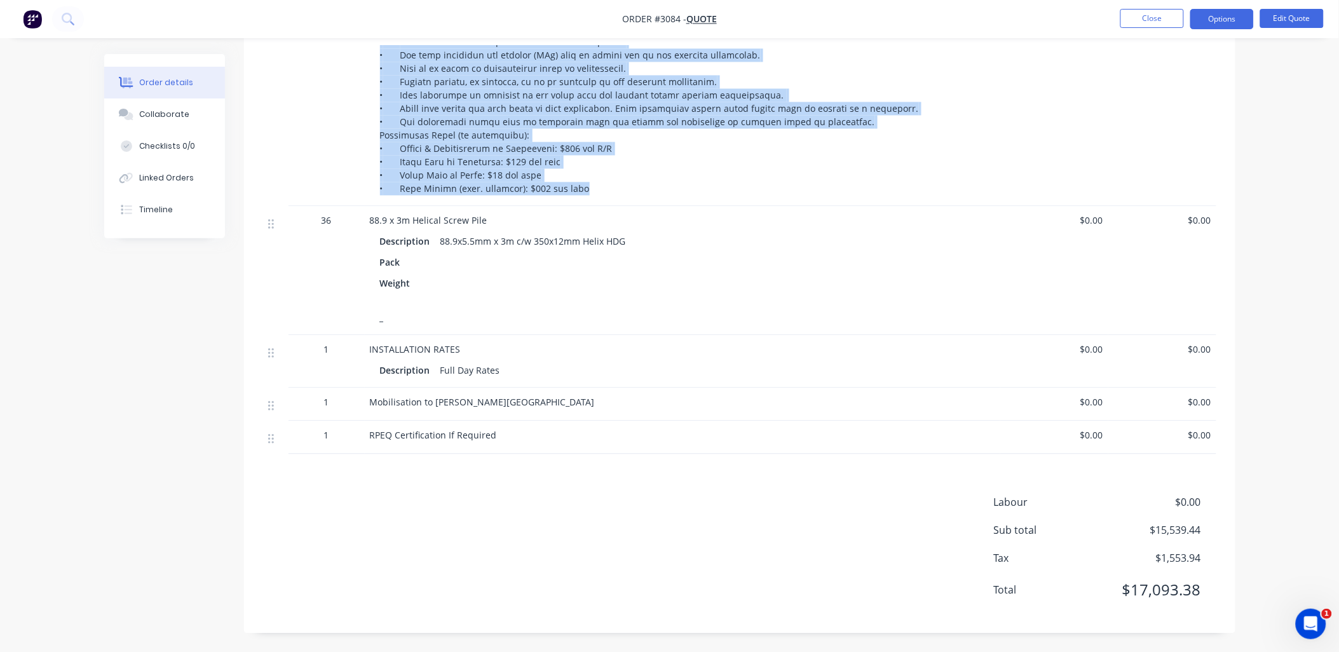
drag, startPoint x: 371, startPoint y: 207, endPoint x: 983, endPoint y: 180, distance: 612.7
copy div "Quotation Project Reference: Geotechnical Report: Independant Soil Testing Job:…"
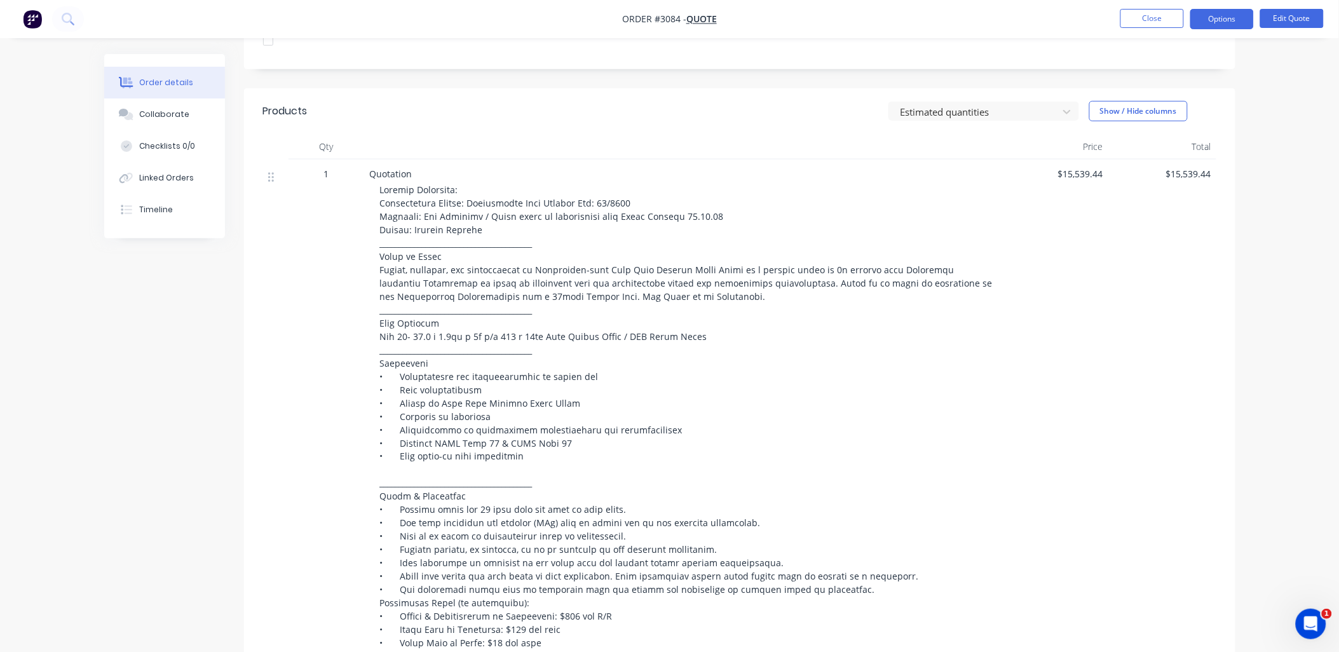
scroll to position [314, 0]
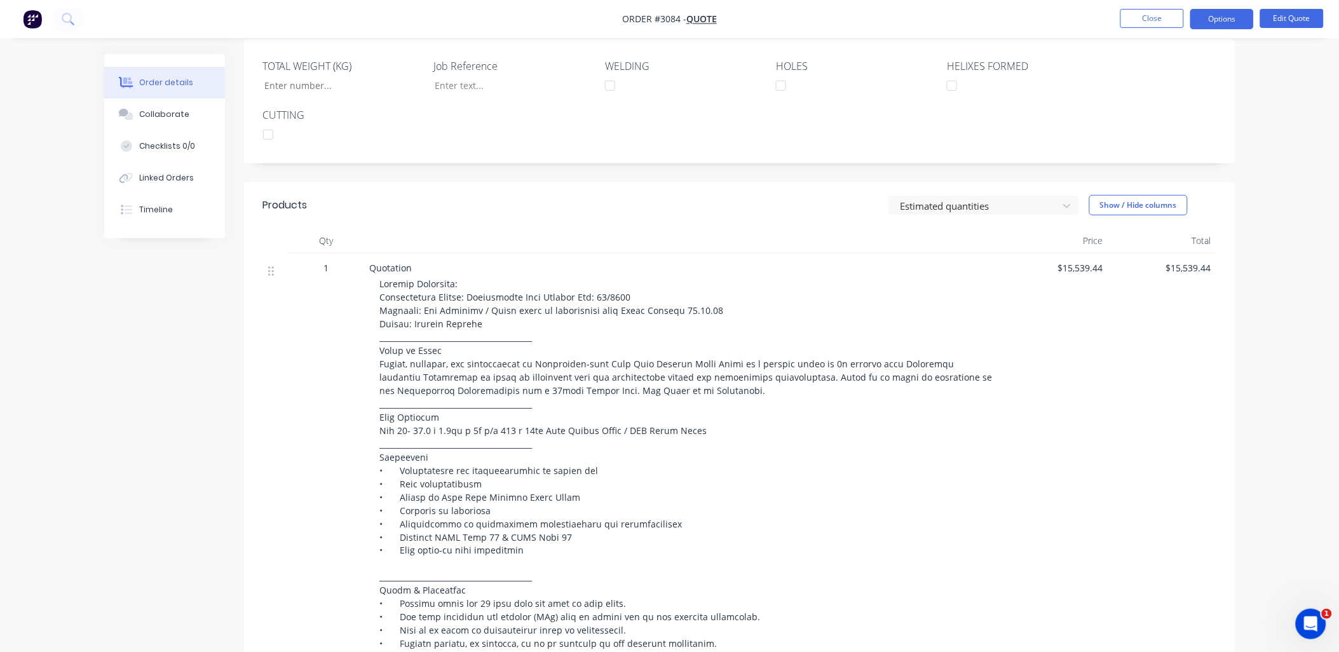
click at [1030, 210] on div at bounding box center [975, 206] width 153 height 16
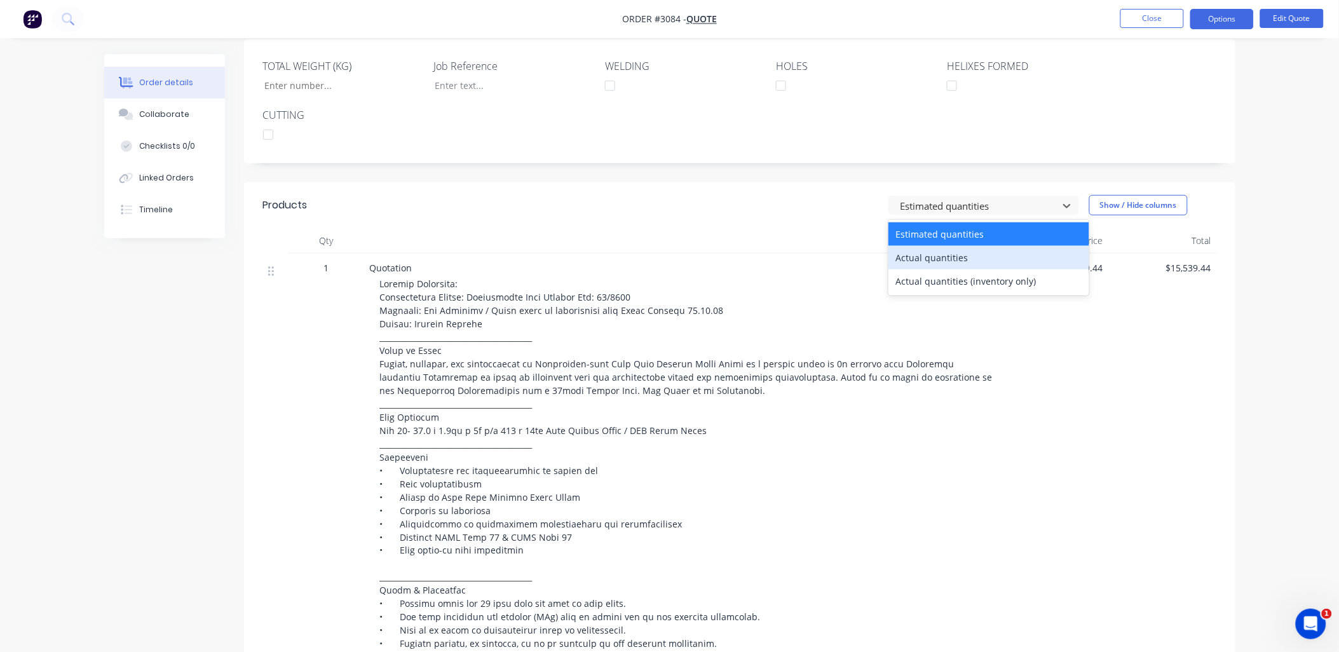
click at [1004, 264] on div "Actual quantities" at bounding box center [989, 258] width 201 height 24
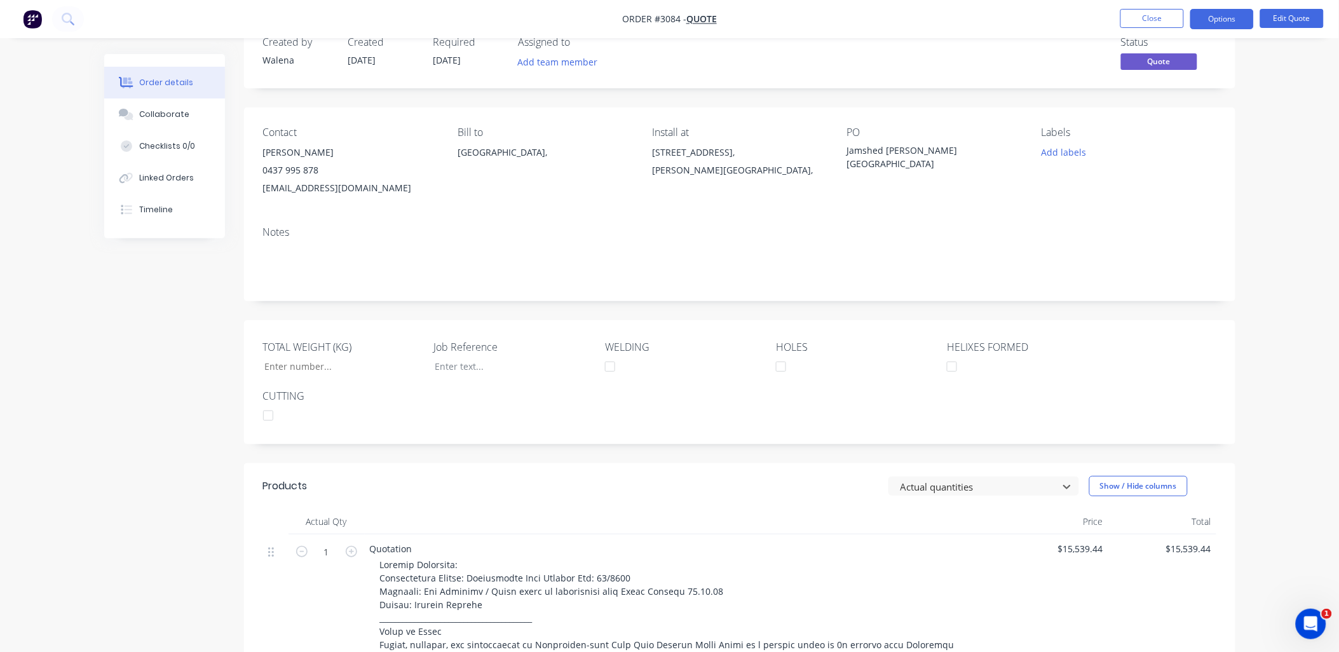
scroll to position [0, 0]
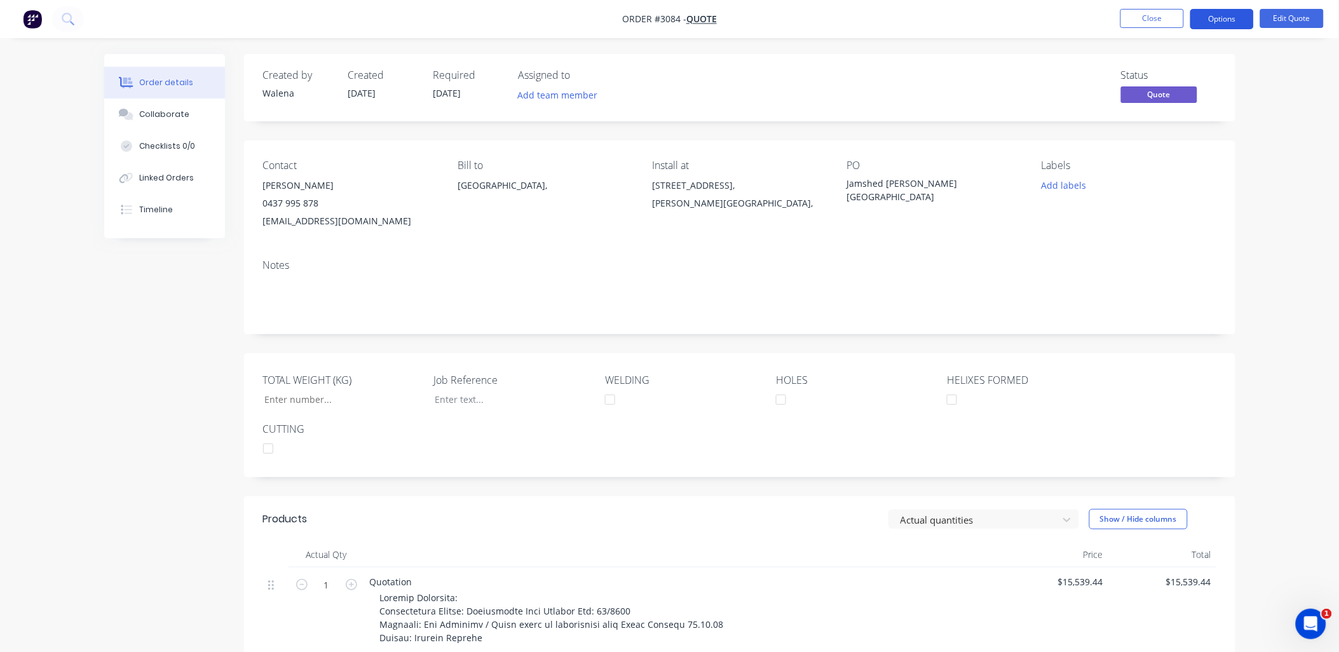
click at [1220, 10] on button "Options" at bounding box center [1222, 19] width 64 height 20
click at [1157, 53] on div "EMAIL / PRINT" at bounding box center [1184, 51] width 117 height 17
click at [1155, 43] on div "EMAIL / PRINT" at bounding box center [1184, 51] width 117 height 17
click at [1149, 48] on div "EMAIL / PRINT" at bounding box center [1184, 51] width 117 height 17
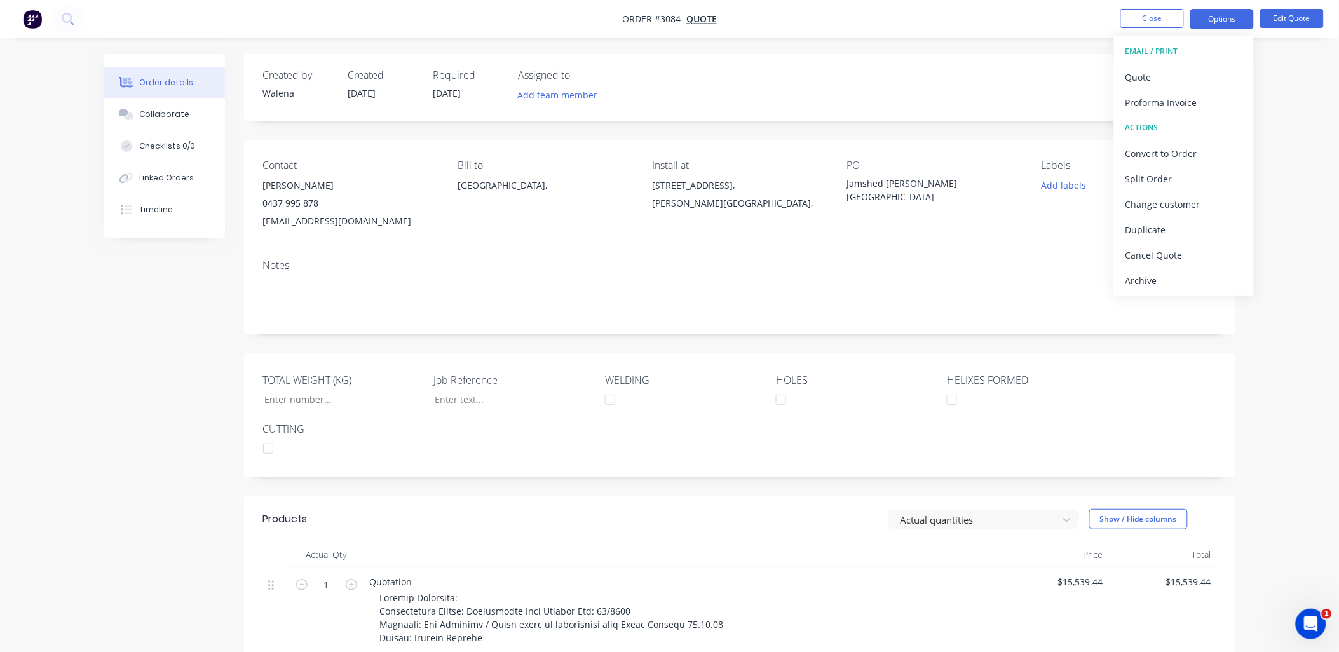
click at [1149, 48] on div "EMAIL / PRINT" at bounding box center [1184, 51] width 117 height 17
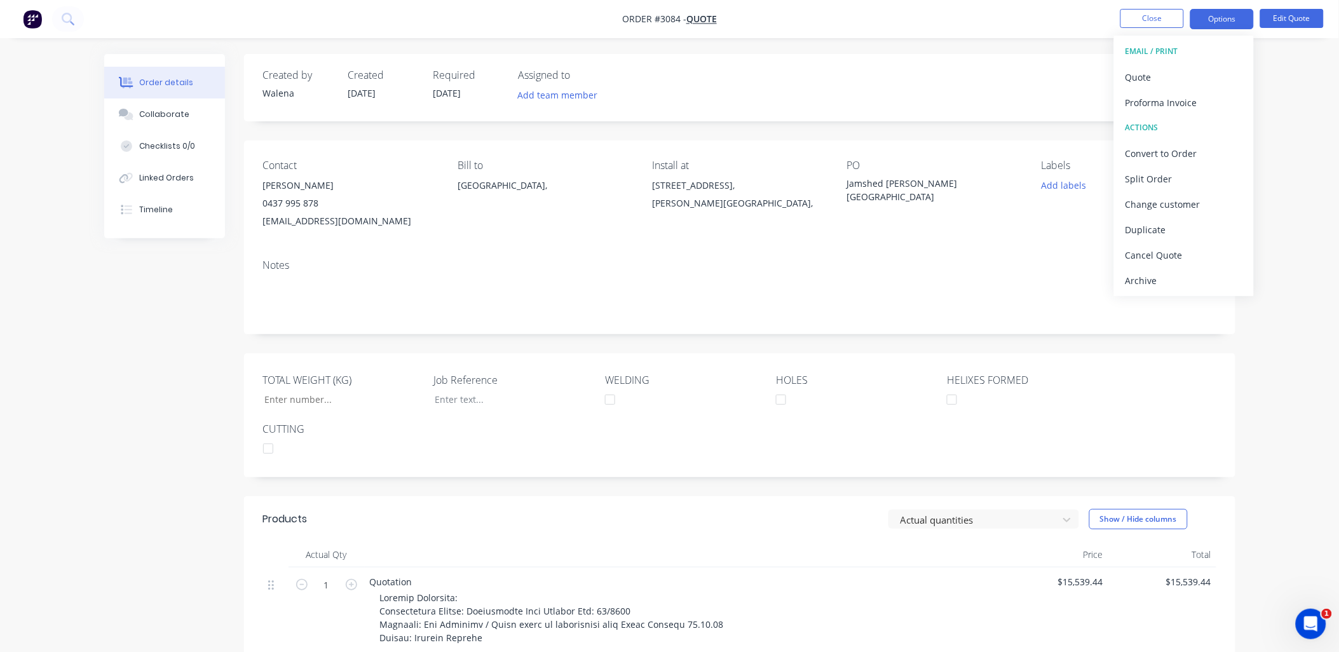
click at [887, 242] on div "Contact [PERSON_NAME] 0437 995 878 [EMAIL_ADDRESS][DOMAIN_NAME] Bill to [GEOGRA…" at bounding box center [740, 194] width 992 height 109
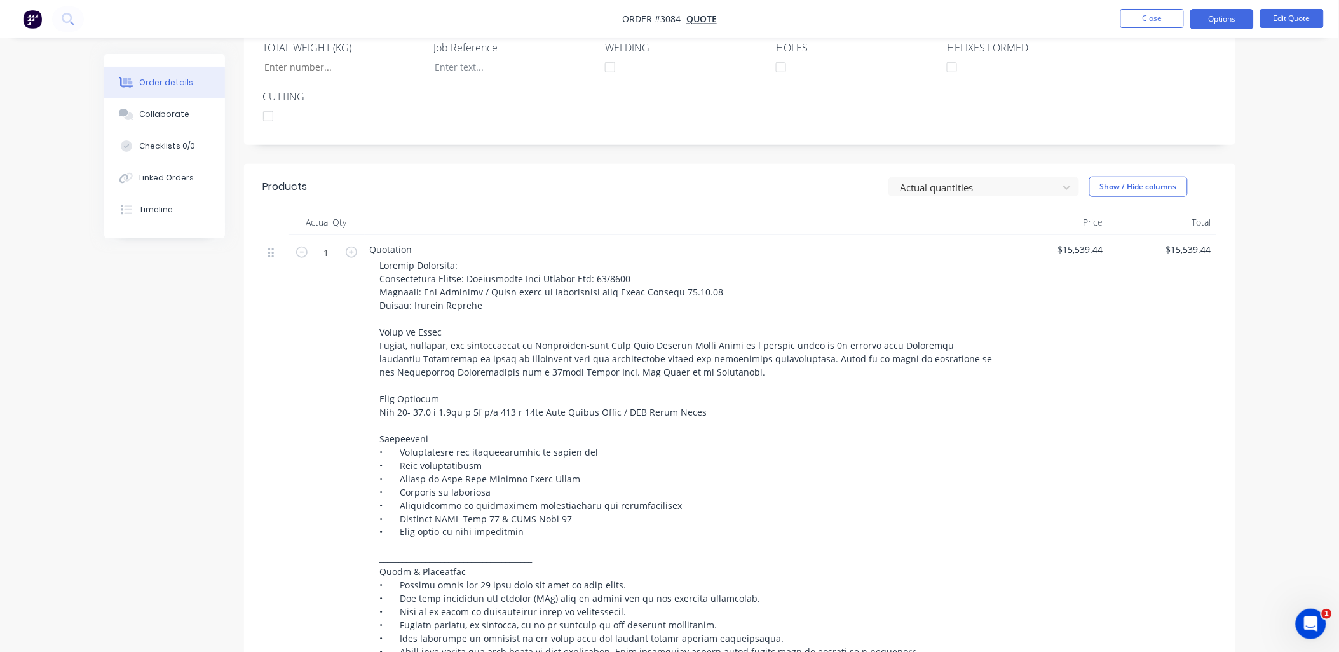
scroll to position [376, 0]
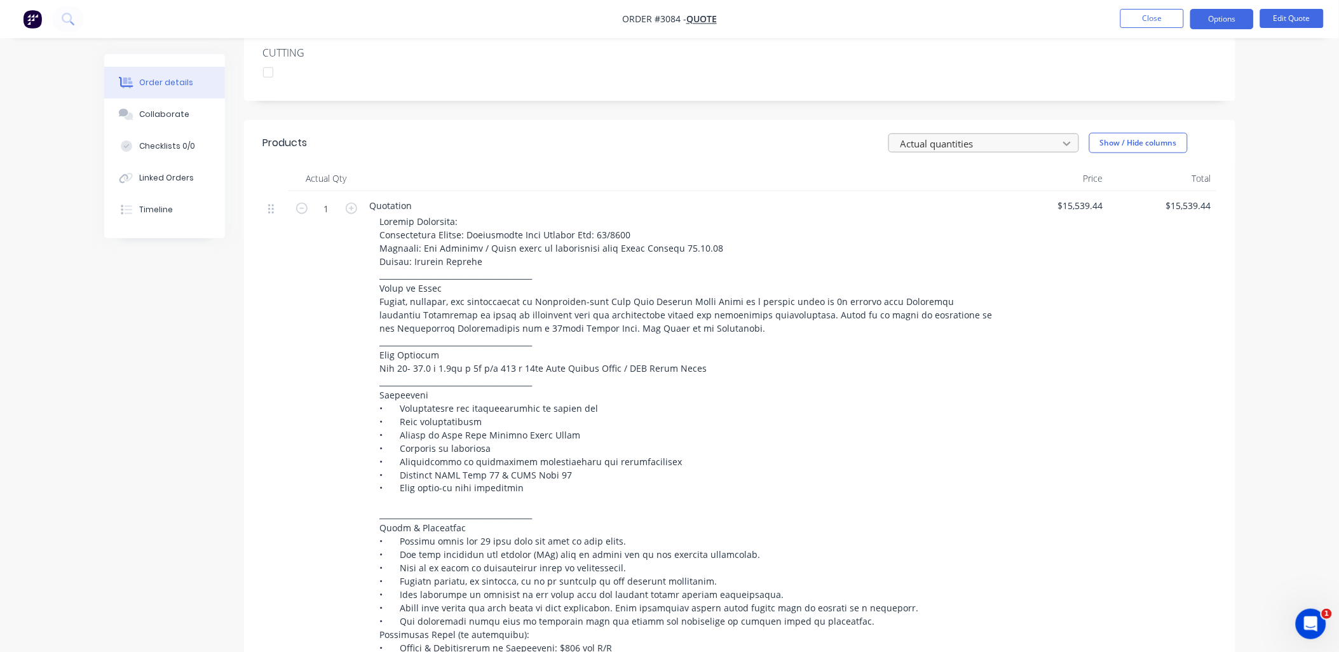
click at [1068, 140] on icon at bounding box center [1067, 143] width 13 height 13
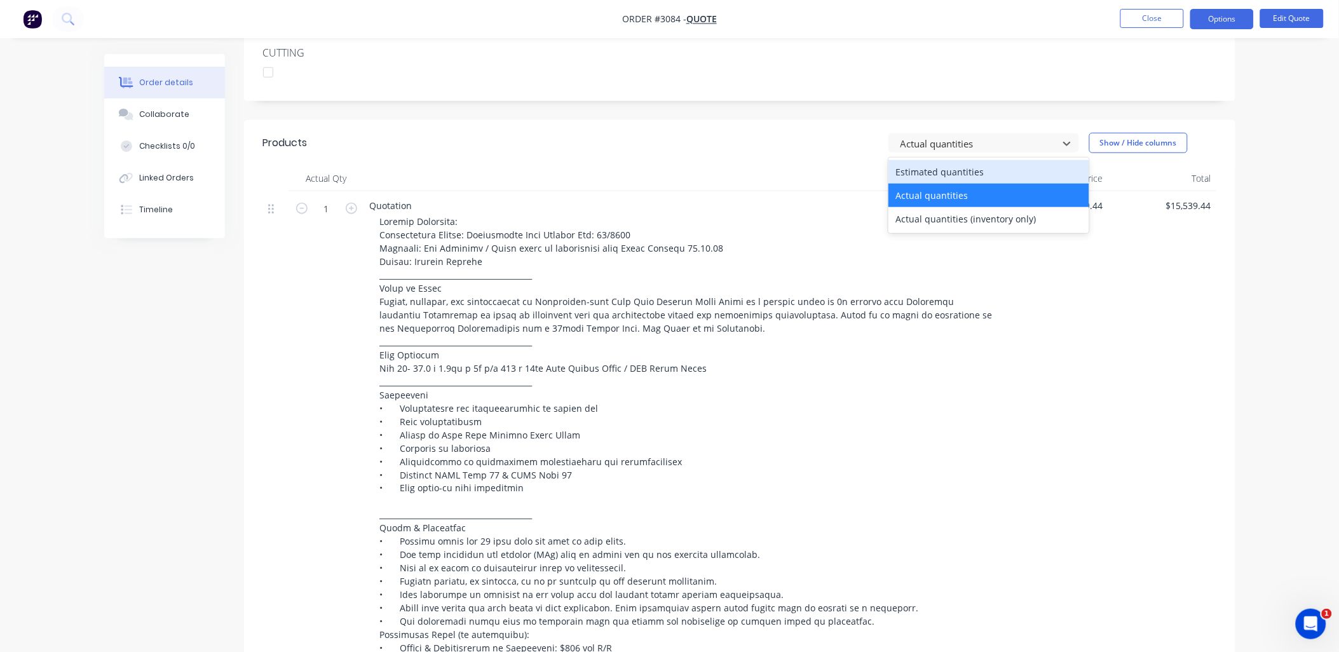
click at [1050, 167] on div "Estimated quantities" at bounding box center [989, 172] width 201 height 24
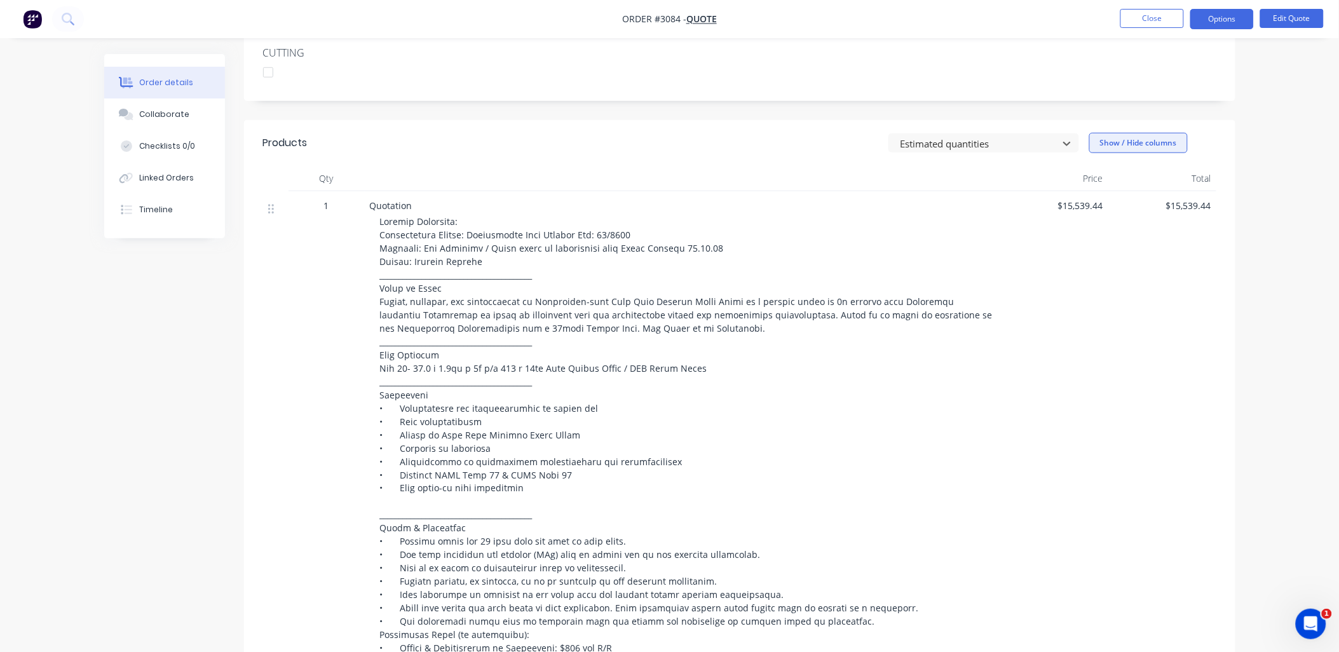
click at [1172, 143] on button "Show / Hide columns" at bounding box center [1138, 143] width 99 height 20
click at [1132, 358] on div "$15,539.44" at bounding box center [1162, 448] width 108 height 515
click at [503, 223] on div at bounding box center [687, 455] width 615 height 481
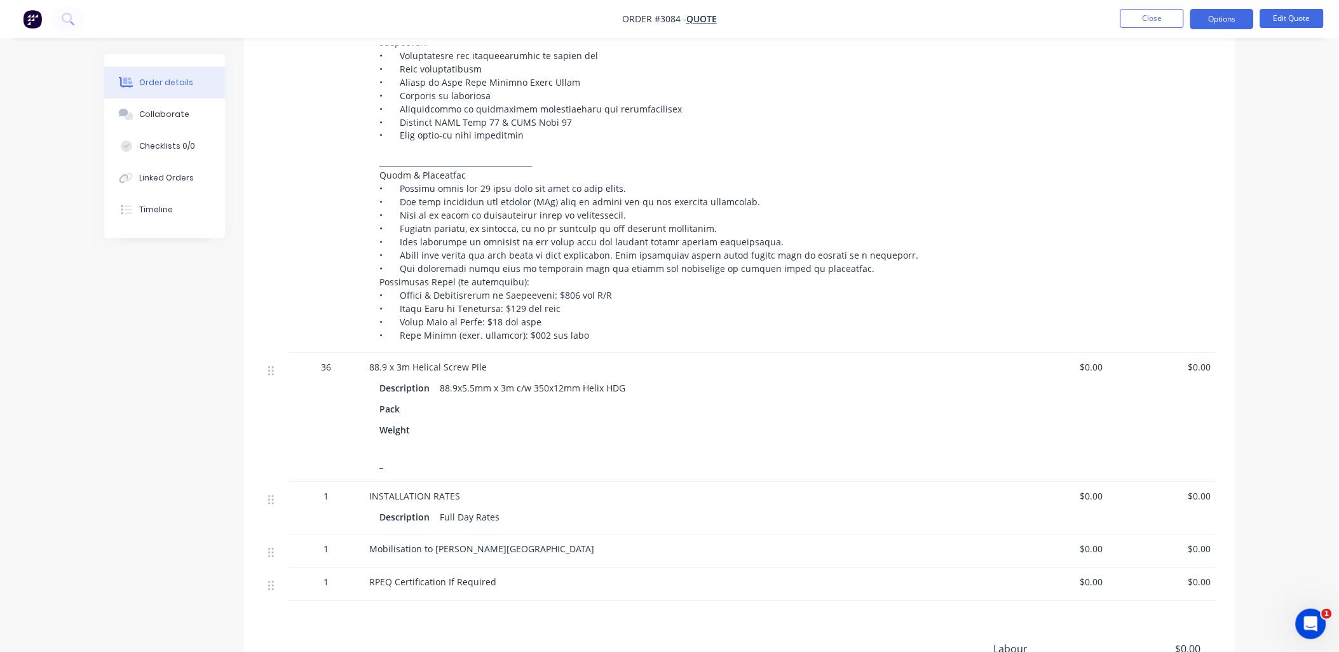
scroll to position [471, 0]
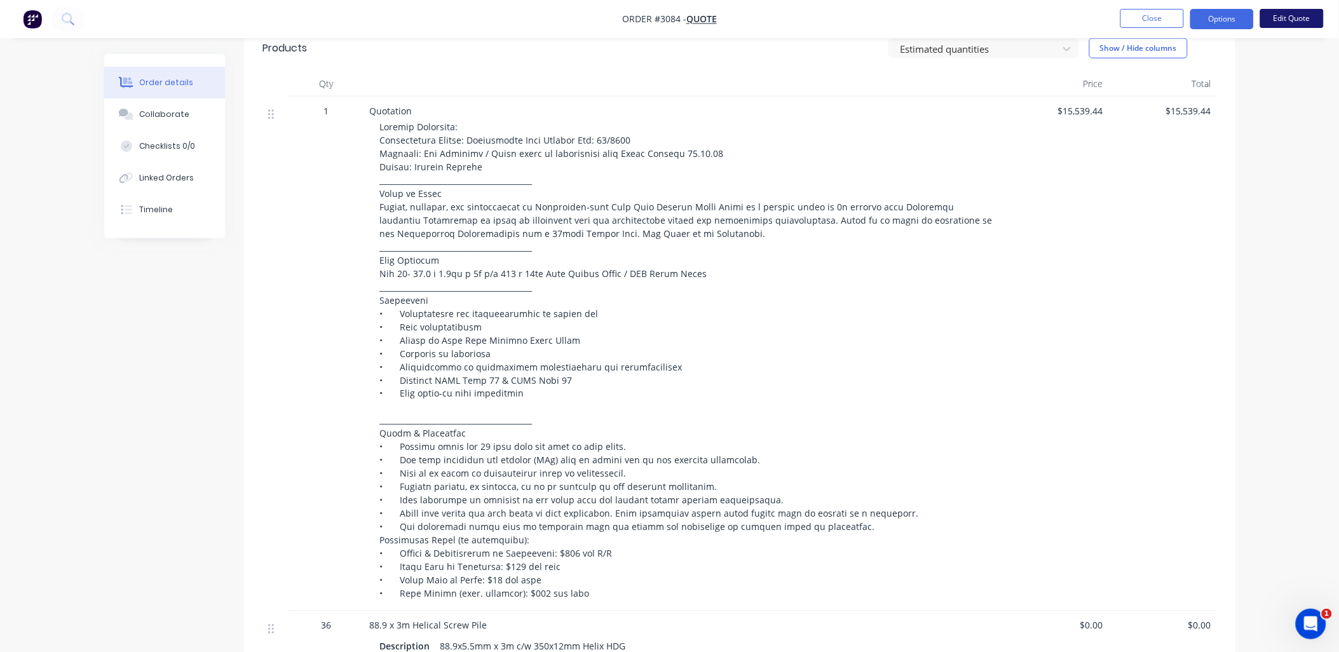
click at [1297, 21] on button "Edit Quote" at bounding box center [1292, 18] width 64 height 19
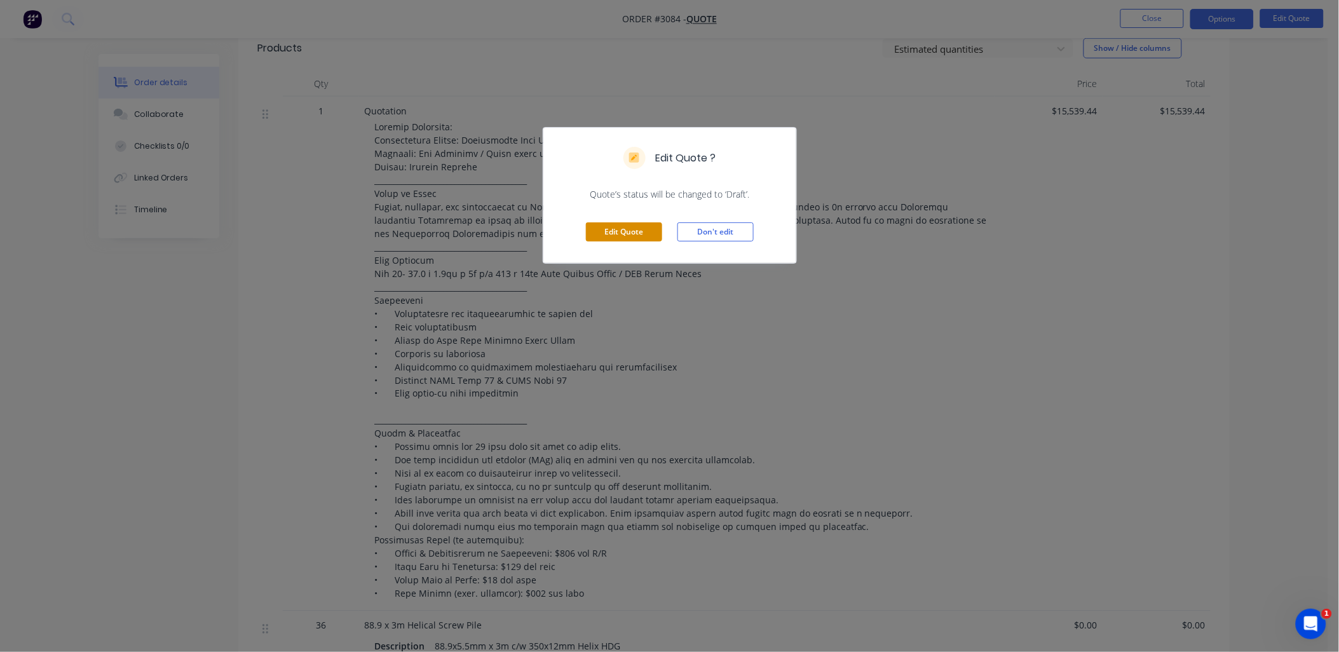
click at [621, 232] on button "Edit Quote" at bounding box center [624, 231] width 76 height 19
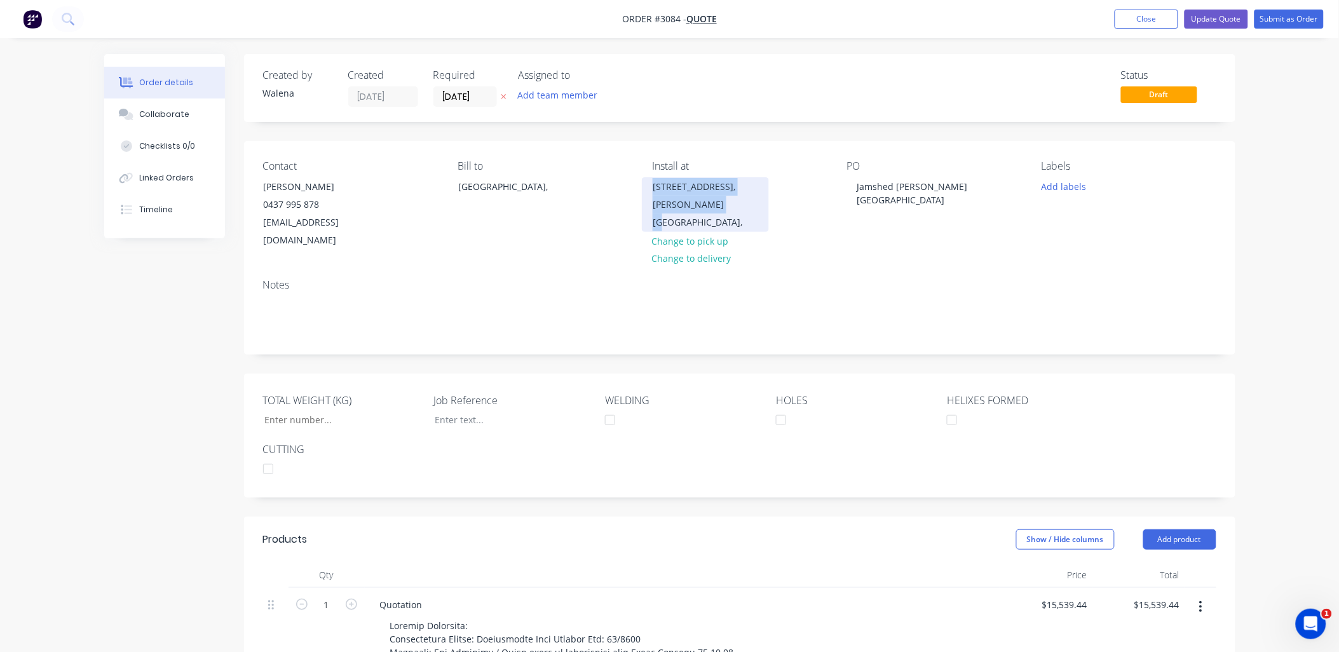
drag, startPoint x: 728, startPoint y: 211, endPoint x: 647, endPoint y: 182, distance: 85.9
click at [647, 182] on div "62 LAGOON ROAD, RUSSELL ISLAND," at bounding box center [705, 204] width 127 height 55
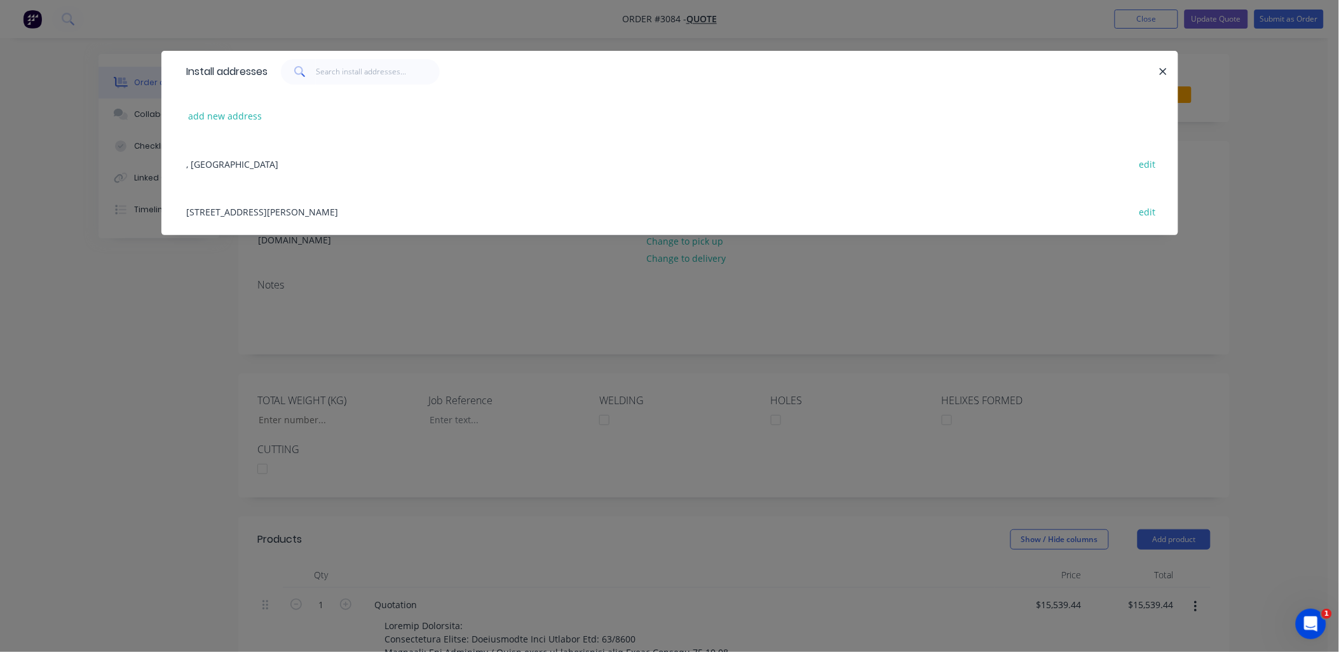
drag, startPoint x: 346, startPoint y: 210, endPoint x: 183, endPoint y: 210, distance: 163.3
click at [183, 210] on div "62 LAGOON ROAD,, RUSSELL ISLAND edit" at bounding box center [670, 212] width 979 height 48
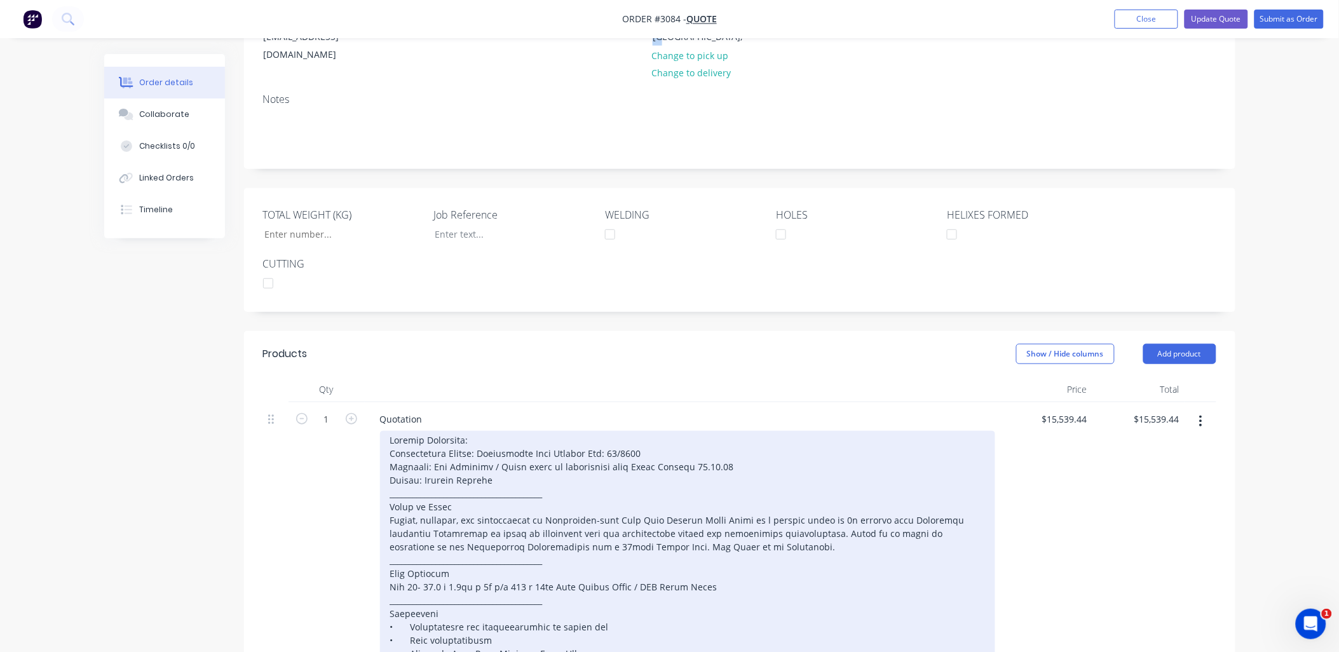
scroll to position [188, 0]
paste div
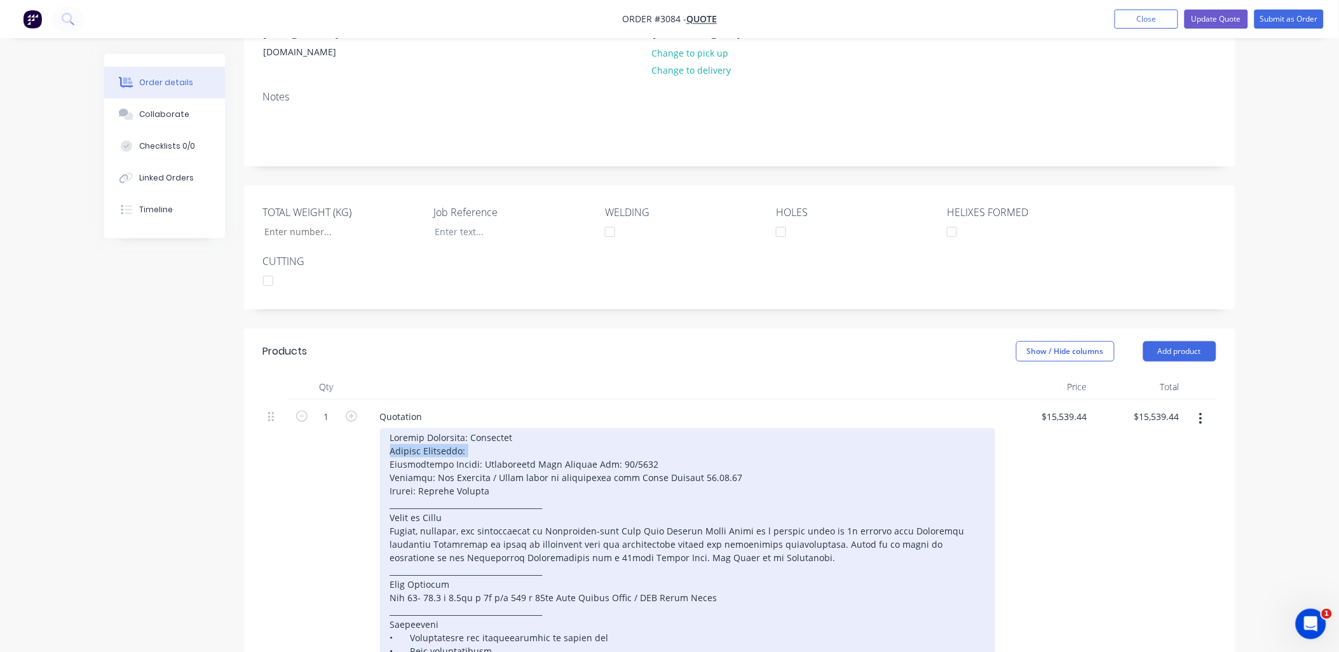
drag, startPoint x: 474, startPoint y: 435, endPoint x: 381, endPoint y: 430, distance: 93.0
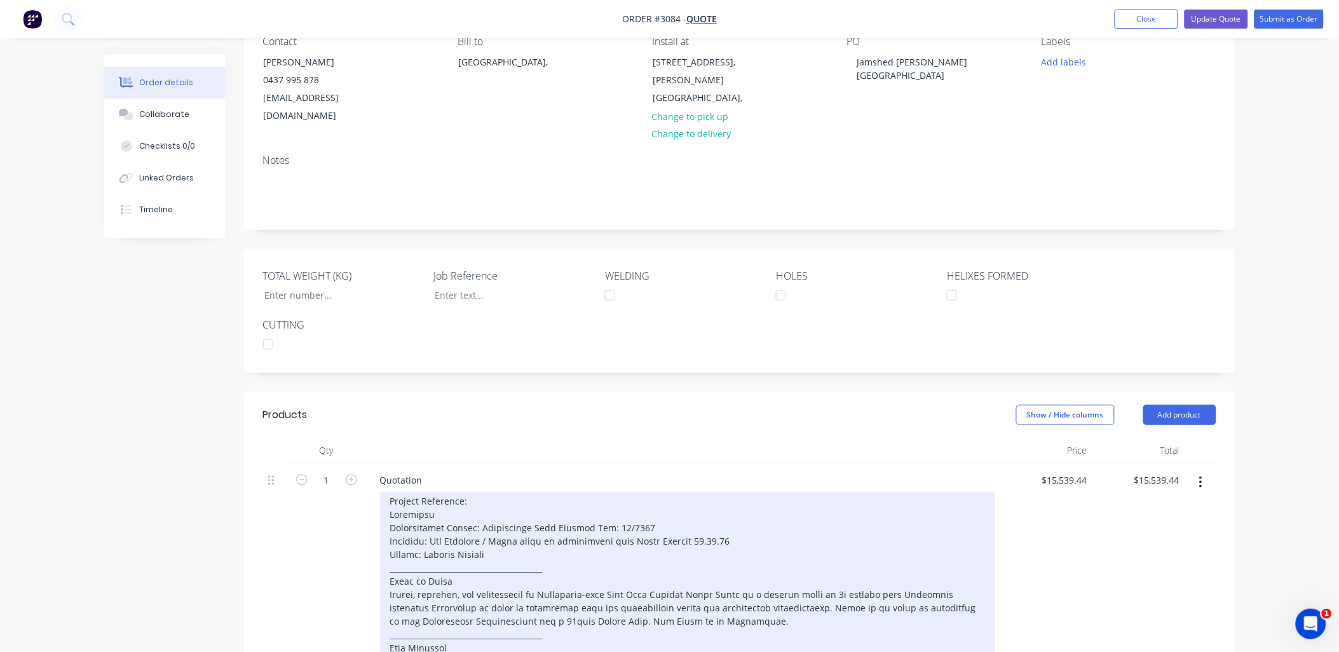
scroll to position [93, 0]
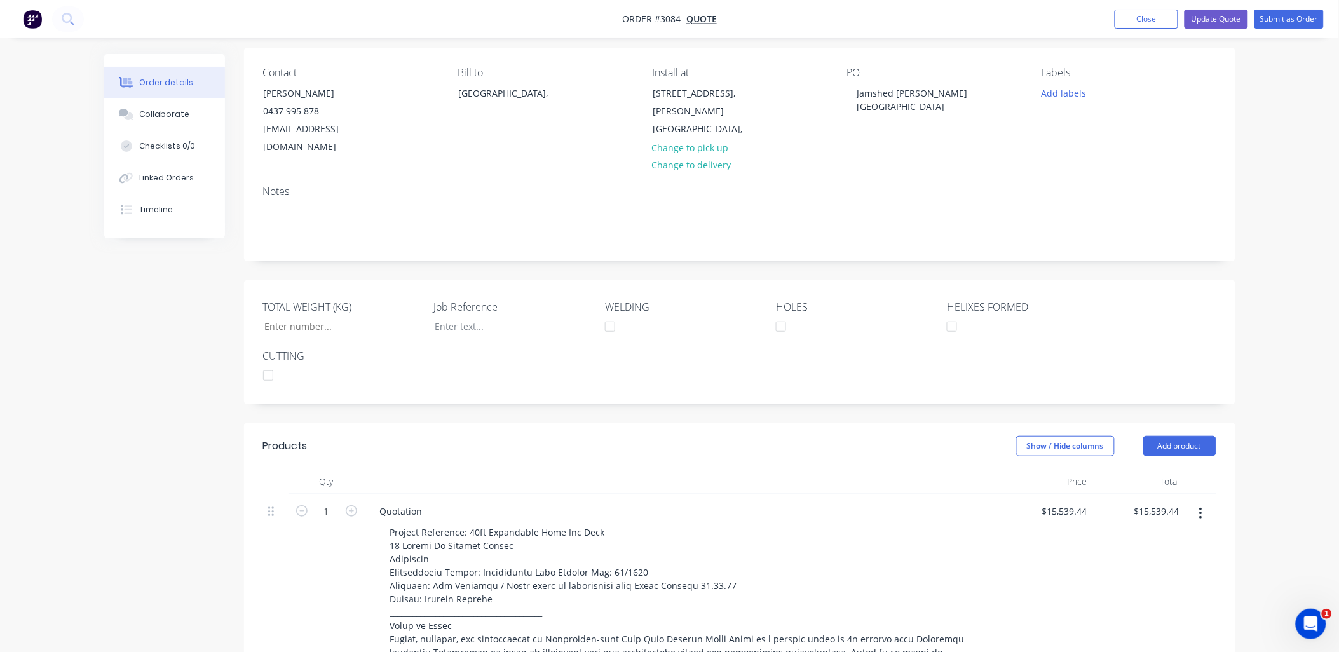
click at [771, 437] on div "Show / Hide columns Add product" at bounding box center [840, 446] width 751 height 20
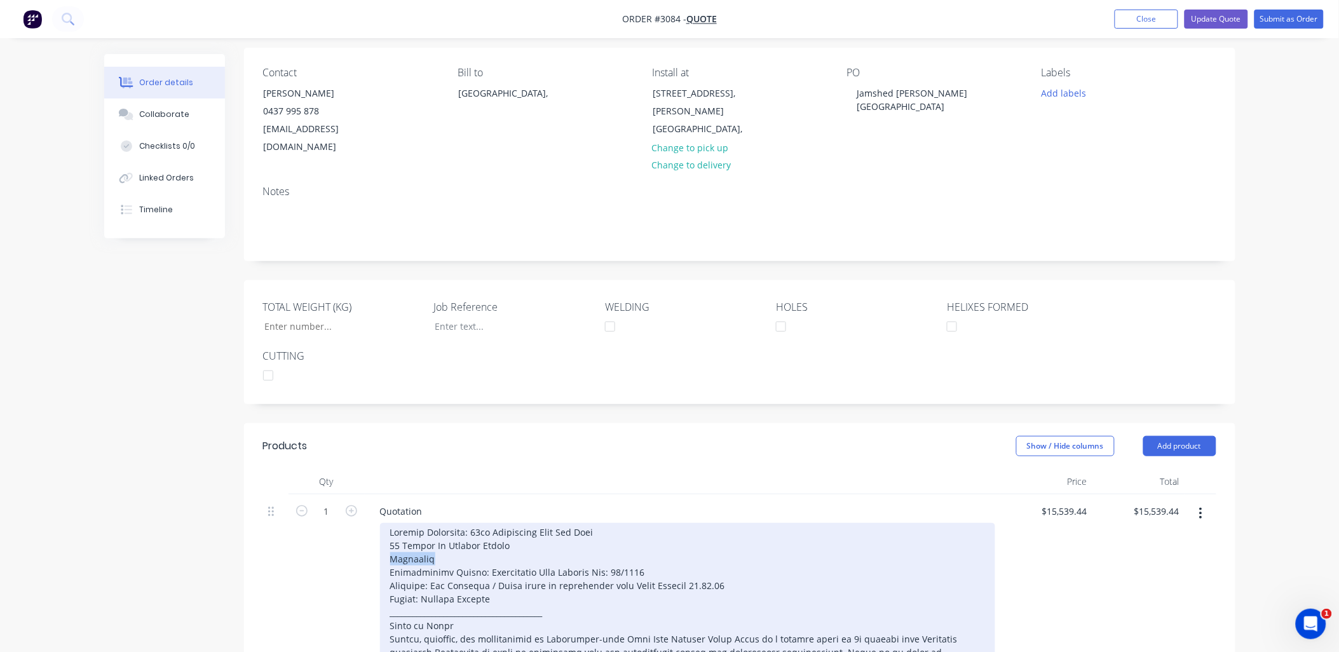
drag, startPoint x: 453, startPoint y: 537, endPoint x: 372, endPoint y: 535, distance: 80.8
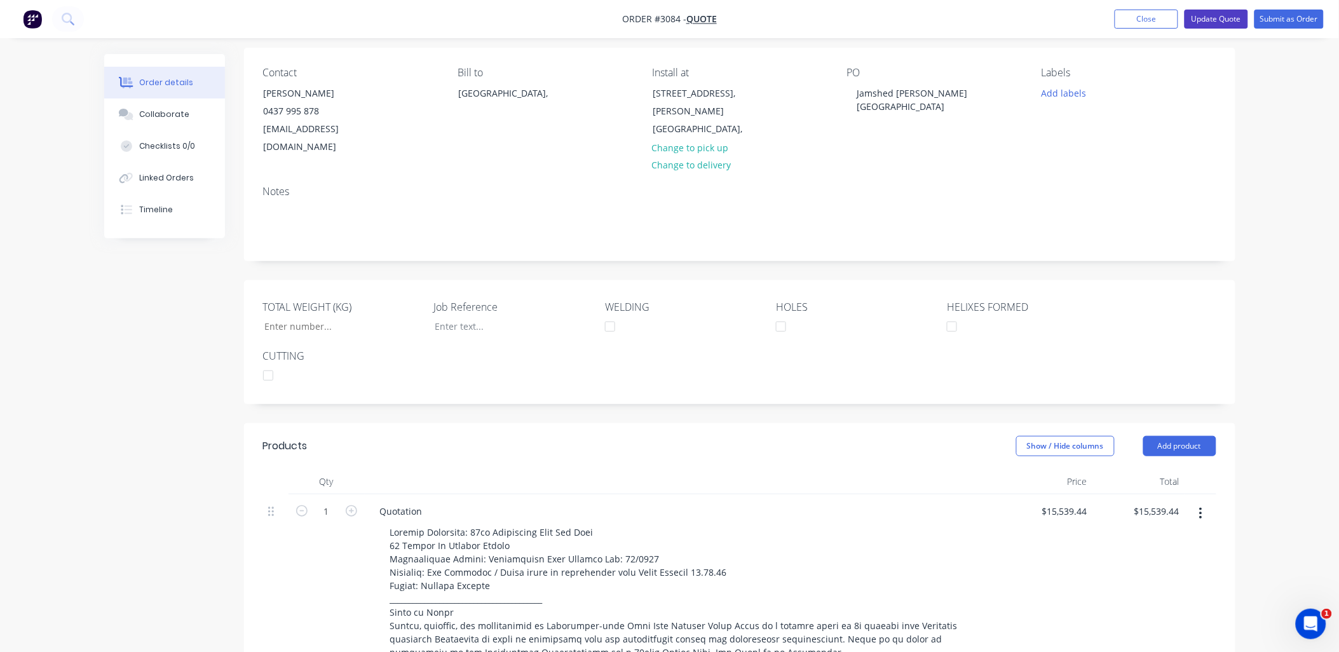
click at [1208, 20] on button "Update Quote" at bounding box center [1217, 19] width 64 height 19
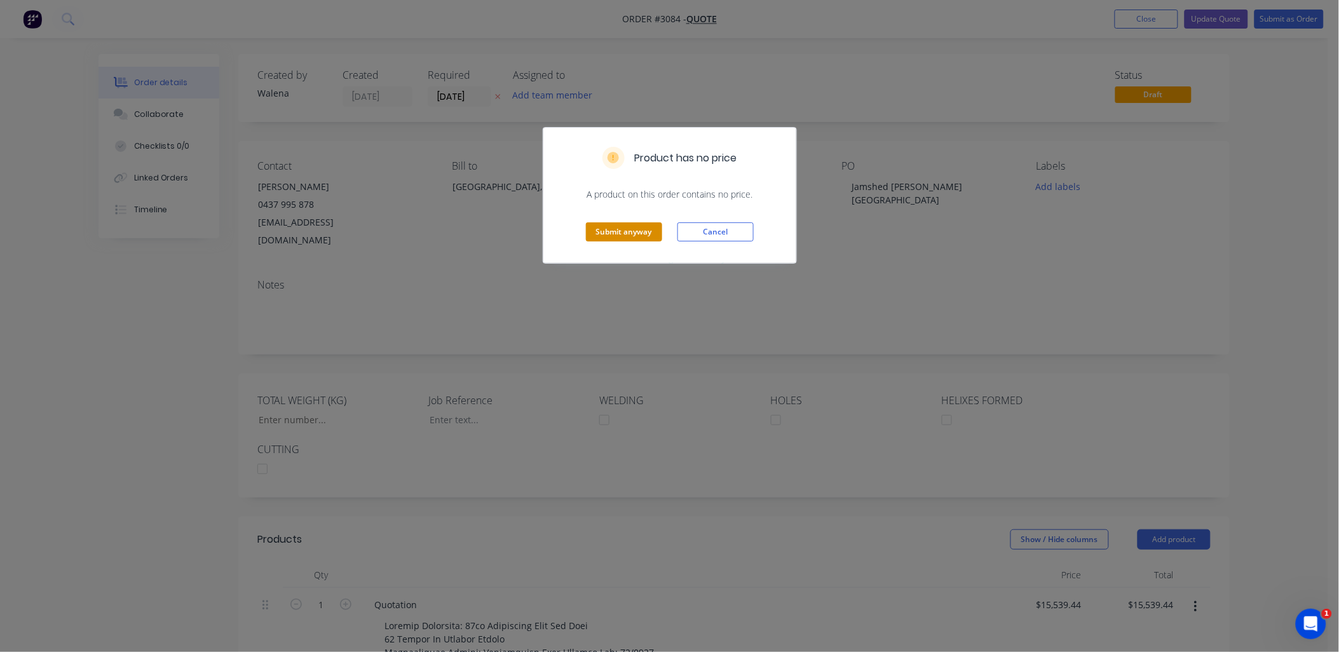
click at [627, 231] on button "Submit anyway" at bounding box center [624, 231] width 76 height 19
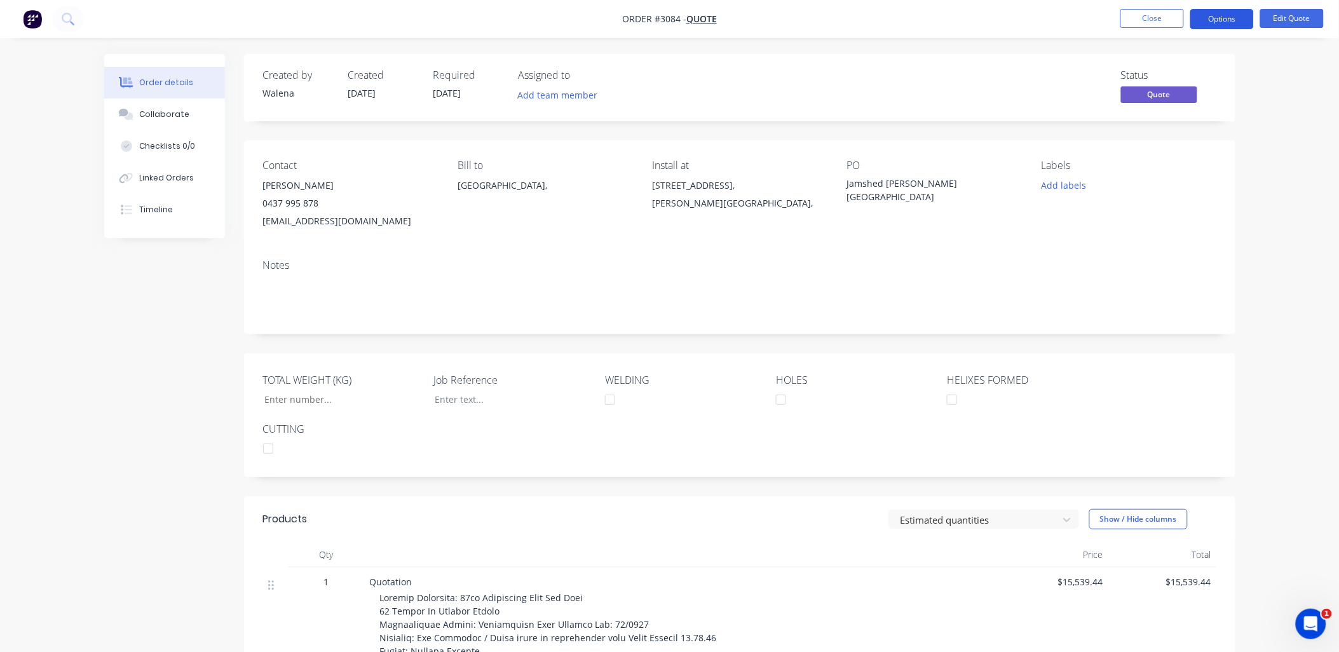
click at [1218, 21] on button "Options" at bounding box center [1222, 19] width 64 height 20
click at [1159, 50] on div "EMAIL / PRINT" at bounding box center [1184, 51] width 117 height 17
click at [1136, 50] on div "EMAIL / PRINT" at bounding box center [1184, 51] width 117 height 17
click at [1138, 52] on div "EMAIL / PRINT" at bounding box center [1184, 51] width 117 height 17
